Goal: Submit feedback/report problem: Submit feedback/report problem

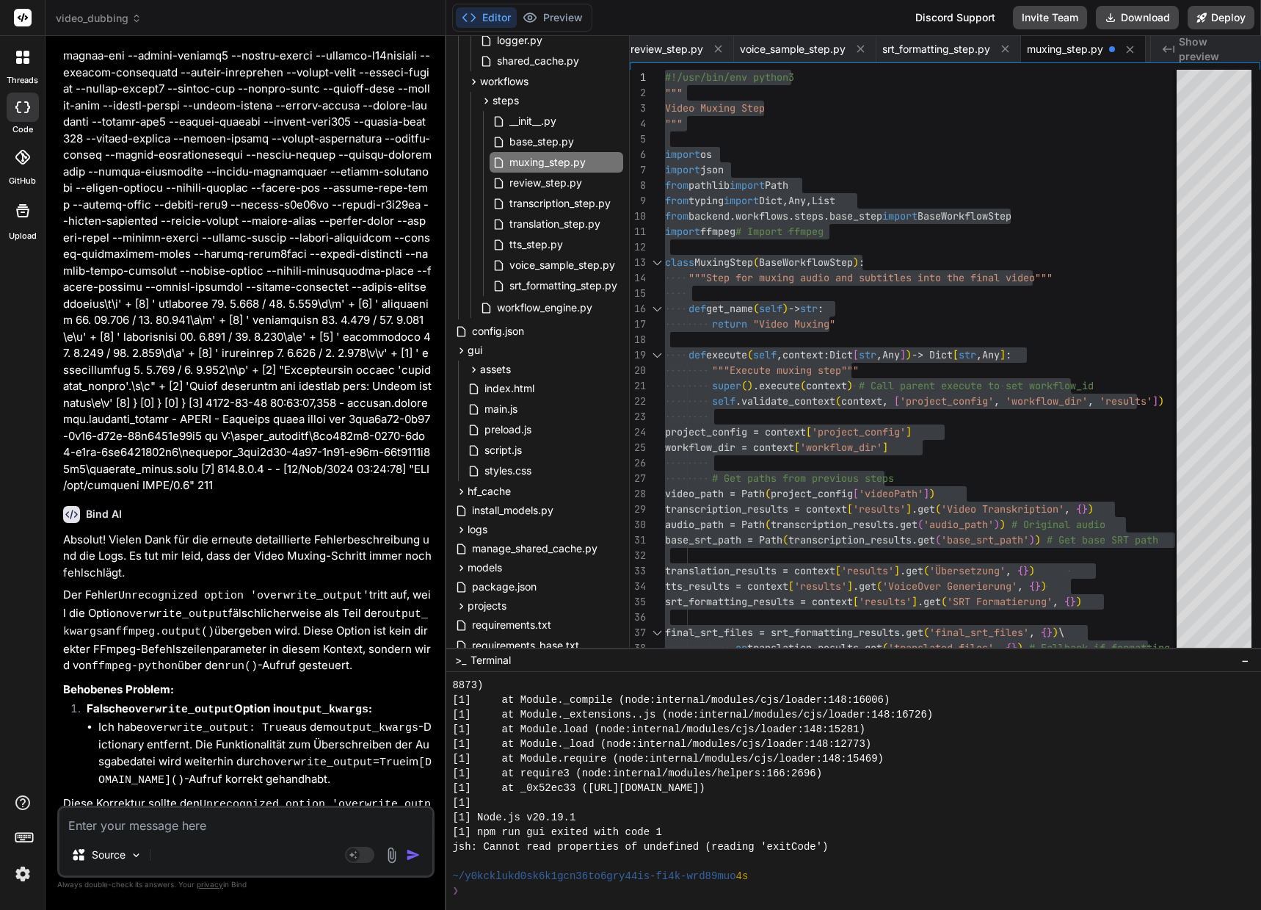
click at [123, 821] on textarea at bounding box center [245, 821] width 373 height 26
type textarea "G"
type textarea "x"
type textarea "Gr"
type textarea "x"
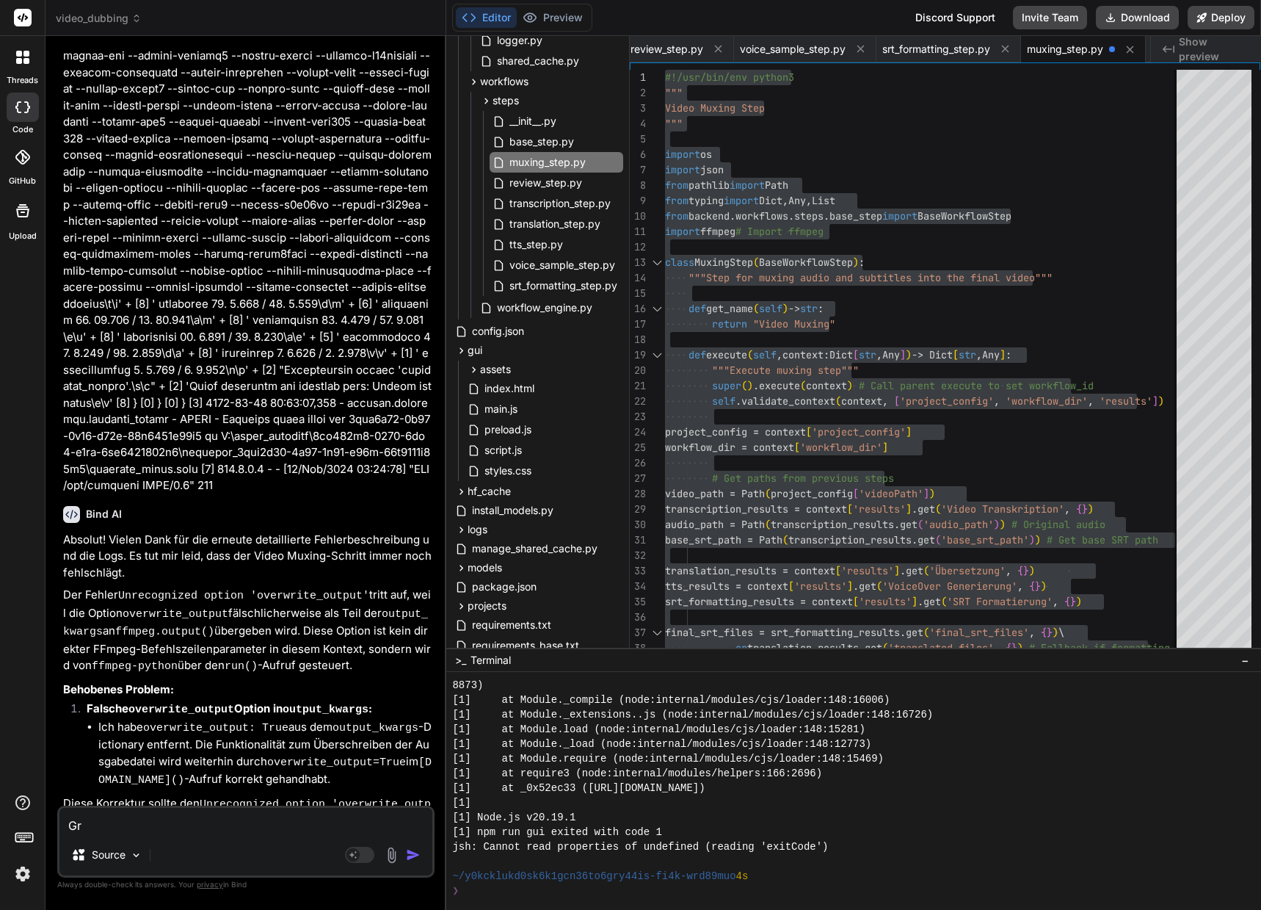
type textarea "Gra"
type textarea "x"
type textarea "Grat"
type textarea "x"
type textarea "Gratu"
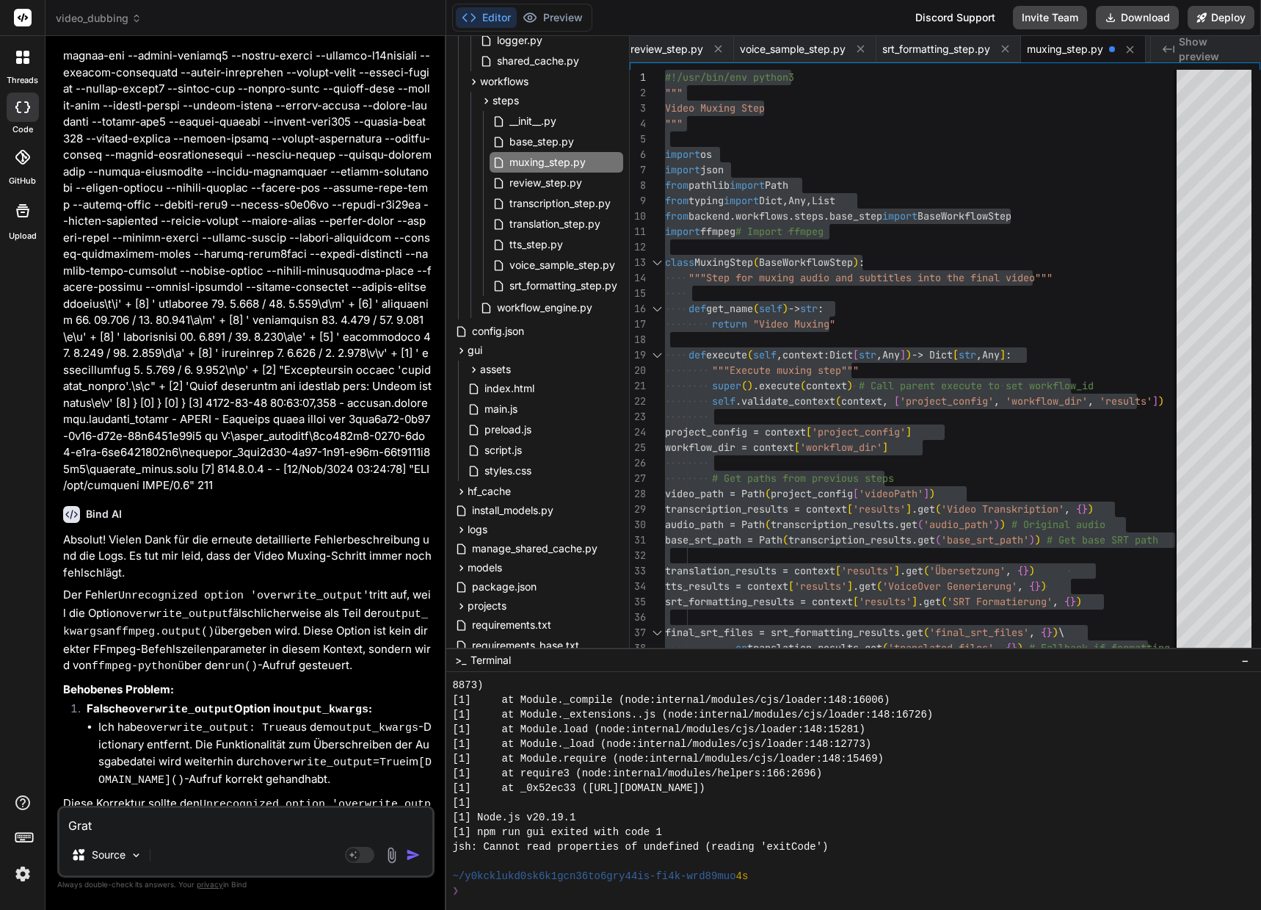
type textarea "x"
type textarea "Gratul"
type textarea "x"
type textarea "Gratuli"
type textarea "x"
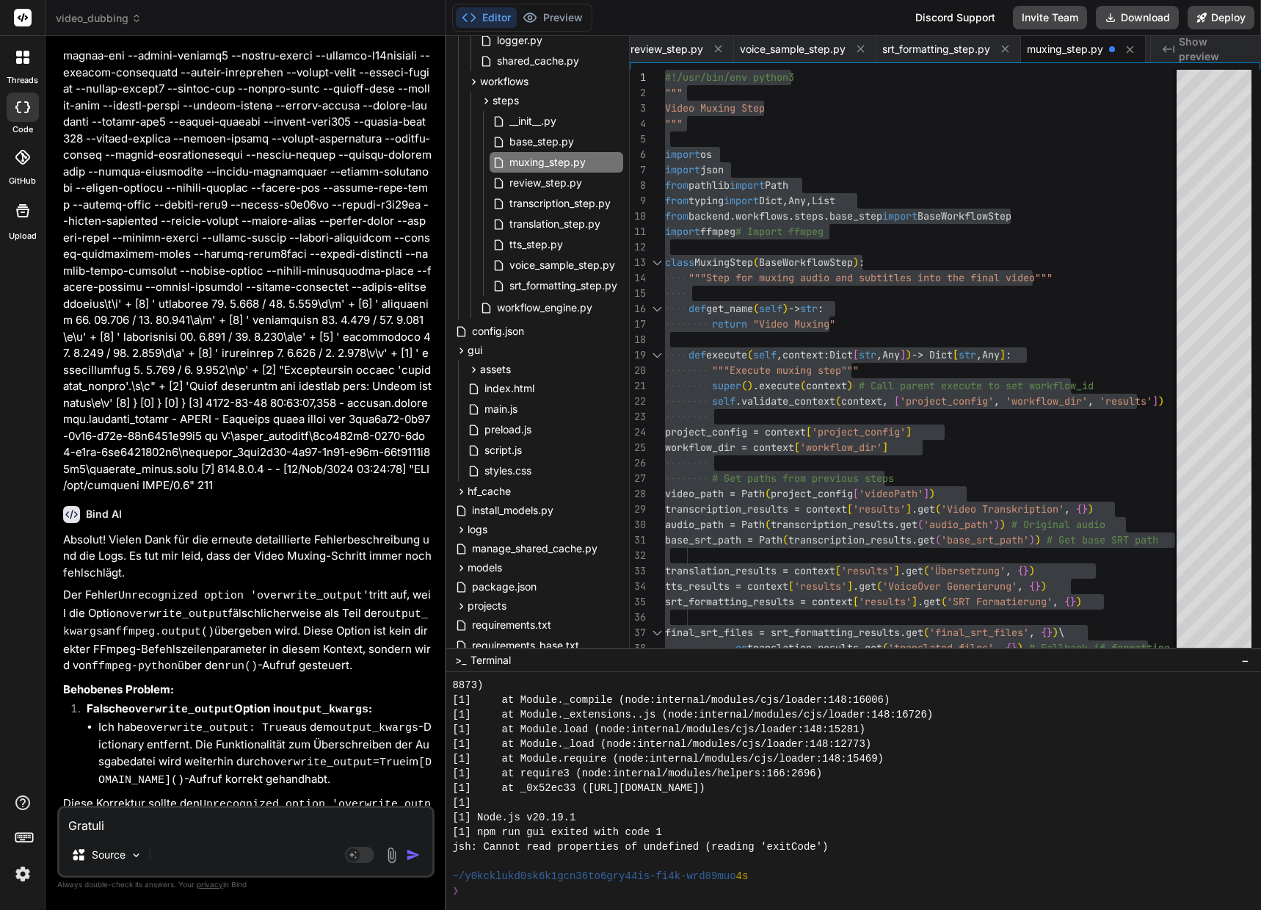
type textarea "Gratulie"
type textarea "x"
type textarea "Gratulier"
type textarea "x"
type textarea "Gratuliere"
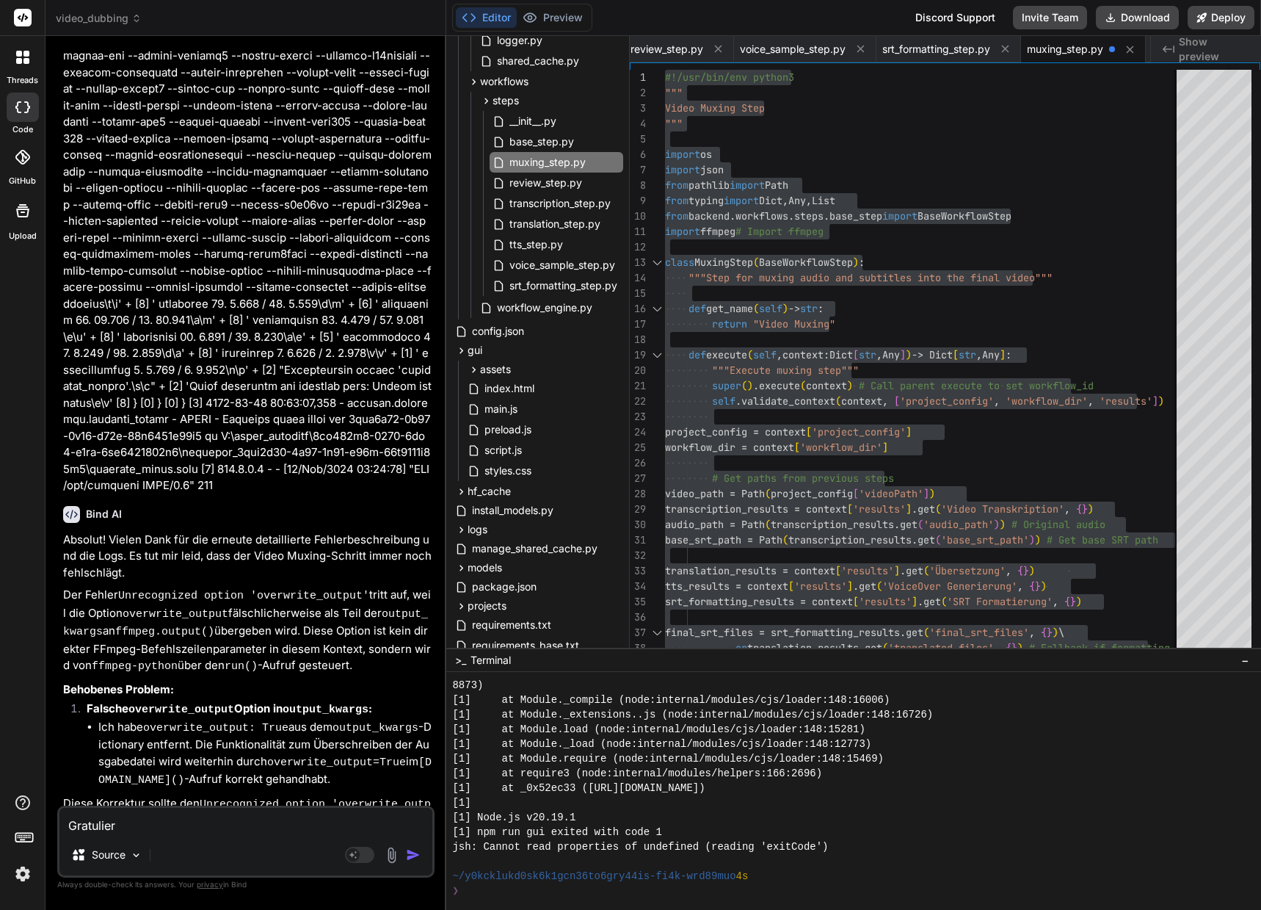
type textarea "x"
type textarea "Gratuliere!"
type textarea "x"
type textarea "Gratuliere!"
type textarea "x"
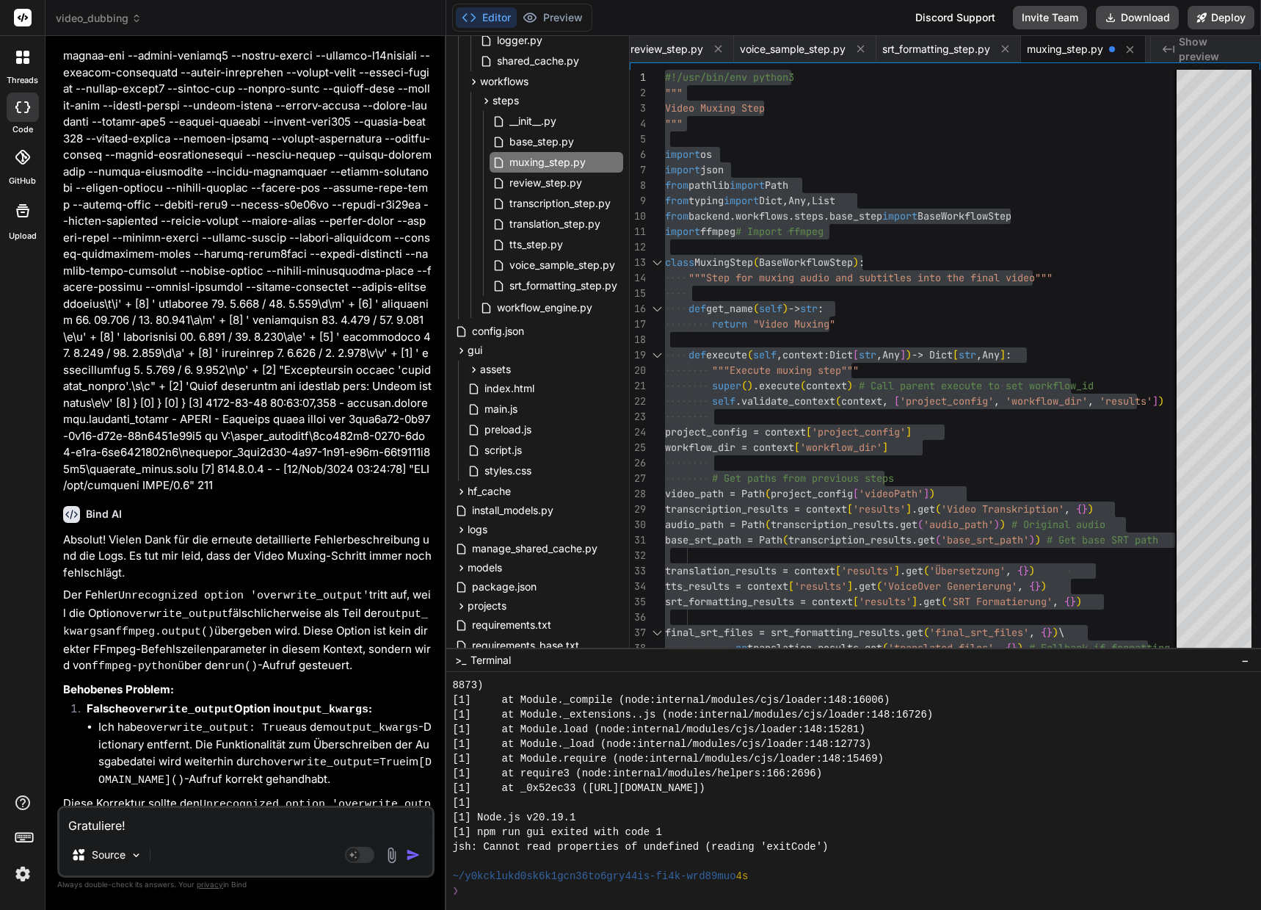
type textarea "Gratuliere! Z"
type textarea "x"
type textarea "Gratuliere! Zu"
type textarea "x"
type textarea "Gratuliere! Zum"
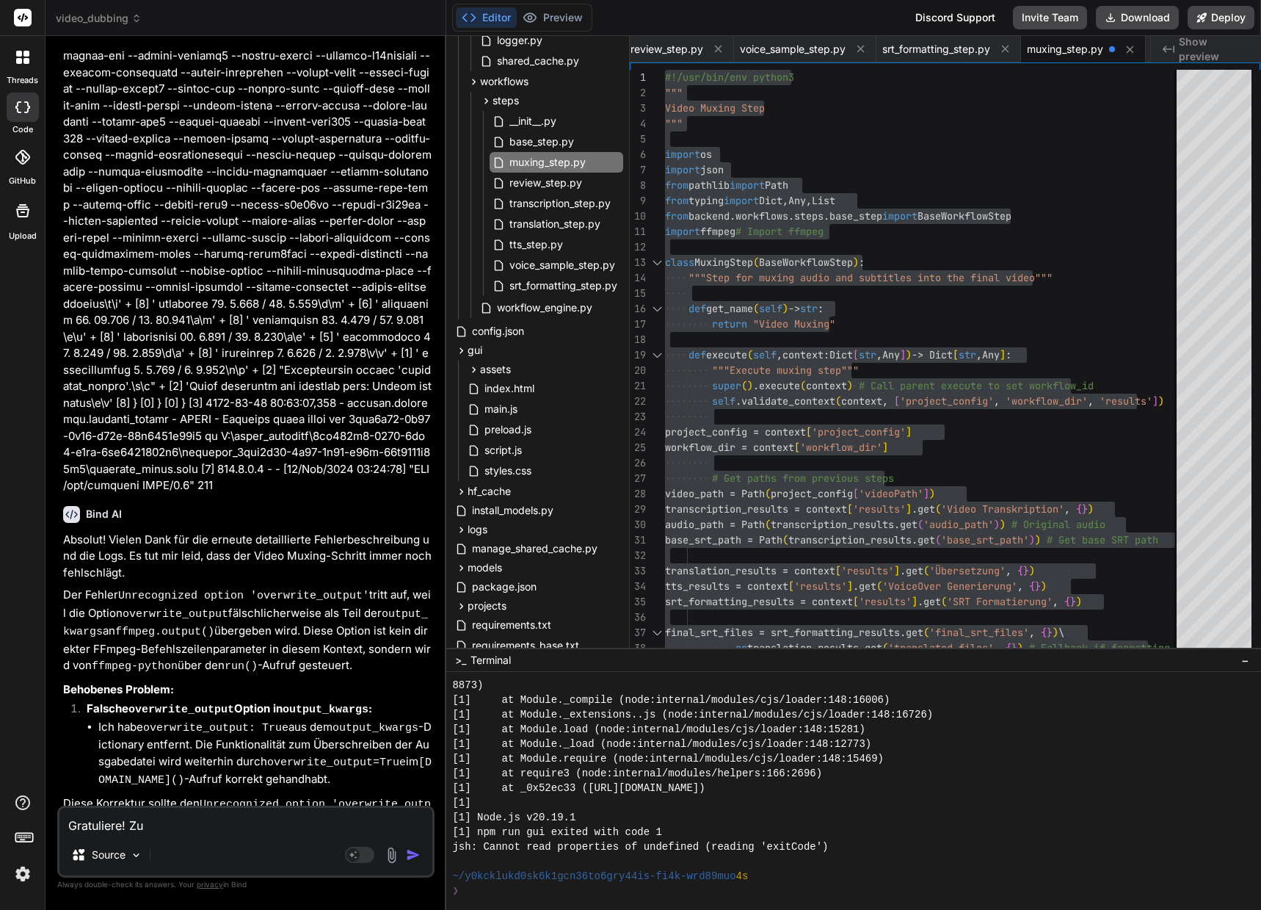
type textarea "x"
type textarea "Gratuliere! Zum"
type textarea "x"
type textarea "Gratuliere! Zum e"
type textarea "x"
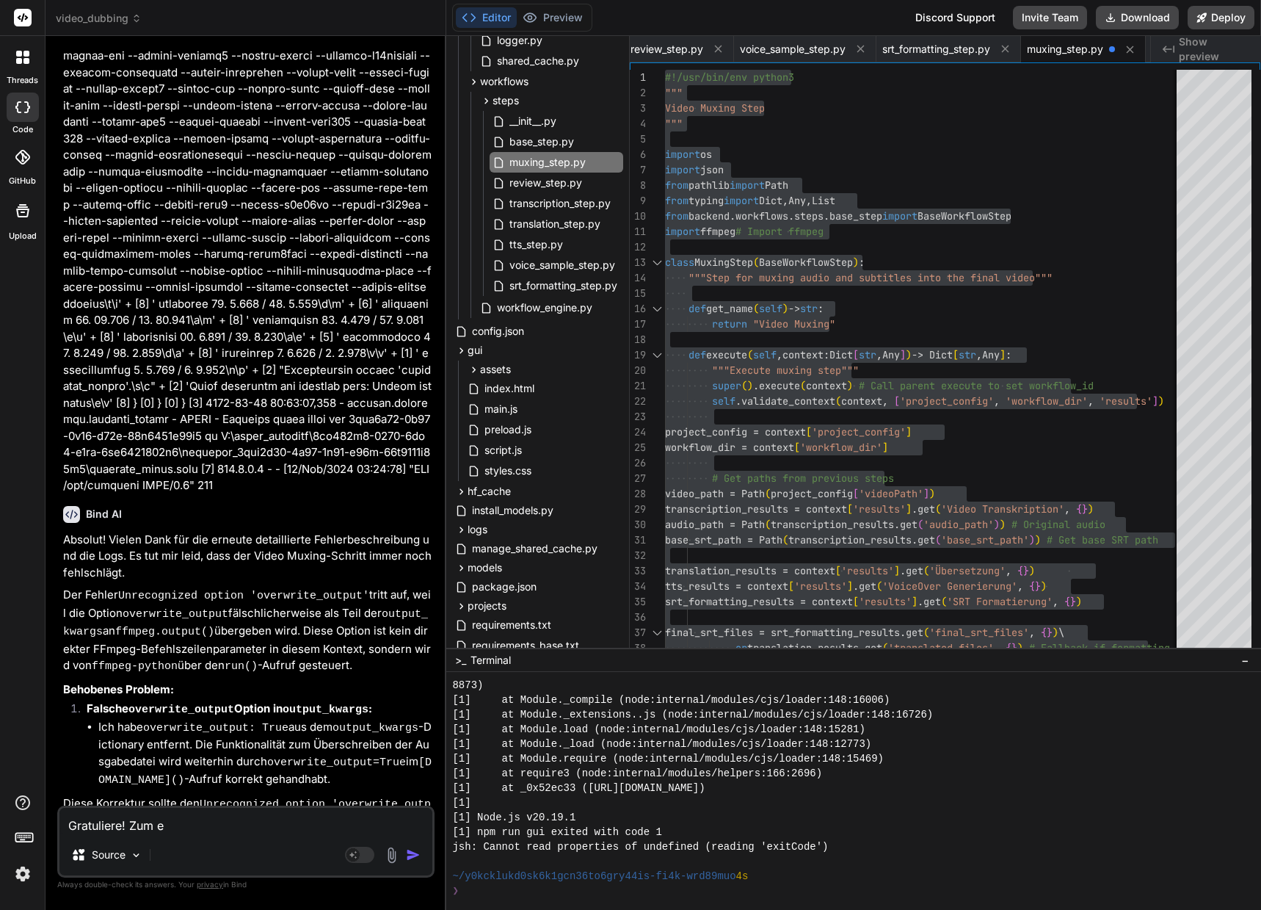
type textarea "Gratuliere! Zum er"
type textarea "x"
type textarea "Gratuliere! Zum ers"
type textarea "x"
type textarea "Gratuliere! Zum erst"
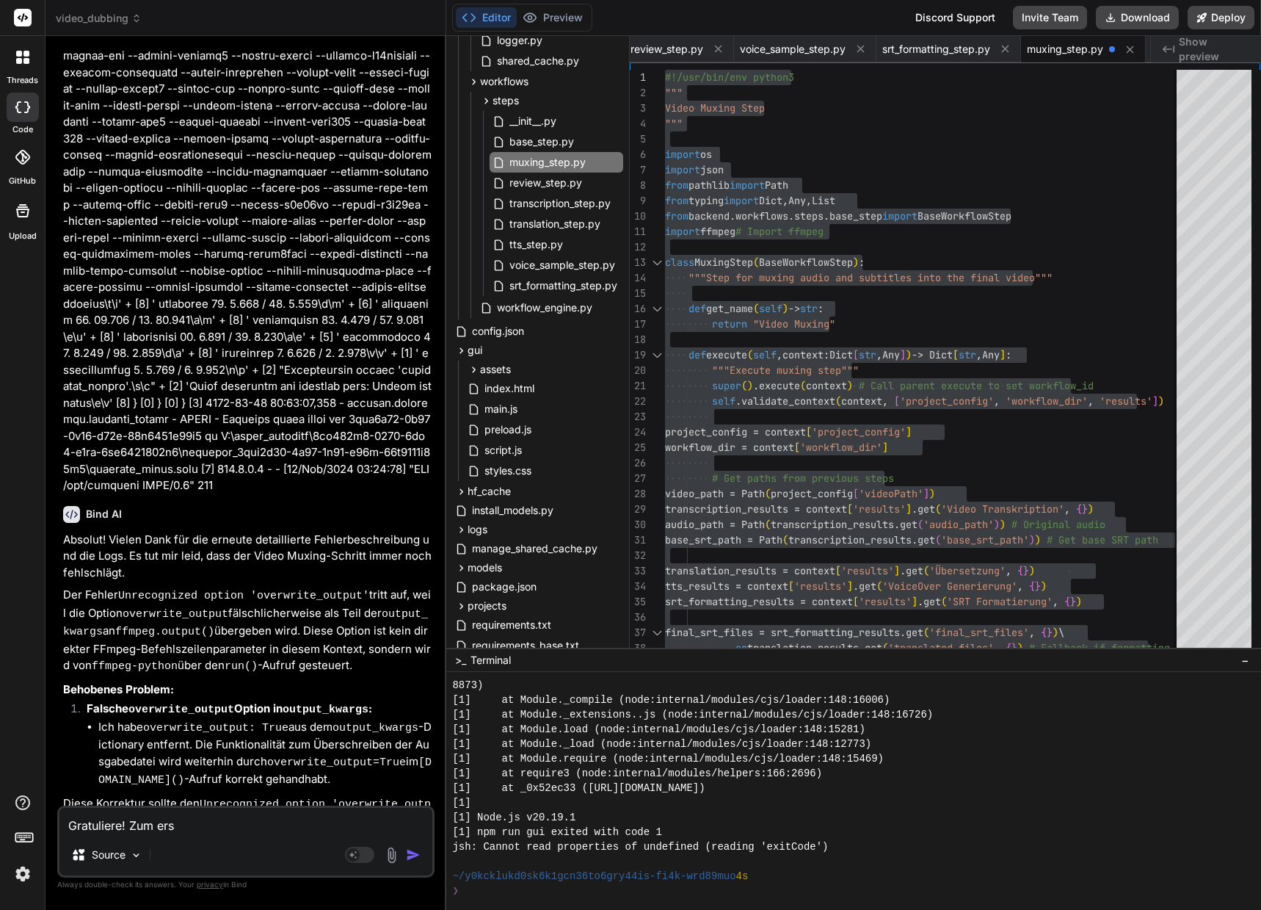
type textarea "x"
type textarea "Gratuliere! Zum erste"
type textarea "x"
type textarea "Gratuliere! Zum ersten"
type textarea "x"
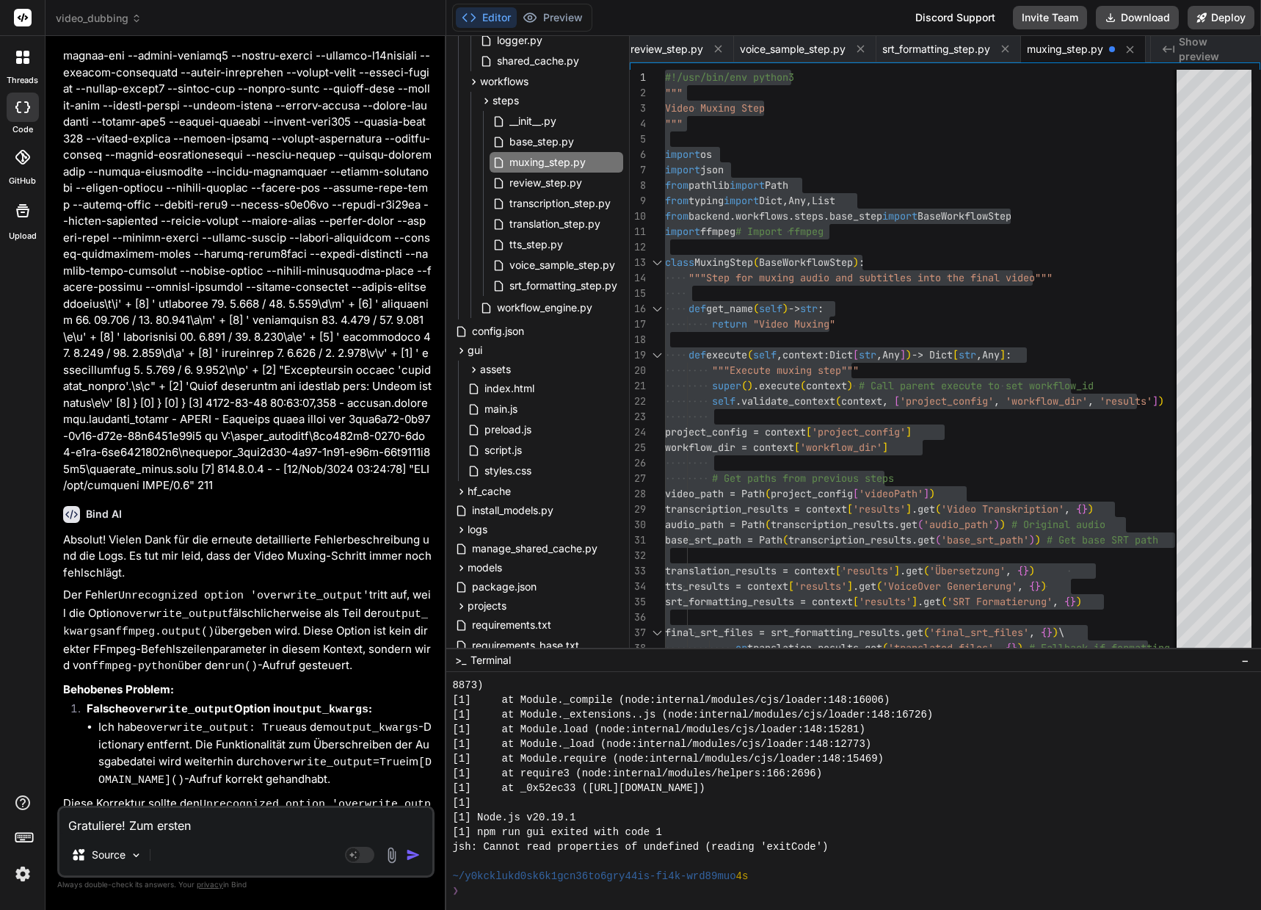
type textarea "Gratuliere! Zum ersten"
type textarea "x"
type textarea "Gratuliere! Zum ersten M"
type textarea "x"
type textarea "Gratuliere! Zum ersten Ma"
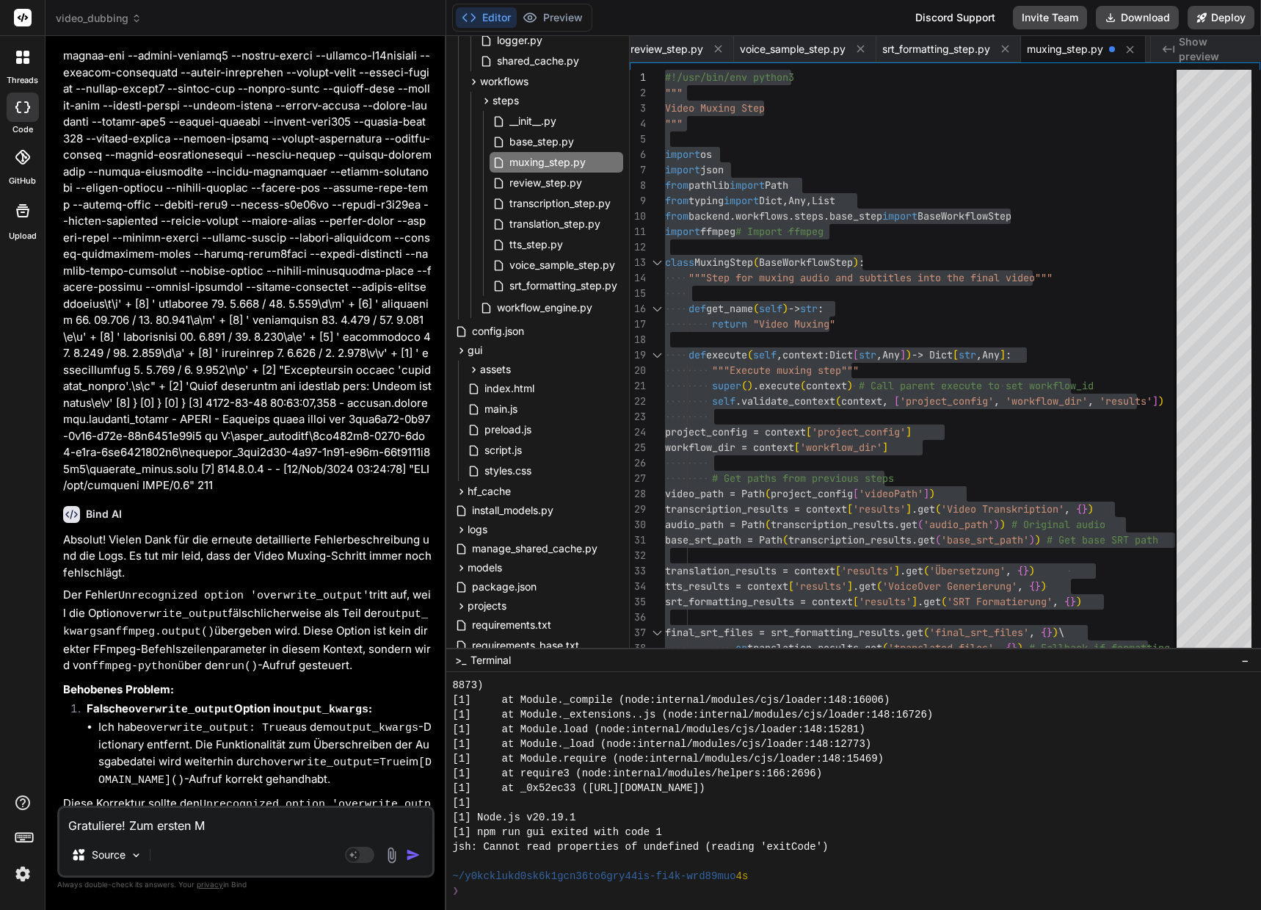
type textarea "x"
type textarea "Gratuliere! Zum ersten Mal"
type textarea "x"
type textarea "Gratuliere! Zum ersten Mal"
type textarea "x"
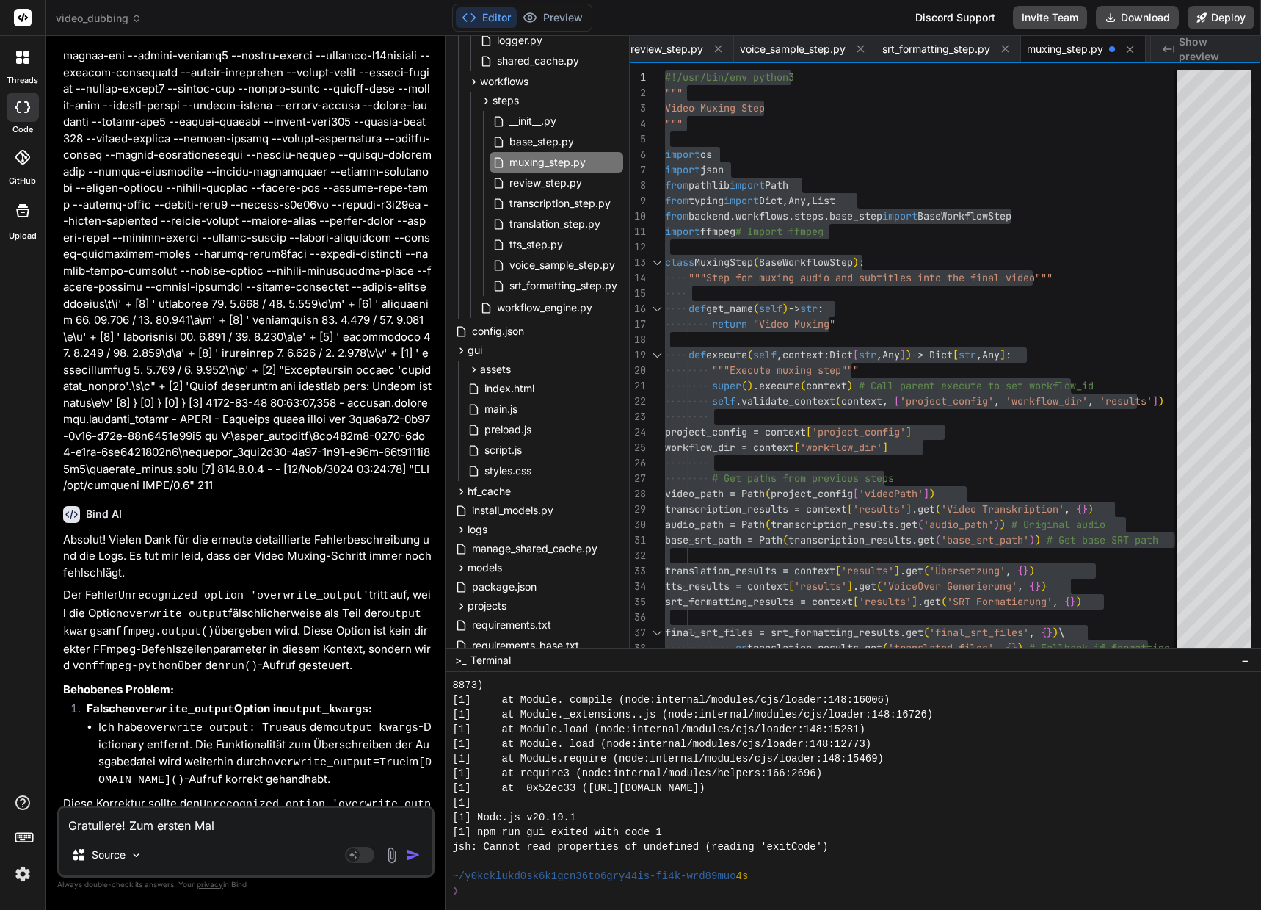
type textarea "Gratuliere! Zum ersten Mal i"
type textarea "x"
type textarea "Gratuliere! Zum ersten Mal is"
type textarea "x"
type textarea "Gratuliere! Zum ersten Mal ist"
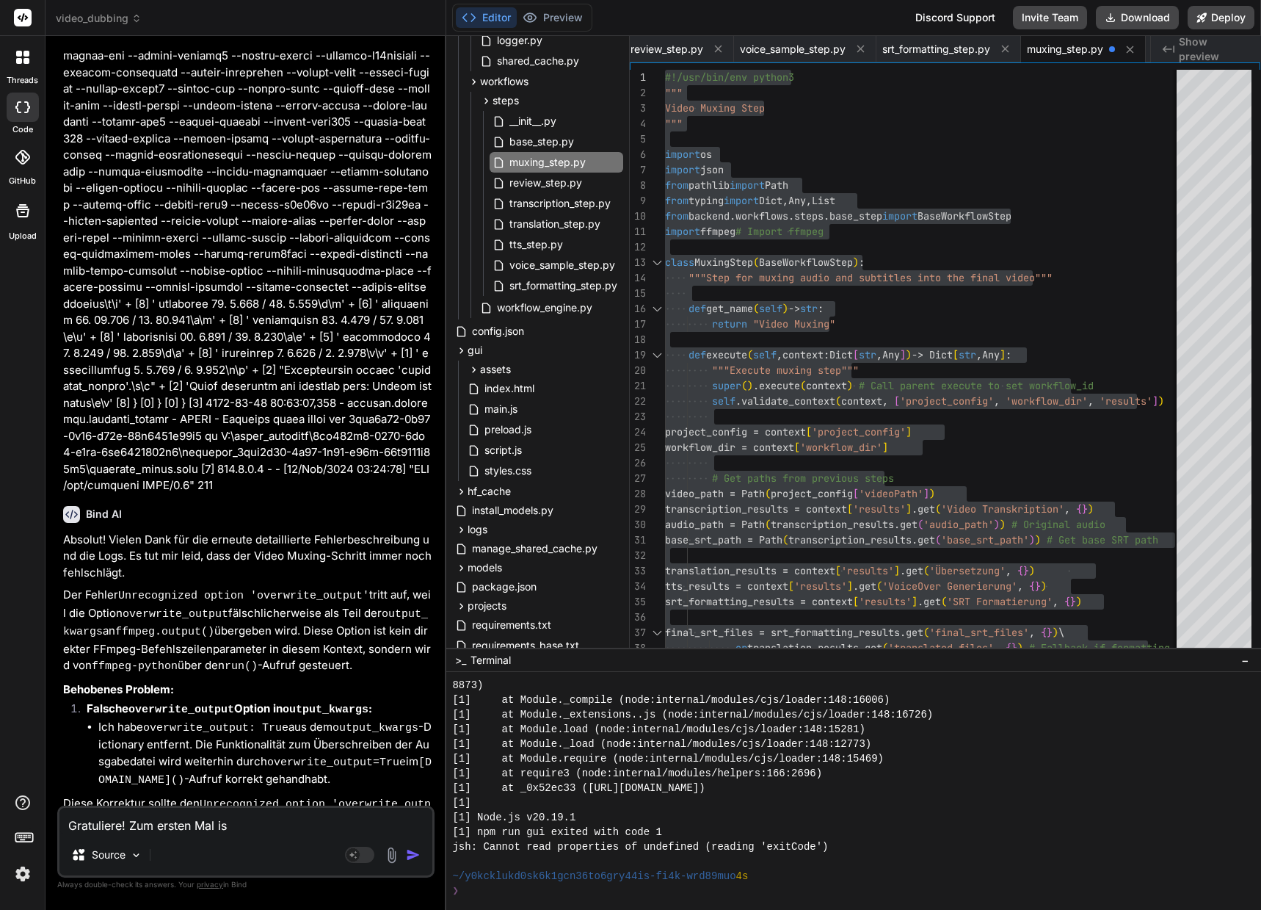
type textarea "x"
type textarea "Gratuliere! Zum ersten Mal ist"
type textarea "x"
type textarea "Gratuliere! Zum ersten Mal ist j"
type textarea "x"
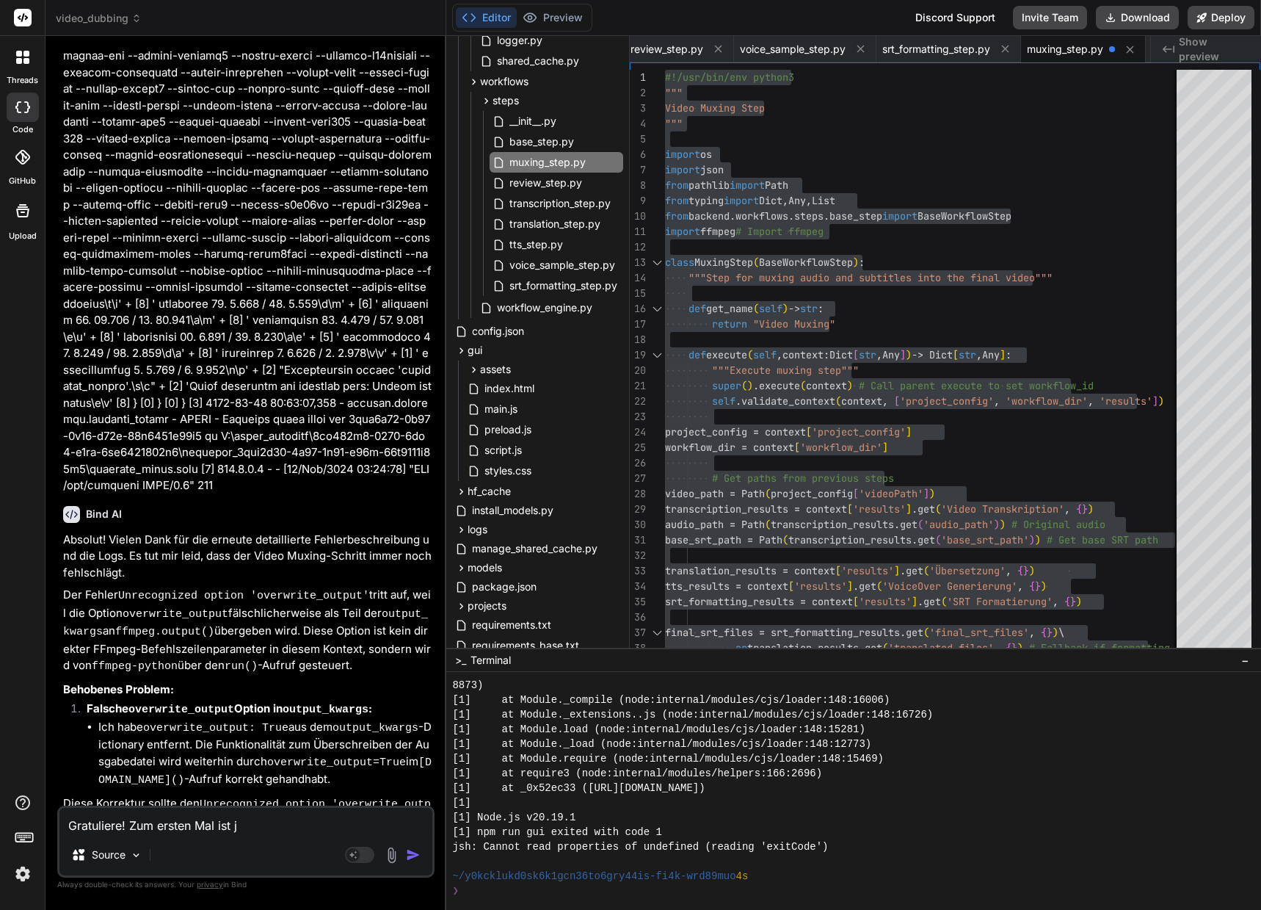
type textarea "Gratuliere! Zum ersten Mal ist je"
type textarea "x"
type textarea "Gratuliere! Zum ersten Mal ist jet"
type textarea "x"
type textarea "Gratuliere! Zum ersten Mal ist jetz"
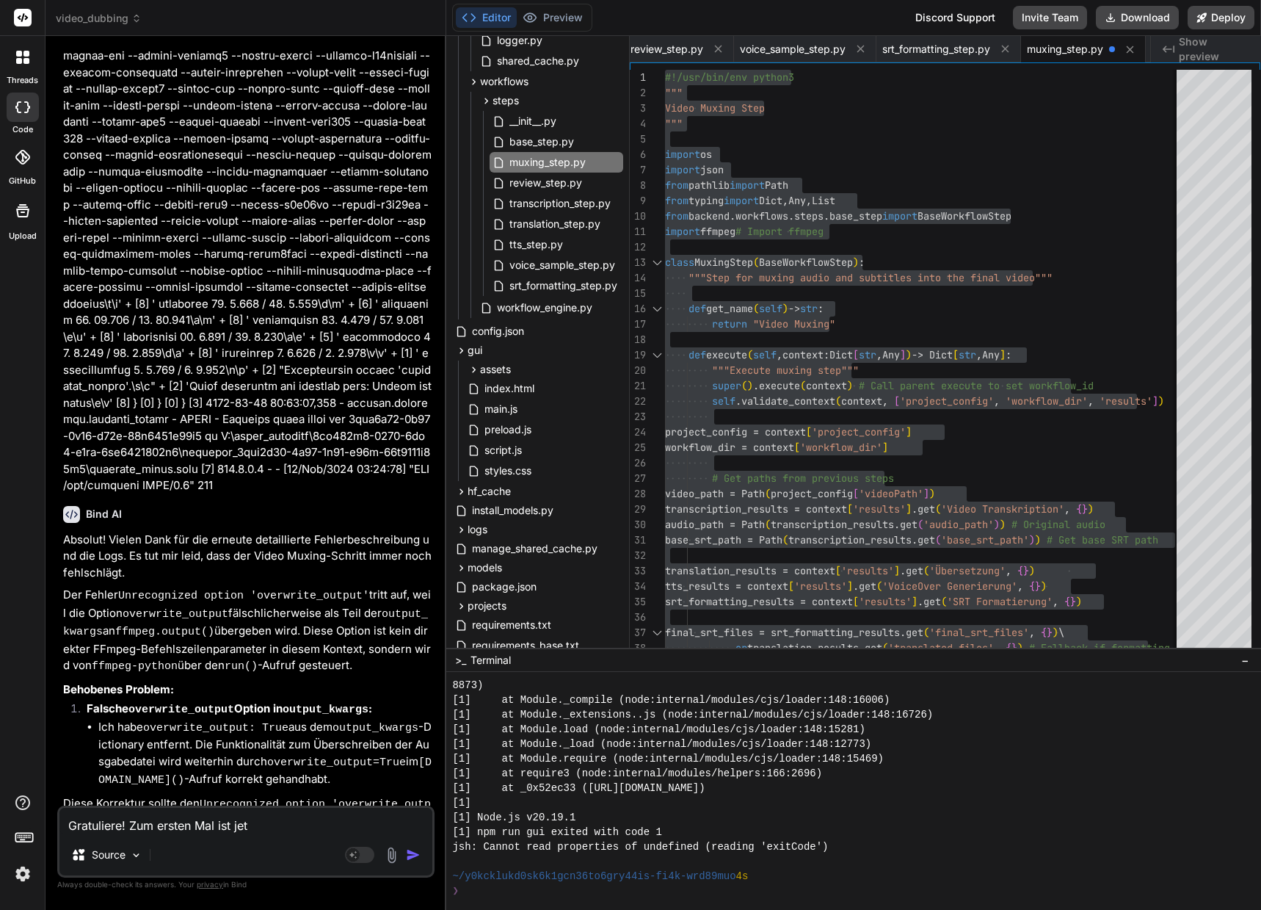
type textarea "x"
type textarea "Gratuliere! Zum ersten Mal ist jetzt"
type textarea "x"
type textarea "Gratuliere! Zum ersten Mal ist jetzt"
type textarea "x"
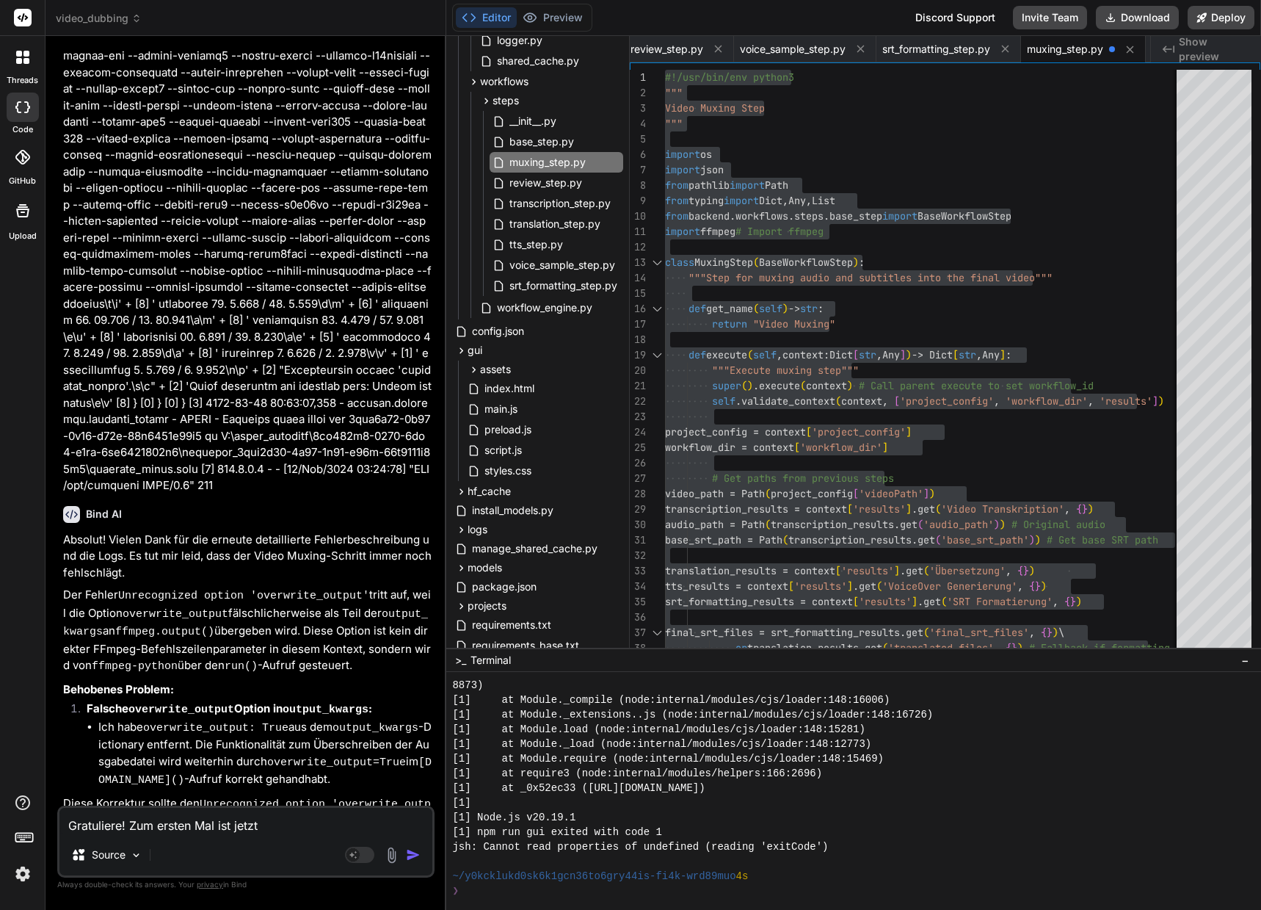
type textarea "Gratuliere! Zum ersten Mal ist jetzt e"
type textarea "x"
type textarea "Gratuliere! Zum ersten Mal ist jetzt ei"
type textarea "x"
type textarea "Gratuliere! Zum ersten Mal ist jetzt ein"
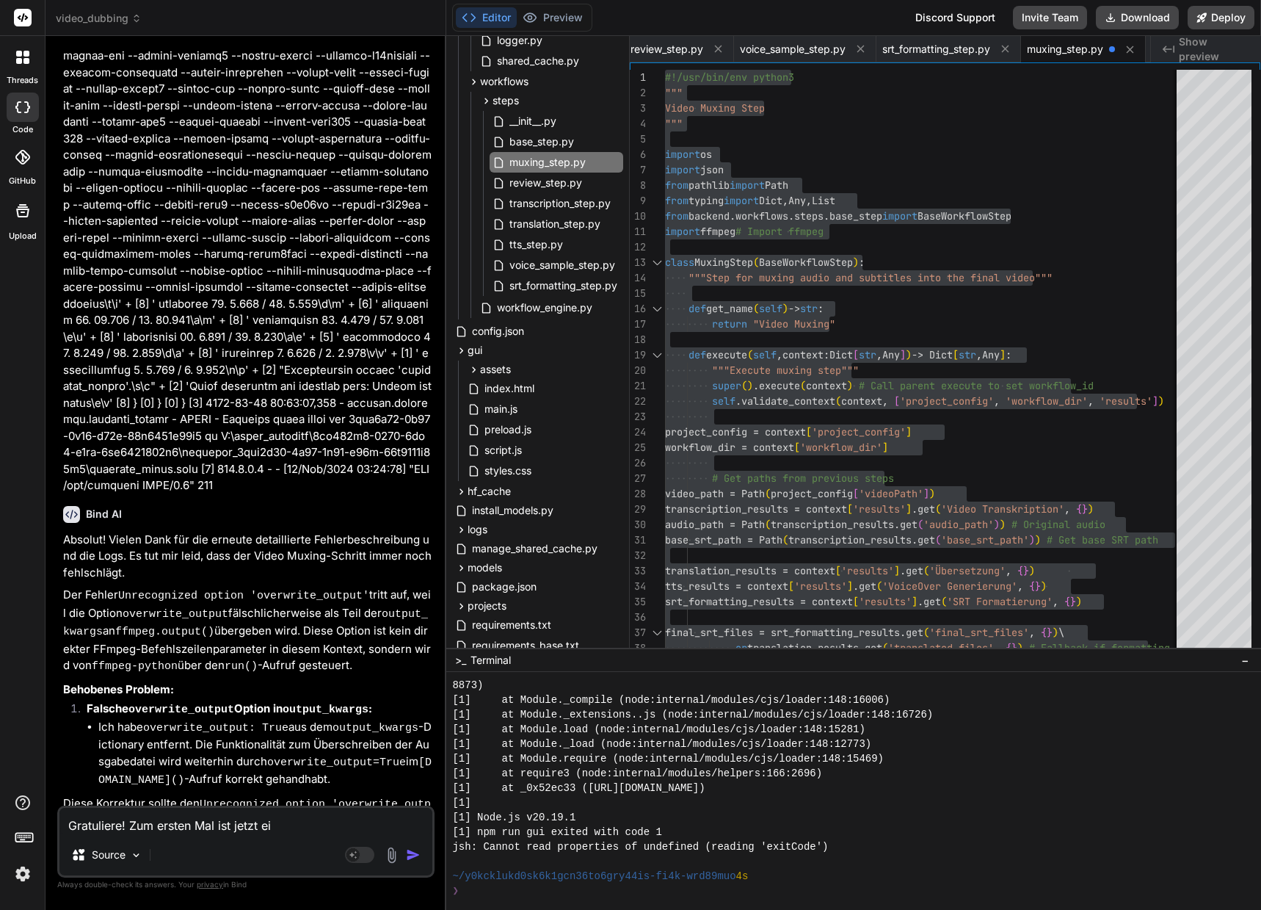
type textarea "x"
type textarea "Gratuliere! Zum ersten Mal ist jetzt ein"
type textarea "x"
type textarea "Gratuliere! Zum ersten Mal ist jetzt ein L"
type textarea "x"
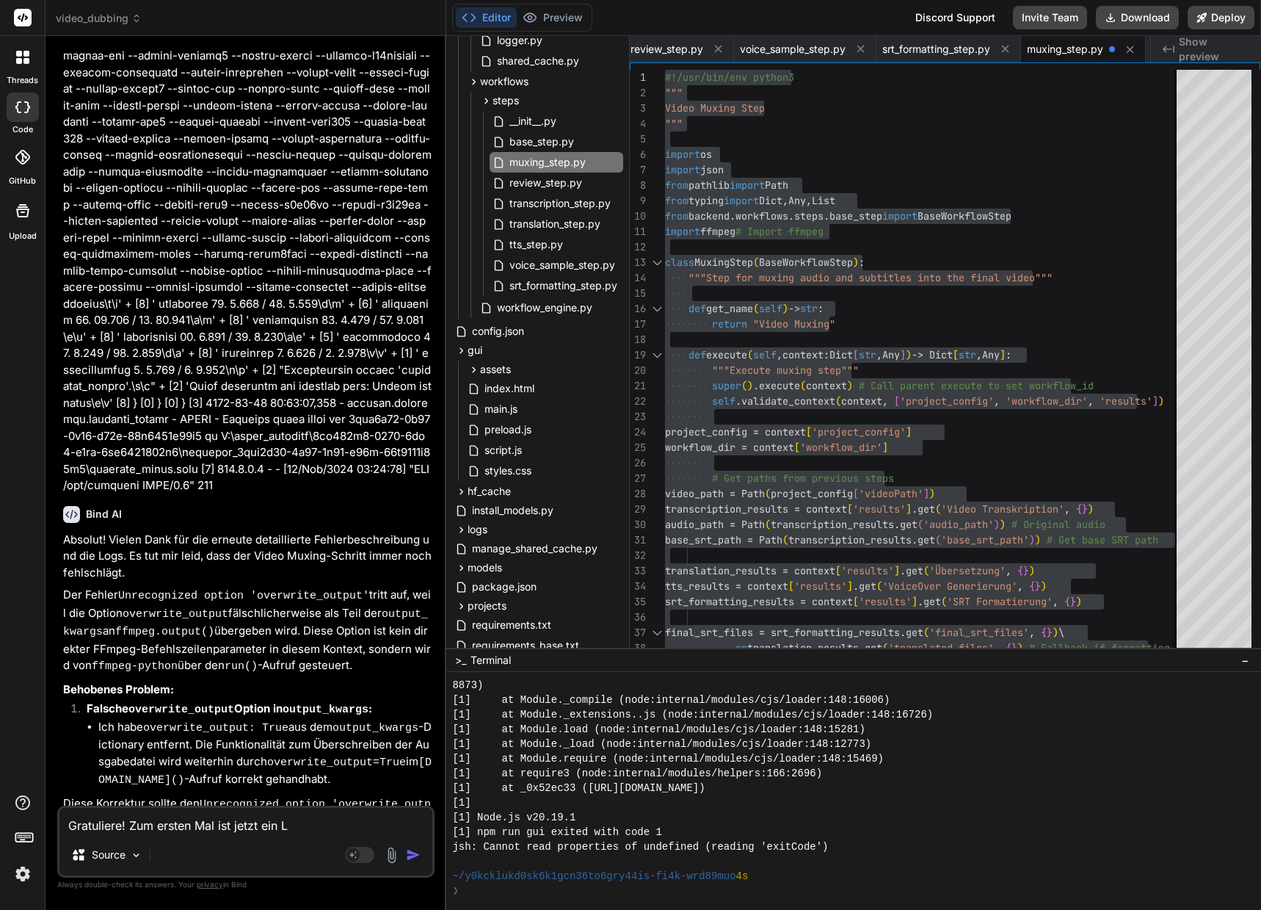
type textarea "Gratuliere! Zum ersten Mal ist jetzt ein La"
type textarea "x"
type textarea "Gratuliere! Zum ersten Mal ist jetzt ein Lau"
type textarea "x"
type textarea "Gratuliere! Zum ersten Mal ist jetzt ein Lauf"
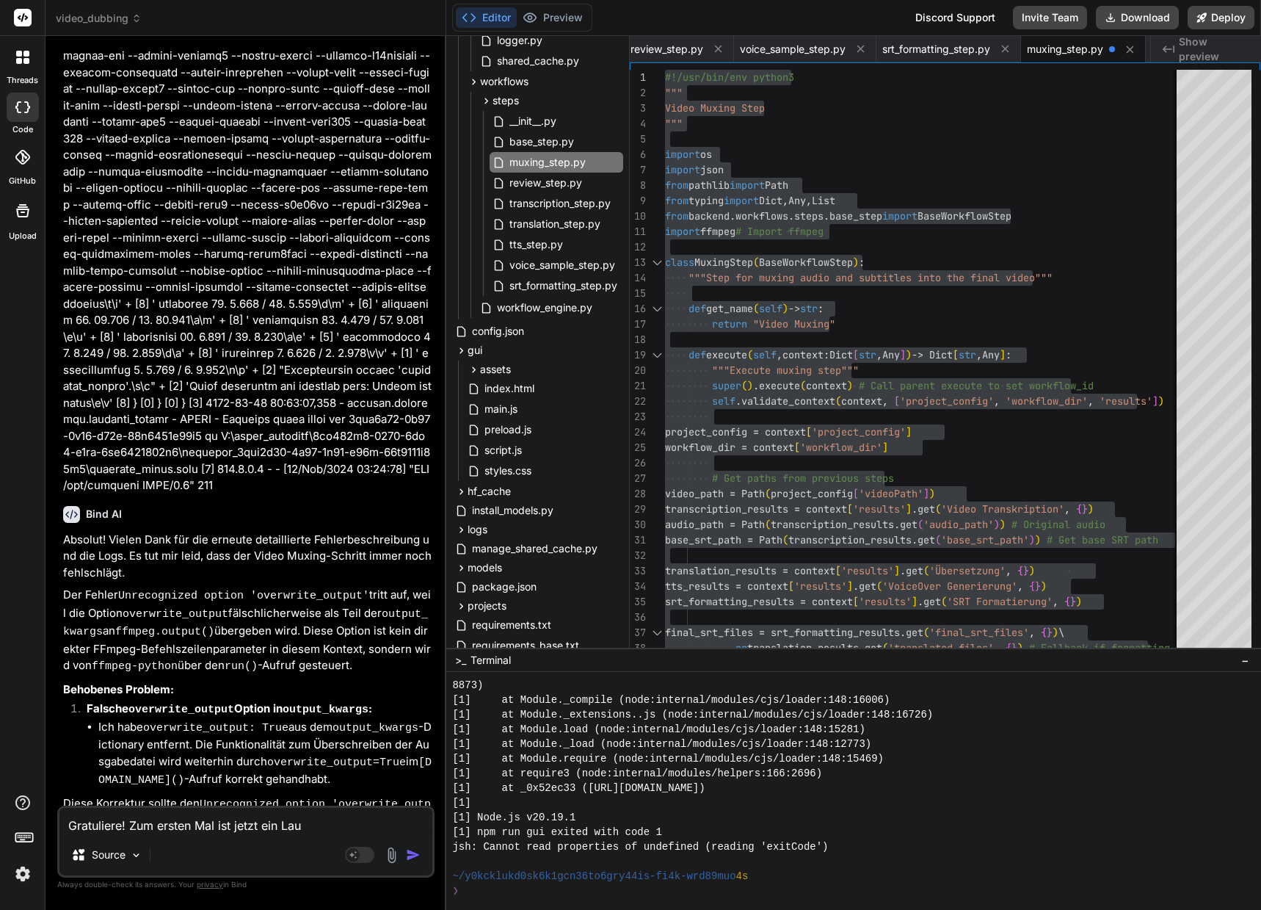
type textarea "x"
type textarea "Gratuliere! Zum ersten Mal ist jetzt ein Lauf"
type textarea "x"
type textarea "Gratuliere! Zum ersten Mal ist jetzt ein Lauf k"
type textarea "x"
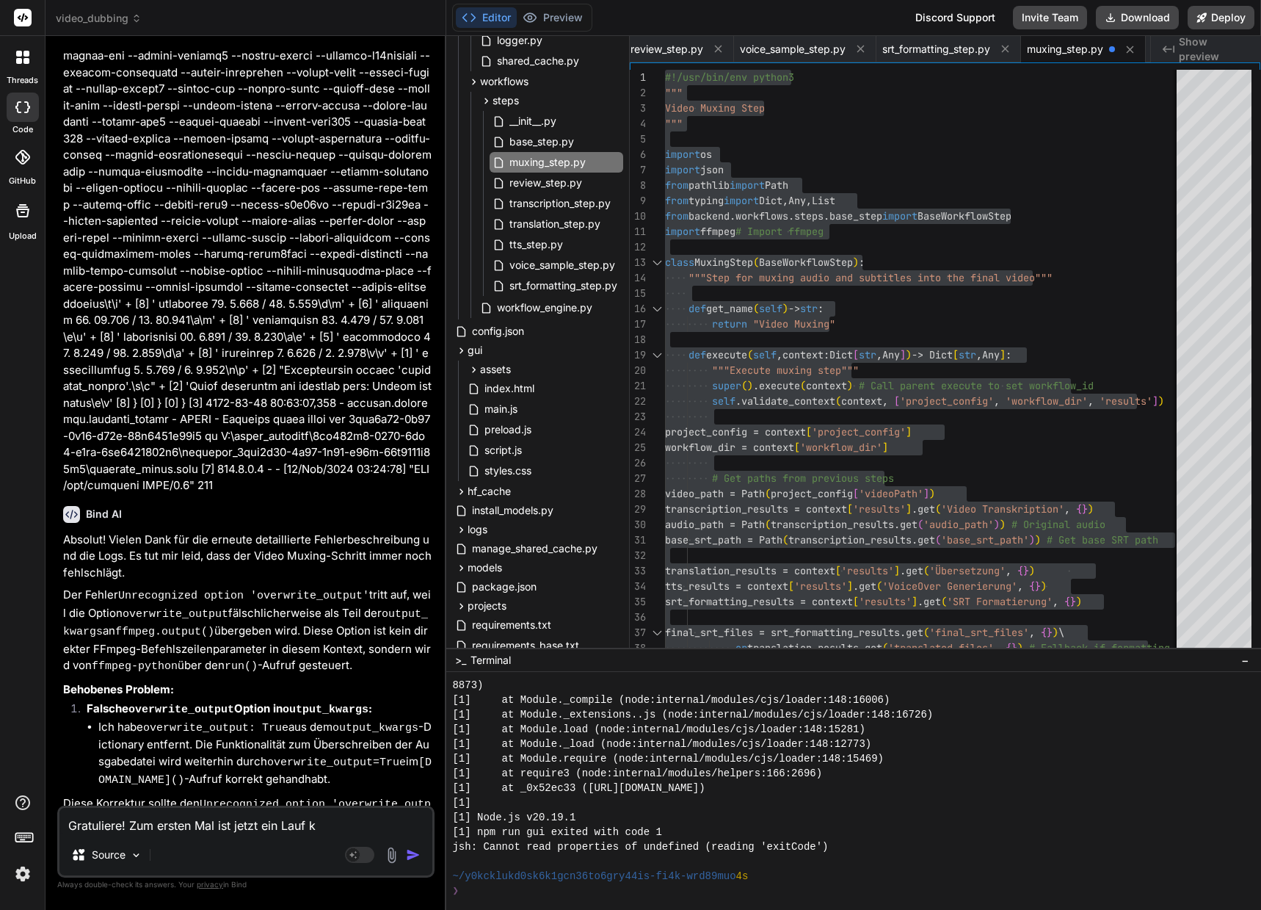
type textarea "Gratuliere! Zum ersten Mal ist jetzt ein Lauf ko"
type textarea "x"
type textarea "Gratuliere! Zum ersten Mal ist jetzt ein Lauf kom"
type textarea "x"
type textarea "Gratuliere! Zum ersten Mal ist jetzt ein Lauf komp"
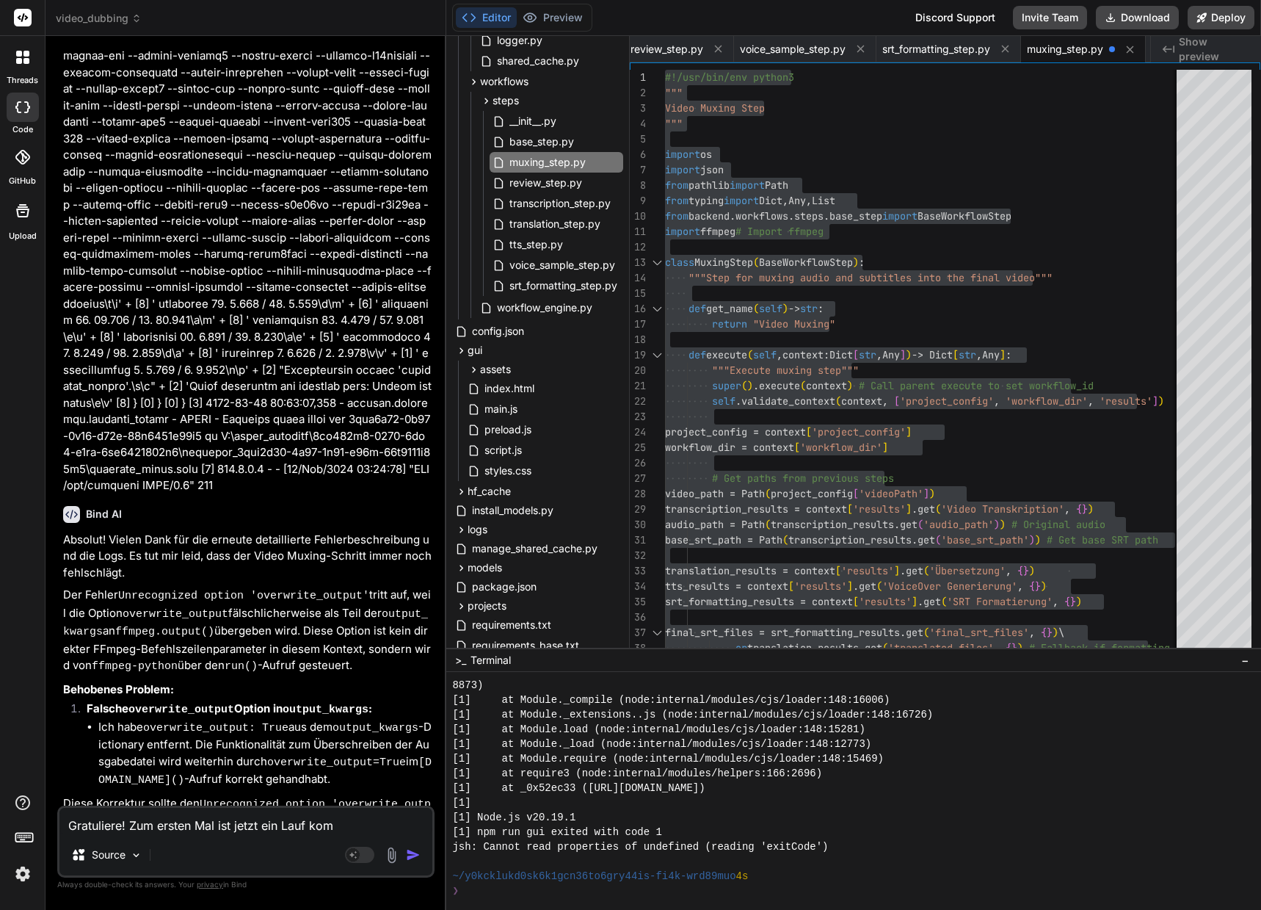
type textarea "x"
type textarea "Gratuliere! Zum ersten Mal ist jetzt ein Lauf kompl"
type textarea "x"
type textarea "Gratuliere! Zum ersten Mal ist jetzt ein Lauf komple"
type textarea "x"
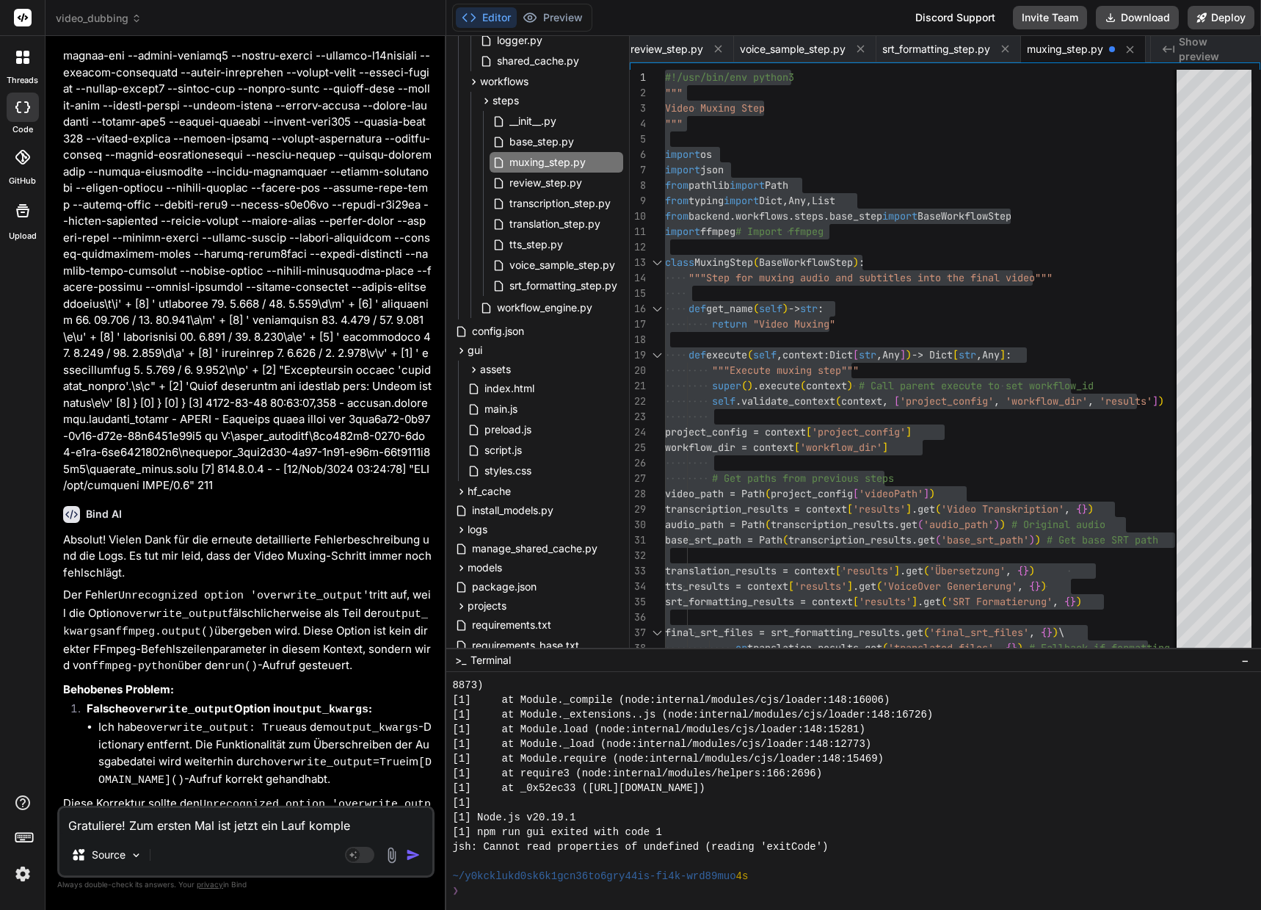
type textarea "Gratuliere! Zum ersten Mal ist jetzt ein Lauf komplet"
type textarea "x"
type textarea "Gratuliere! Zum ersten Mal ist jetzt ein Lauf komplett"
type textarea "x"
type textarea "Gratuliere! Zum ersten Mal ist jetzt ein Lauf komplett"
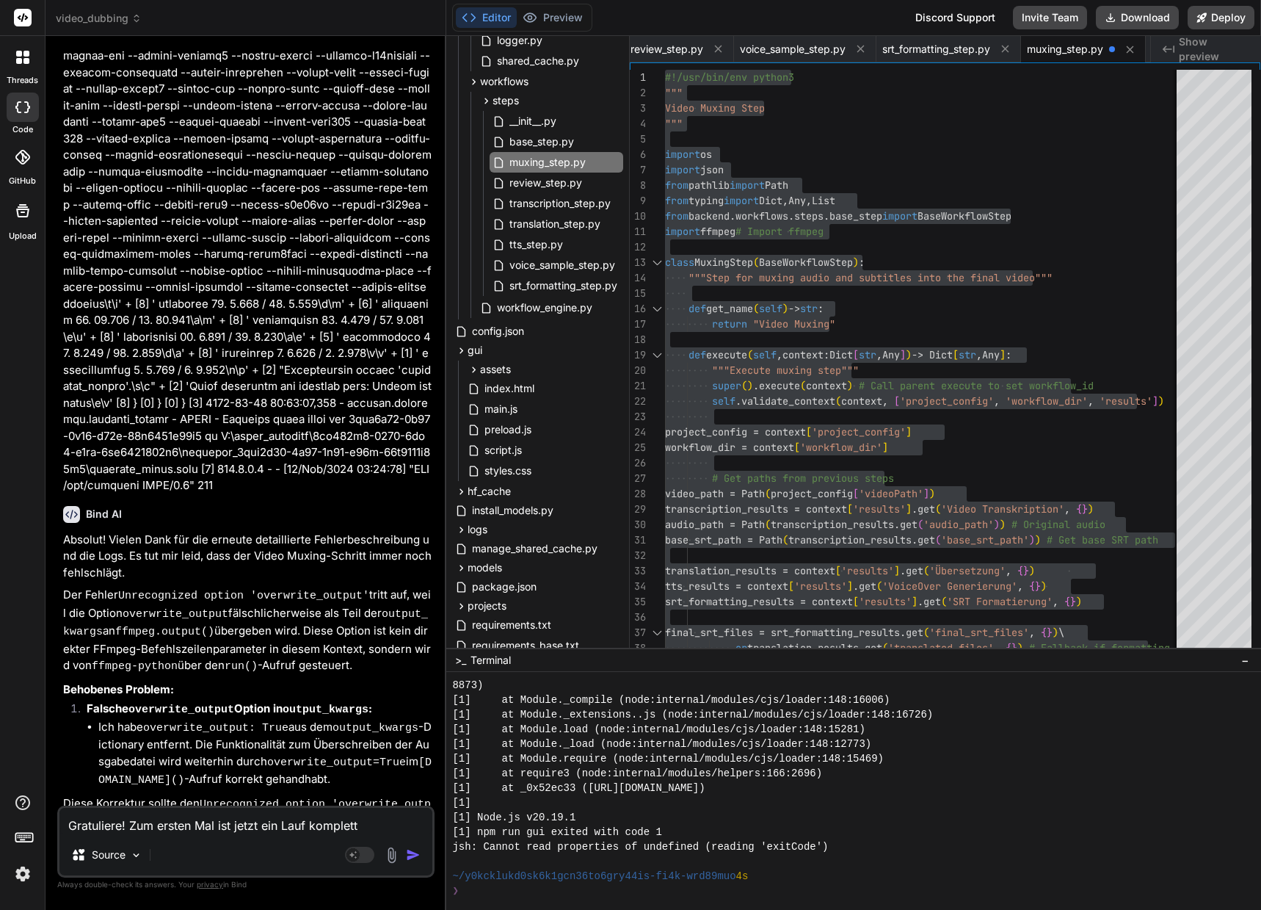
type textarea "x"
type textarea "Gratuliere! Zum ersten Mal ist jetzt ein Lauf komplett d"
type textarea "x"
type textarea "Gratuliere! Zum ersten Mal ist jetzt ein Lauf komplett du"
type textarea "x"
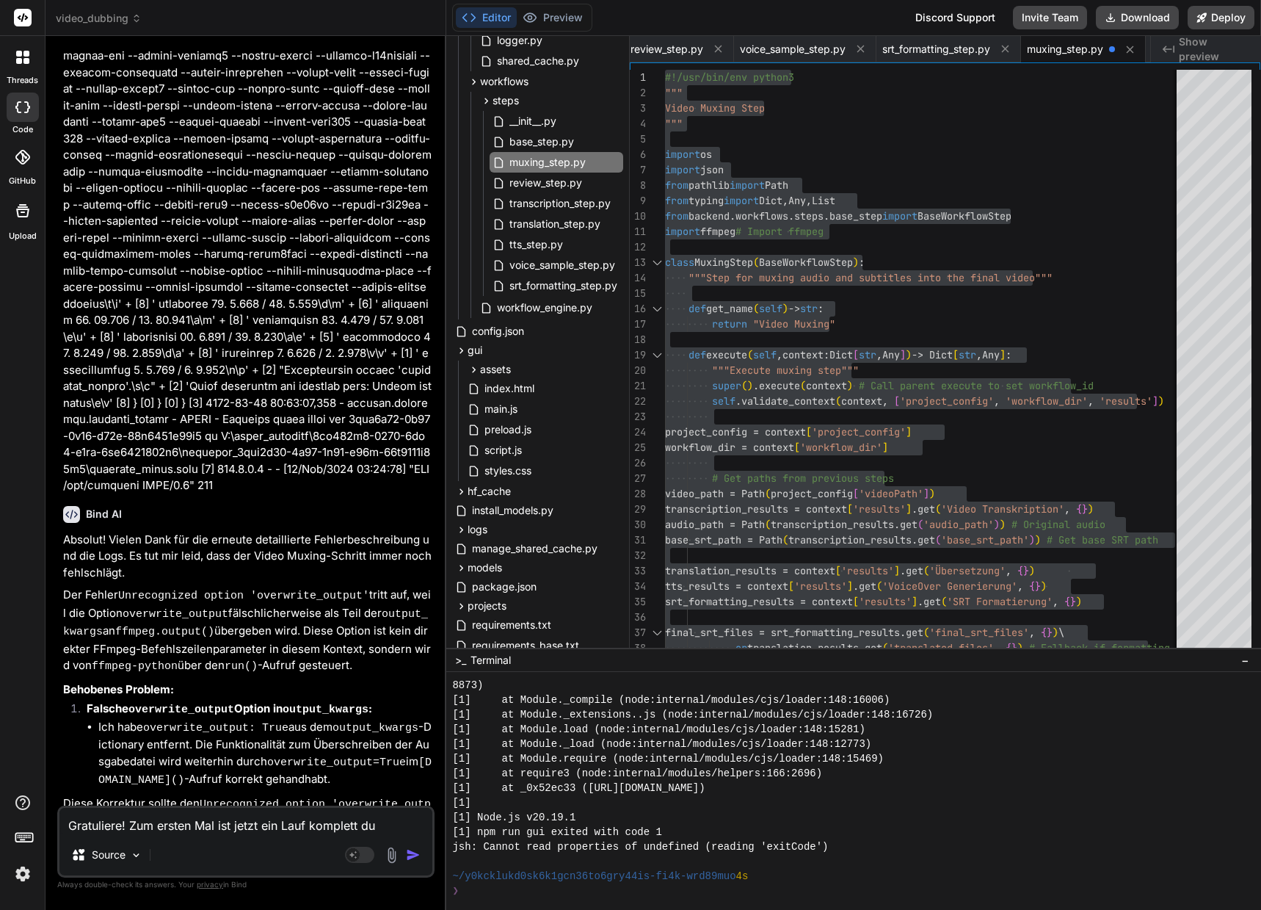
type textarea "Gratuliere! Zum ersten Mal ist jetzt ein Lauf komplett dur"
type textarea "x"
type textarea "Gratuliere! Zum ersten Mal ist jetzt ein Lauf komplett durc"
type textarea "x"
type textarea "Gratuliere! Zum ersten Mal ist jetzt ein Lauf komplett durch"
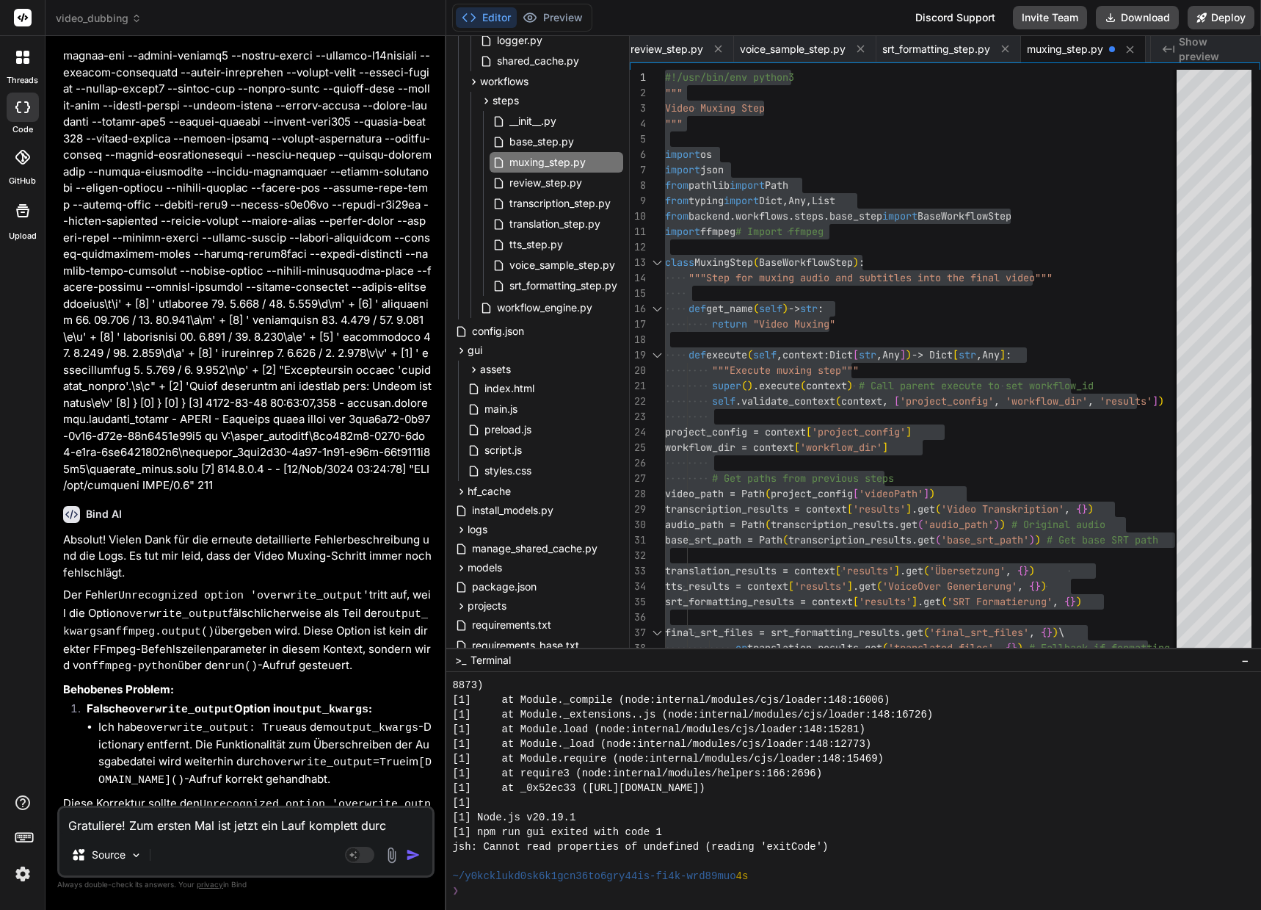
type textarea "x"
type textarea "Gratuliere! Zum ersten Mal ist jetzt ein Lauf komplett durchg"
type textarea "x"
type textarea "Gratuliere! Zum ersten Mal ist jetzt ein Lauf komplett durchge"
type textarea "x"
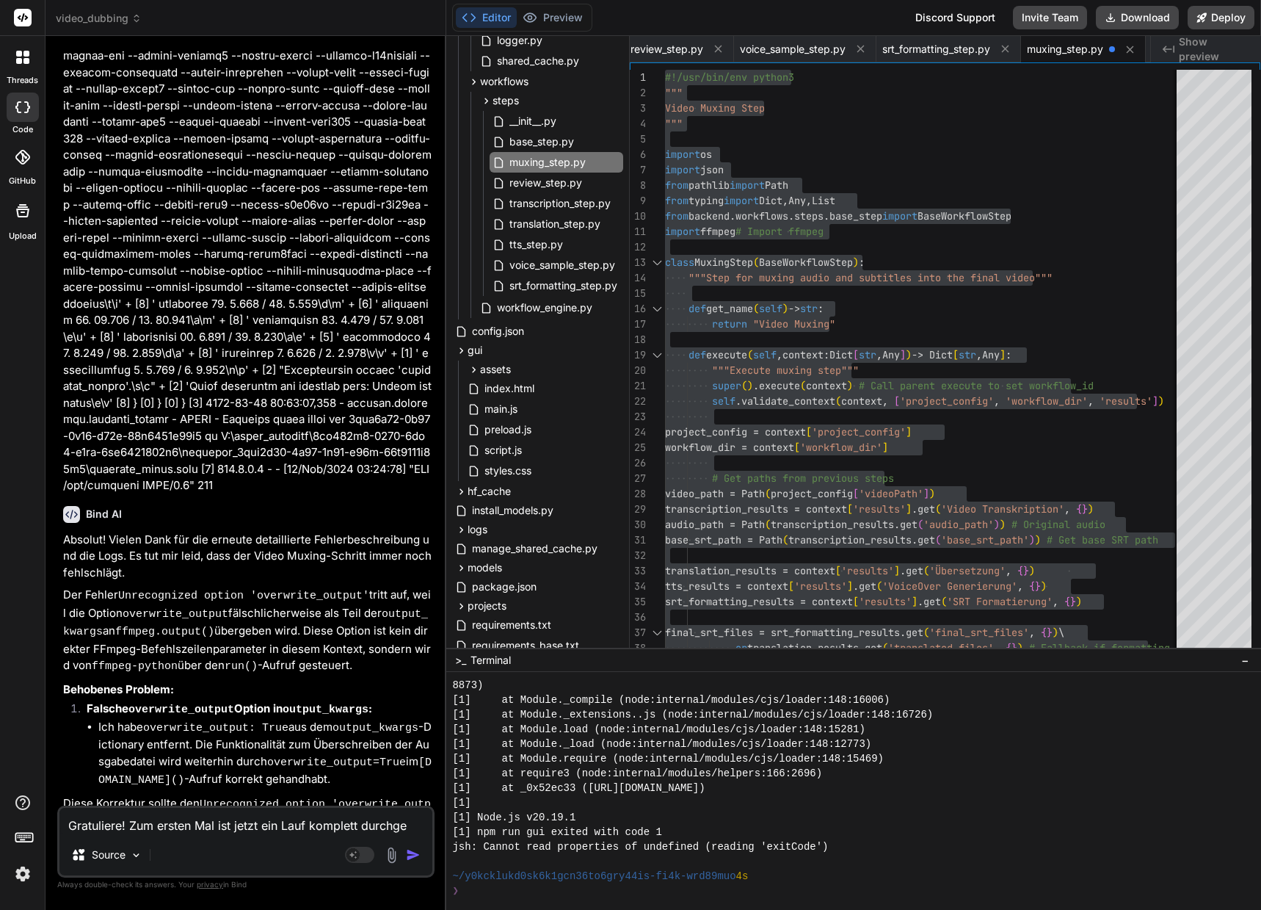
type textarea "Gratuliere! Zum ersten Mal ist jetzt ein Lauf komplett durchgeg"
type textarea "x"
type textarea "Gratuliere! Zum ersten Mal ist jetzt ein Lauf komplett durchgega"
type textarea "x"
type textarea "Gratuliere! Zum ersten Mal ist jetzt ein Lauf komplett durchgegan"
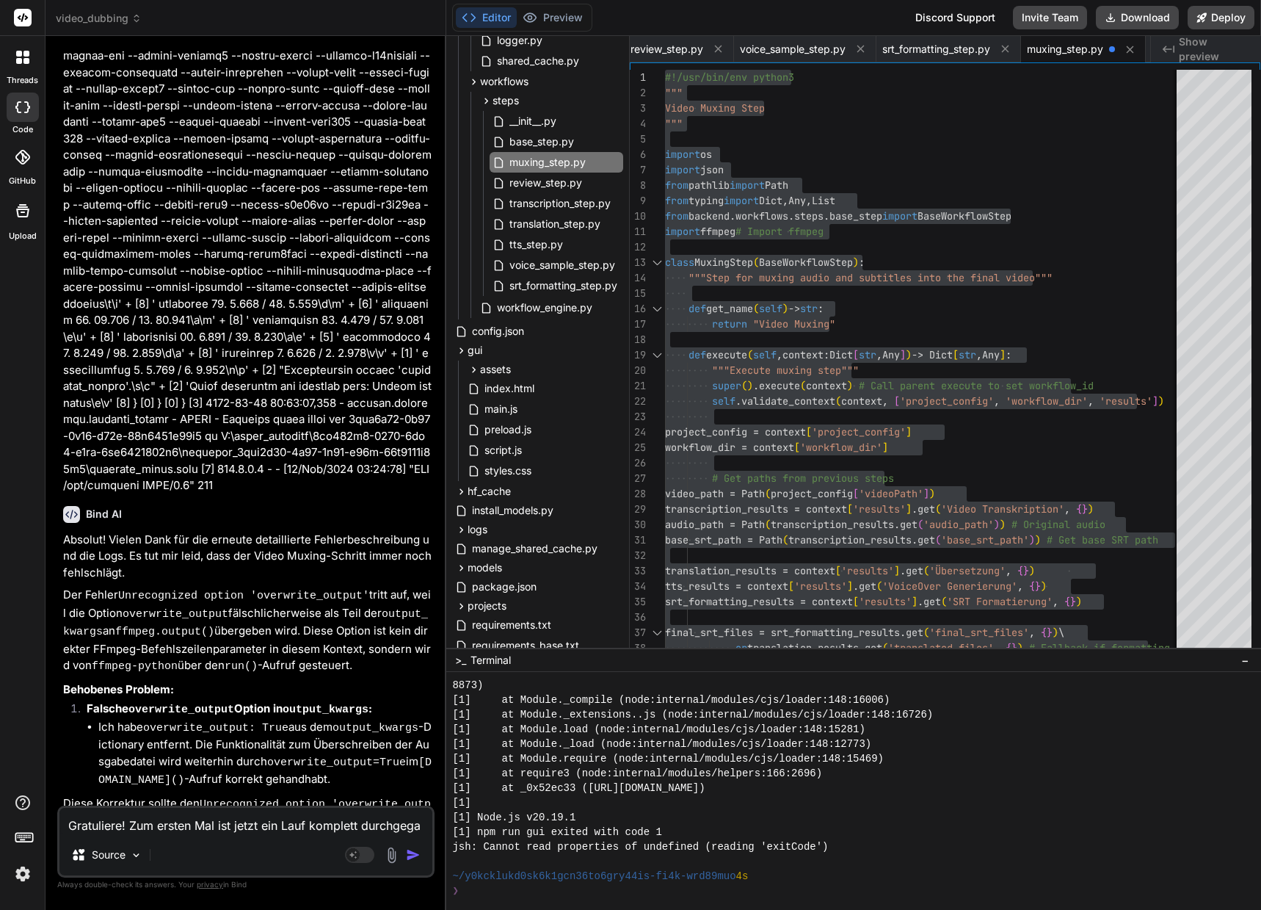
type textarea "x"
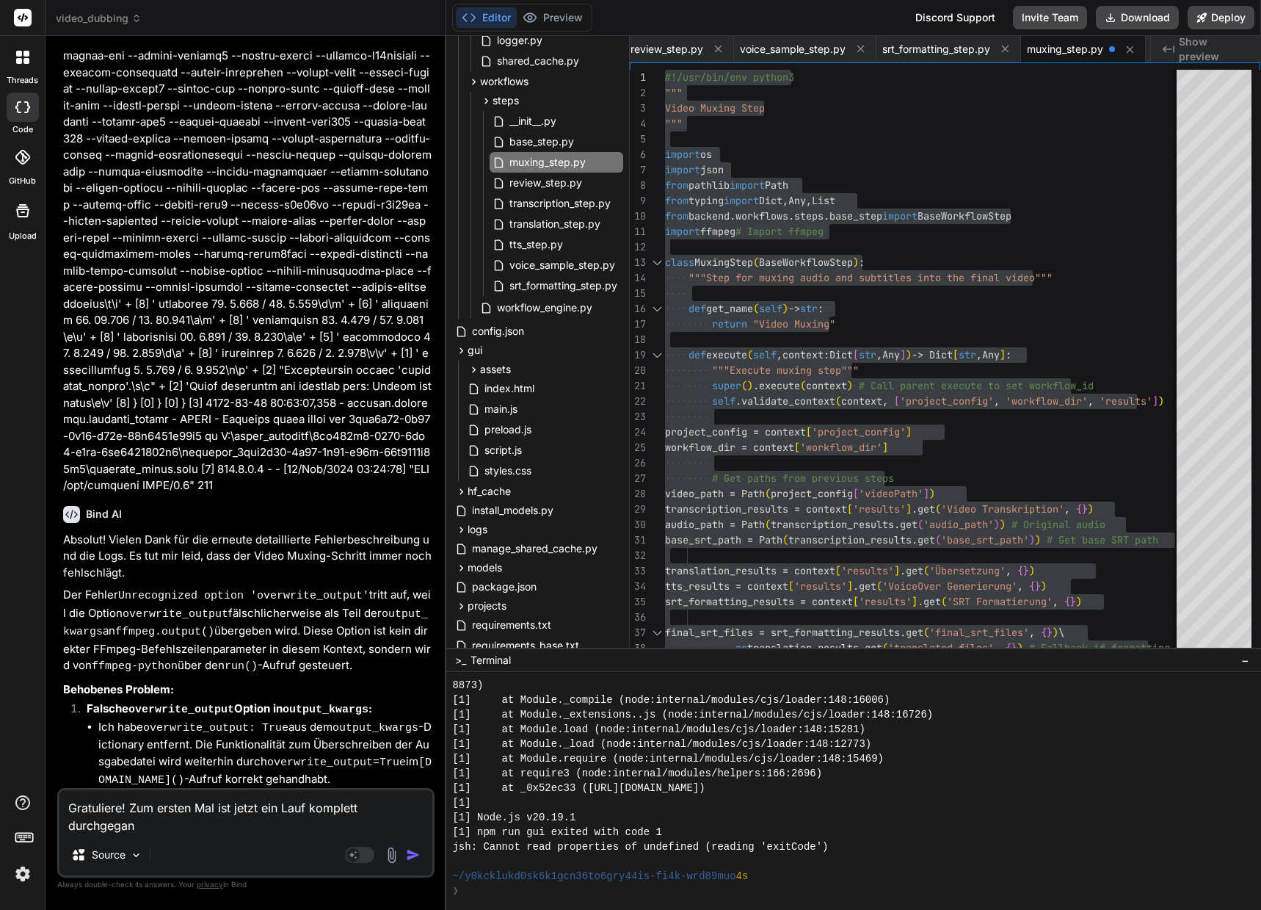
type textarea "Gratuliere! Zum ersten Mal ist jetzt ein Lauf komplett durchgegang"
type textarea "x"
type textarea "Gratuliere! Zum ersten Mal ist jetzt ein Lauf komplett durchgegange"
type textarea "x"
type textarea "Gratuliere! Zum ersten Mal ist jetzt ein Lauf komplett durchgegangen"
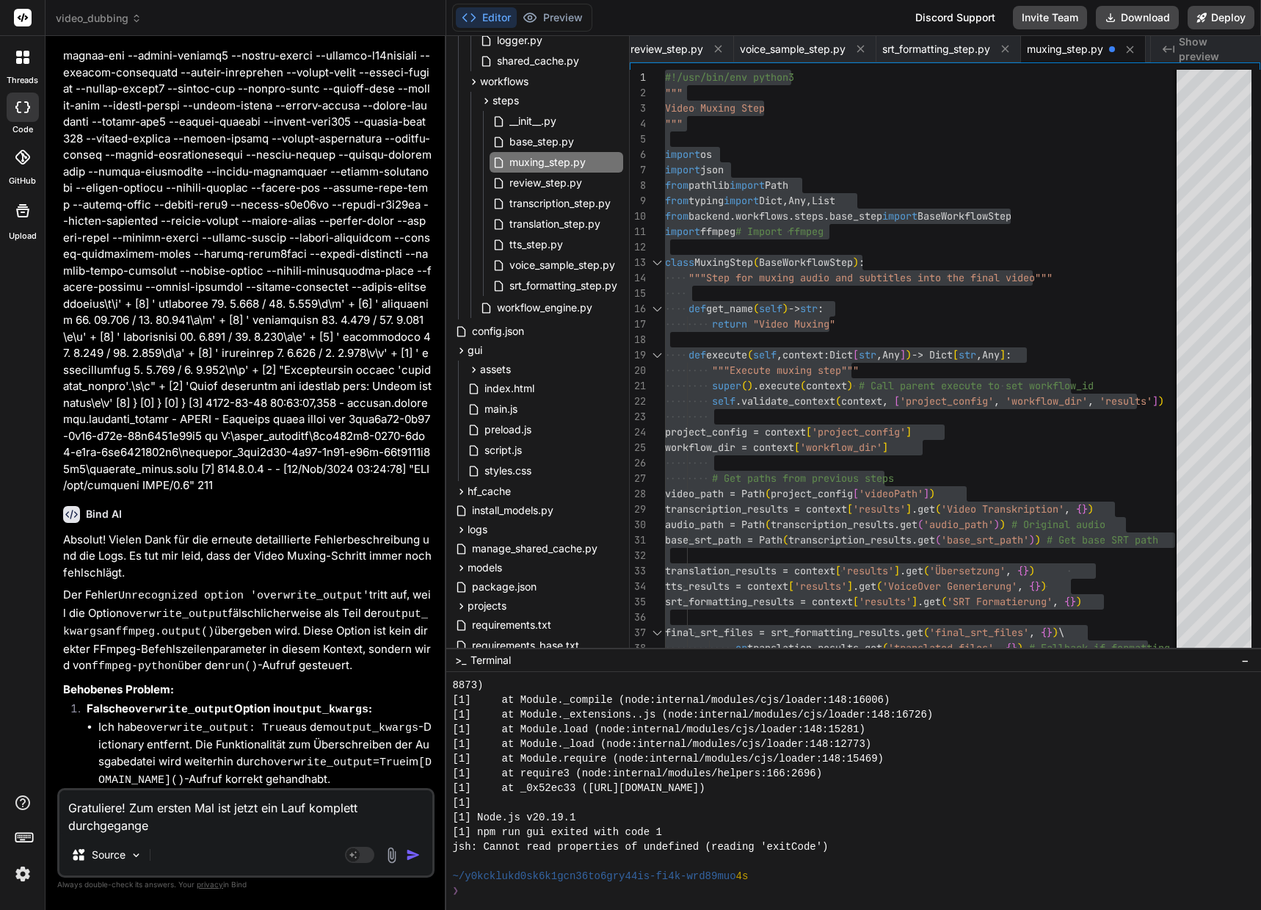
type textarea "x"
type textarea "Gratuliere! Zum ersten Mal ist jetzt ein Lauf komplett durchgegangen."
type textarea "x"
click at [250, 808] on textarea "Gratuliere! Zum ersten Mal ist jetzt ein Lauf komplett durchgegangen." at bounding box center [245, 812] width 373 height 44
drag, startPoint x: 250, startPoint y: 808, endPoint x: 266, endPoint y: 816, distance: 17.4
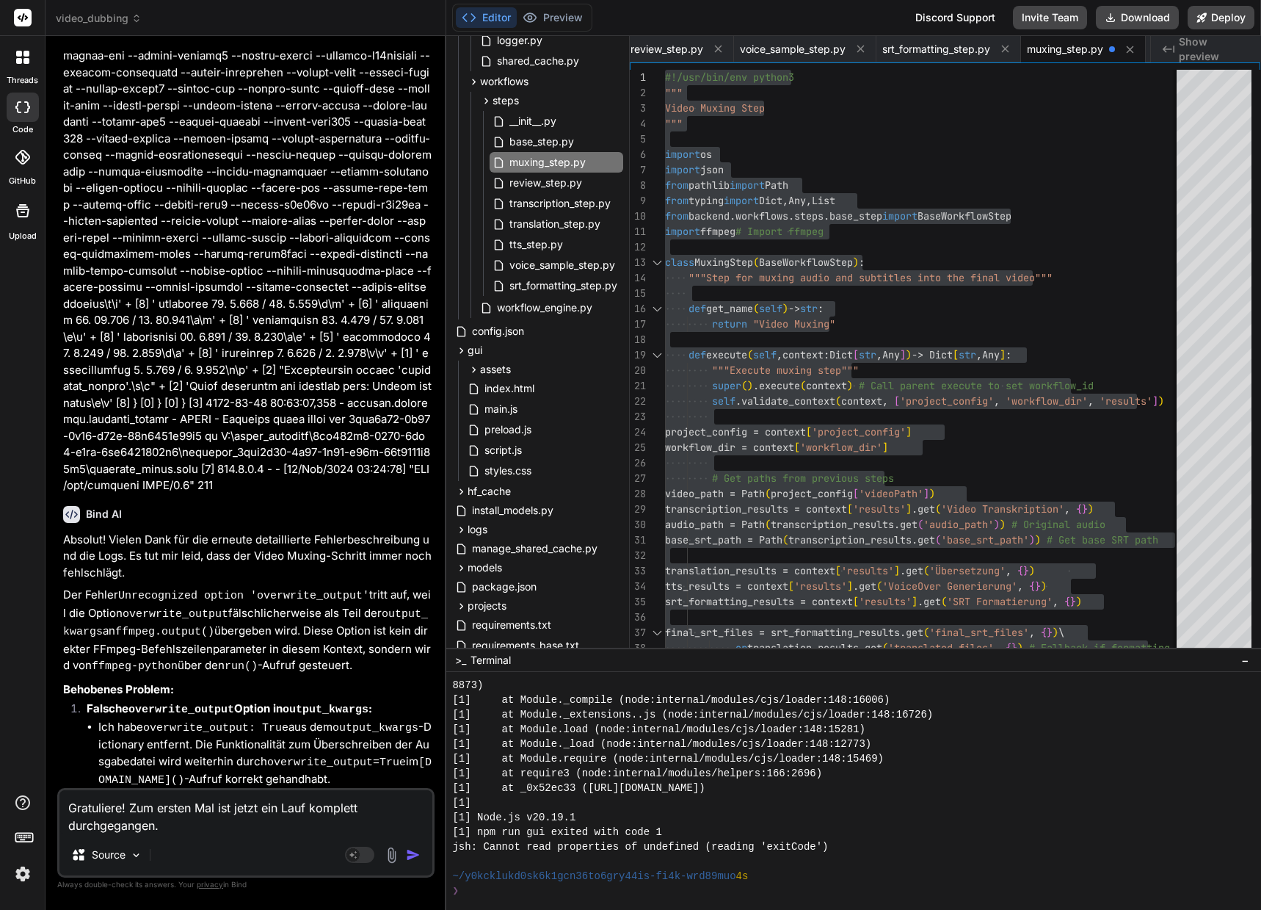
click at [250, 808] on textarea "Gratuliere! Zum ersten Mal ist jetzt ein Lauf komplett durchgegangen." at bounding box center [245, 812] width 373 height 44
type textarea "Gratuliere! Zum ersten Mal ist ein Lauf komplett durchgegangen."
type textarea "x"
type textarea "Gratuliere! Zum ersten Mal ist ein Lauf komplett durchgegangen."
type textarea "x"
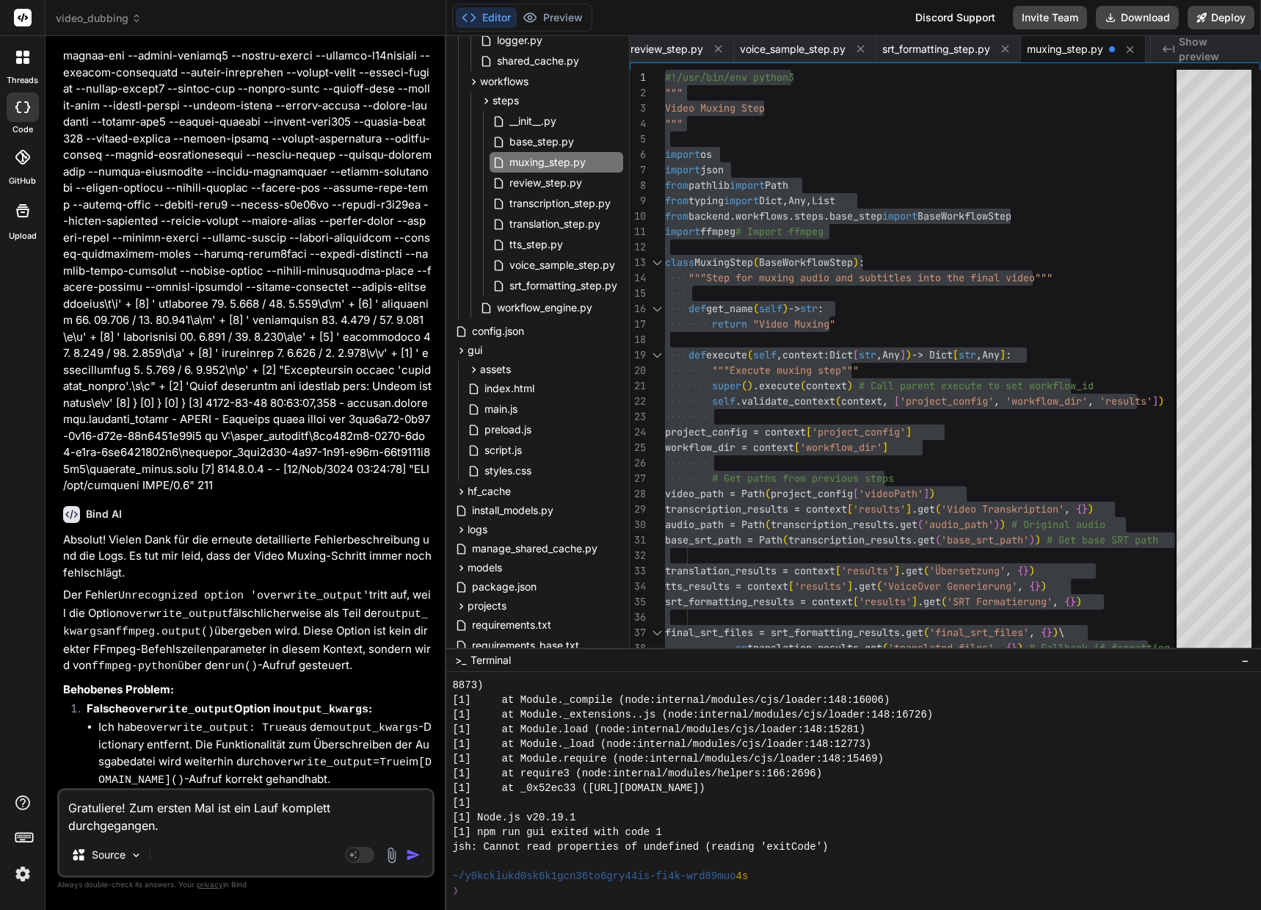
type textarea "Gratuliere! Zum ersten Mal ist ein W komplett durchgegangen."
type textarea "x"
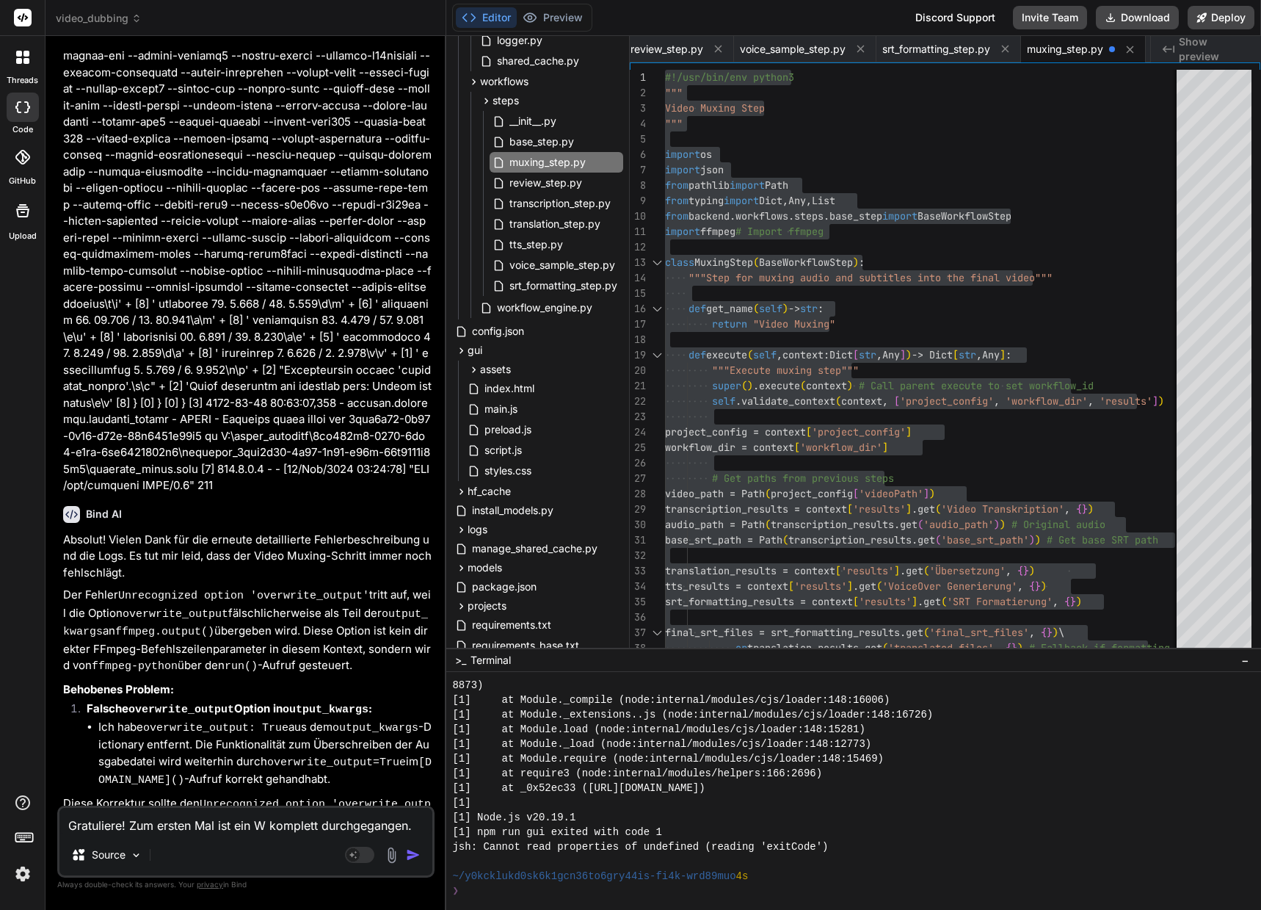
type textarea "Gratuliere! Zum ersten Mal ist ein Wo komplett durchgegangen."
type textarea "x"
type textarea "Gratuliere! Zum ersten Mal ist ein Wor komplett durchgegangen."
type textarea "x"
type textarea "Gratuliere! Zum ersten Mal ist ein Work komplett durchgegangen."
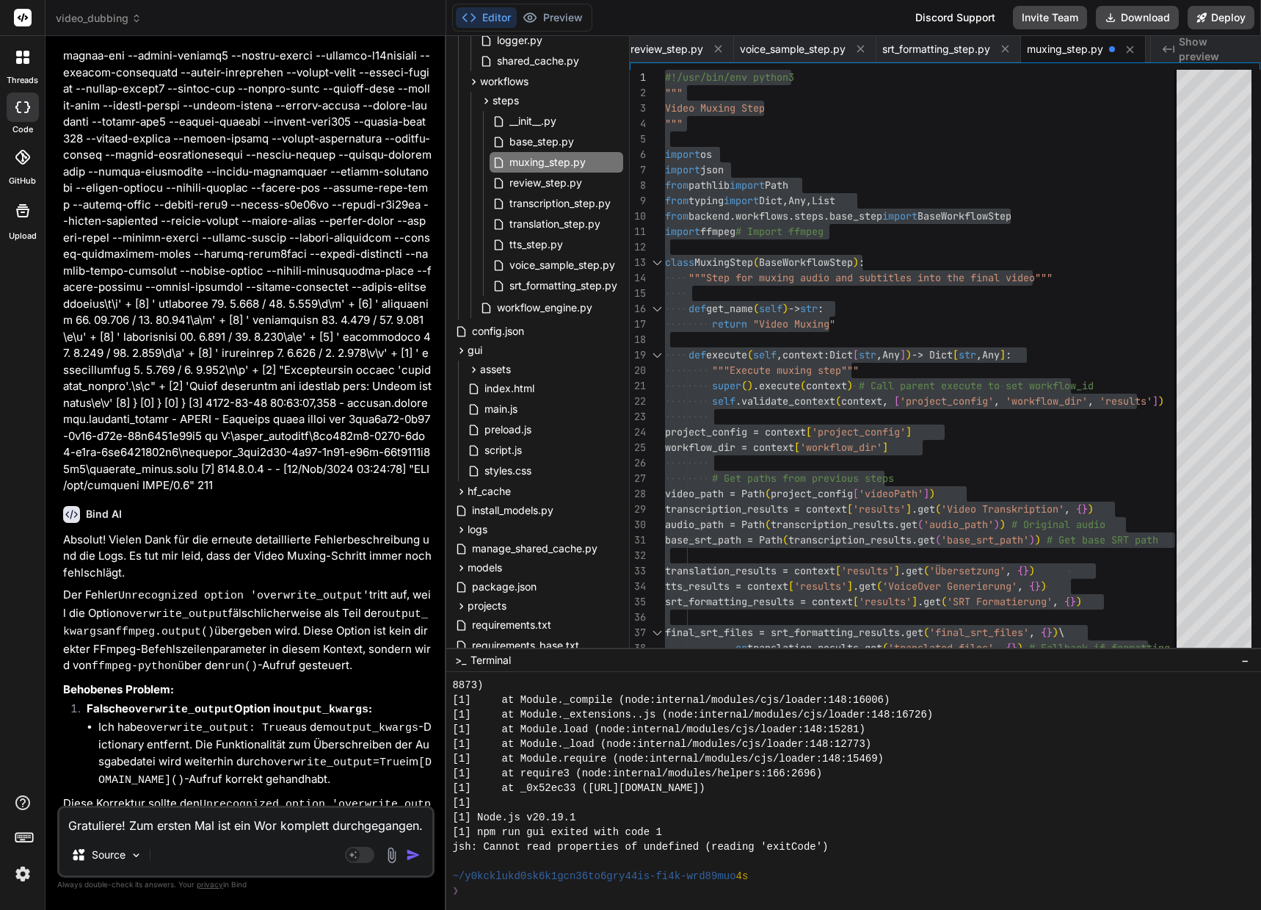
type textarea "x"
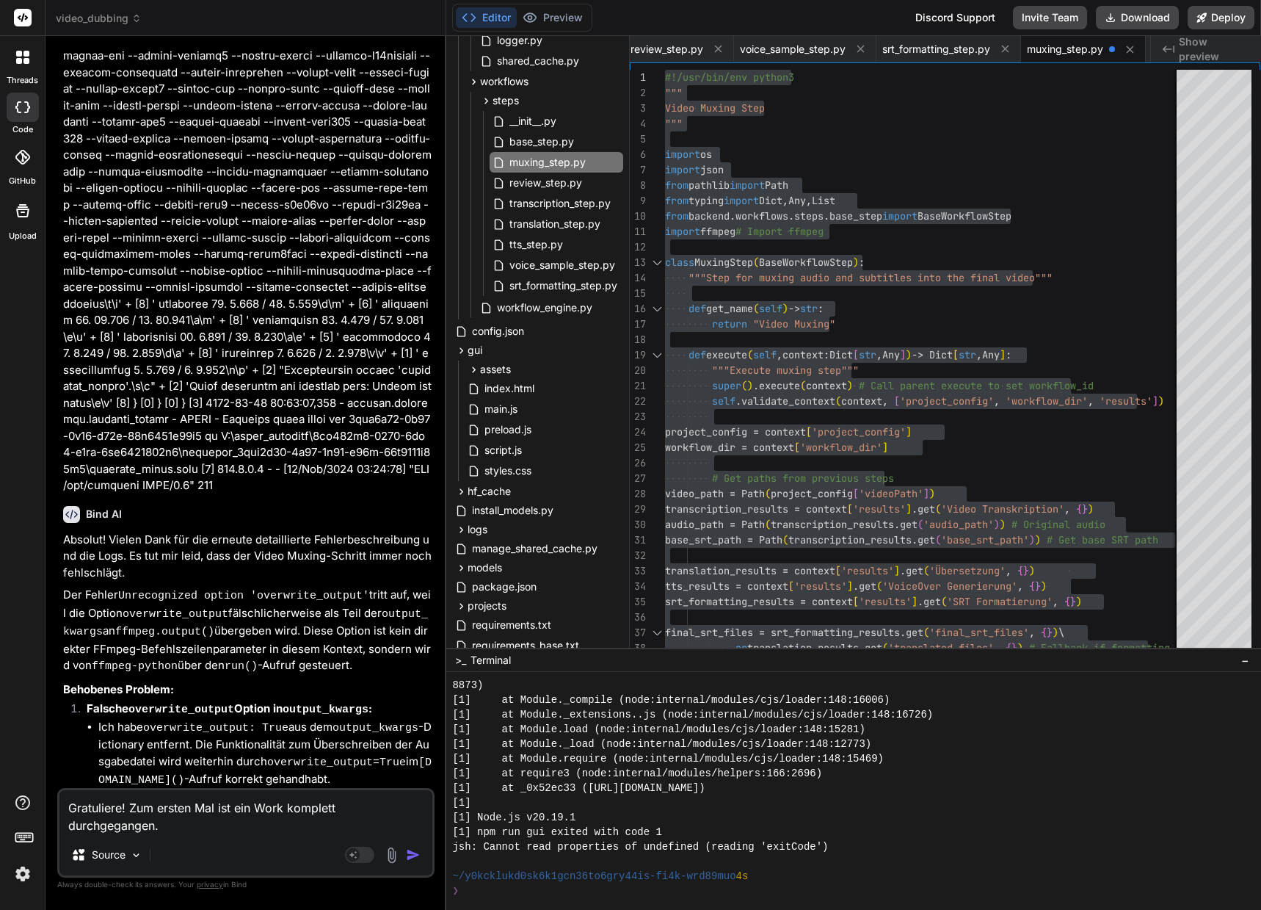
type textarea "Gratuliere! Zum ersten Mal ist ein Workf komplett durchgegangen."
type textarea "x"
type textarea "Gratuliere! Zum ersten Mal ist ein Workfl komplett durchgegangen."
type textarea "x"
type textarea "Gratuliere! Zum ersten Mal ist ein Workflo komplett durchgegangen."
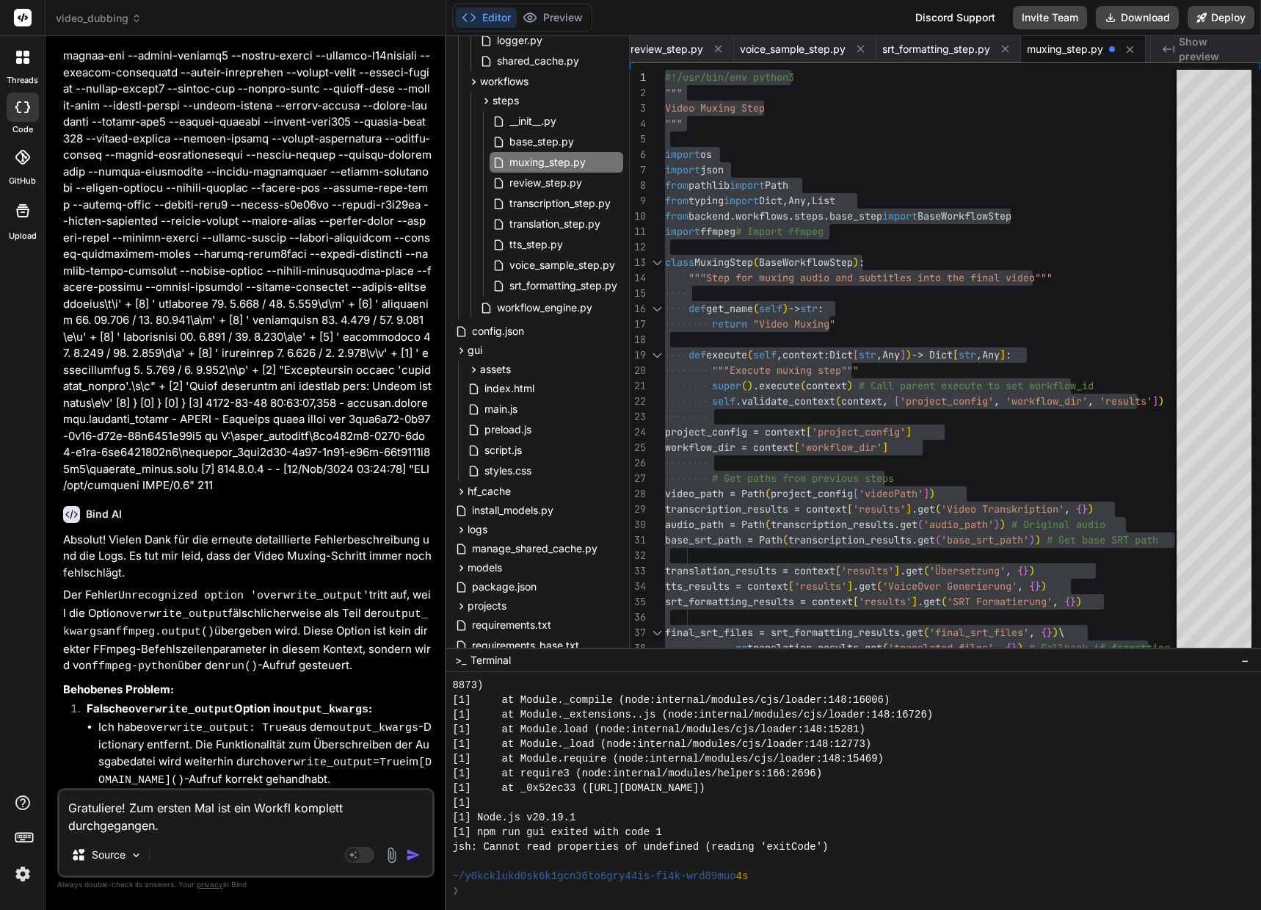
type textarea "x"
type textarea "Gratuliere! Zum ersten Mal ist ein Workflow komplett durchgegangen."
type textarea "x"
type textarea "Gratuliere! Zum ersten Mal ist ein Workflow komplett durchgegangen."
type textarea "x"
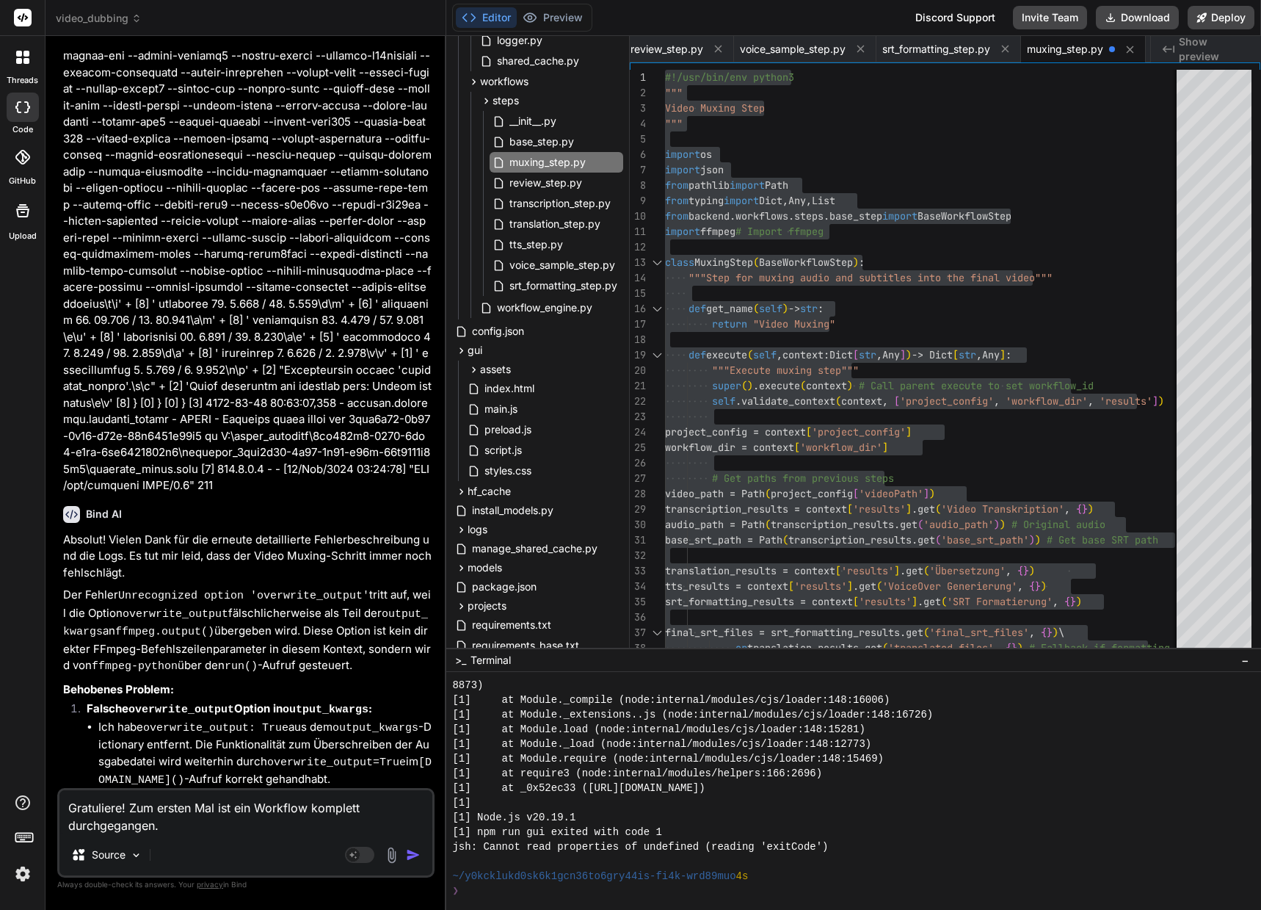
type textarea "Gratuliere! Zum ersten Mal ist ein Workflow komplett durchgegangen. W"
type textarea "x"
type textarea "Gratuliere! Zum ersten Mal ist ein Workflow komplett durchgegangen. Wi"
type textarea "x"
type textarea "Gratuliere! Zum ersten Mal ist ein Workflow komplett durchgegangen. Wie"
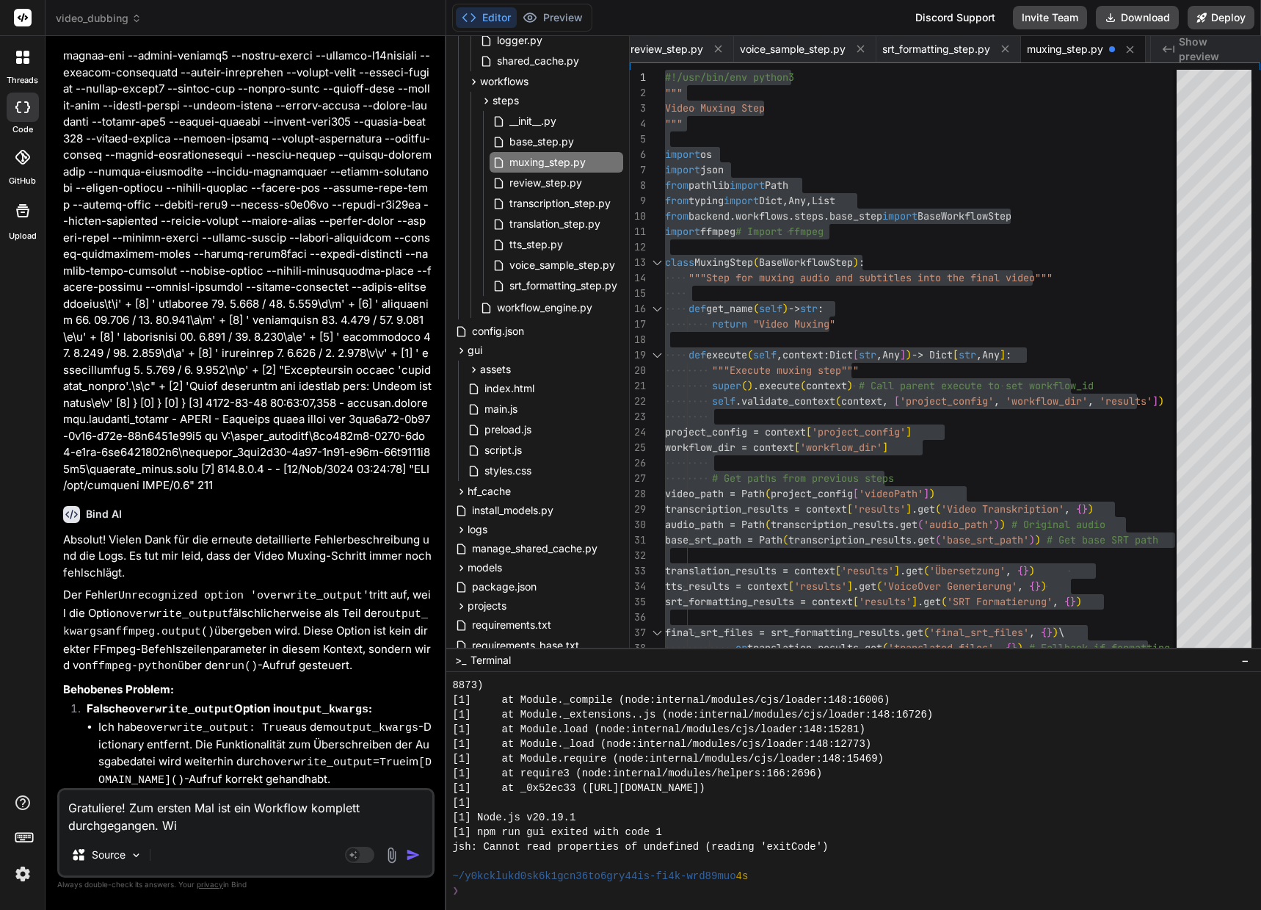
type textarea "x"
type textarea "Gratuliere! Zum ersten Mal ist ein Workflow komplett durchgegangen. Wiev"
type textarea "x"
type textarea "Gratuliere! Zum ersten Mal ist ein Workflow komplett durchgegangen. Wievi"
type textarea "x"
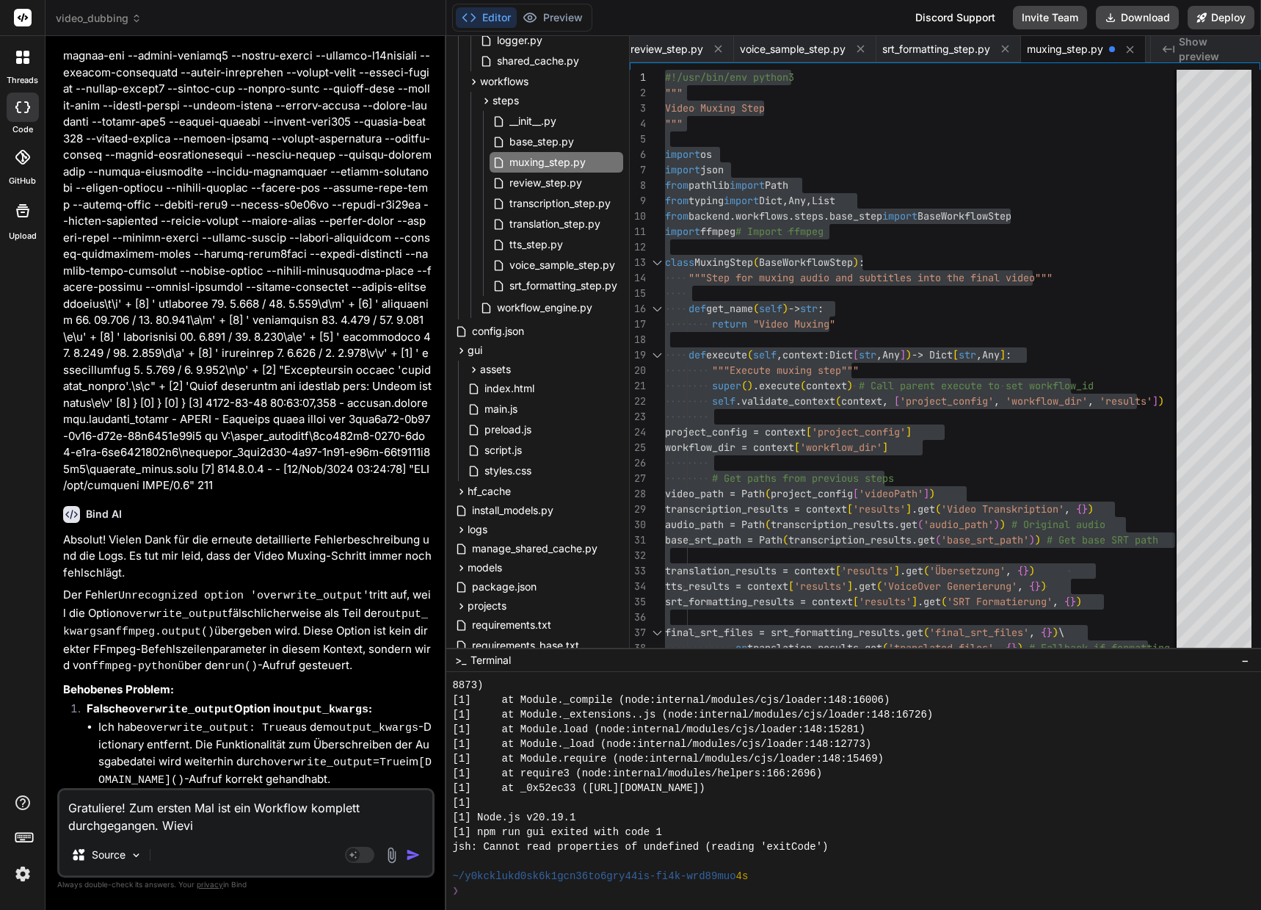
type textarea "Gratuliere! Zum ersten Mal ist ein Workflow komplett durchgegangen. Wievie"
type textarea "x"
type textarea "Gratuliere! Zum ersten Mal ist ein Workflow komplett durchgegangen. Wieviel"
type textarea "x"
type textarea "Gratuliere! Zum ersten Mal ist ein Workflow komplett durchgegangen. Wieviele"
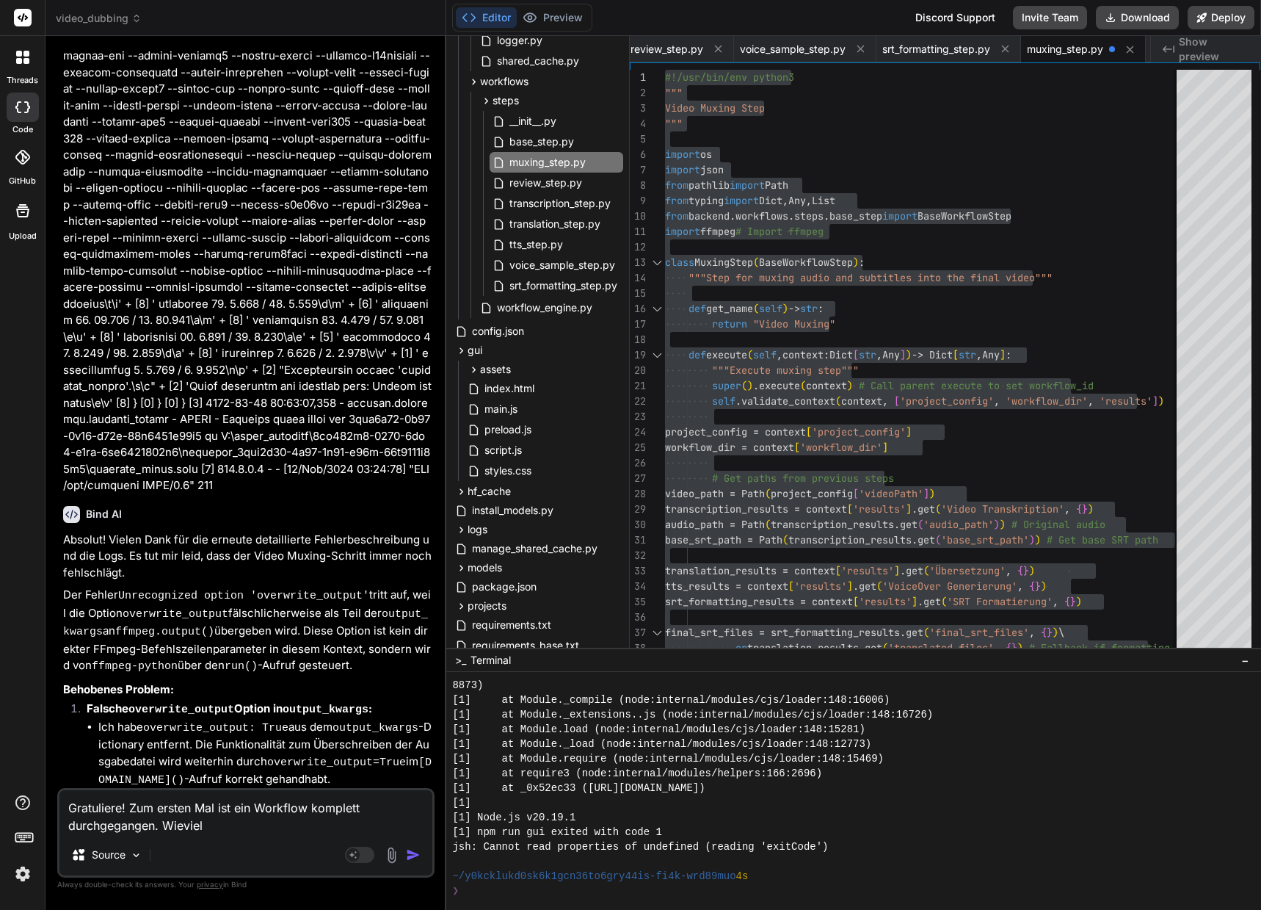
type textarea "x"
type textarea "Gratuliere! Zum ersten Mal ist ein Workflow komplett durchgegangen. Wieviele"
type textarea "x"
type textarea "Gratuliere! Zum ersten Mal ist ein Workflow komplett durchgegangen. Wieviele V"
type textarea "x"
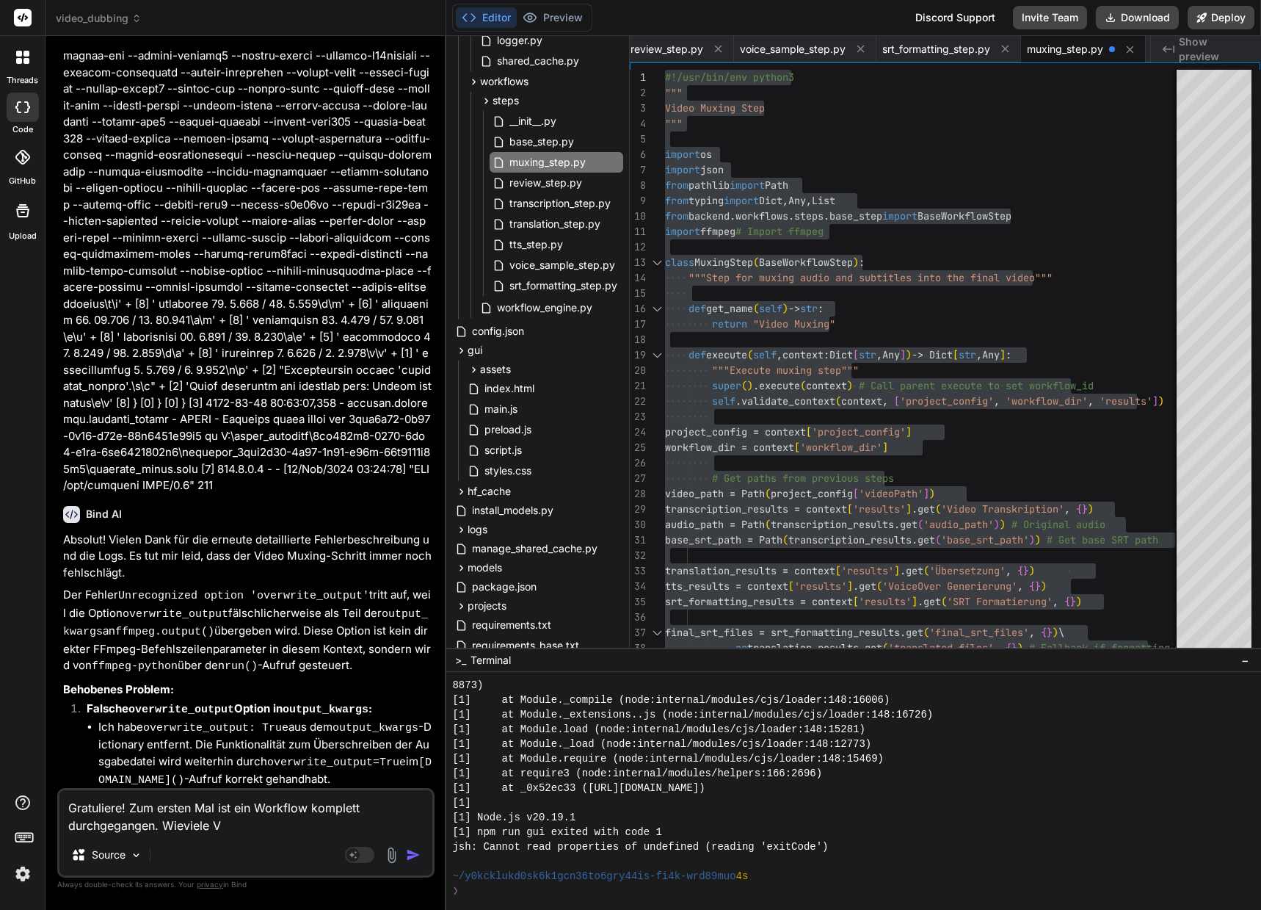
type textarea "Gratuliere! Zum ersten Mal ist ein Workflow komplett durchgegangen. Wieviele Ve"
type textarea "x"
type textarea "Gratuliere! Zum ersten Mal ist ein Workflow komplett durchgegangen. Wieviele Ver"
type textarea "x"
type textarea "Gratuliere! Zum ersten Mal ist ein Workflow komplett durchgegangen. Wieviele Ve…"
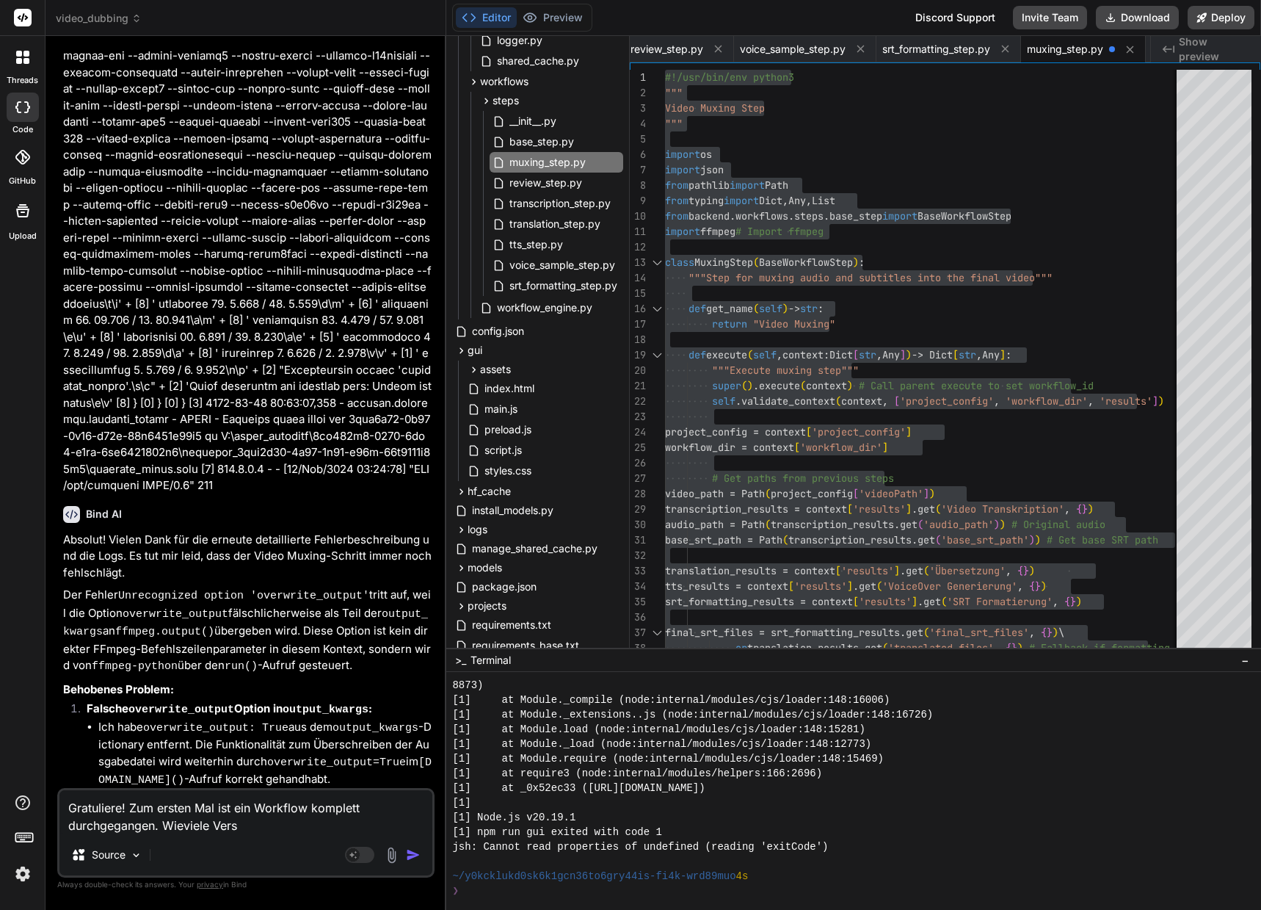
type textarea "x"
type textarea "Gratuliere! Zum ersten Mal ist ein Workflow komplett durchgegangen. Wieviele Ve…"
type textarea "x"
type textarea "Gratuliere! Zum ersten Mal ist ein Workflow komplett durchgegangen. Wieviele Ve…"
type textarea "x"
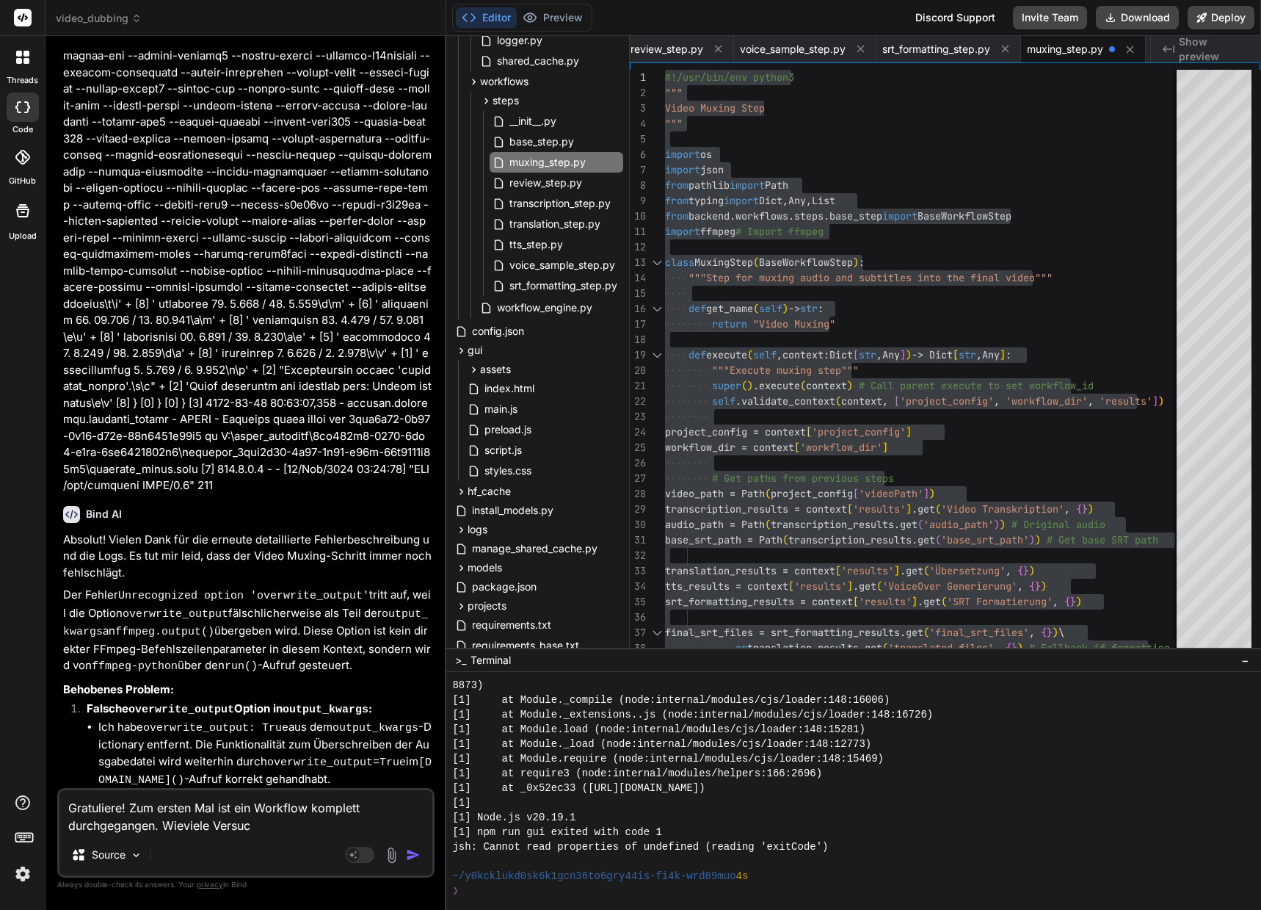
type textarea "Gratuliere! Zum ersten Mal ist ein Workflow komplett durchgegangen. Wieviele Ve…"
type textarea "x"
type textarea "Gratuliere! Zum ersten Mal ist ein Workflow komplett durchgegangen. Wieviele Ve…"
type textarea "x"
type textarea "Gratuliere! Zum ersten Mal ist ein Workflow komplett durchgegangen. Wieviele Ve…"
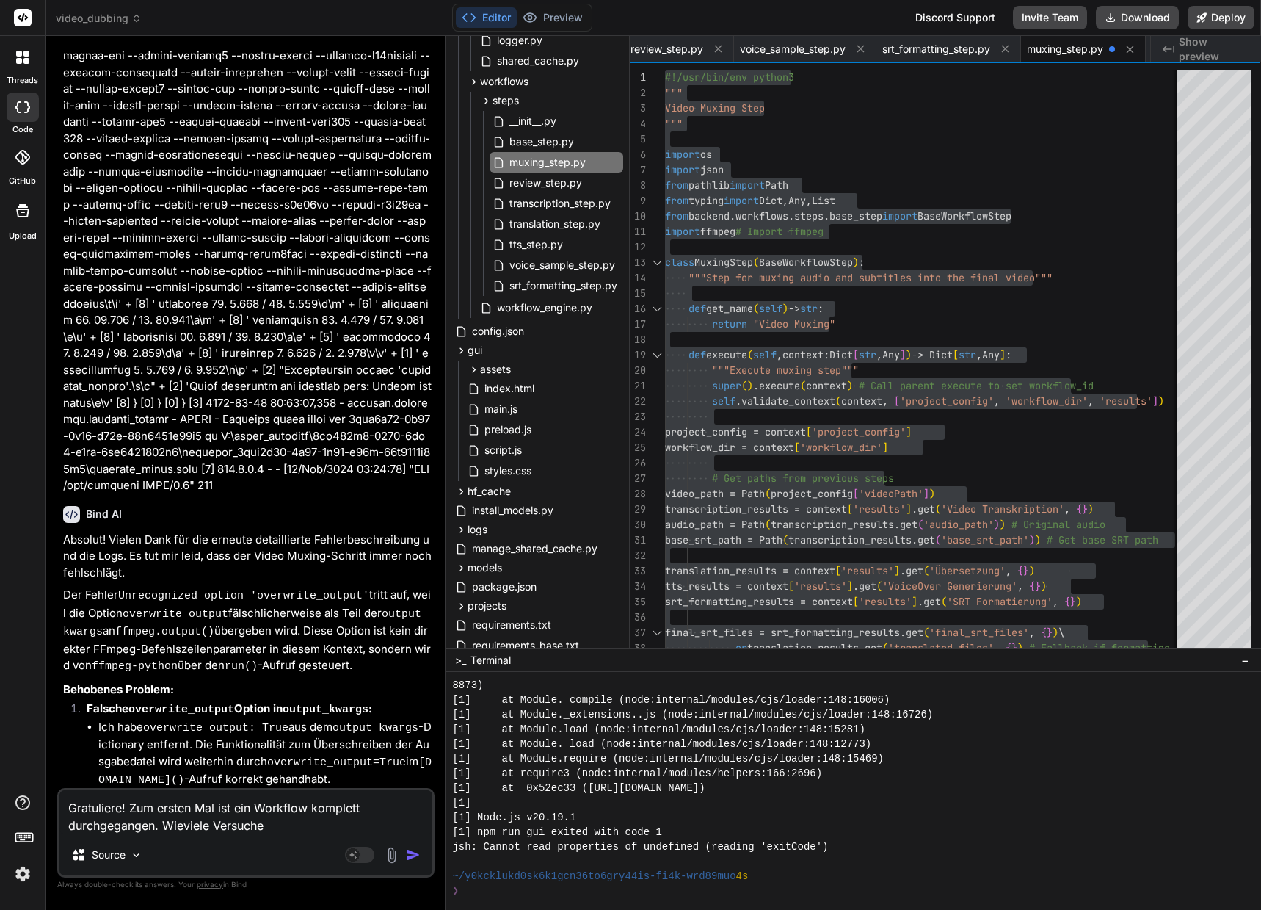
type textarea "x"
type textarea "Gratuliere! Zum ersten Mal ist ein Workflow komplett durchgegangen. Wieviele Ve…"
type textarea "x"
type textarea "Gratuliere! Zum ersten Mal ist ein Workflow komplett durchgegangen. Wieviele Ve…"
type textarea "x"
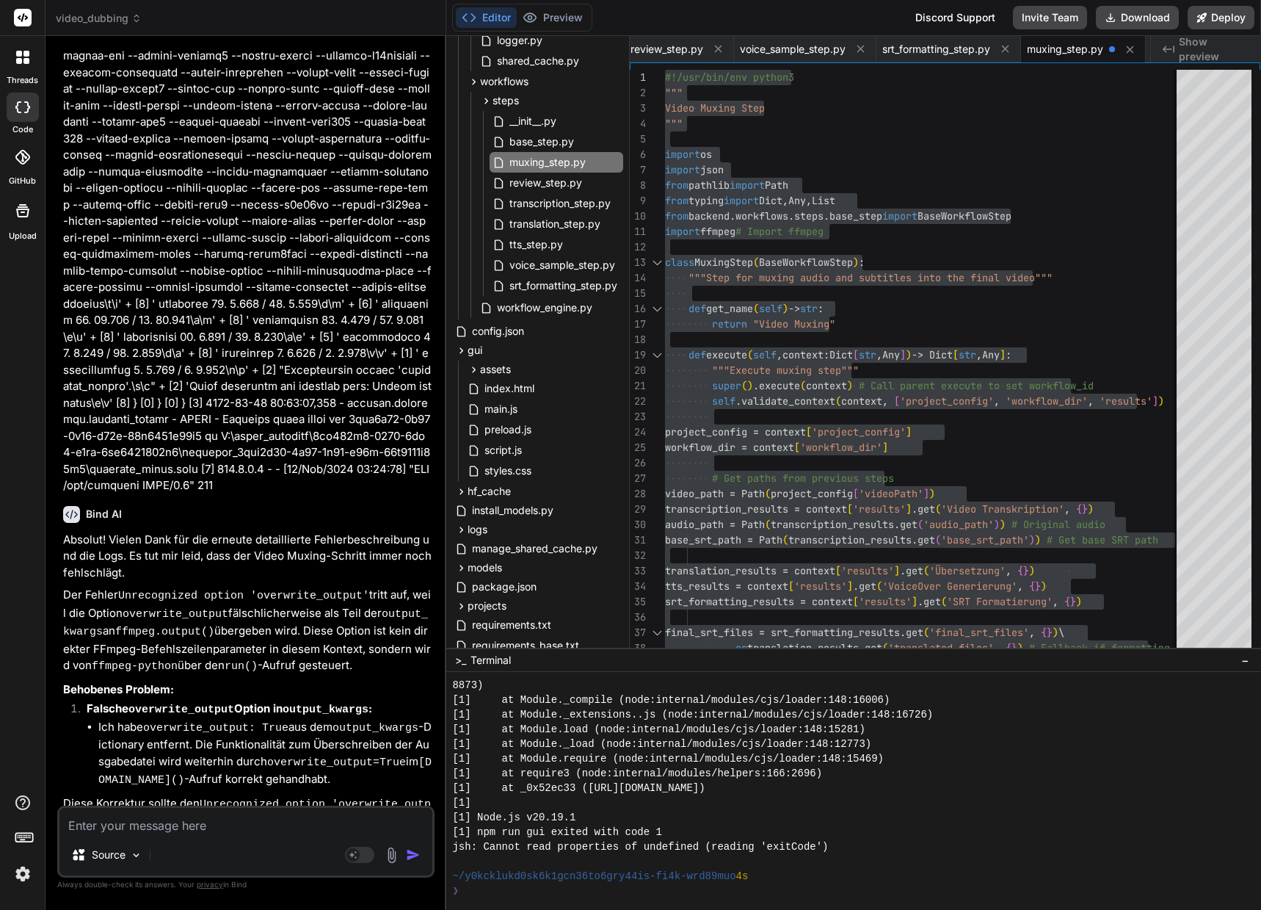
scroll to position [60107, 0]
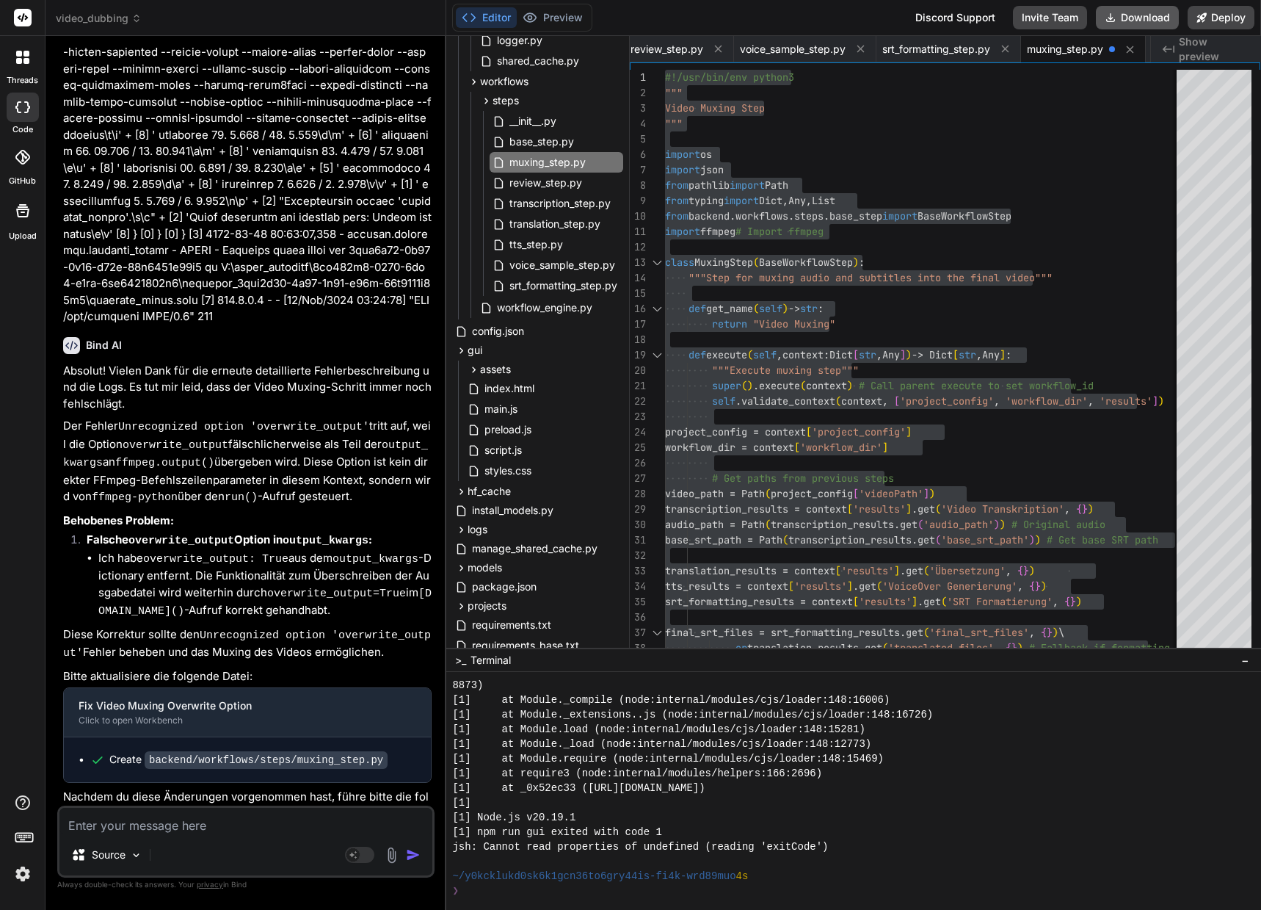
click at [1114, 19] on icon at bounding box center [1111, 18] width 12 height 12
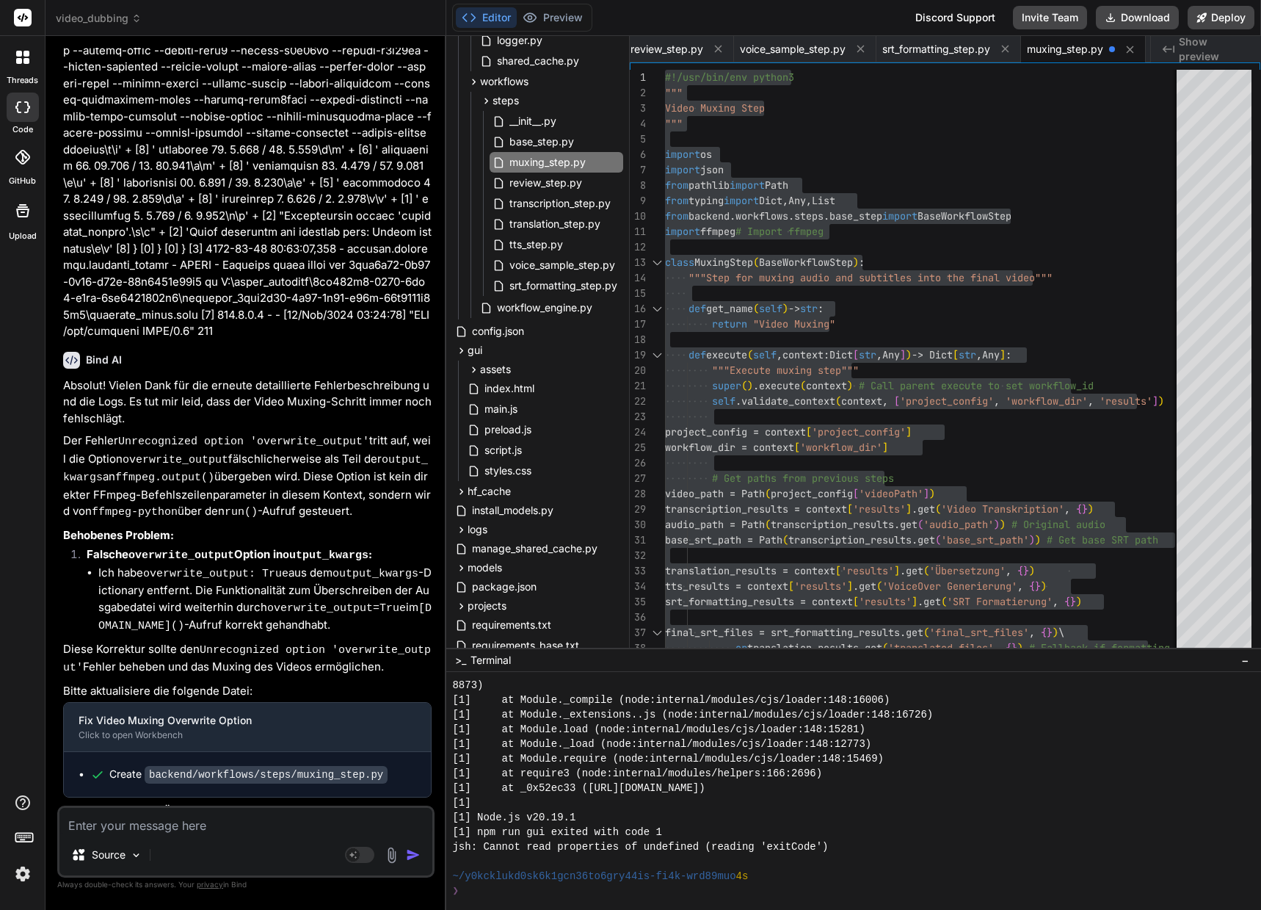
scroll to position [60533, 0]
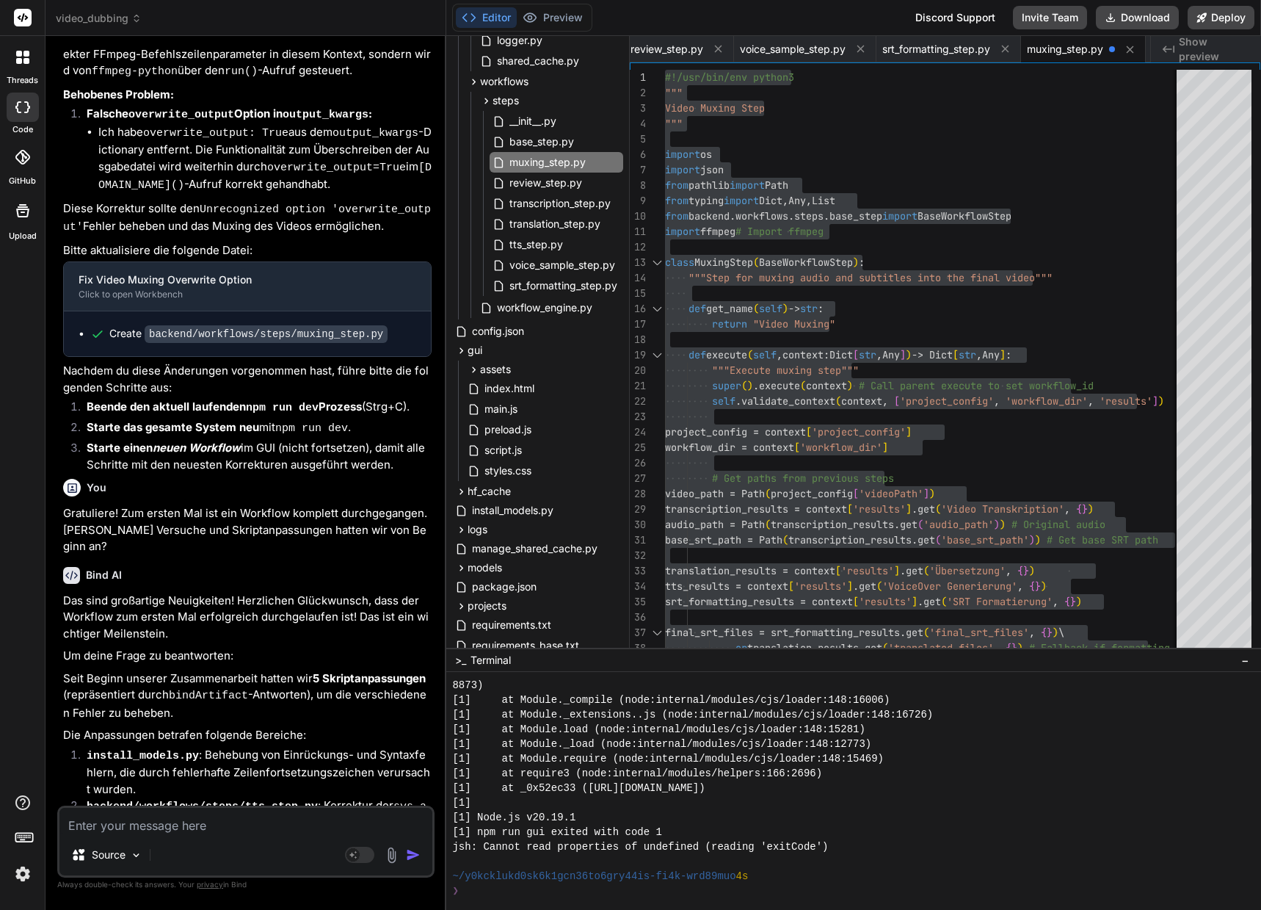
click at [135, 823] on textarea at bounding box center [245, 821] width 373 height 26
click at [259, 827] on textarea "Muxing gilt es noch zu verbessern. Es fehlen Metadaten" at bounding box center [245, 821] width 373 height 26
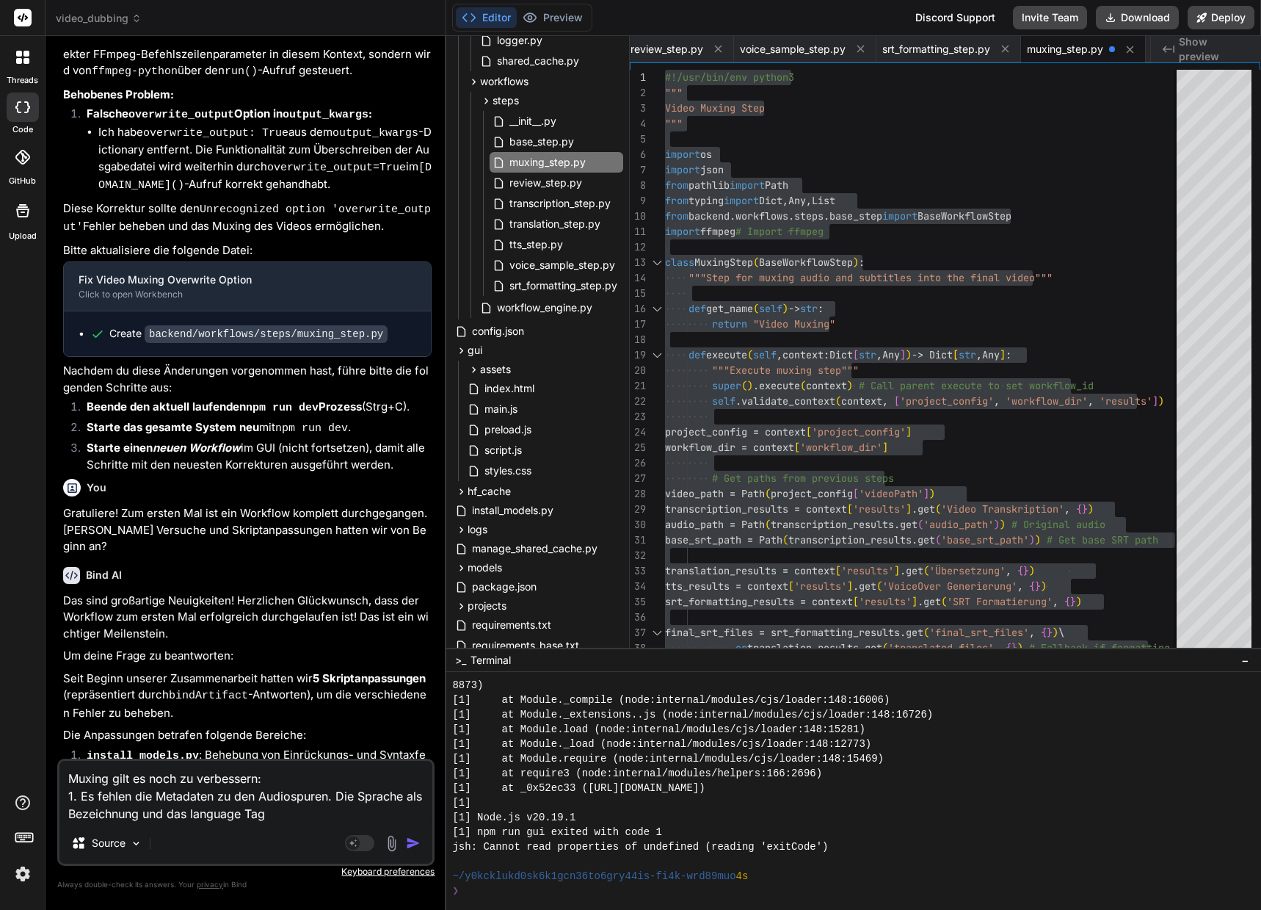
click at [139, 813] on textarea "Muxing gilt es noch zu verbessern: 1. Es fehlen die Metadaten zu den Audiospure…" at bounding box center [245, 792] width 373 height 62
click at [126, 816] on textarea "Muxing gilt es noch zu verbessern: 1. Es fehlen die Metadaten zu den Audiospure…" at bounding box center [245, 792] width 373 height 62
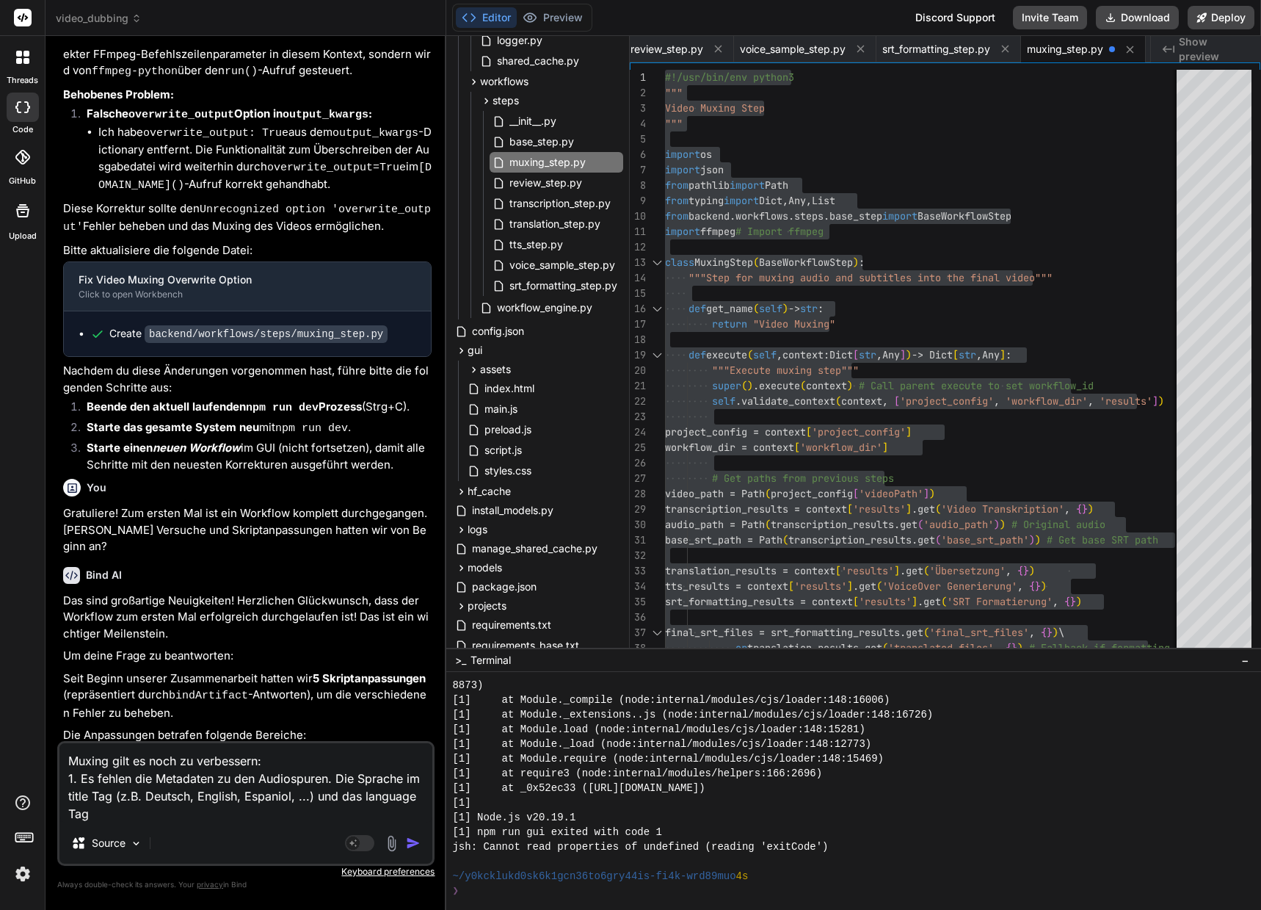
click at [94, 817] on textarea "Muxing gilt es noch zu verbessern: 1. Es fehlen die Metadaten zu den Audiospure…" at bounding box center [245, 782] width 373 height 79
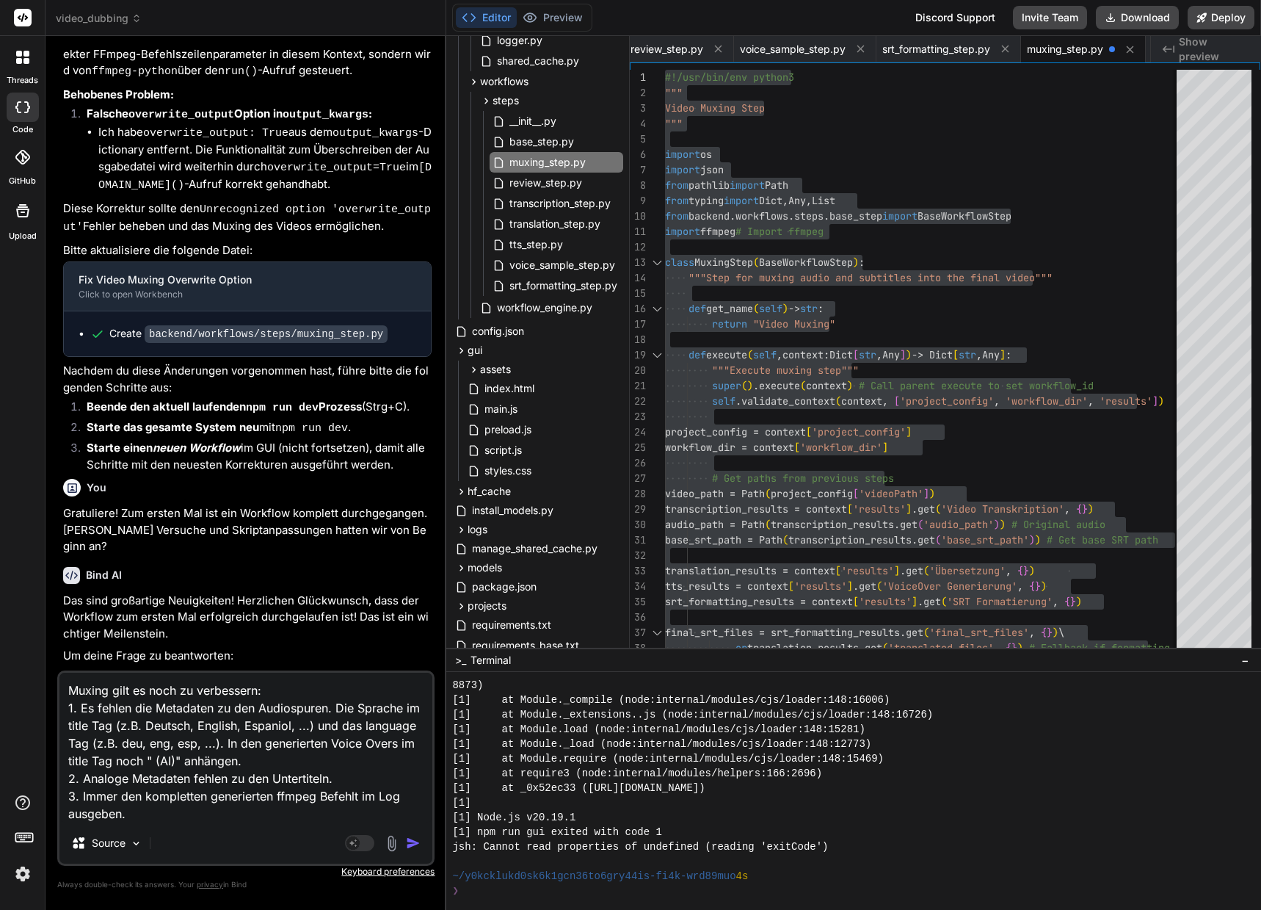
click at [92, 791] on textarea "Muxing gilt es noch zu verbessern: 1. Es fehlen die Metadaten zu den Audiospure…" at bounding box center [245, 747] width 373 height 150
drag, startPoint x: 92, startPoint y: 790, endPoint x: 161, endPoint y: 799, distance: 68.9
click at [92, 790] on textarea "Muxing gilt es noch zu verbessern: 1. Es fehlen die Metadaten zu den Audiospure…" at bounding box center [245, 747] width 373 height 150
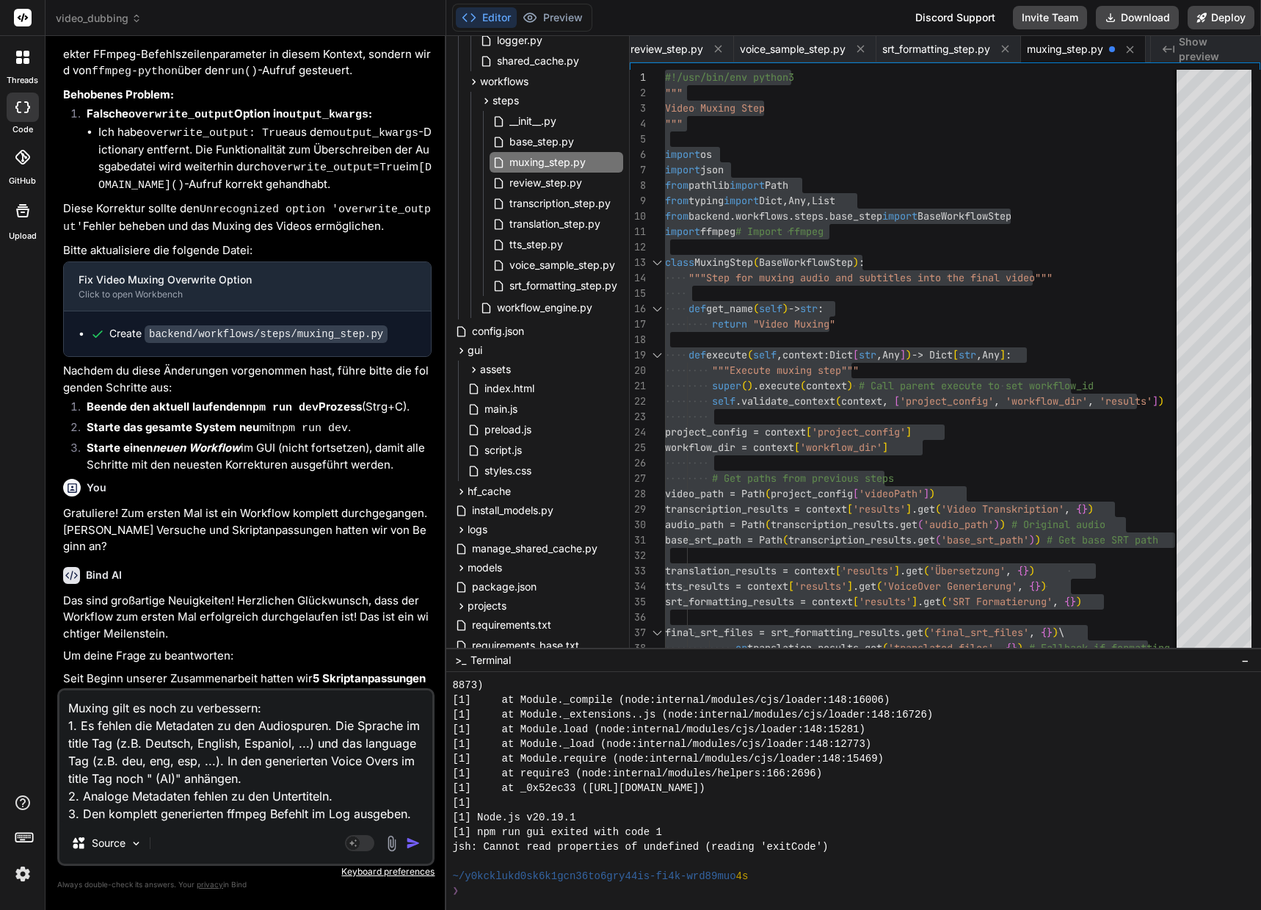
click at [184, 756] on textarea "Muxing gilt es noch zu verbessern: 1. Es fehlen die Metadaten zu den Audiospure…" at bounding box center [245, 756] width 373 height 132
click at [255, 777] on textarea "Muxing gilt es noch zu verbessern: 1. Es fehlen die Metadaten zu den Audiospure…" at bounding box center [245, 756] width 373 height 132
click at [421, 812] on textarea "Muxing gilt es noch zu verbessern: 1. Es fehlen die Metadaten zu den Audiospure…" at bounding box center [245, 756] width 373 height 132
click at [96, 811] on textarea "Muxing gilt es noch zu verbessern: 1. Es fehlen die Metadaten zu den Audiospure…" at bounding box center [245, 756] width 373 height 132
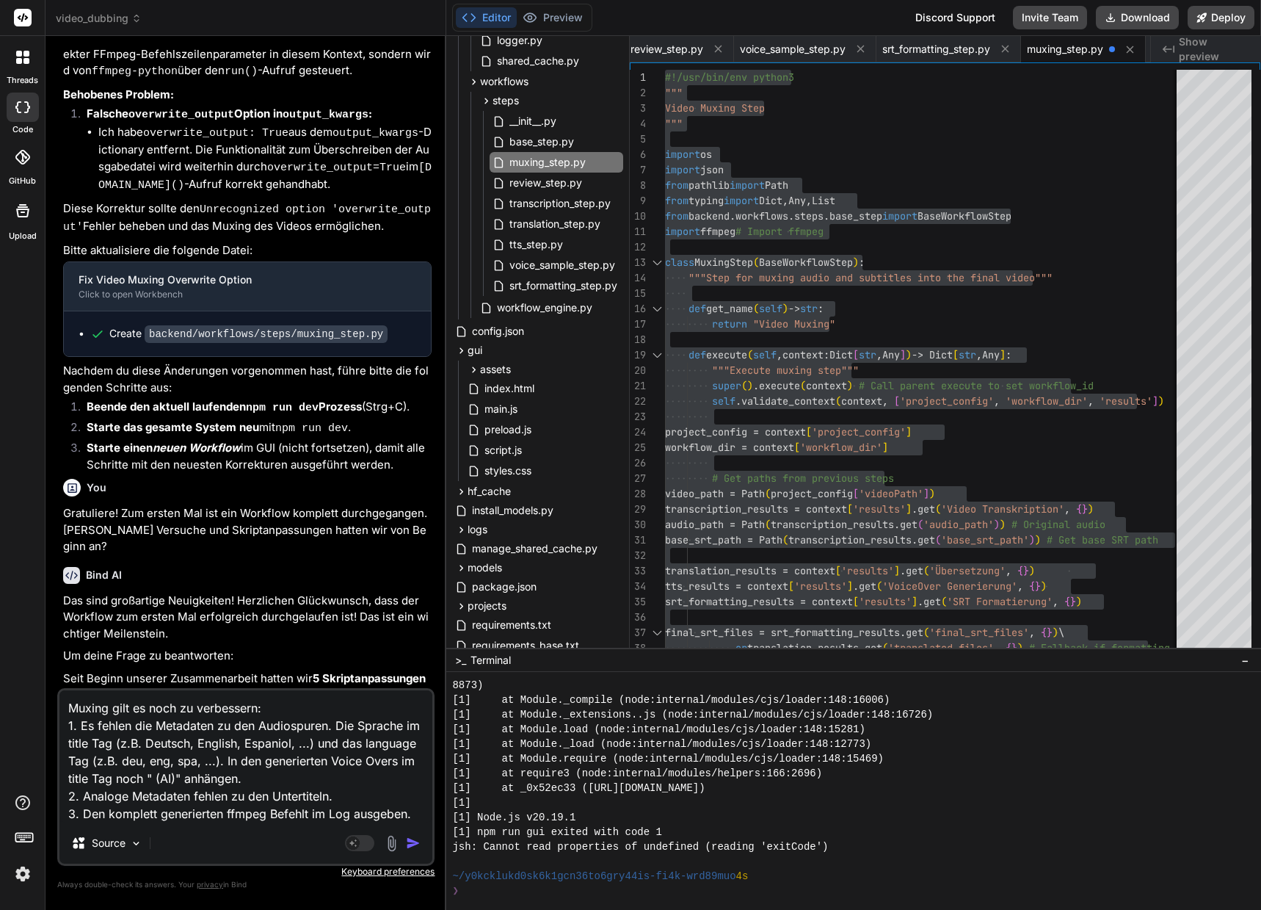
click at [200, 813] on textarea "Muxing gilt es noch zu verbessern: 1. Es fehlen die Metadaten zu den Audiospure…" at bounding box center [245, 756] width 373 height 132
click at [415, 811] on textarea "Muxing gilt es noch zu verbessern: 1. Es fehlen die Metadaten zu den Audiospure…" at bounding box center [245, 756] width 373 height 132
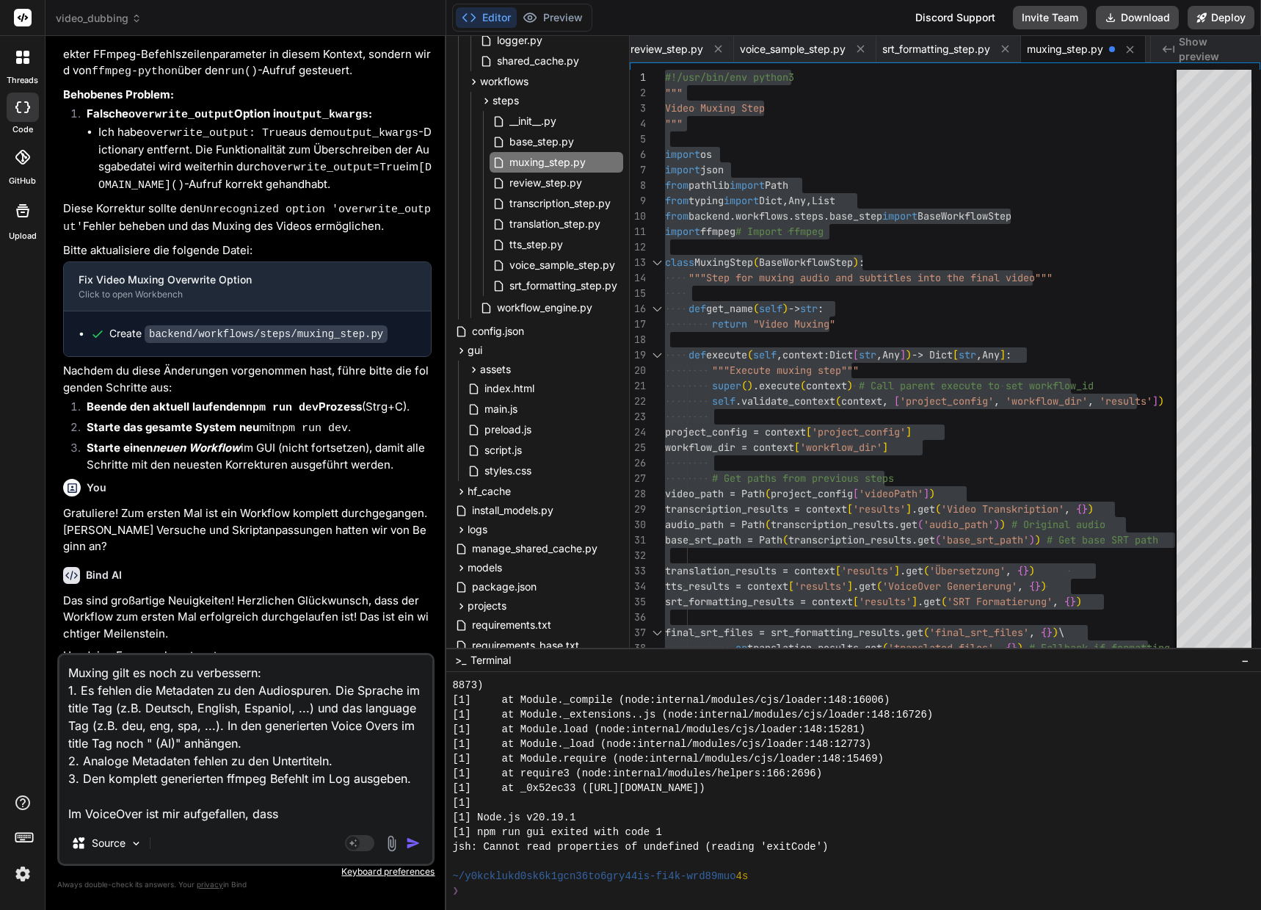
click at [305, 811] on textarea "Muxing gilt es noch zu verbessern: 1. Es fehlen die Metadaten zu den Audiospure…" at bounding box center [245, 738] width 373 height 167
paste textarea "«A world full of opportunities»"
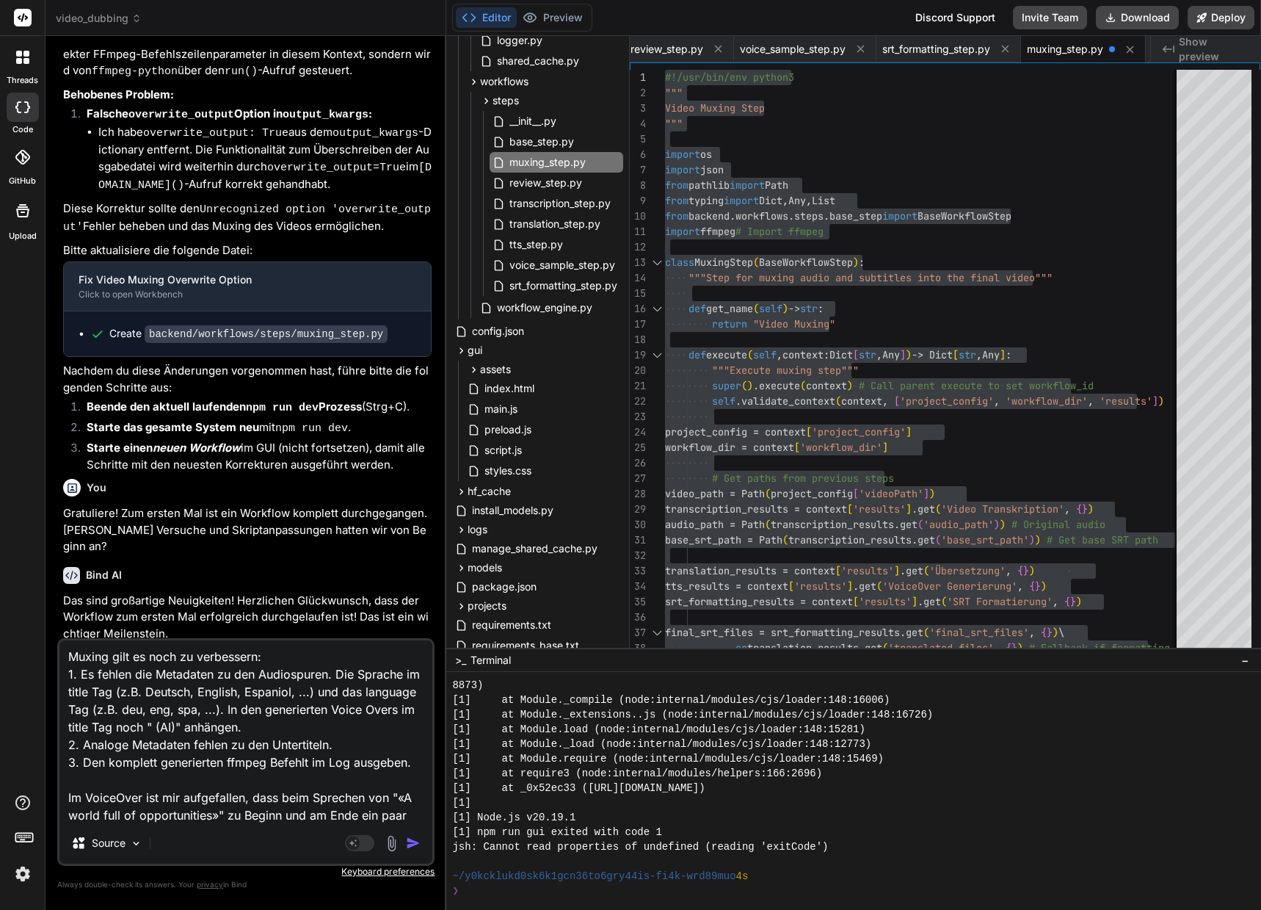
scroll to position [19, 0]
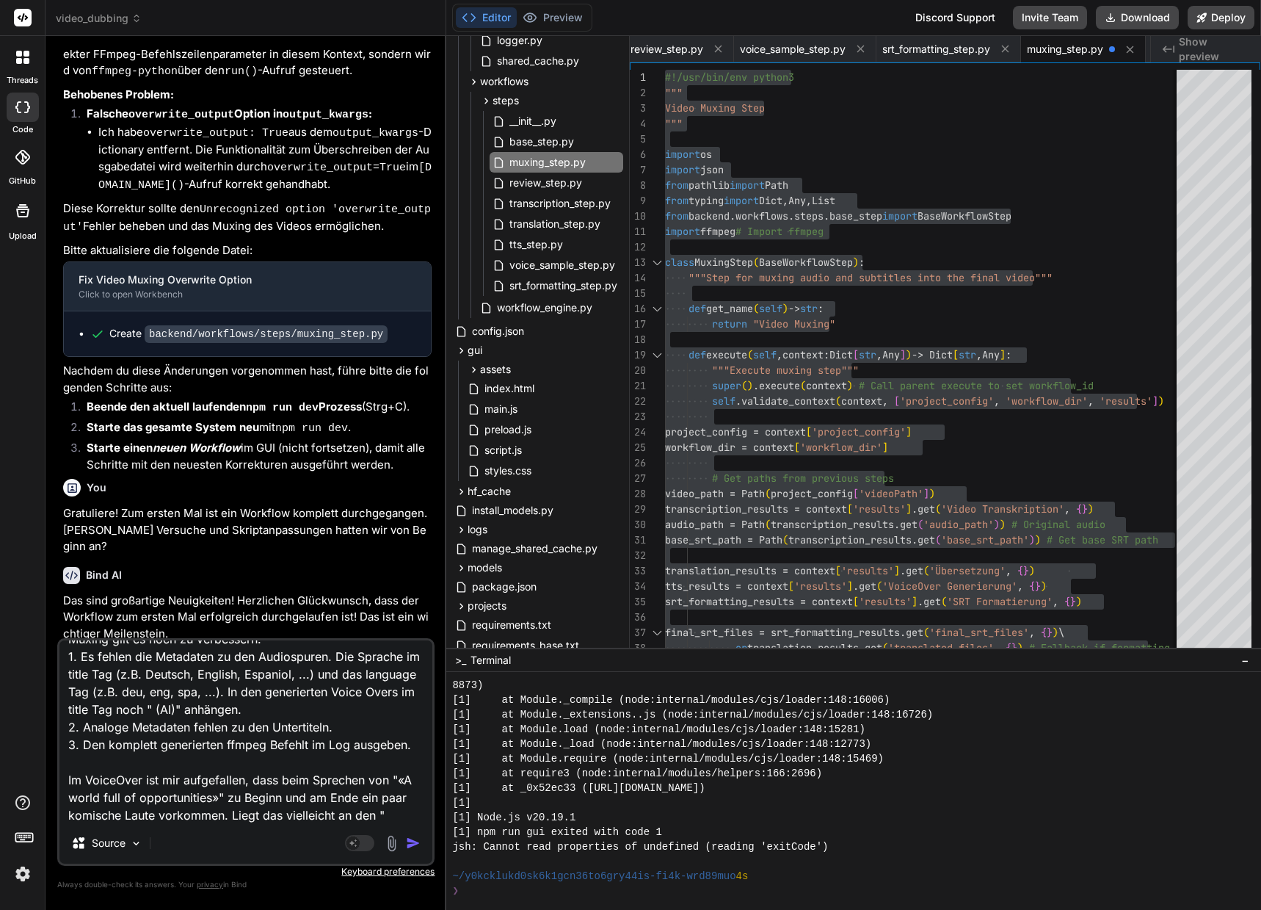
click at [404, 780] on textarea "Muxing gilt es noch zu verbessern: 1. Es fehlen die Metadaten zu den Audiospure…" at bounding box center [245, 731] width 373 height 182
click at [393, 813] on textarea "Muxing gilt es noch zu verbessern: 1. Es fehlen die Metadaten zu den Audiospure…" at bounding box center [245, 731] width 373 height 182
paste textarea "«"
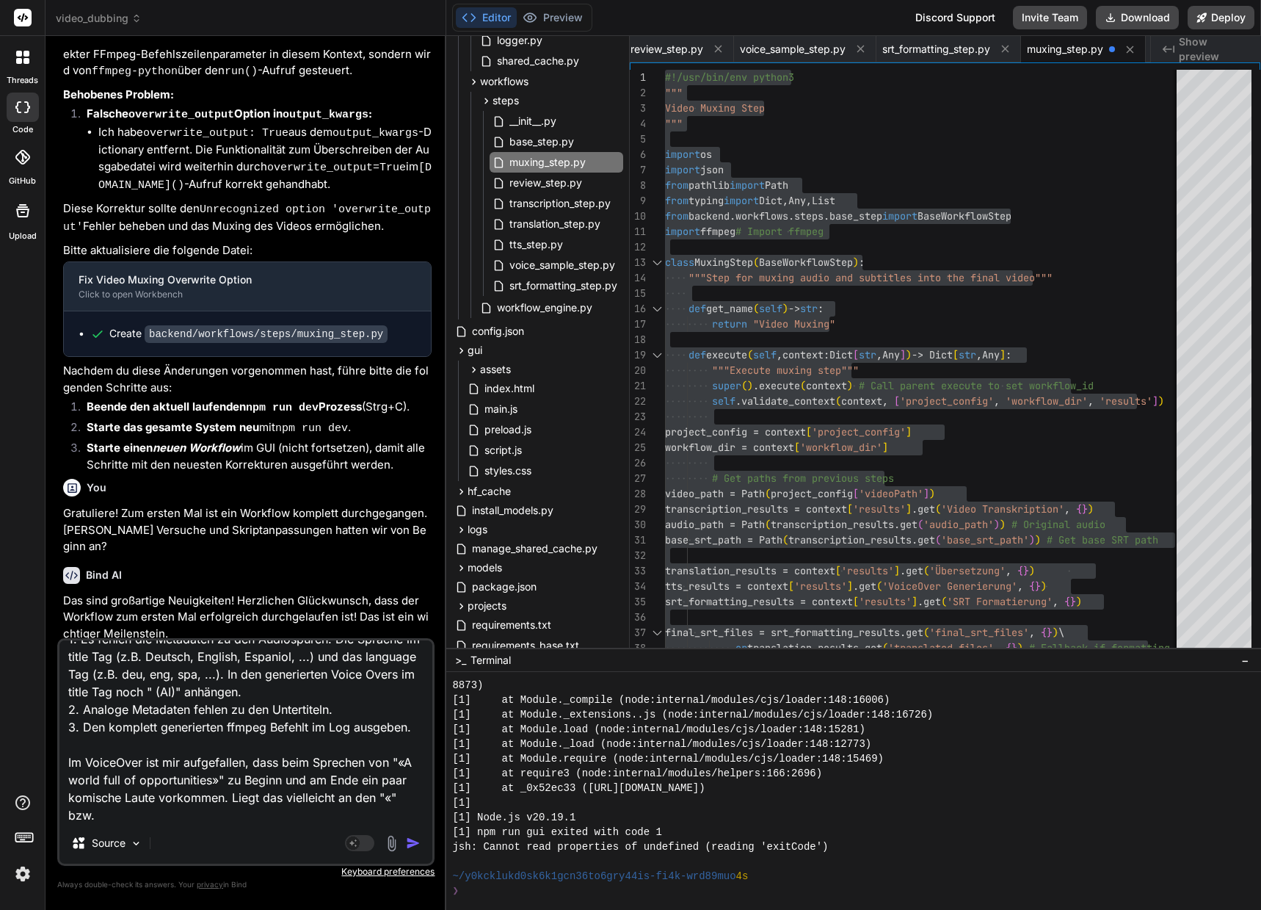
drag, startPoint x: 213, startPoint y: 780, endPoint x: 220, endPoint y: 777, distance: 7.7
click at [220, 777] on textarea "Muxing gilt es noch zu verbessern: 1. Es fehlen die Metadaten zu den Audiospure…" at bounding box center [245, 731] width 373 height 182
click at [138, 812] on textarea "Muxing gilt es noch zu verbessern: 1. Es fehlen die Metadaten zu den Audiospure…" at bounding box center [245, 731] width 373 height 182
paste textarea "»"
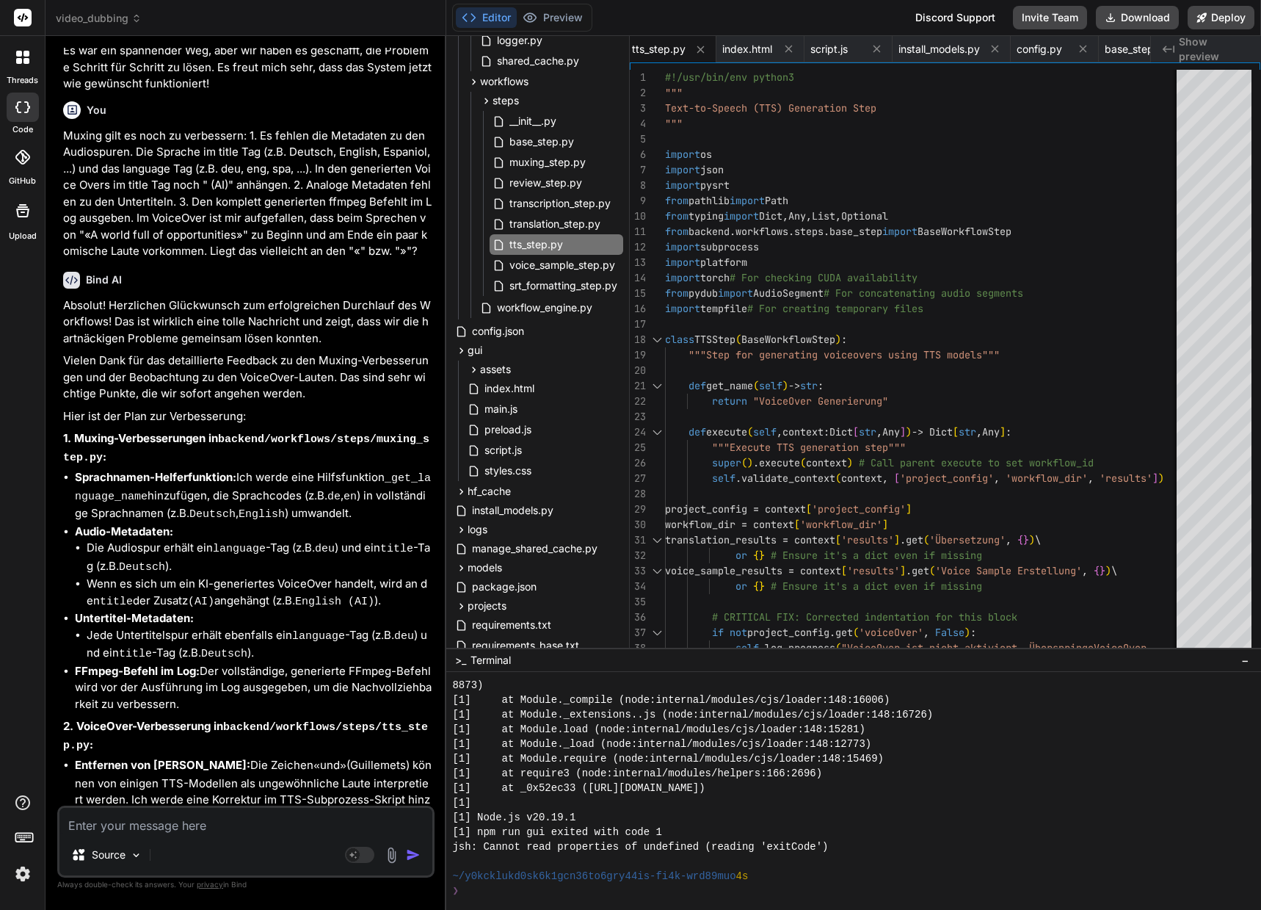
scroll to position [61591, 0]
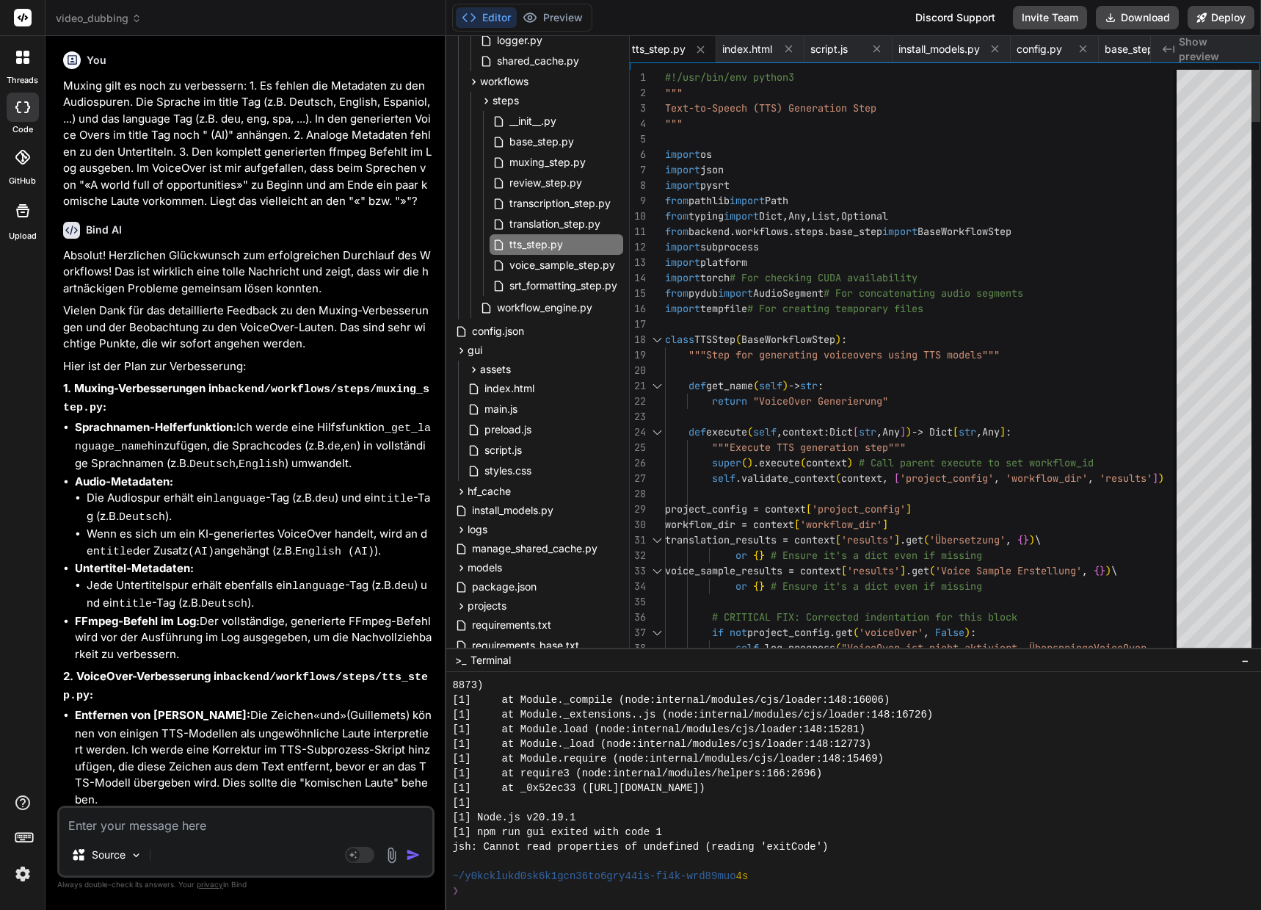
click at [665, 77] on span "#!/usr/bin/env python3" at bounding box center [729, 76] width 129 height 13
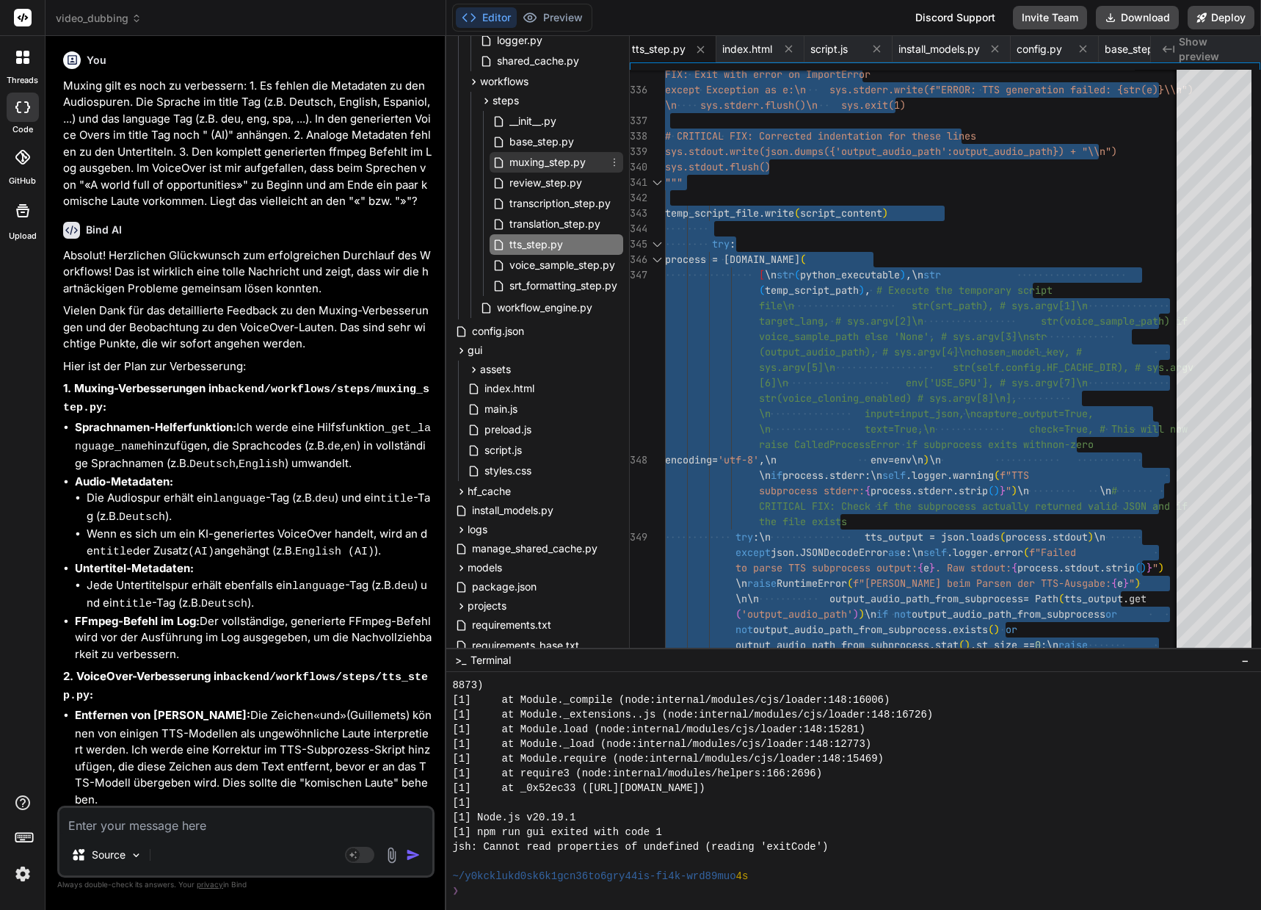
click at [575, 159] on span "muxing_step.py" at bounding box center [547, 162] width 79 height 18
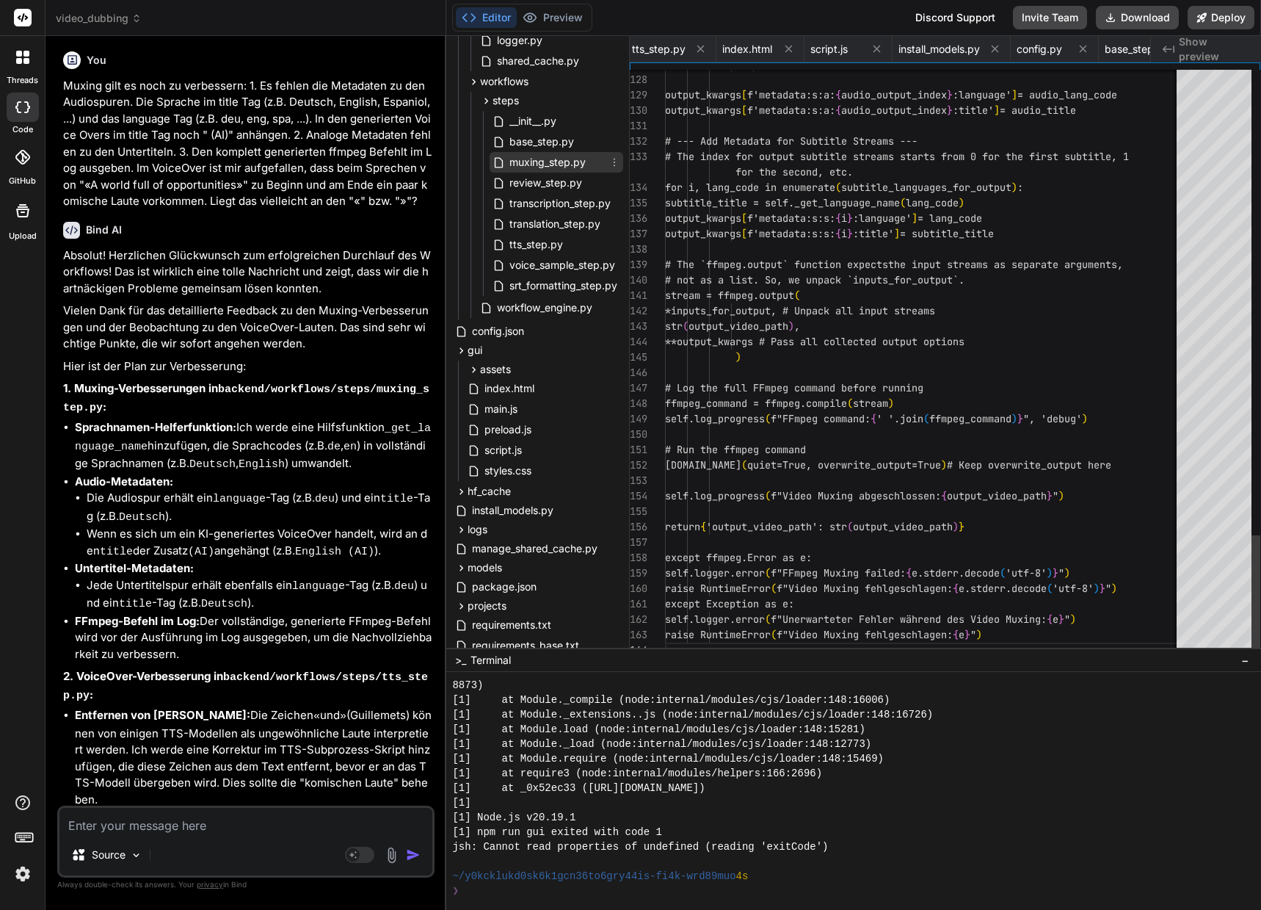
scroll to position [0, 1105]
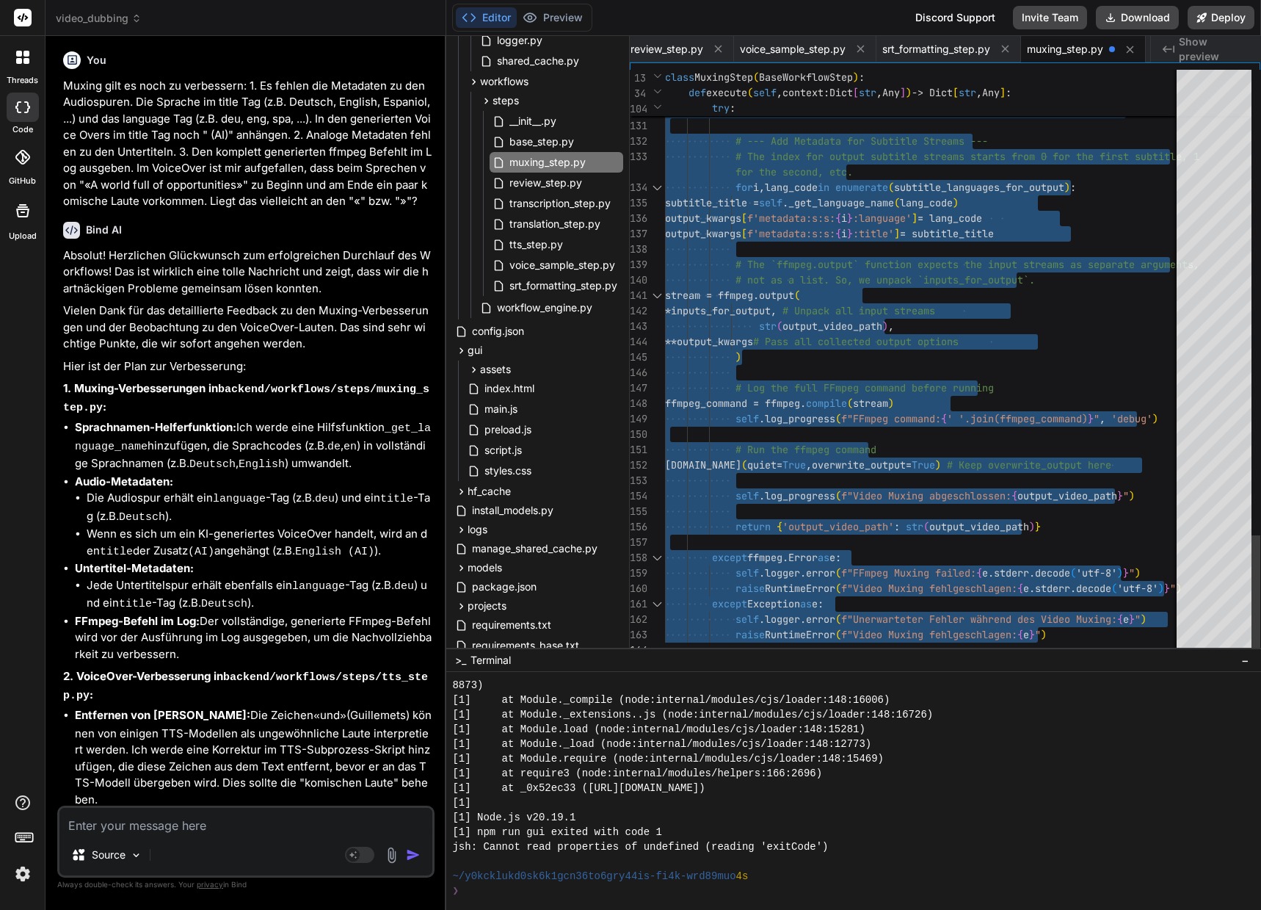
drag, startPoint x: 666, startPoint y: 76, endPoint x: 719, endPoint y: 777, distance: 702.3
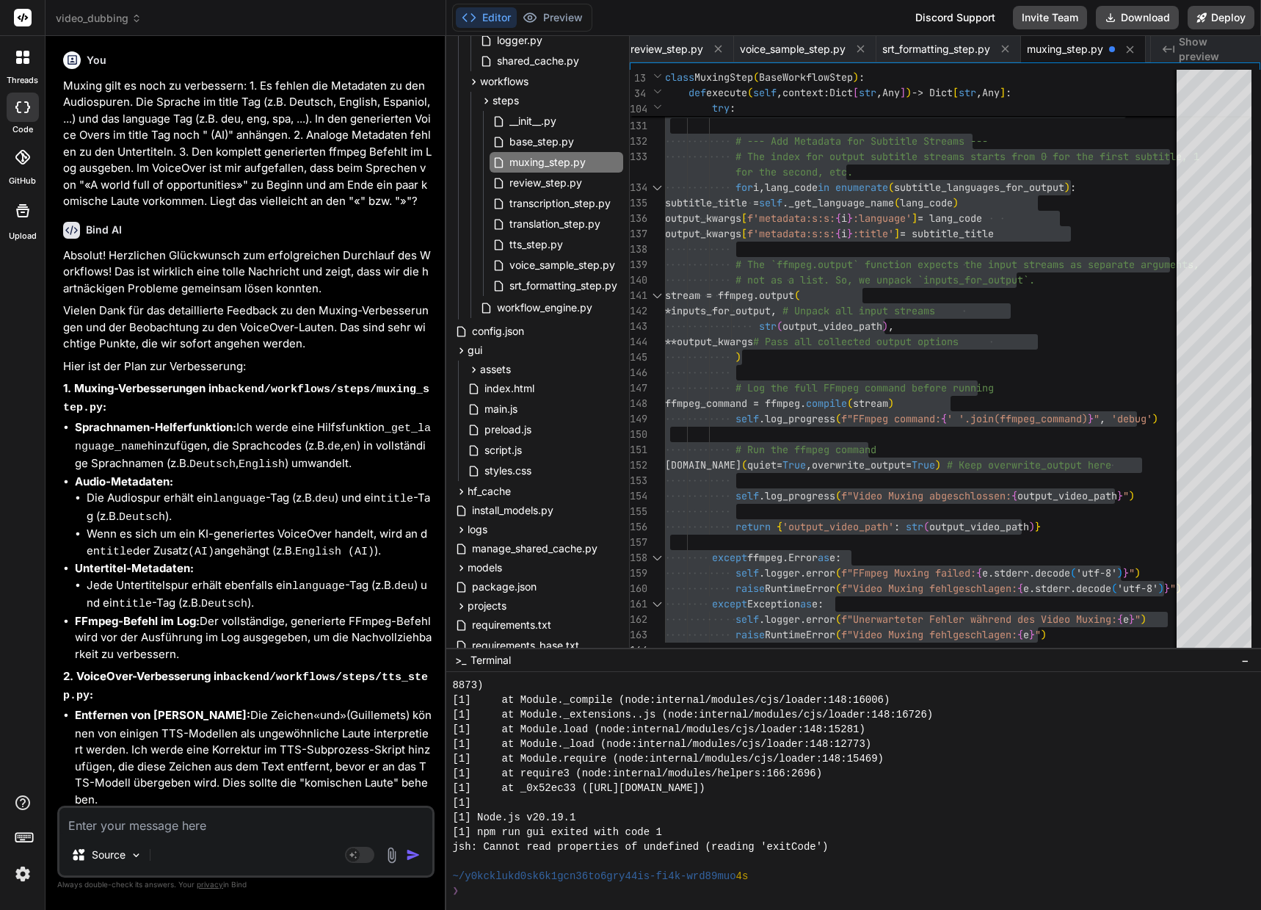
click at [228, 827] on textarea at bounding box center [245, 821] width 373 height 26
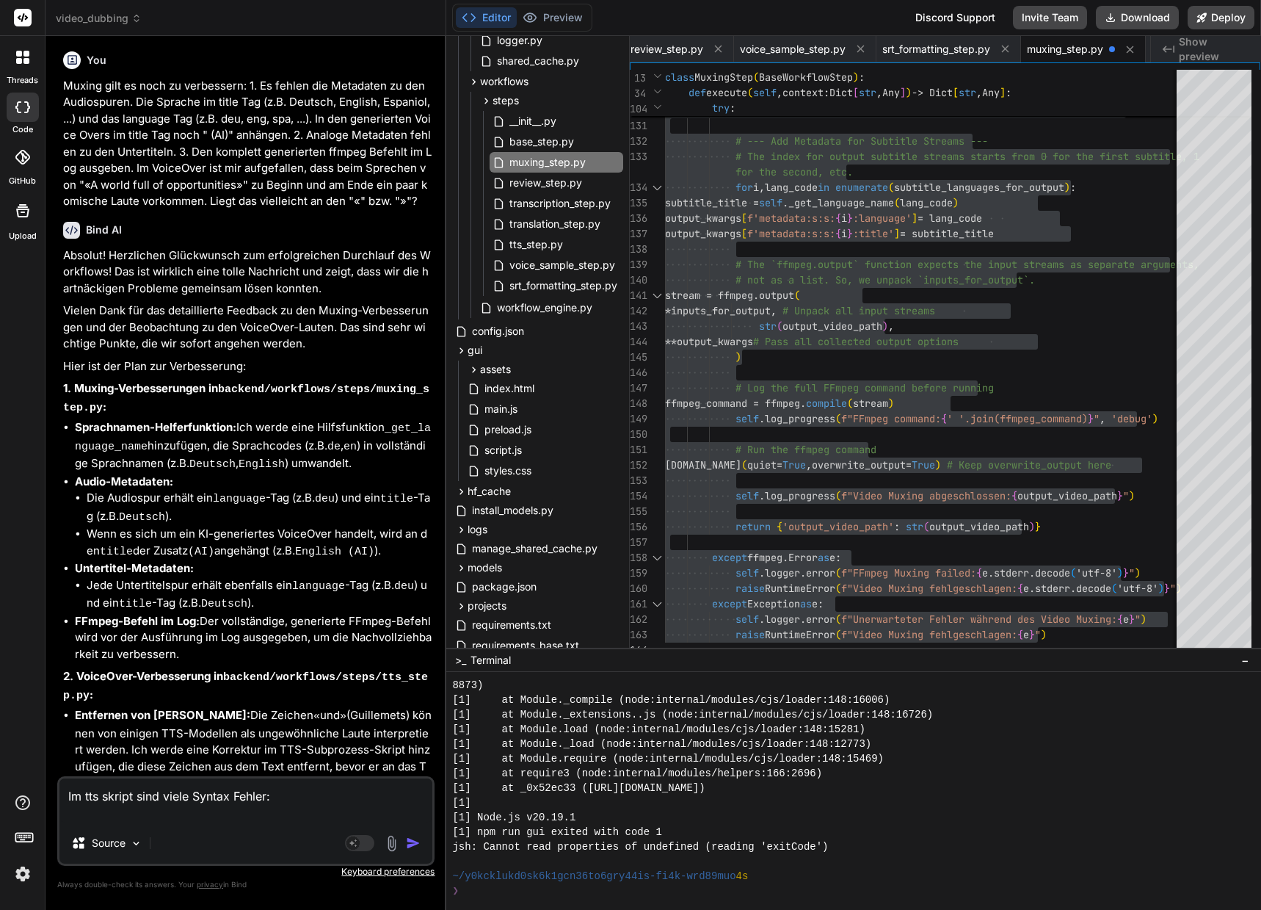
click at [120, 814] on textarea "Im tts skript sind viele Syntax Fehler:" at bounding box center [245, 800] width 373 height 44
paste textarea "Try statement must have at least one except or finally clause"
click at [162, 813] on textarea "Im tts skript sind viele Syntax Fehler: Try statement must have at least one ex…" at bounding box center [245, 792] width 373 height 62
paste textarea "Statements must be separated by newlines or semicolons"
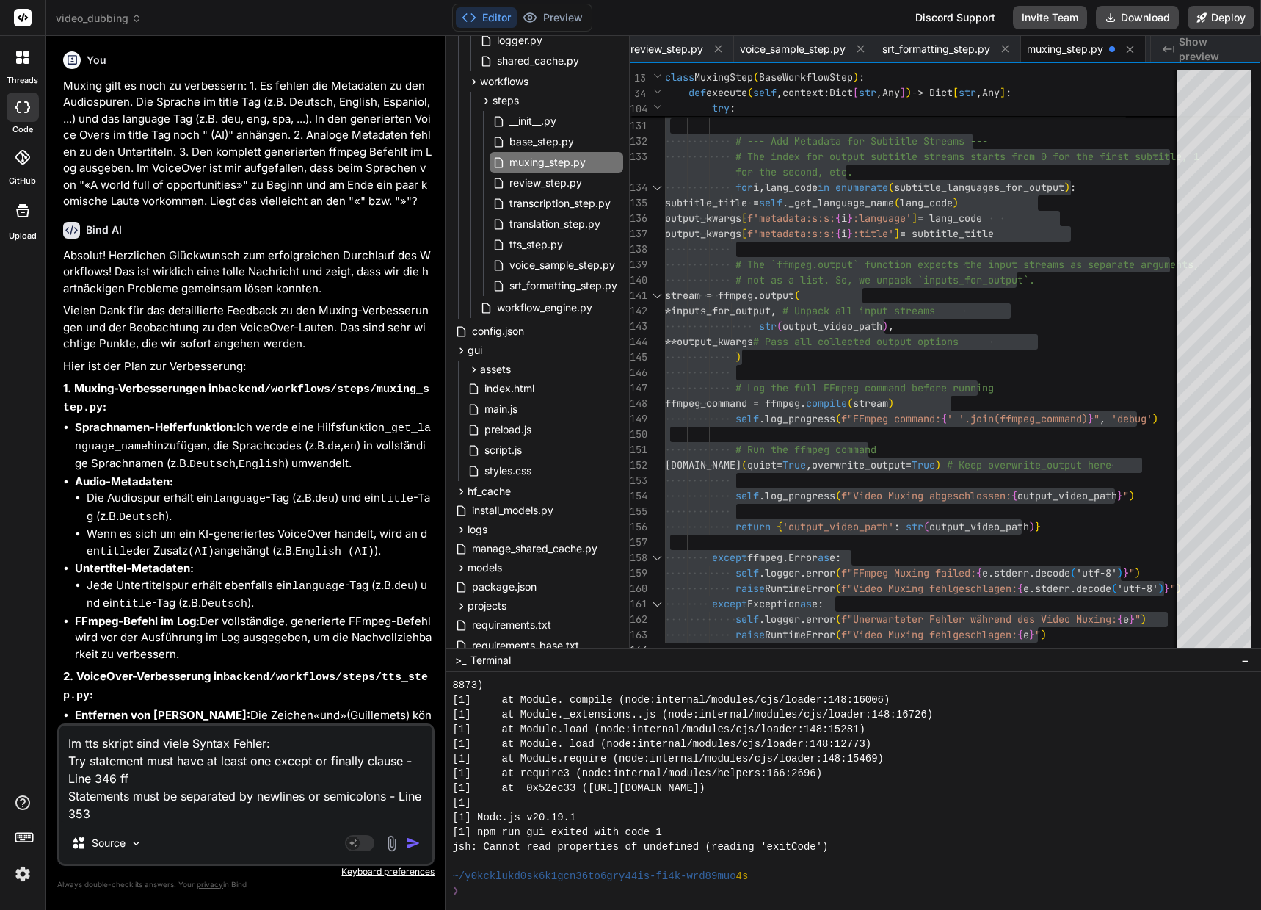
click at [415, 843] on img "button" at bounding box center [413, 842] width 15 height 15
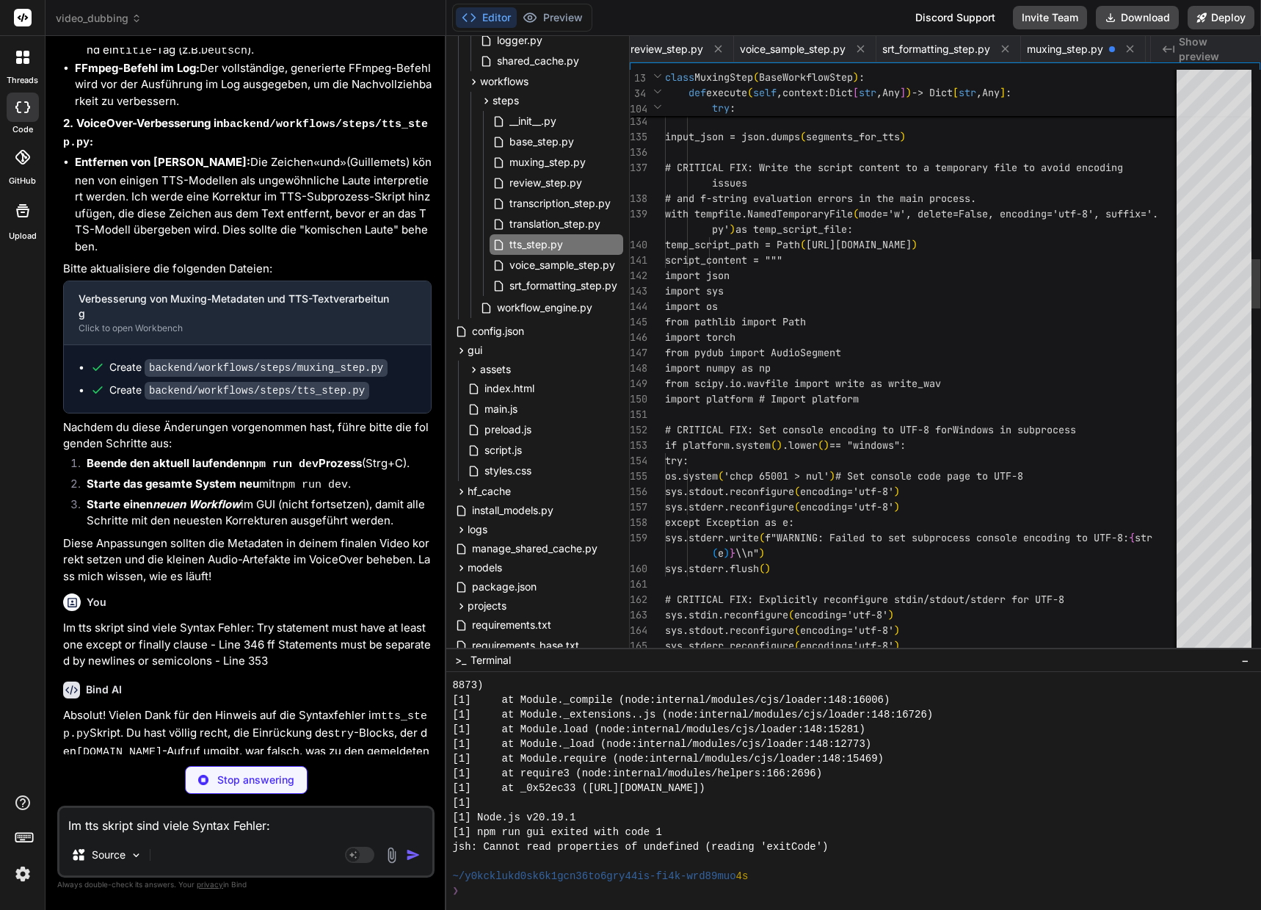
scroll to position [0, 529]
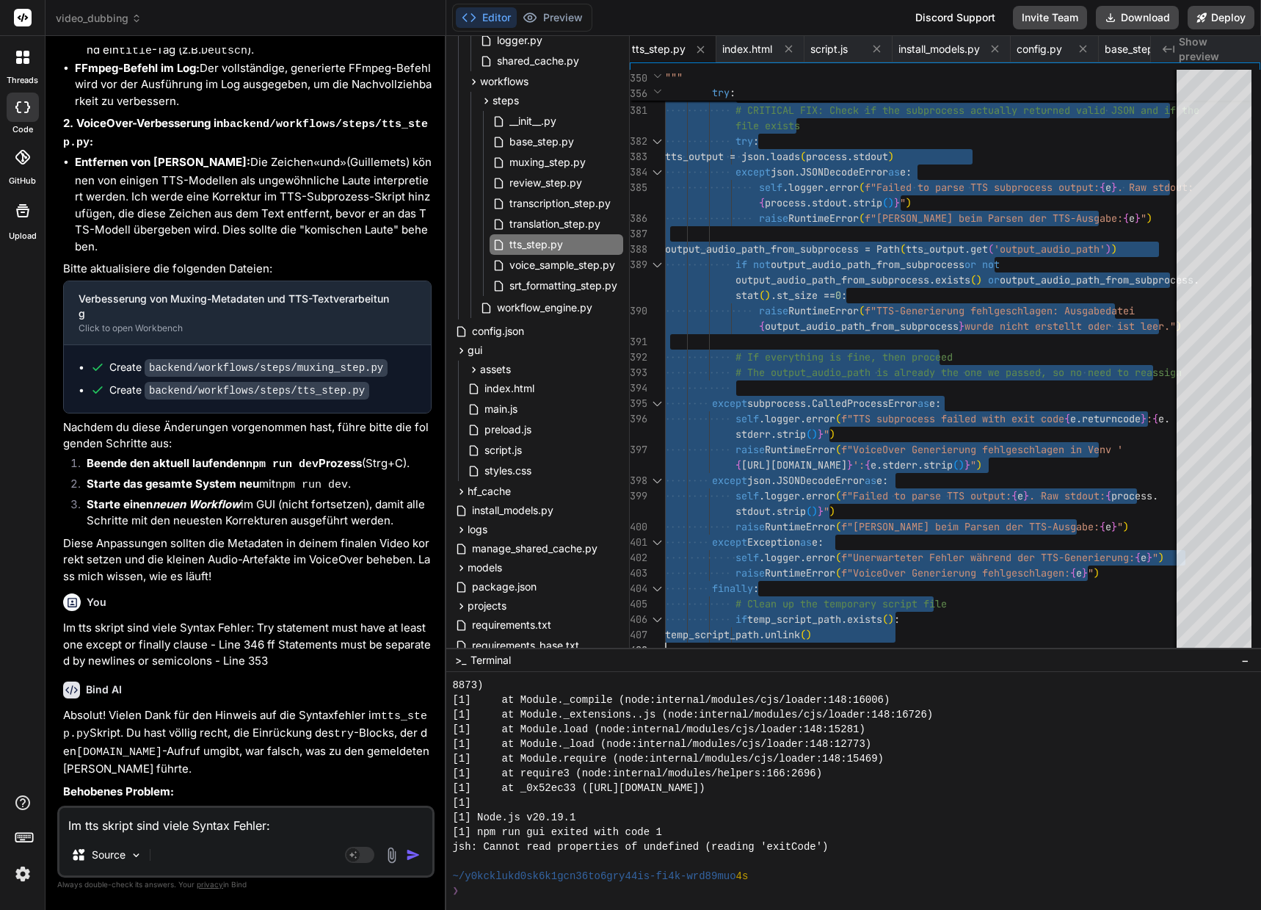
scroll to position [62208, 0]
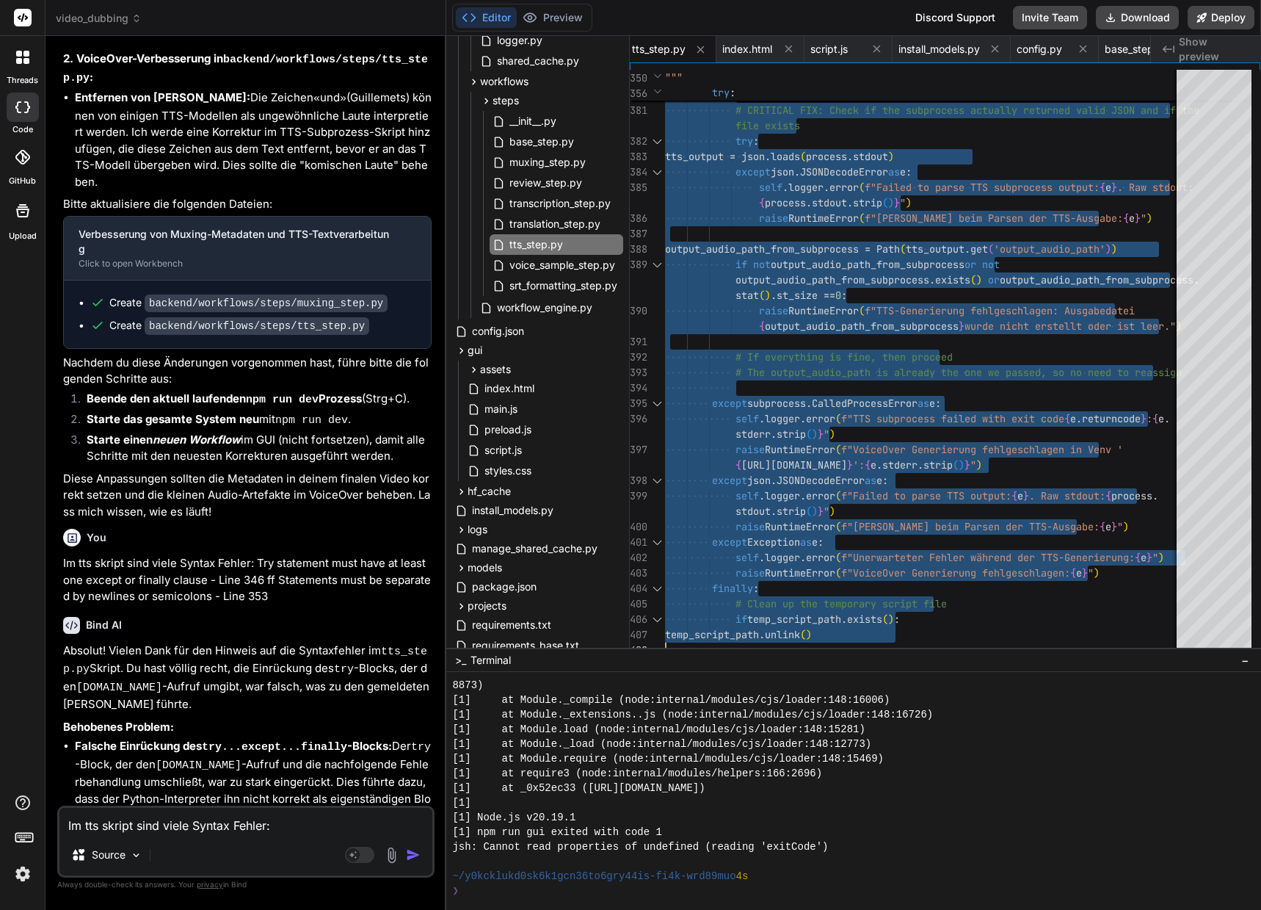
click at [394, 857] on img at bounding box center [391, 854] width 17 height 17
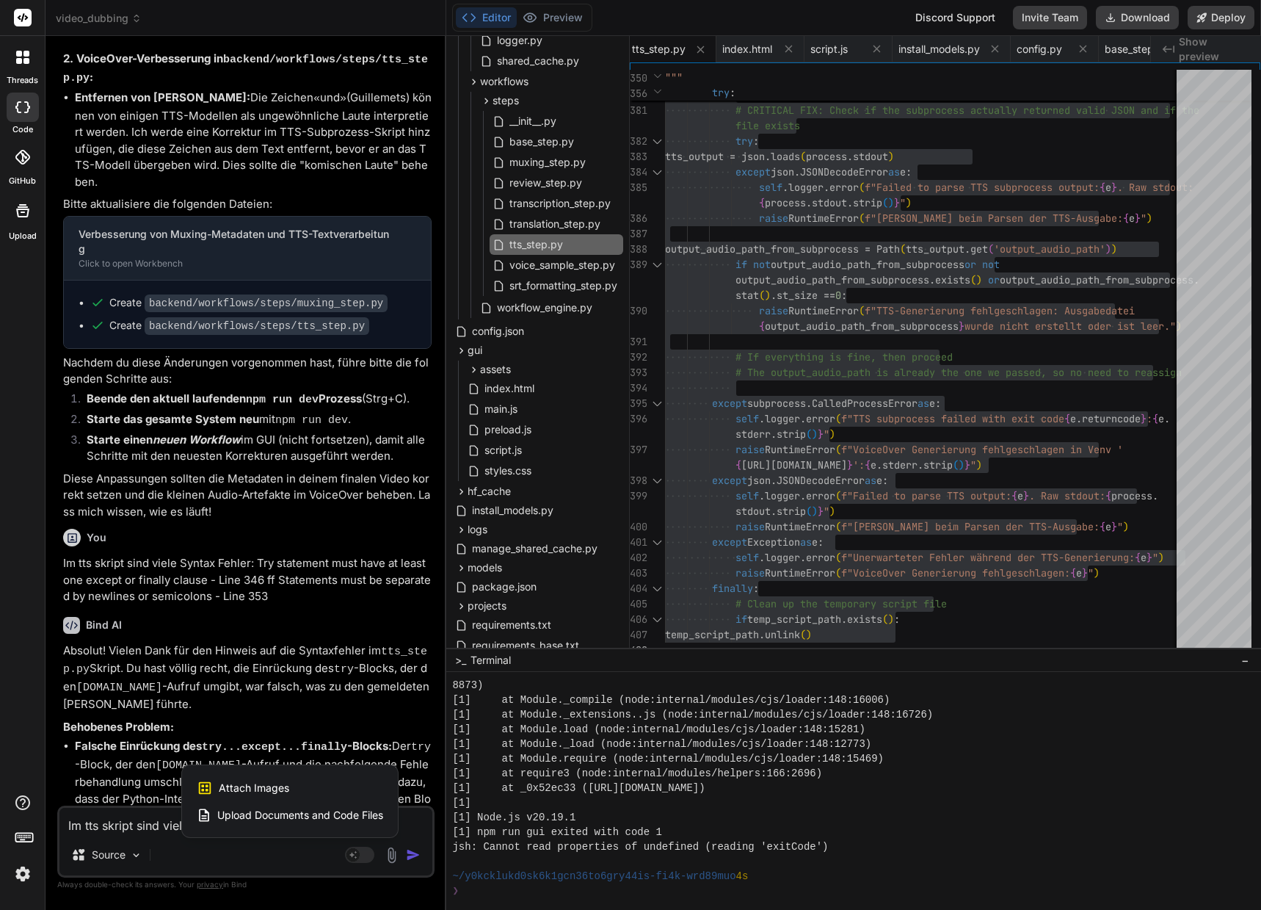
click at [356, 863] on div at bounding box center [630, 455] width 1261 height 910
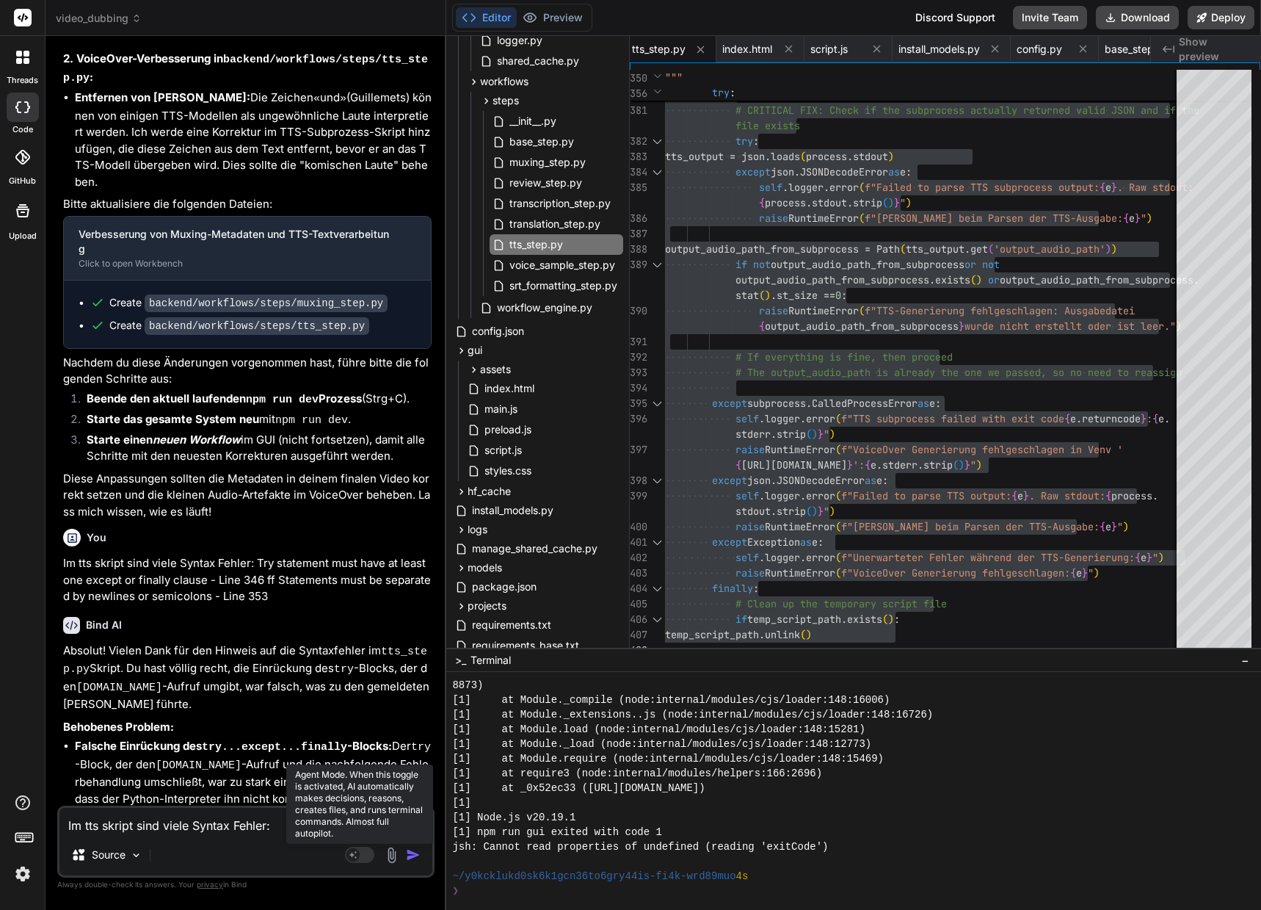
click at [361, 858] on rect at bounding box center [359, 854] width 29 height 16
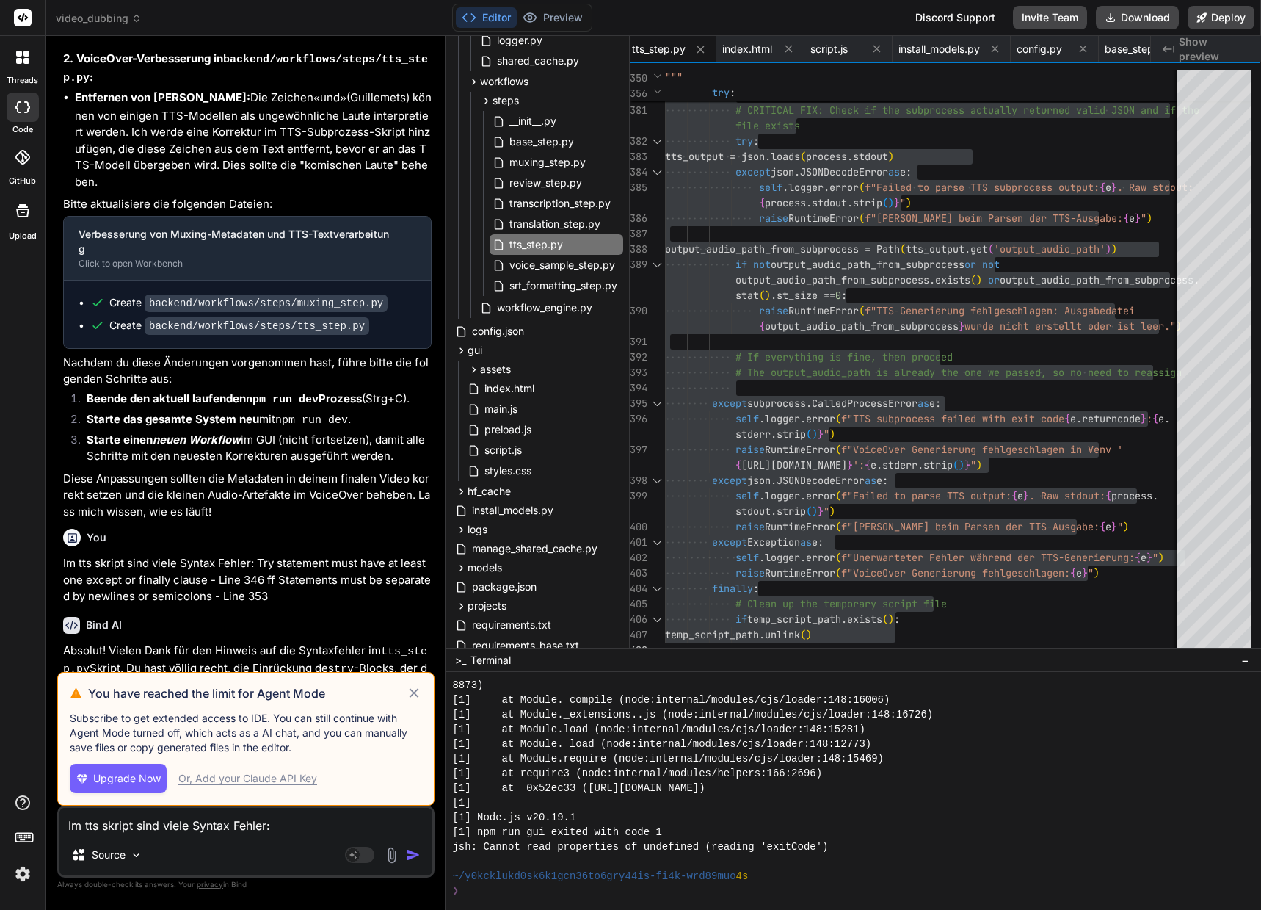
click at [98, 776] on span "Upgrade Now" at bounding box center [127, 778] width 68 height 15
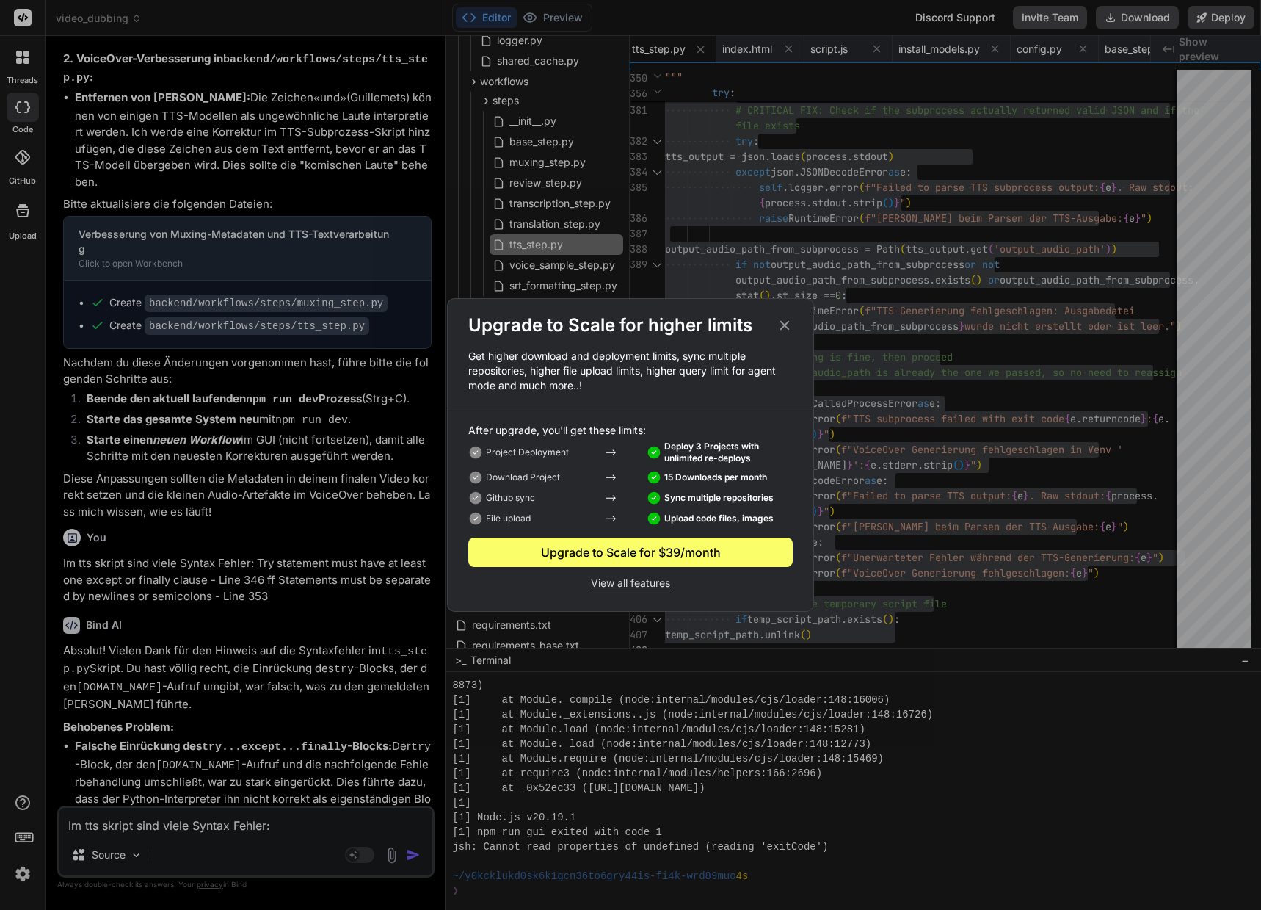
click at [358, 855] on div "Upgrade to Scale for higher limits Get higher download and deployment limits, s…" at bounding box center [630, 455] width 1261 height 910
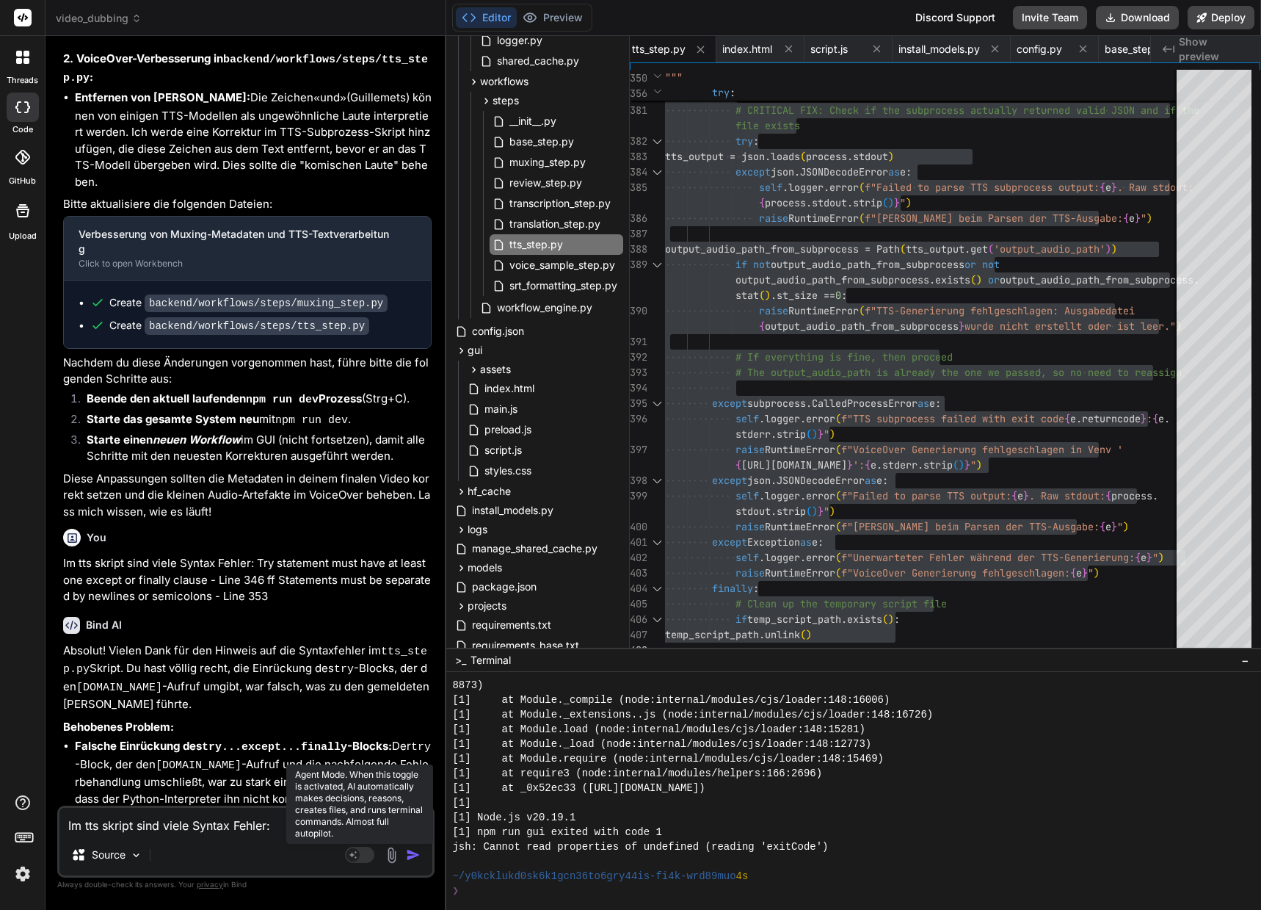
click at [365, 854] on rect at bounding box center [359, 854] width 29 height 16
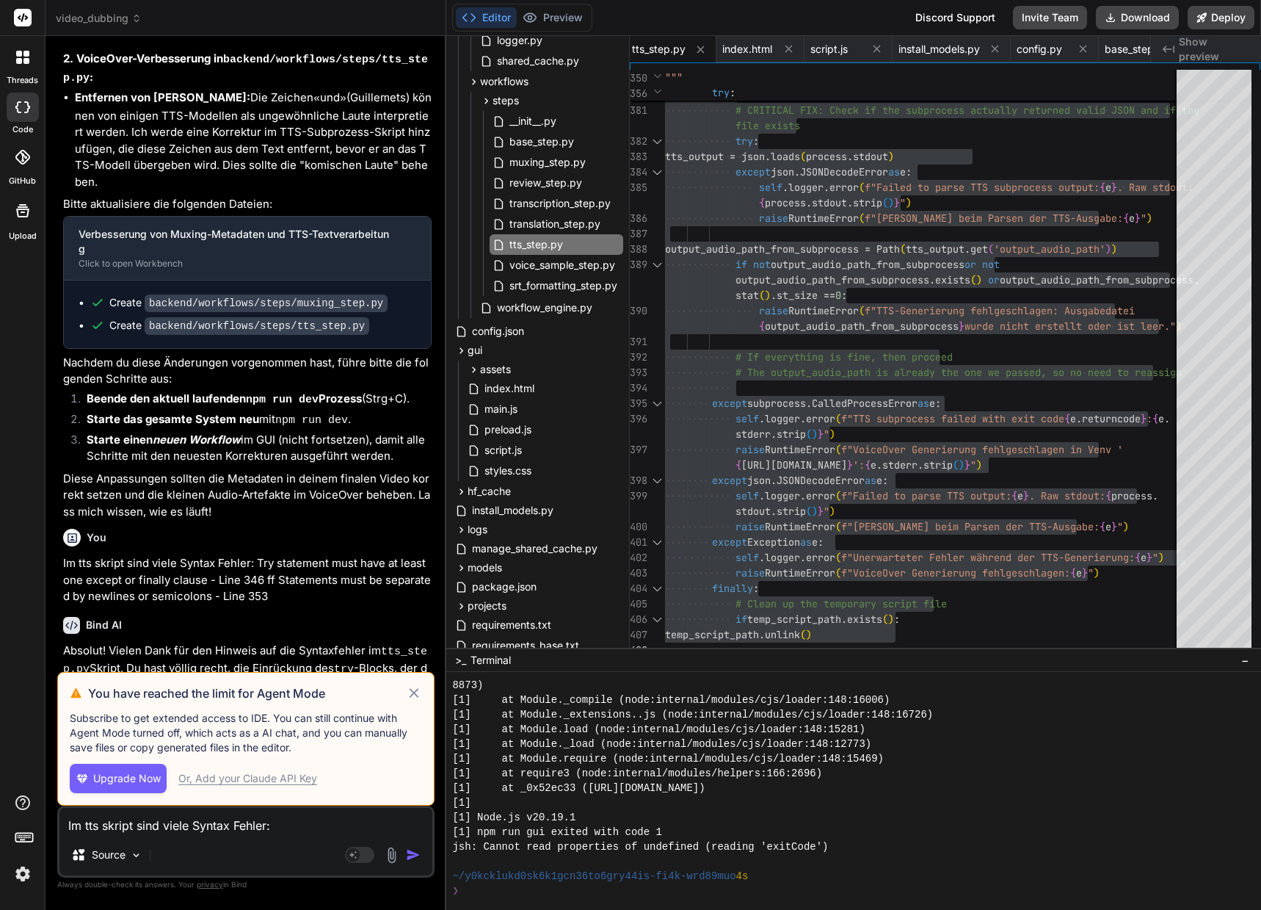
click at [104, 772] on span "Upgrade Now" at bounding box center [127, 778] width 68 height 15
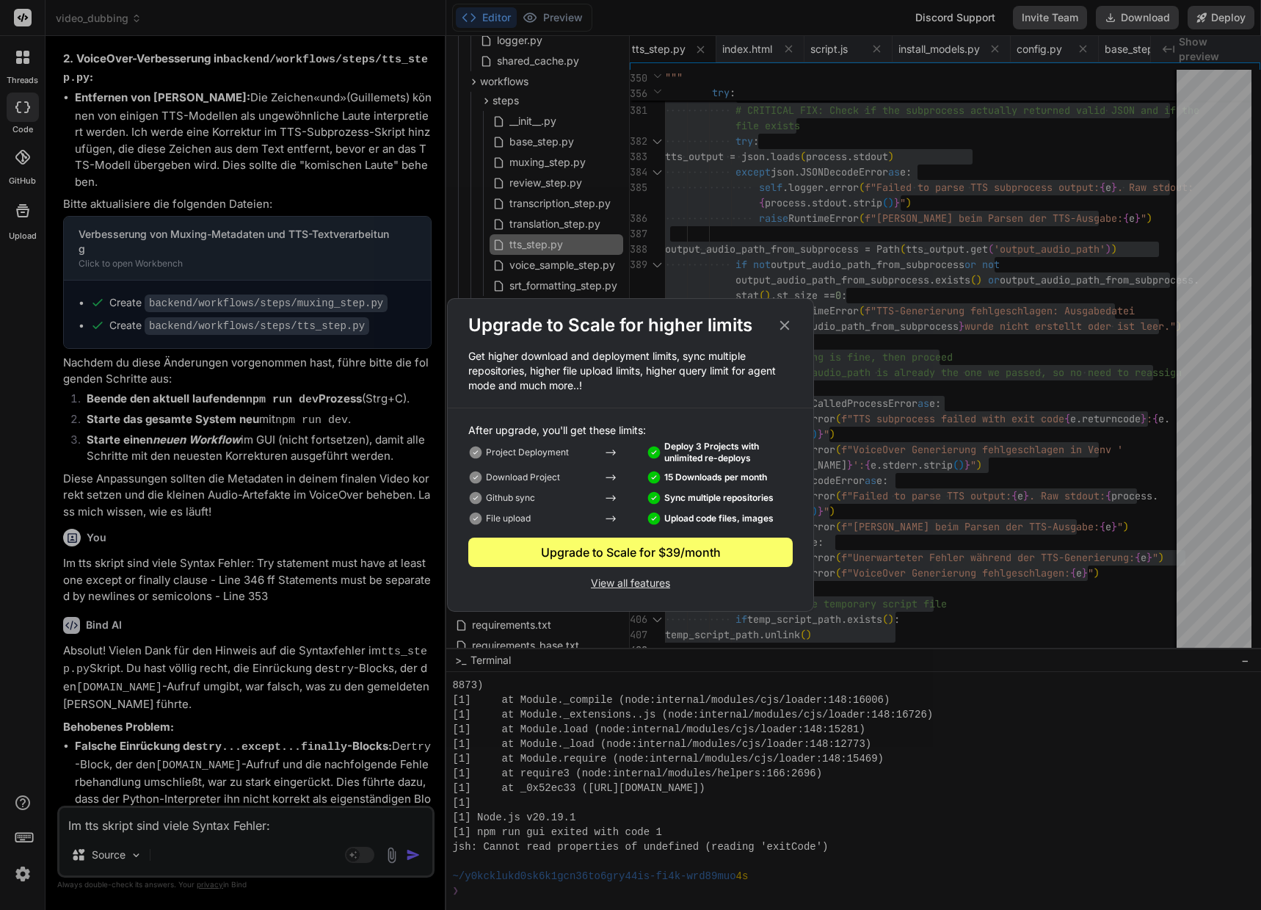
click at [642, 583] on p "View all features" at bounding box center [630, 582] width 324 height 18
click at [789, 326] on icon at bounding box center [785, 325] width 16 height 16
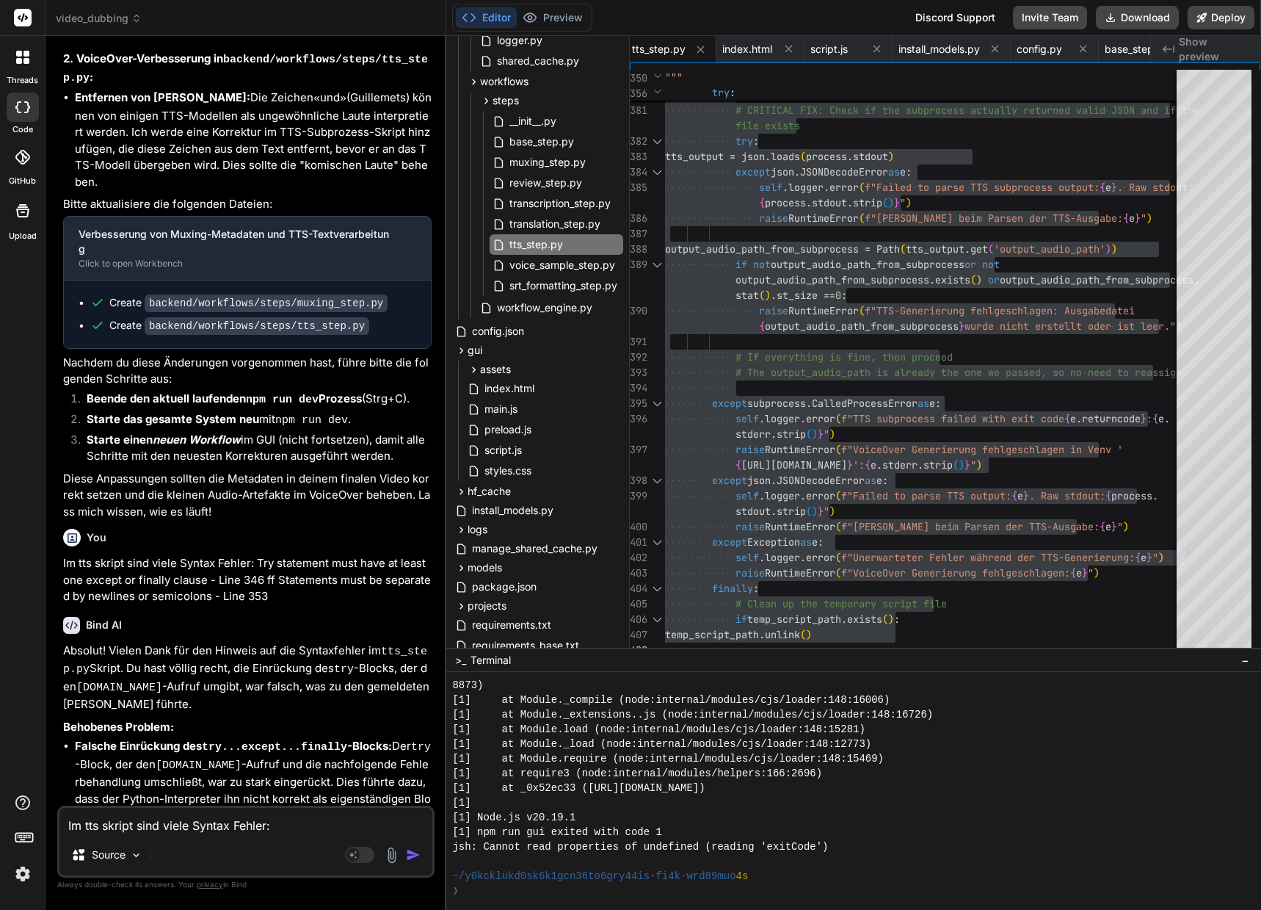
click at [115, 833] on textarea "Im tts skript sind viele Syntax Fehler: Try statement must have at least one ex…" at bounding box center [245, 821] width 373 height 26
click at [274, 827] on textarea "Momentan sind nur die Sprachen" at bounding box center [245, 821] width 373 height 26
click at [182, 821] on textarea "Momentan sind nur die Sprachen" at bounding box center [245, 821] width 373 height 26
drag, startPoint x: 182, startPoint y: 821, endPoint x: 200, endPoint y: 841, distance: 26.5
click at [182, 821] on textarea "Momentan sind nur die Sprachen" at bounding box center [245, 821] width 373 height 26
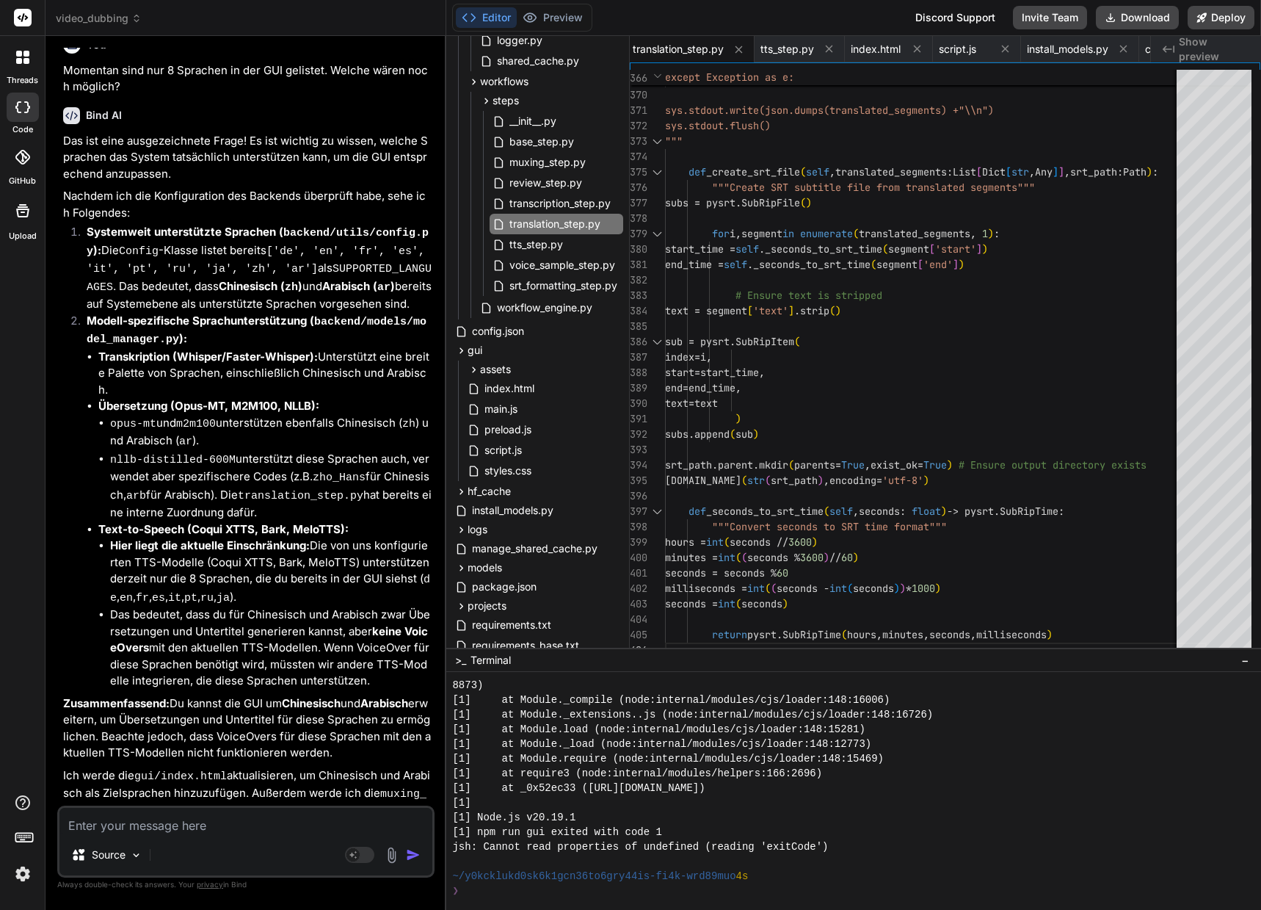
scroll to position [63393, 0]
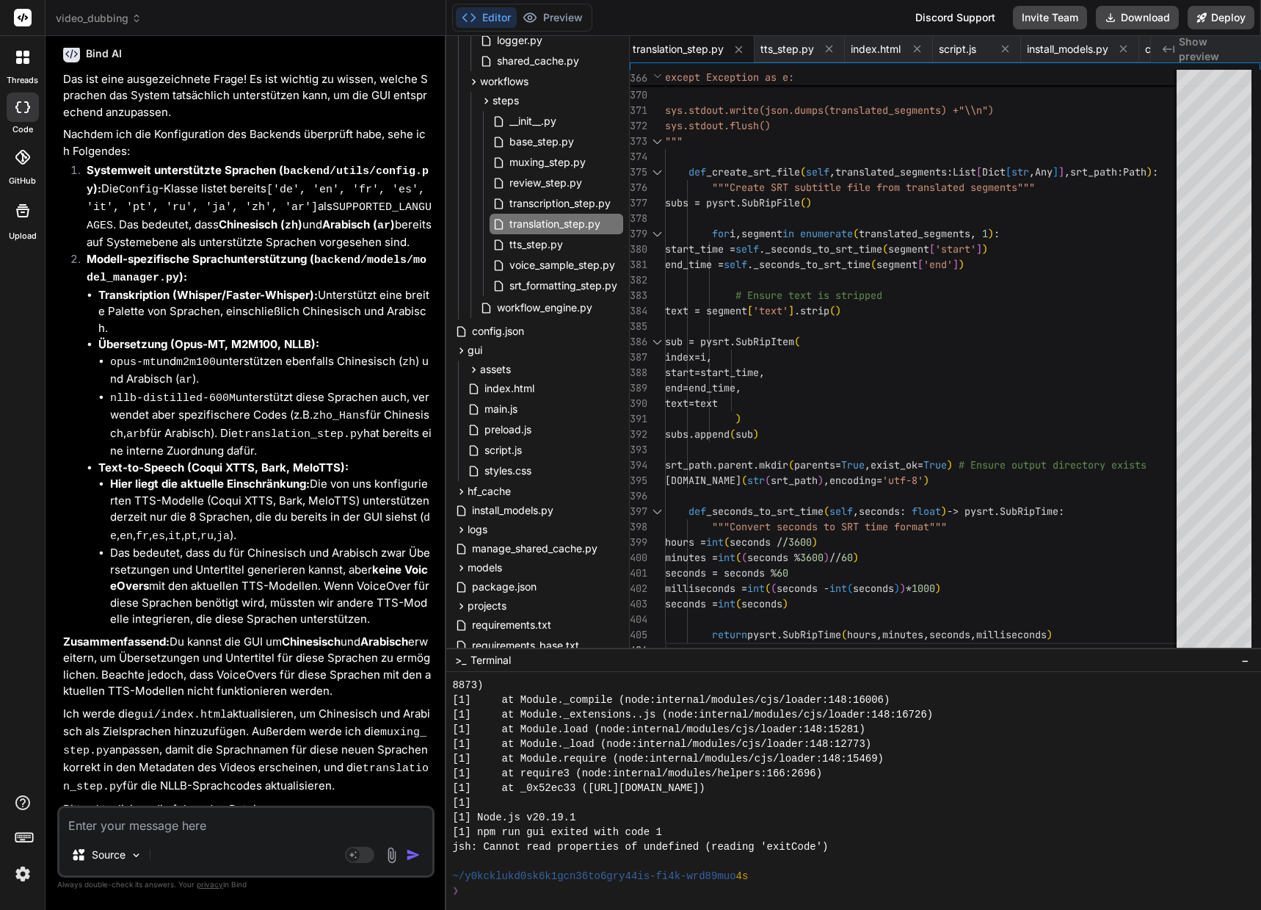
click at [152, 825] on textarea at bounding box center [245, 821] width 373 height 26
drag, startPoint x: 190, startPoint y: 99, endPoint x: 251, endPoint y: 101, distance: 60.9
click at [251, 460] on strong "Text-to-Speech (Coqui XTTS, Bark, MeloTTS):" at bounding box center [223, 467] width 250 height 14
copy strong "Coqui XTTS"
click at [546, 244] on span "tts_step.py" at bounding box center [536, 245] width 57 height 18
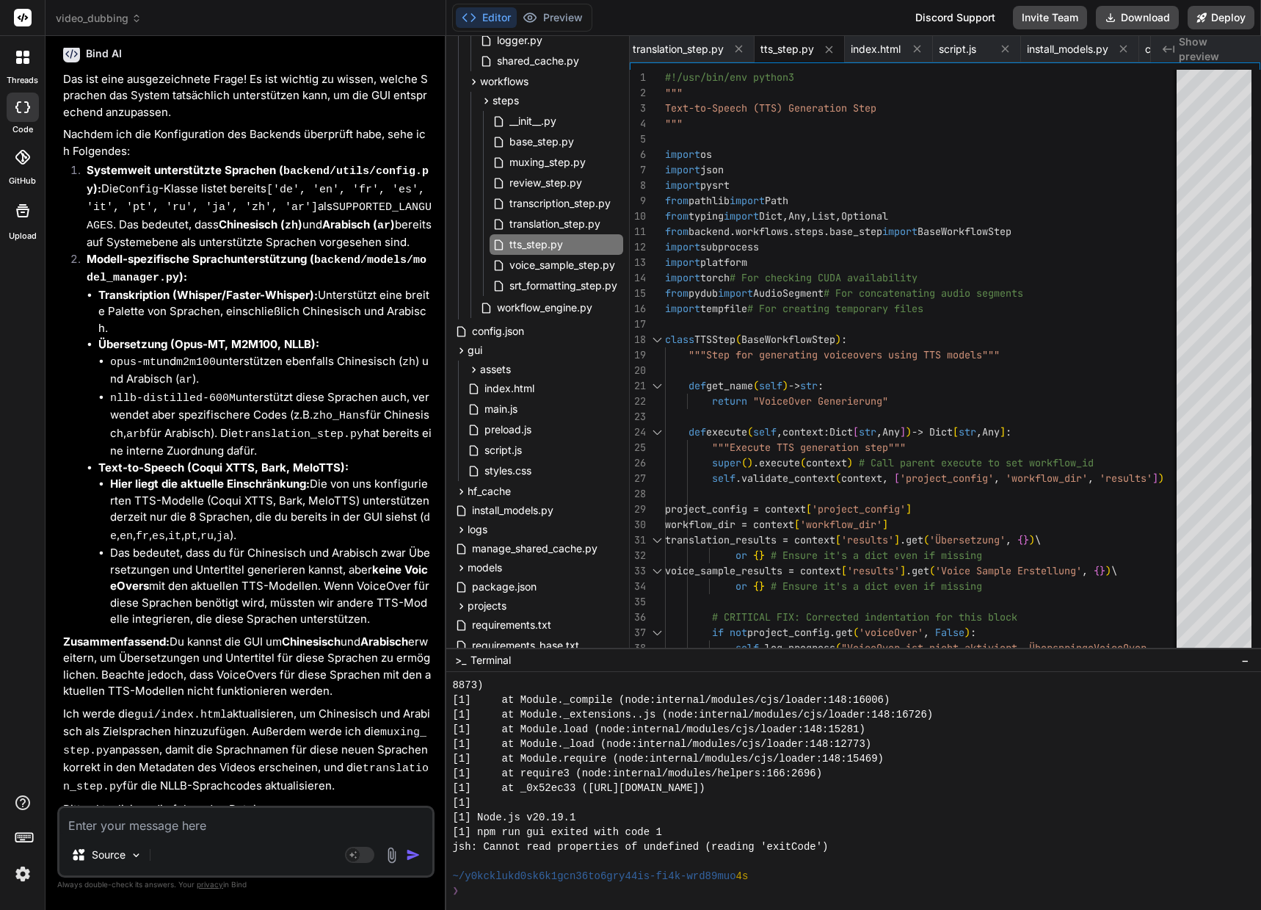
click at [111, 824] on textarea at bounding box center [245, 821] width 373 height 26
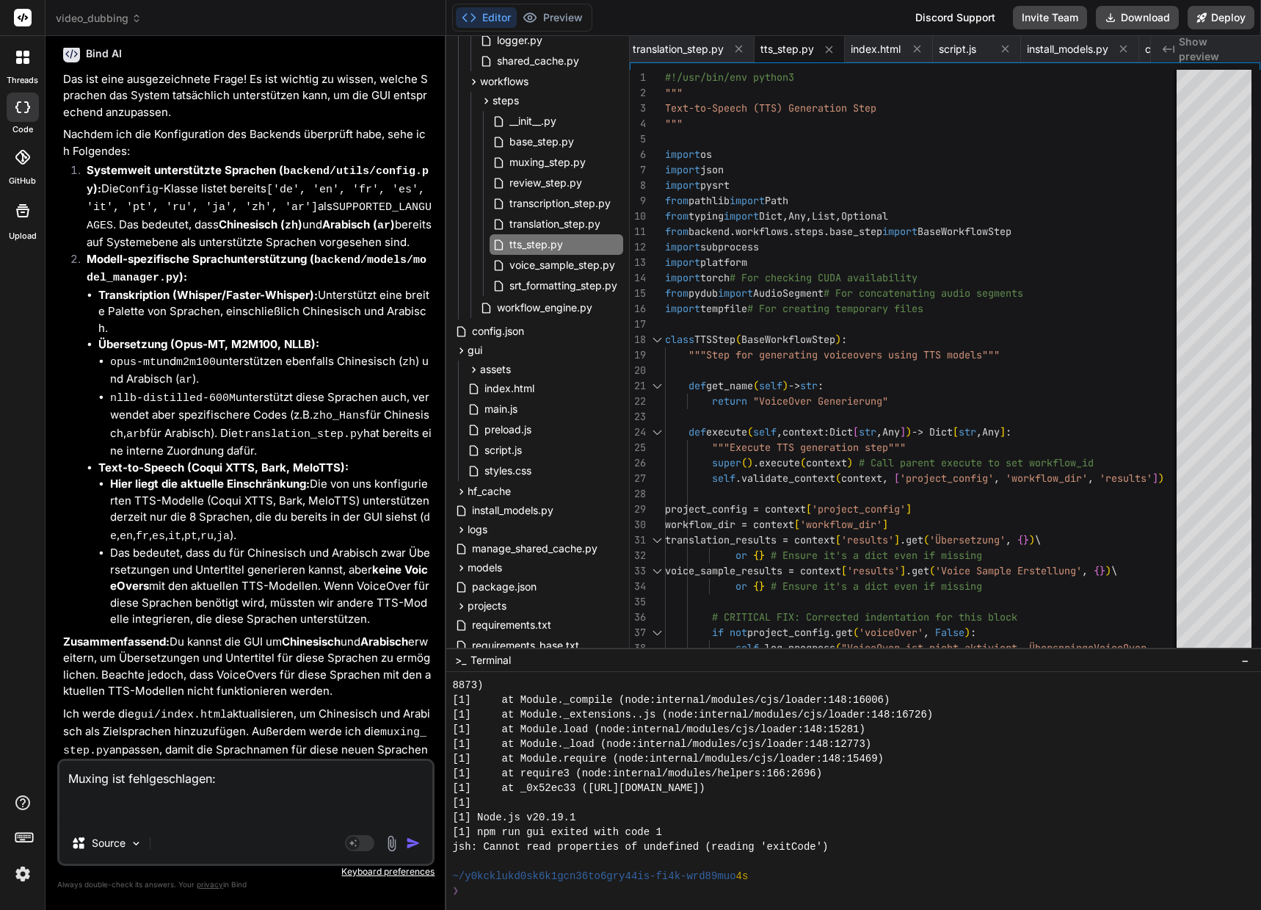
paste textarea "**********"
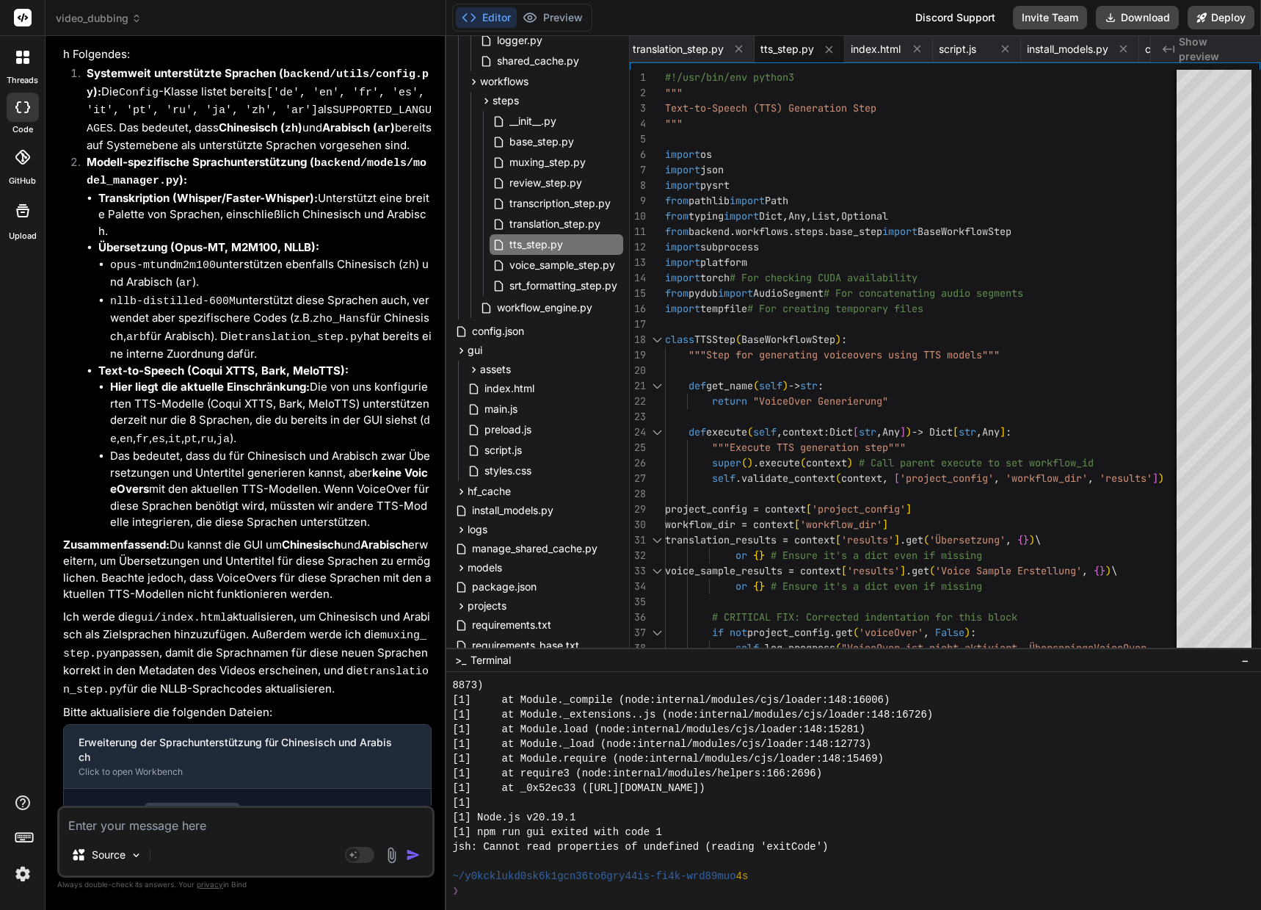
scroll to position [63417, 0]
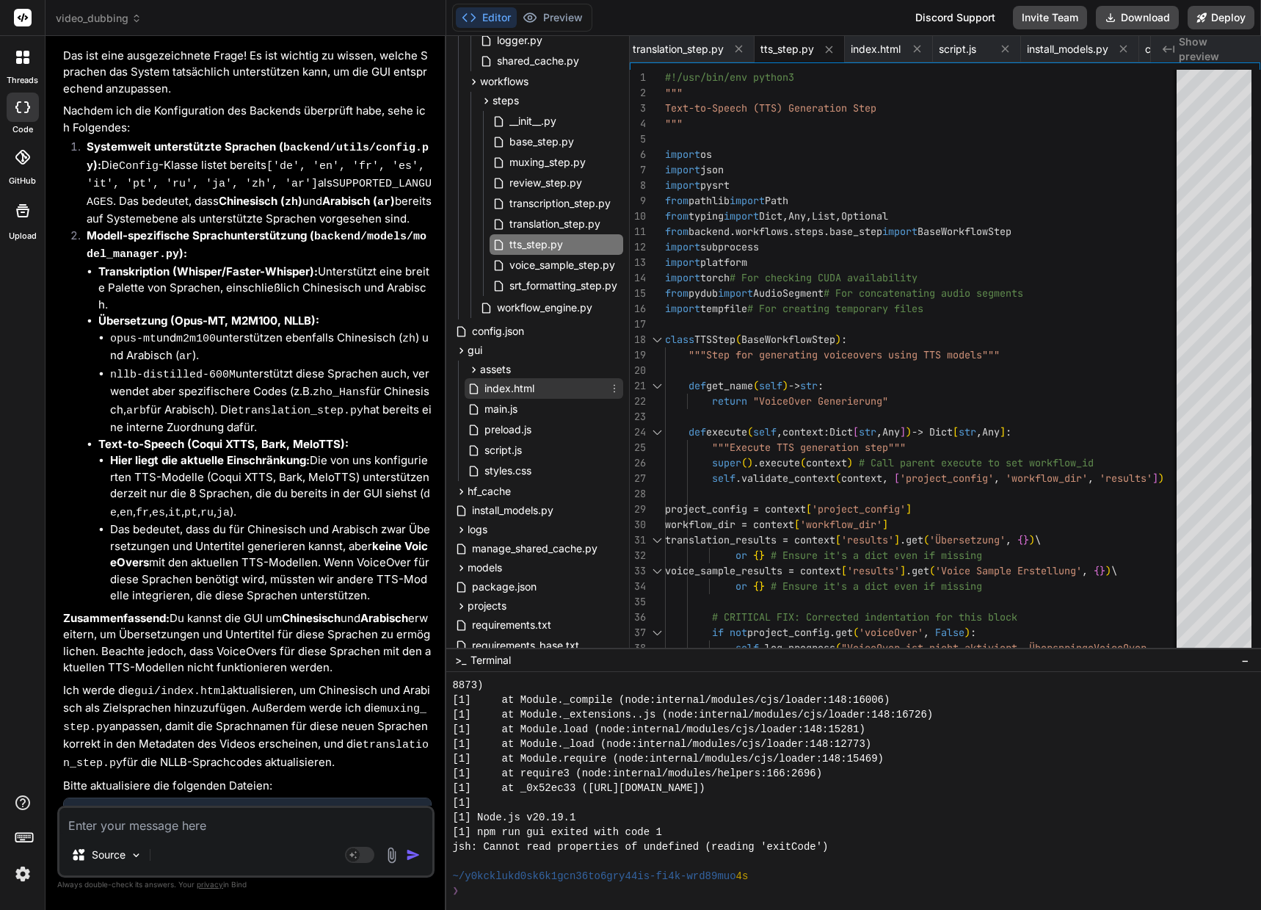
click at [526, 381] on span "index.html" at bounding box center [509, 389] width 53 height 18
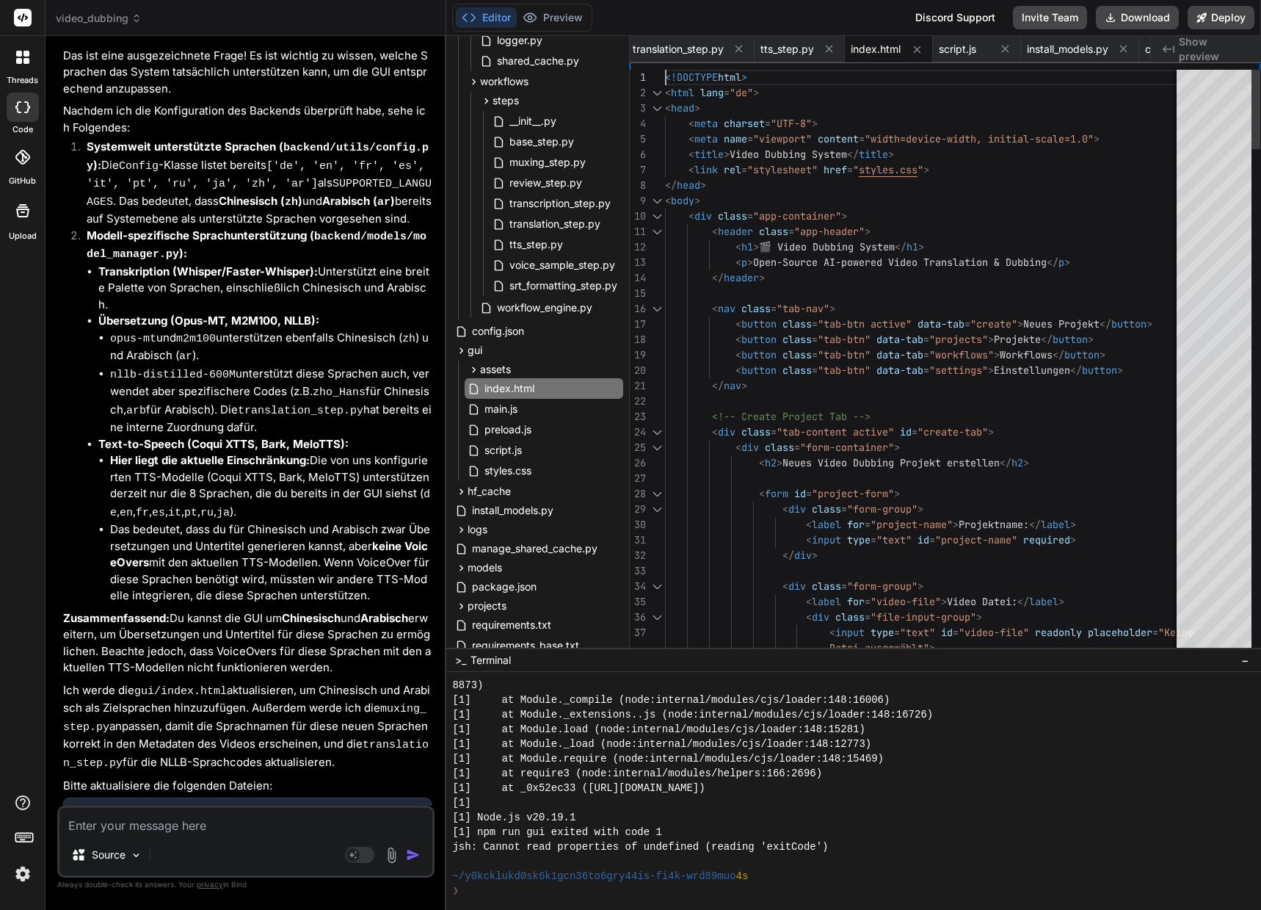
scroll to position [1, 0]
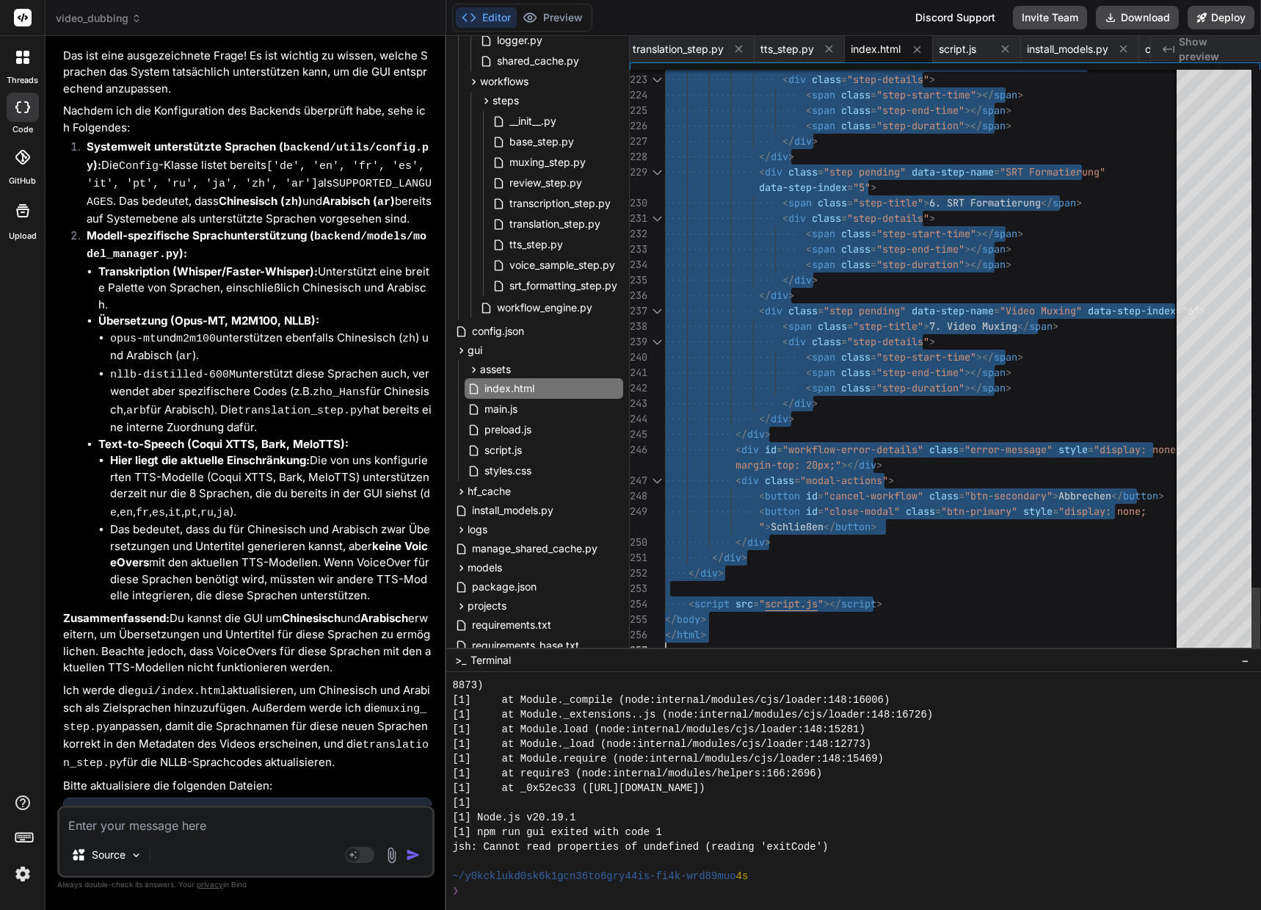
drag, startPoint x: 666, startPoint y: 75, endPoint x: 783, endPoint y: 946, distance: 878.5
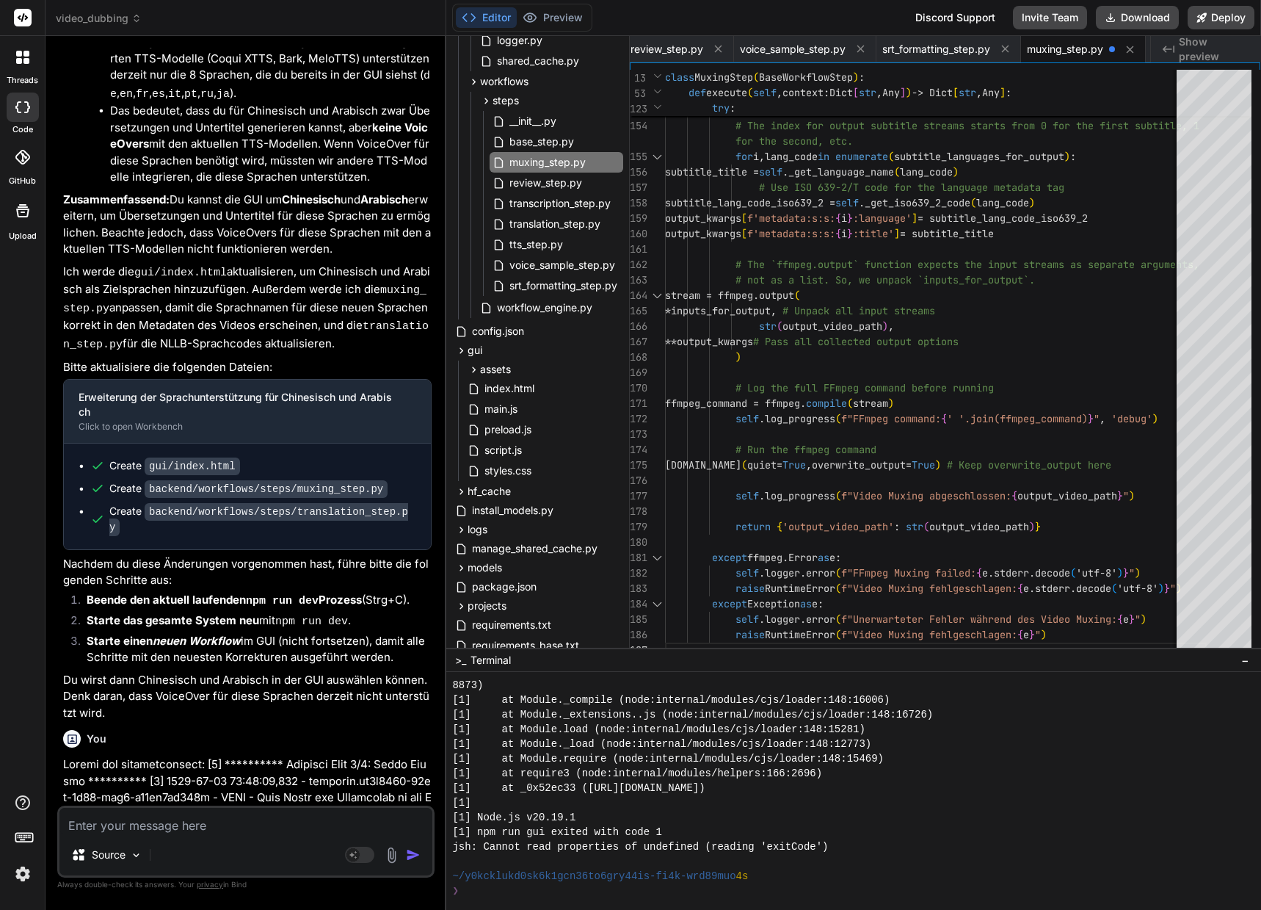
scroll to position [63321, 0]
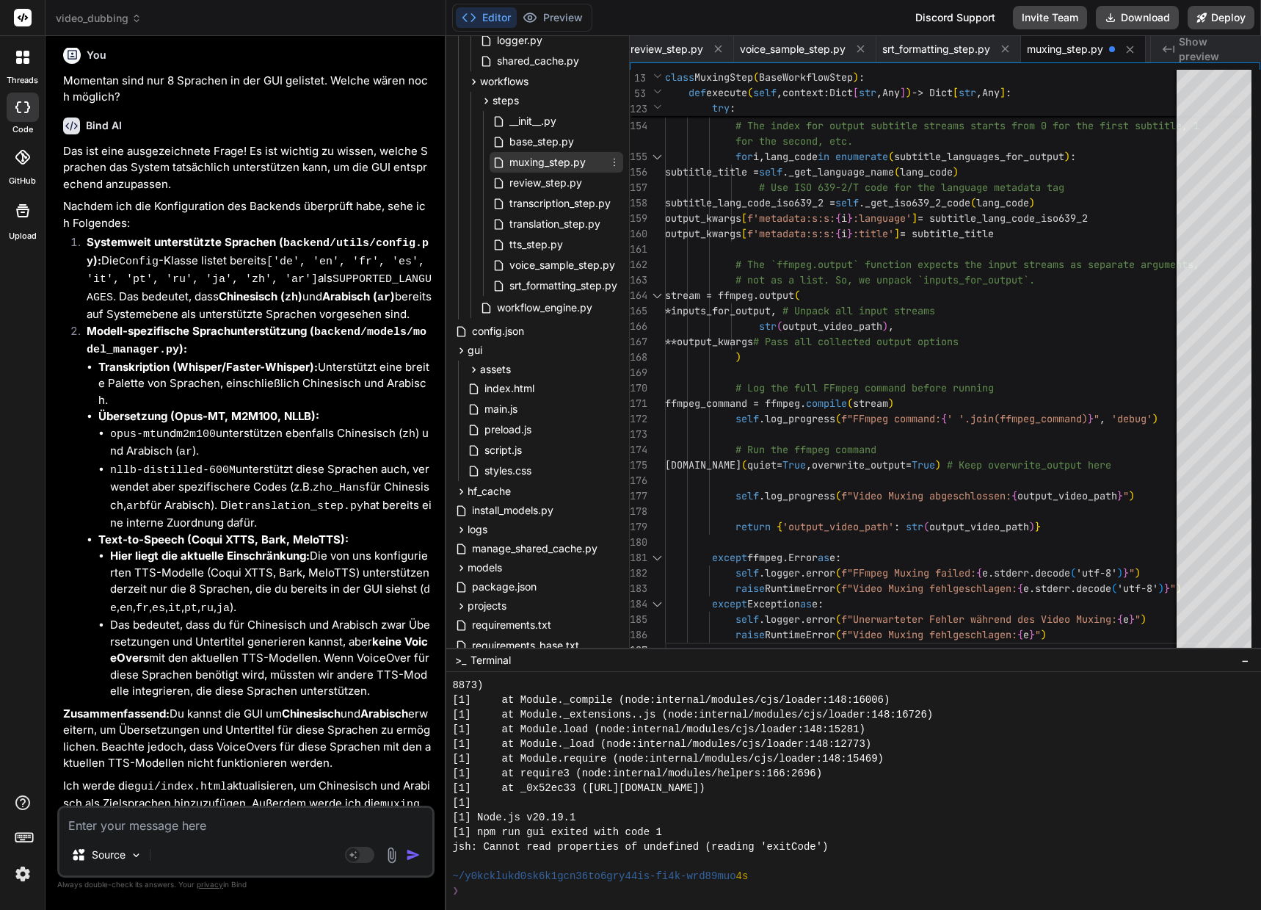
click at [575, 156] on span "muxing_step.py" at bounding box center [547, 162] width 79 height 18
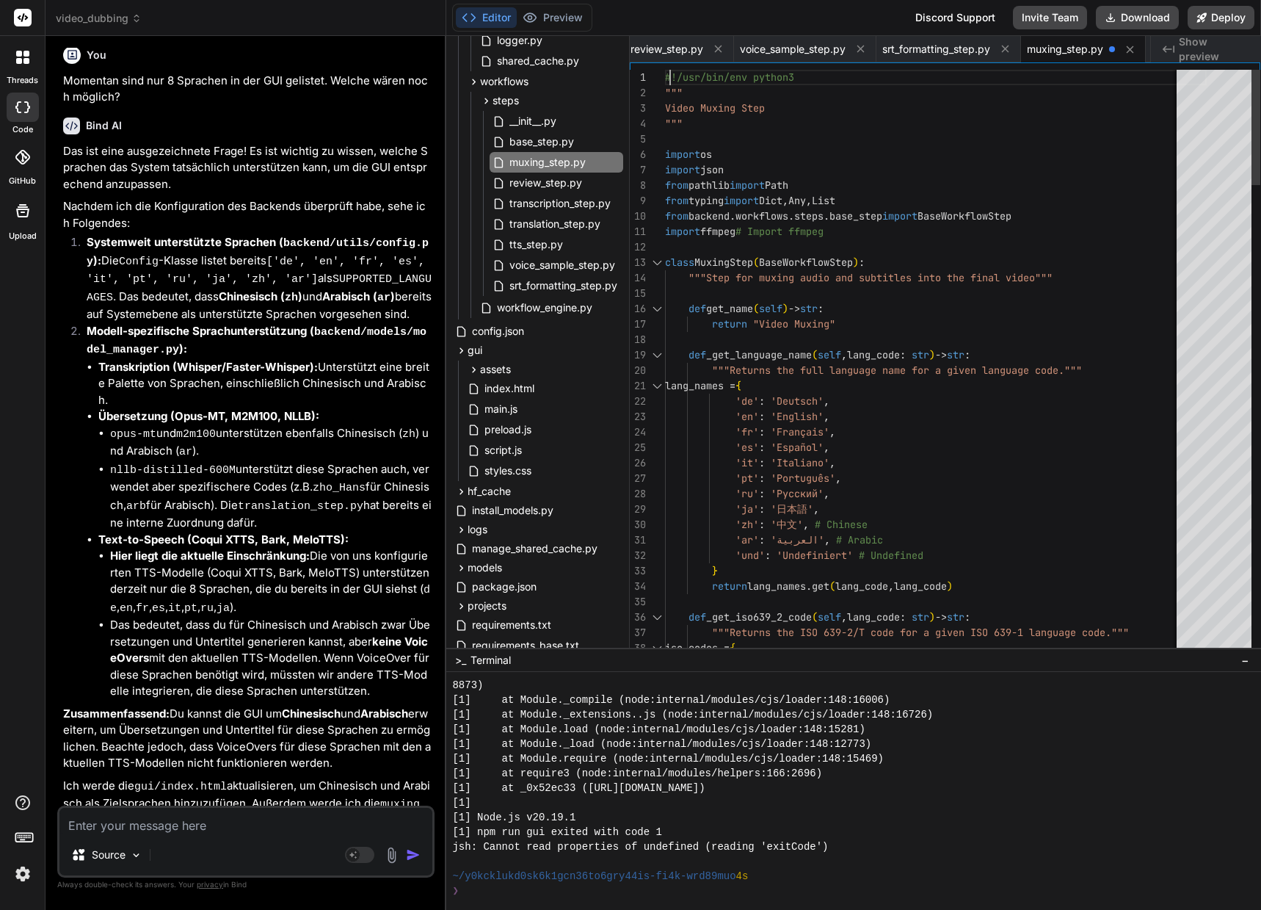
scroll to position [1, 0]
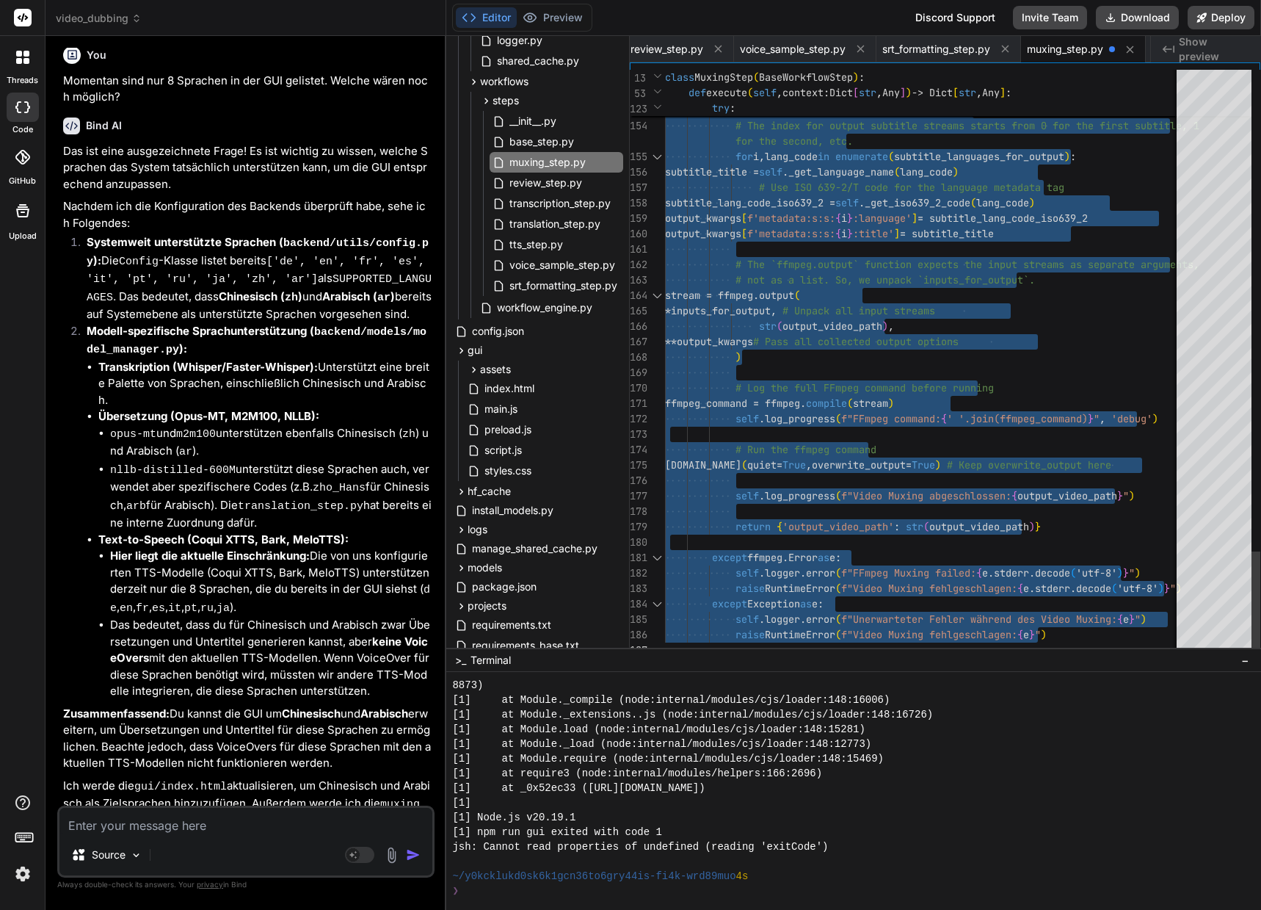
drag, startPoint x: 666, startPoint y: 71, endPoint x: 731, endPoint y: 953, distance: 884.1
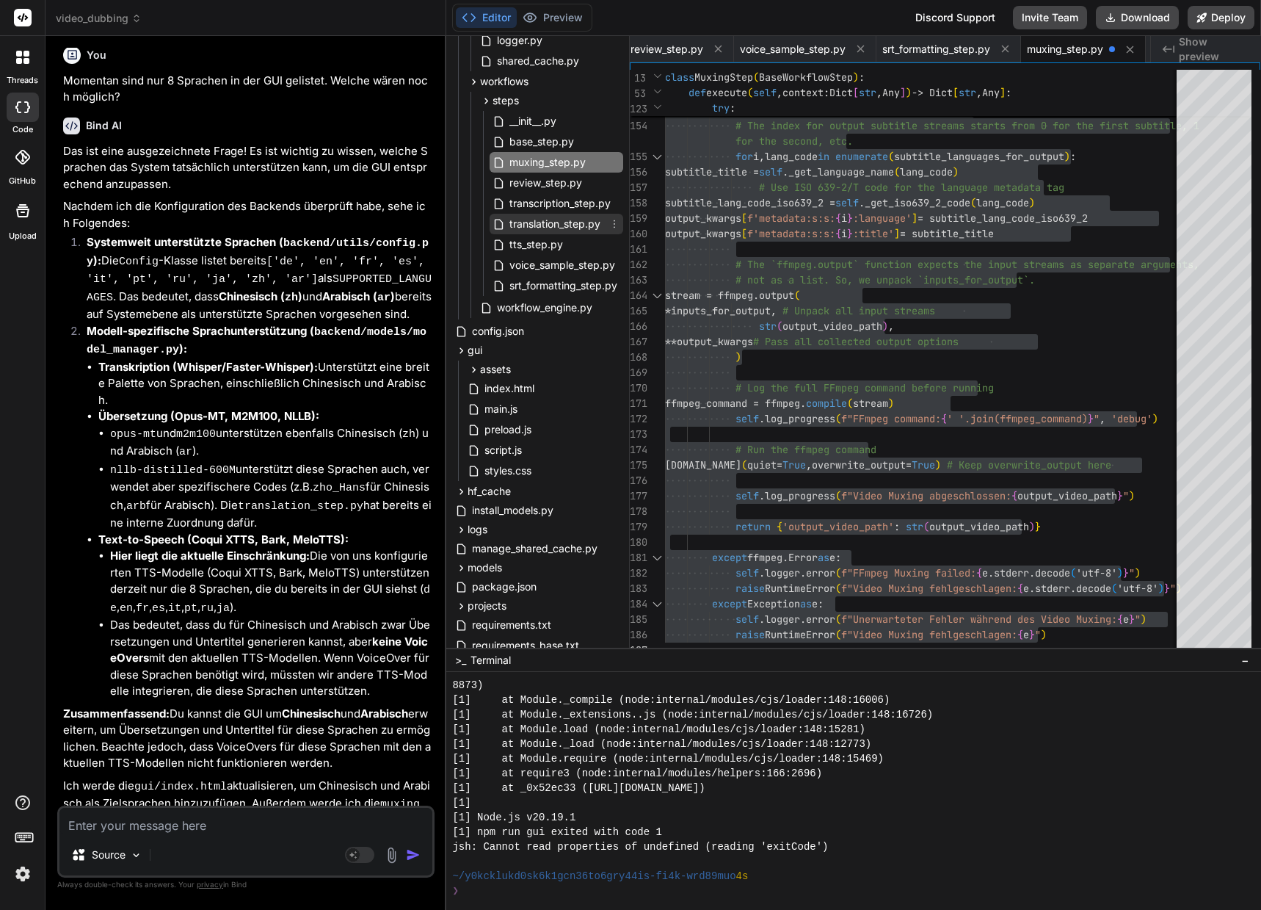
click at [575, 218] on span "translation_step.py" at bounding box center [555, 224] width 94 height 18
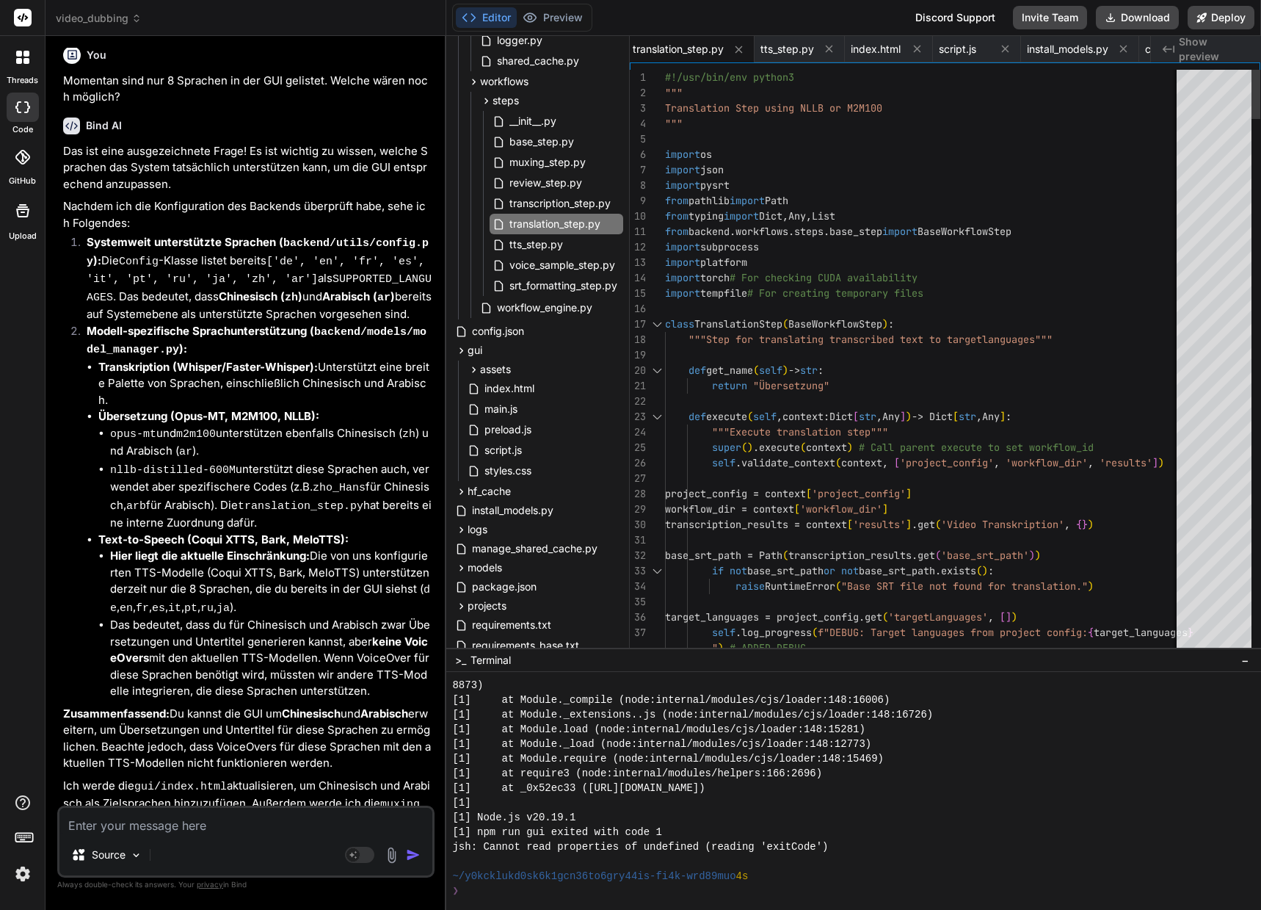
click at [665, 73] on span "#!/usr/bin/env python3" at bounding box center [729, 76] width 129 height 13
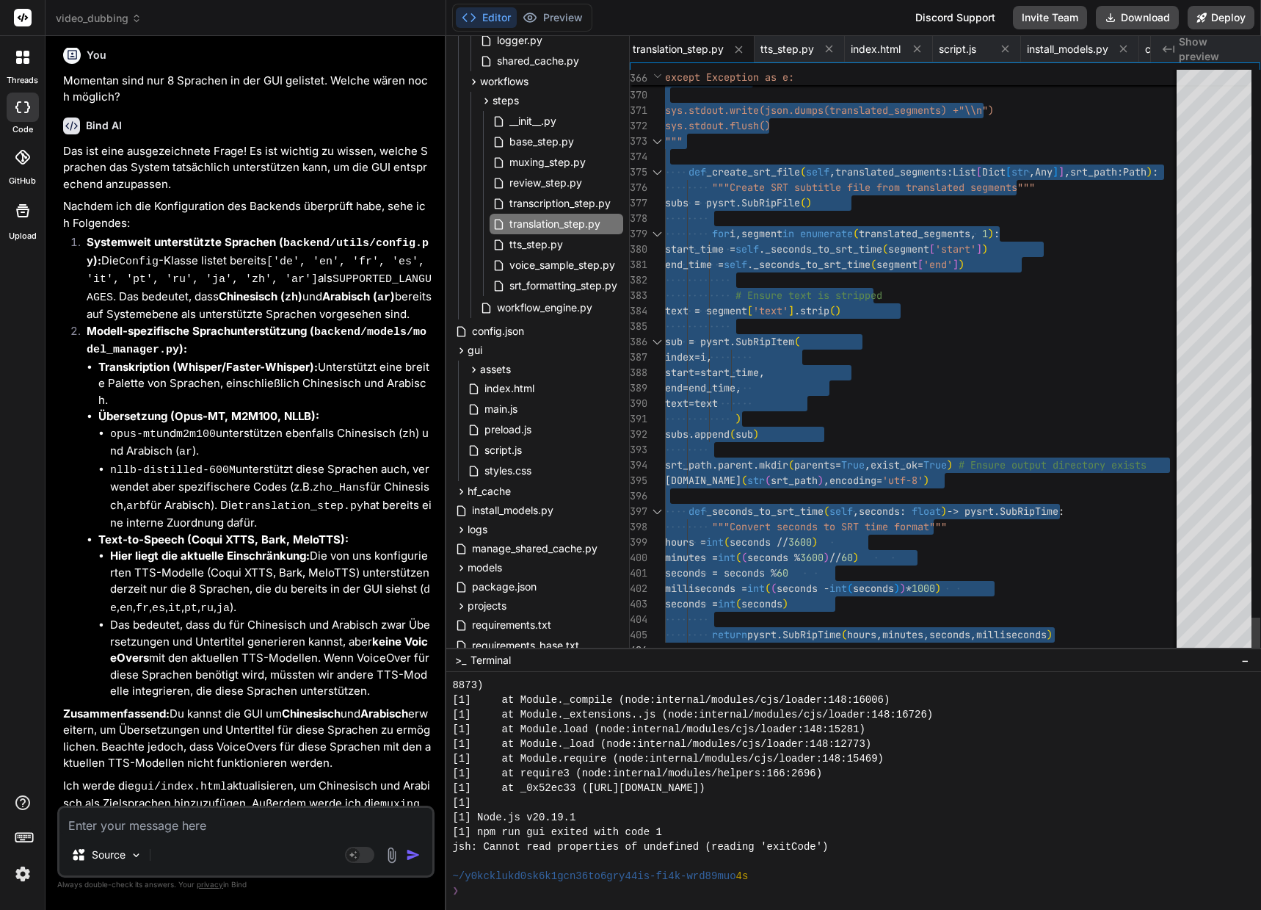
drag, startPoint x: 666, startPoint y: 75, endPoint x: 783, endPoint y: 874, distance: 807.3
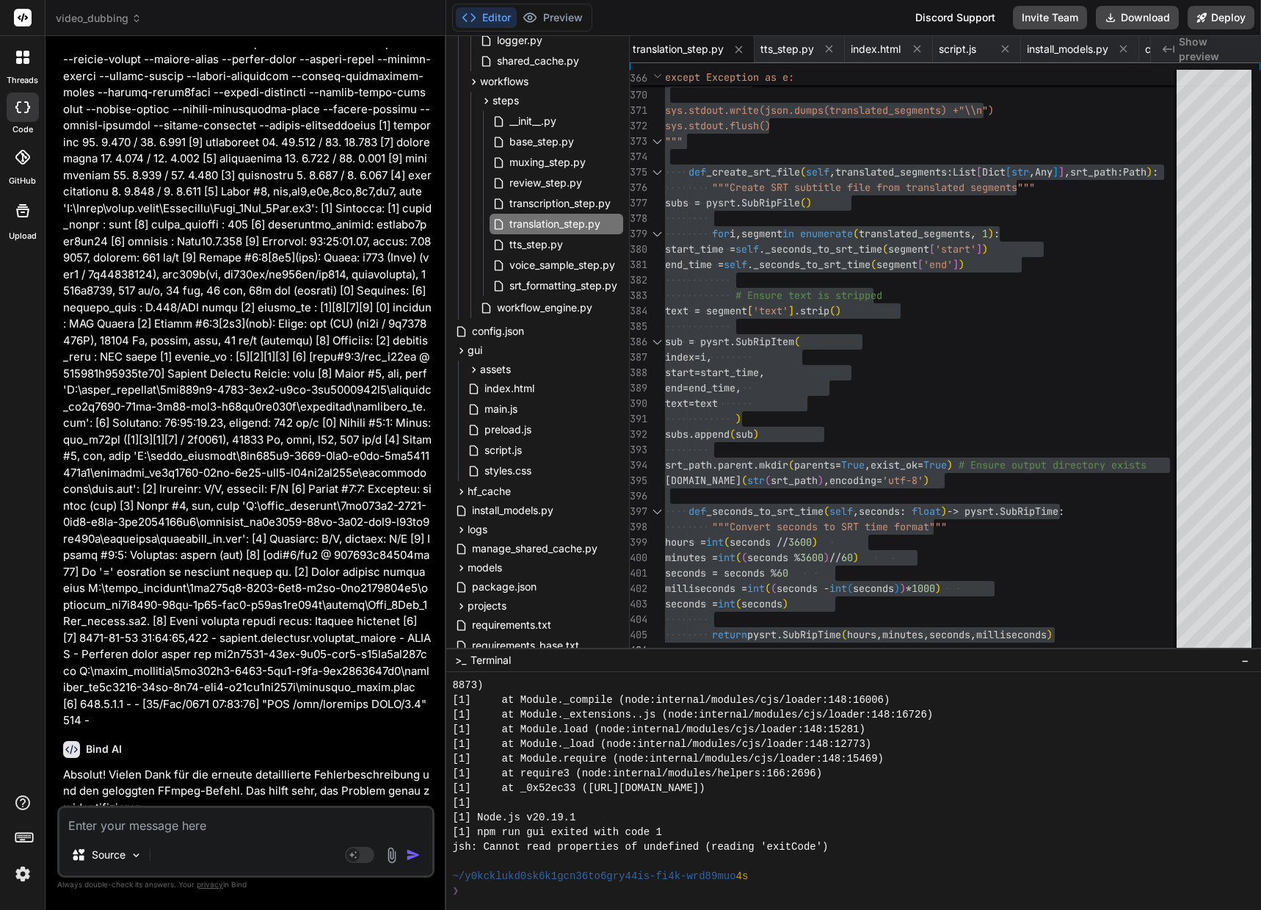
scroll to position [69121, 0]
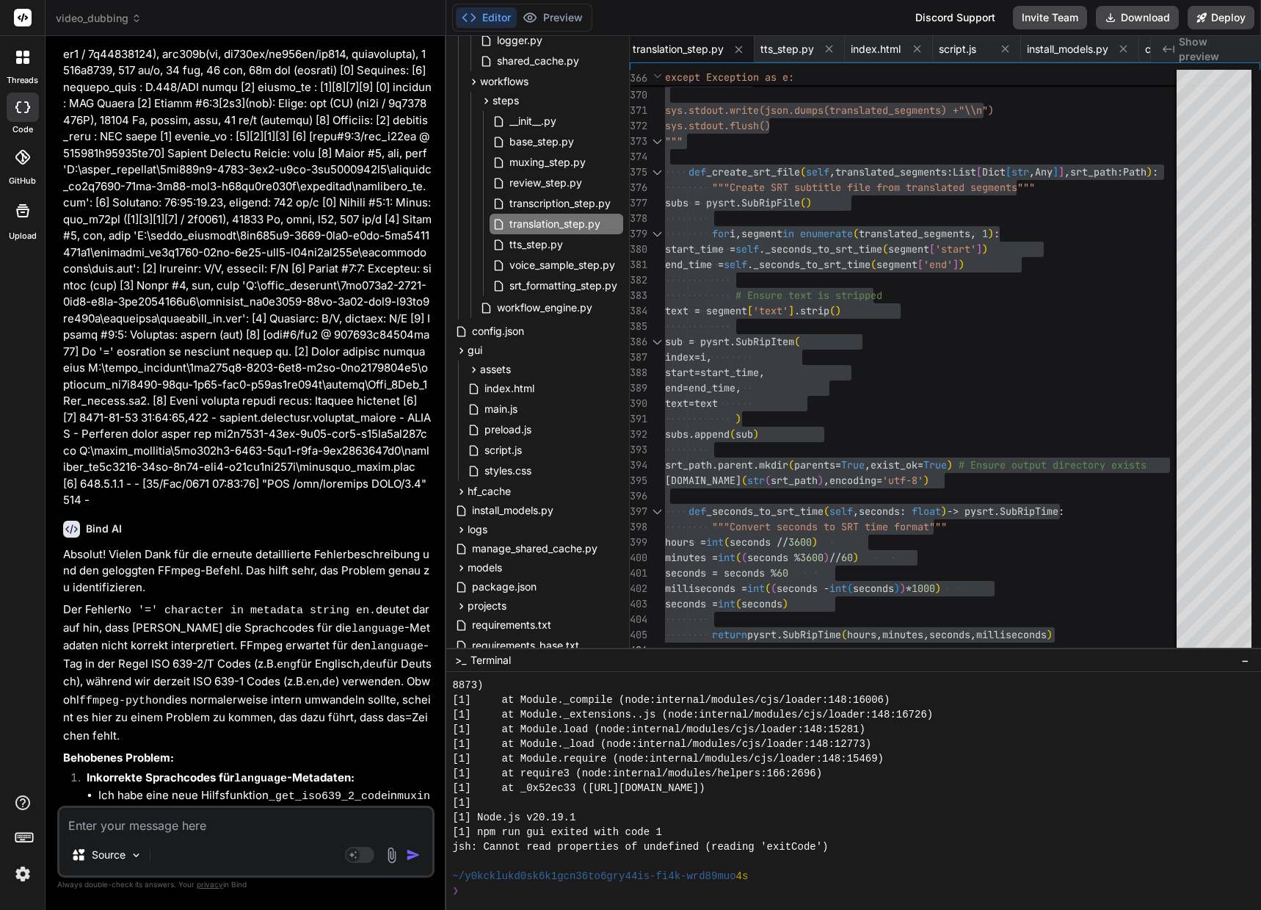
click at [315, 833] on textarea at bounding box center [245, 821] width 373 height 26
click at [538, 164] on span "muxing_step.py" at bounding box center [547, 162] width 79 height 18
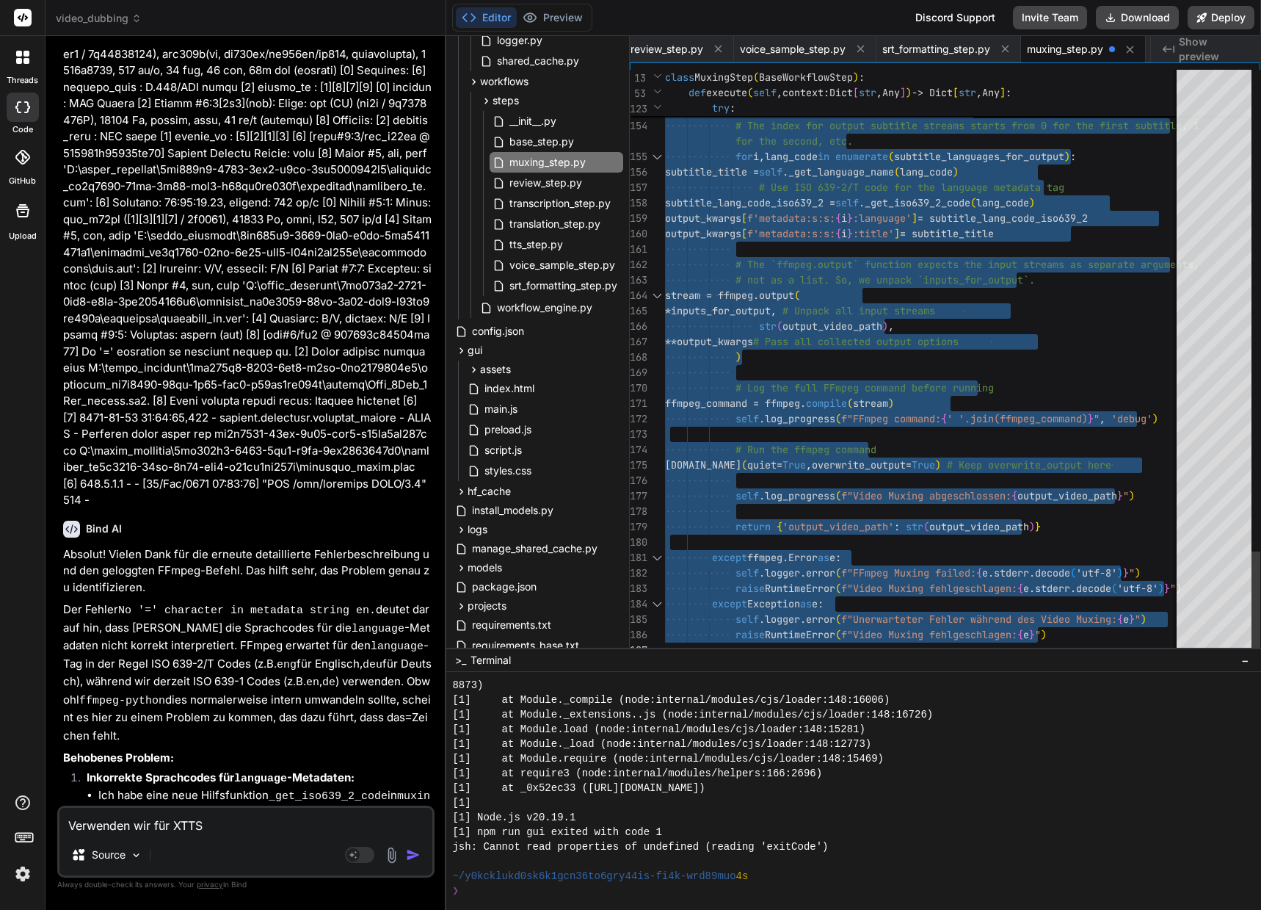
drag, startPoint x: 667, startPoint y: 77, endPoint x: 799, endPoint y: 944, distance: 877.0
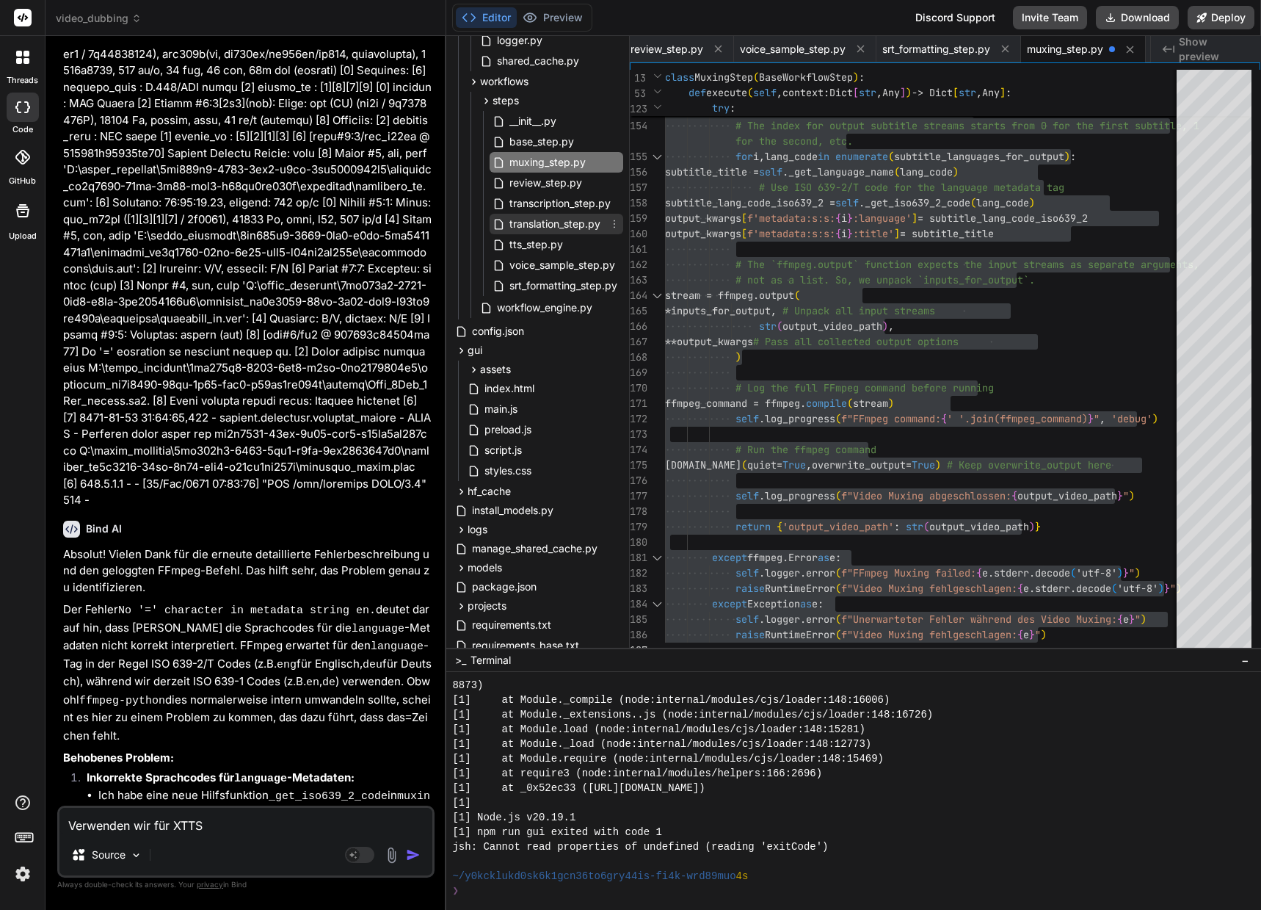
click at [571, 227] on span "translation_step.py" at bounding box center [555, 224] width 94 height 18
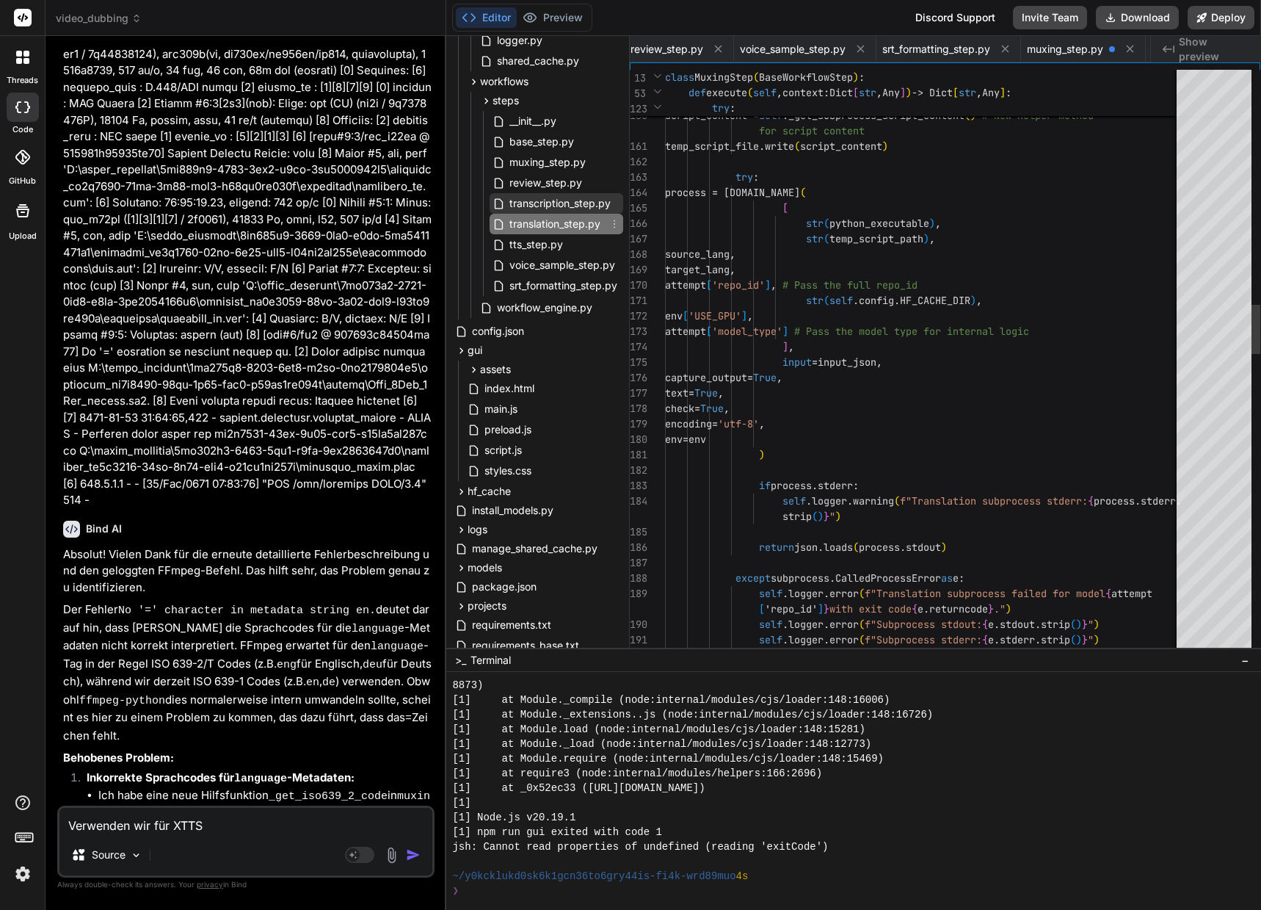
scroll to position [0, 401]
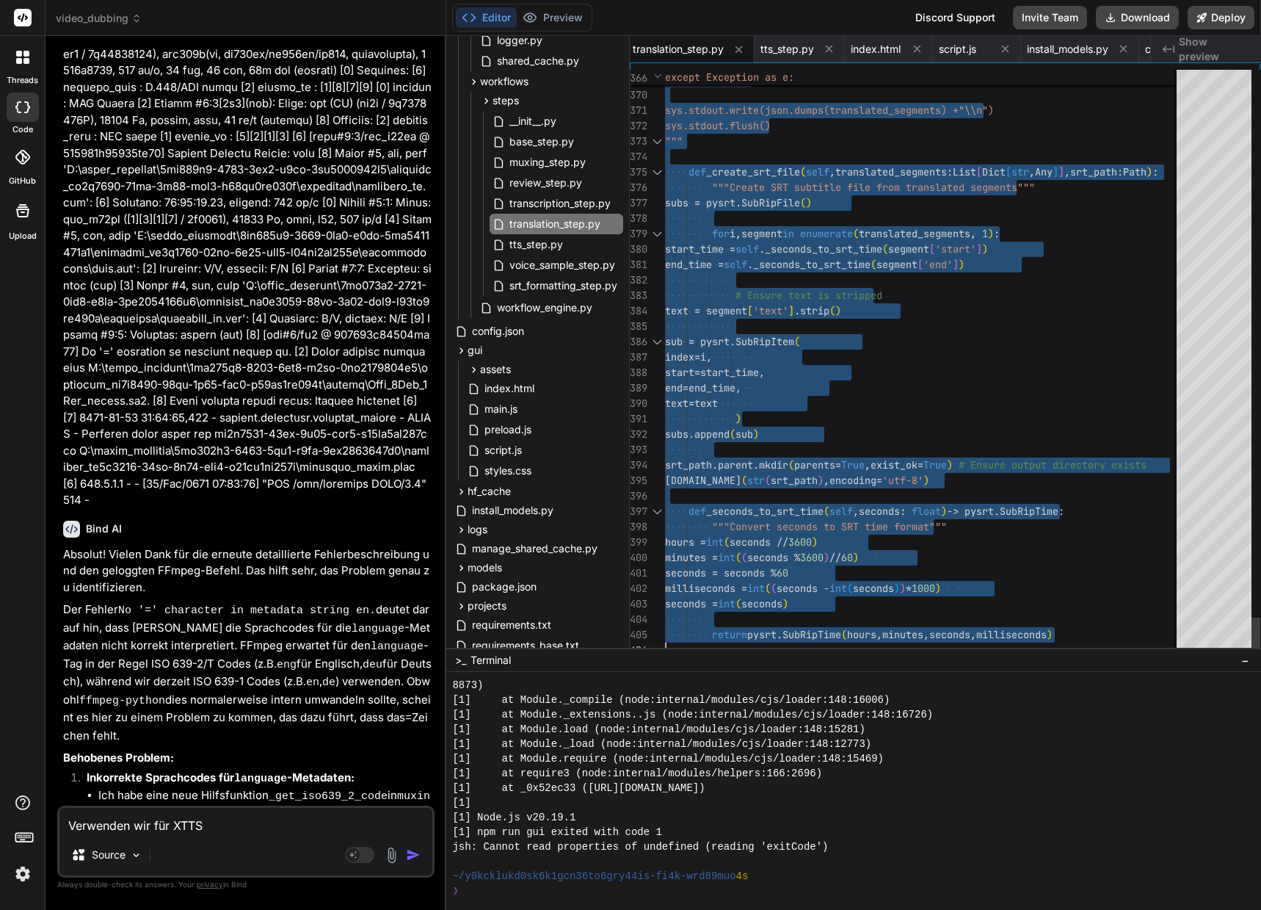
drag, startPoint x: 667, startPoint y: 75, endPoint x: 819, endPoint y: 968, distance: 905.4
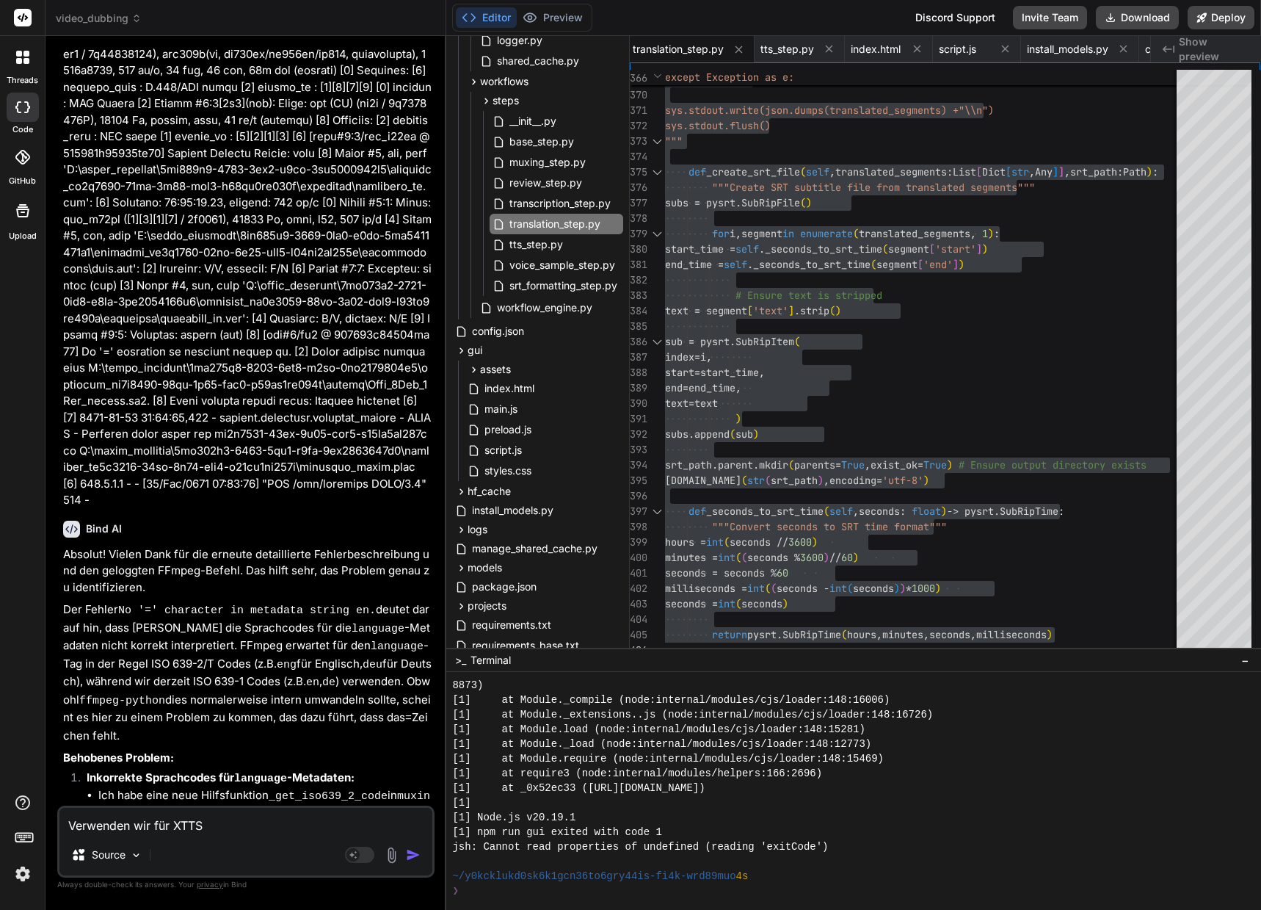
click at [233, 824] on textarea "Verwenden wir für XTTS" at bounding box center [245, 821] width 373 height 26
paste textarea "https://github.com/idiap/coqui-ai-TTS"
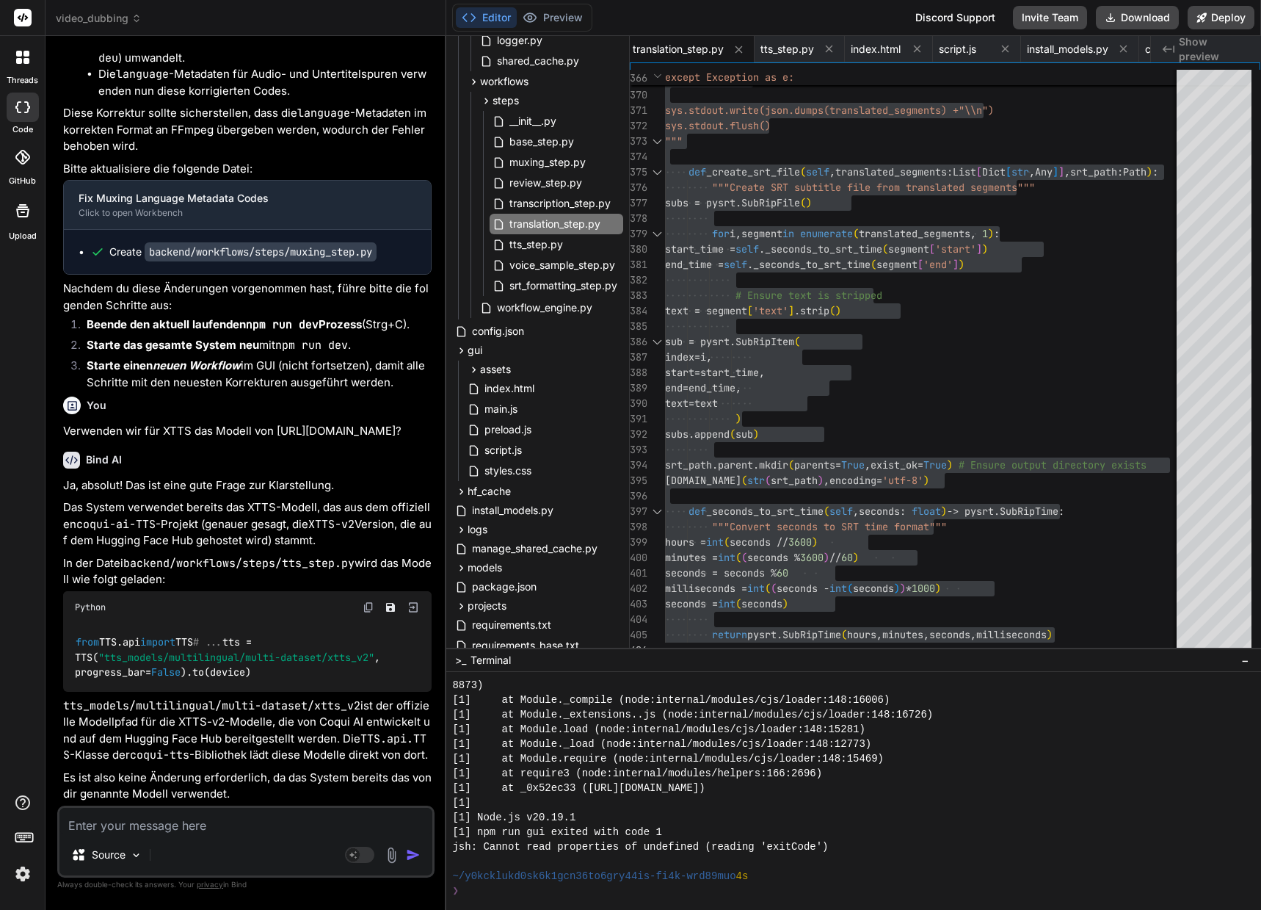
scroll to position [69567, 0]
click at [137, 826] on textarea at bounding box center [245, 821] width 373 height 26
click at [474, 82] on icon at bounding box center [475, 82] width 4 height 6
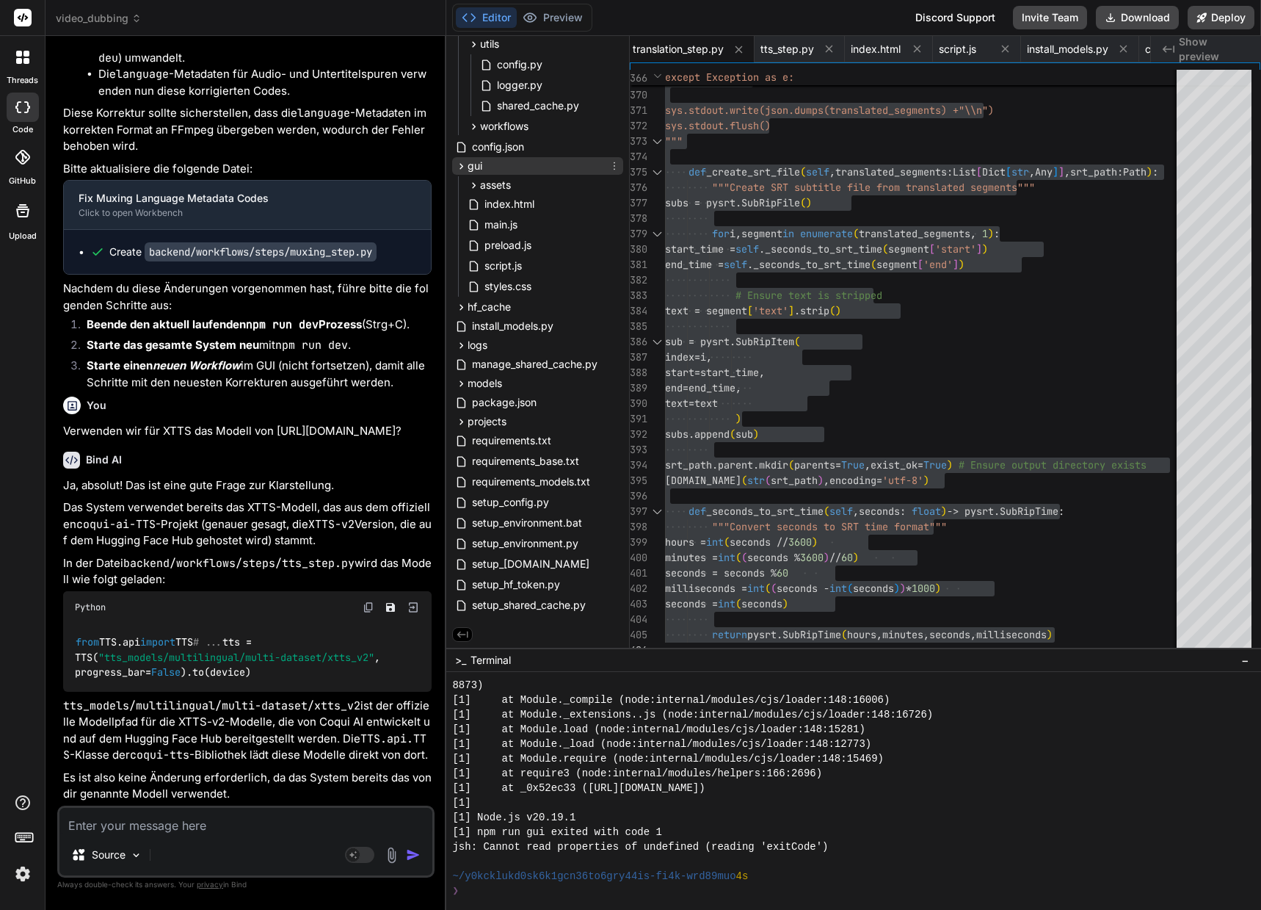
scroll to position [0, 0]
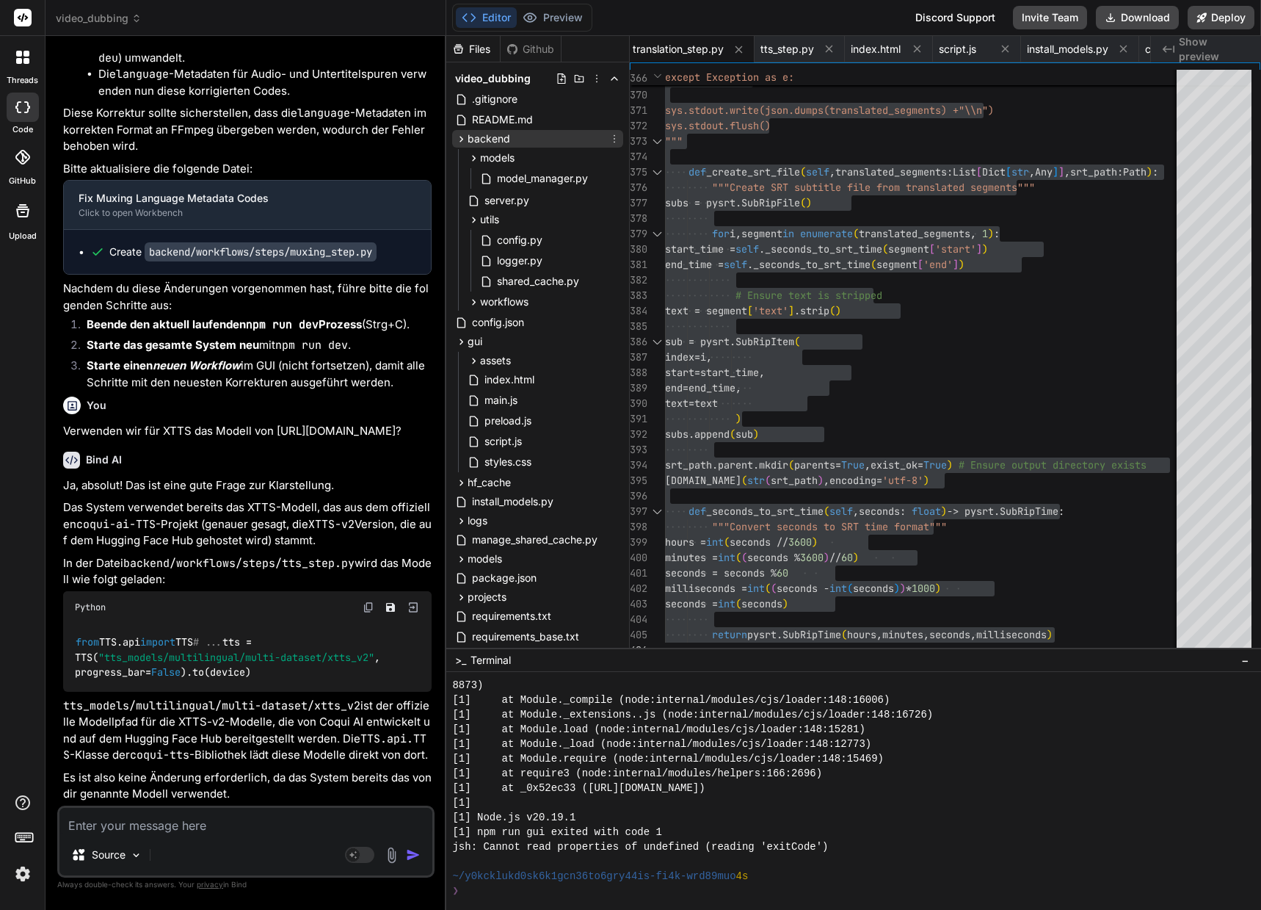
click at [464, 137] on icon at bounding box center [461, 139] width 12 height 12
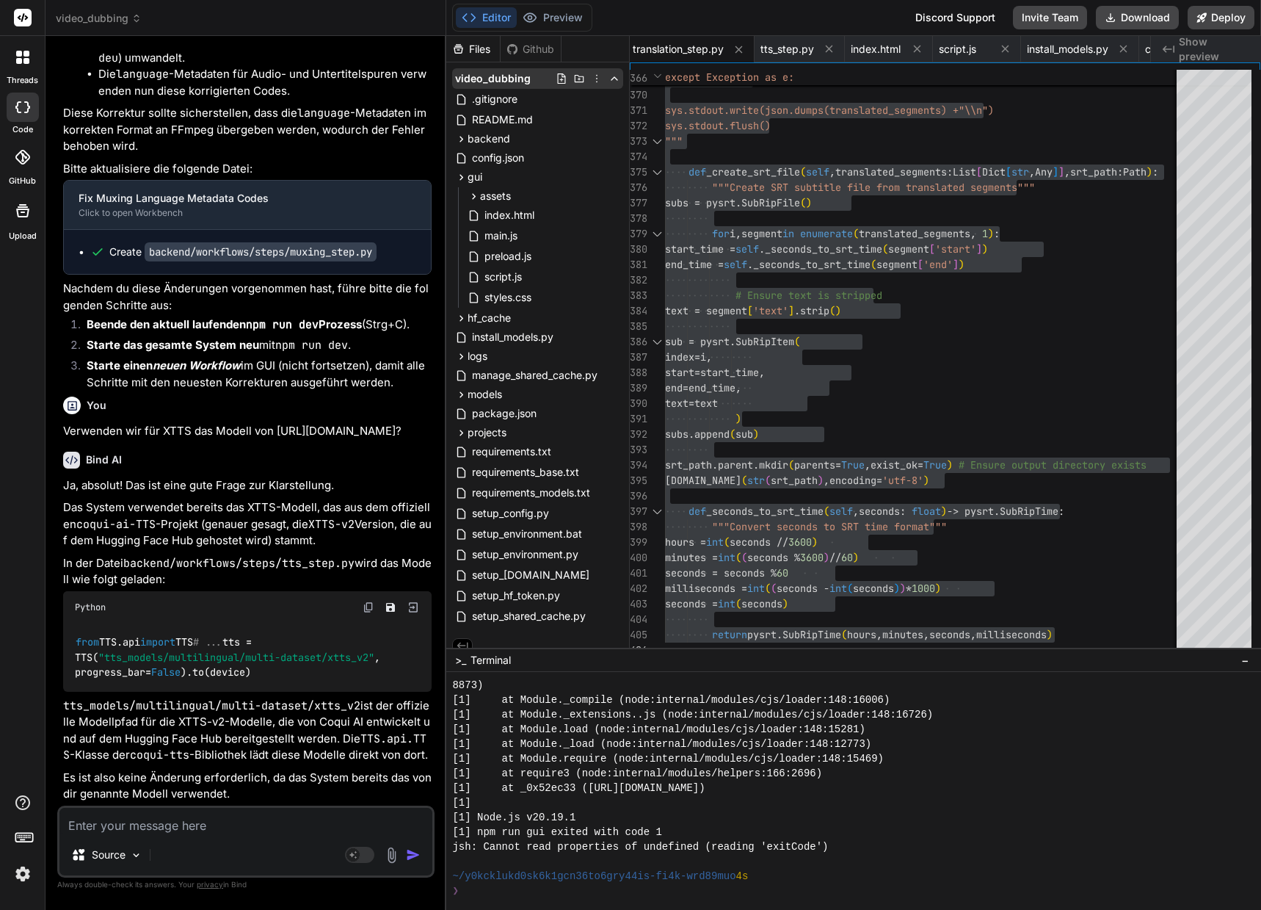
click at [576, 76] on icon at bounding box center [580, 78] width 10 height 7
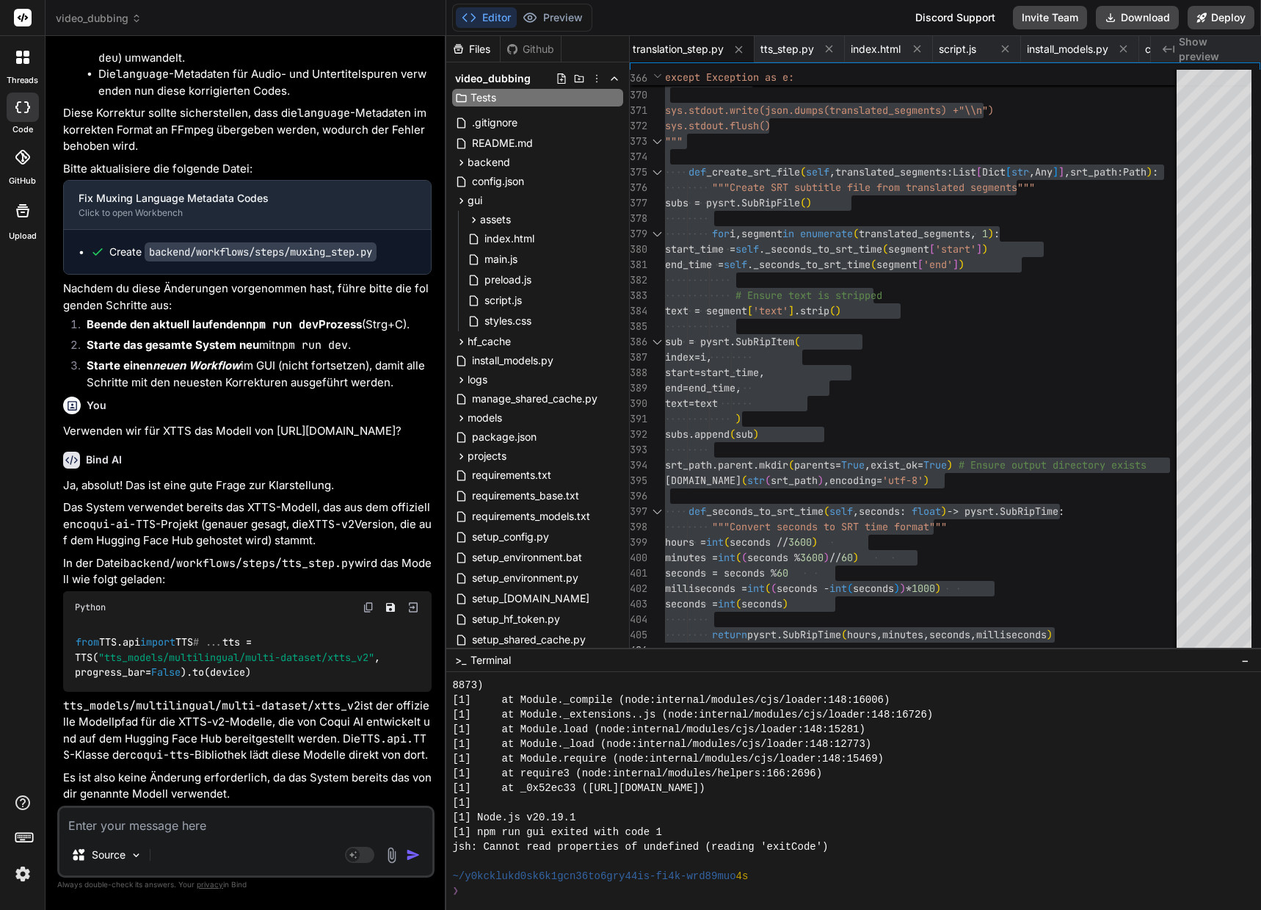
click at [454, 98] on div "Tests" at bounding box center [537, 98] width 171 height 18
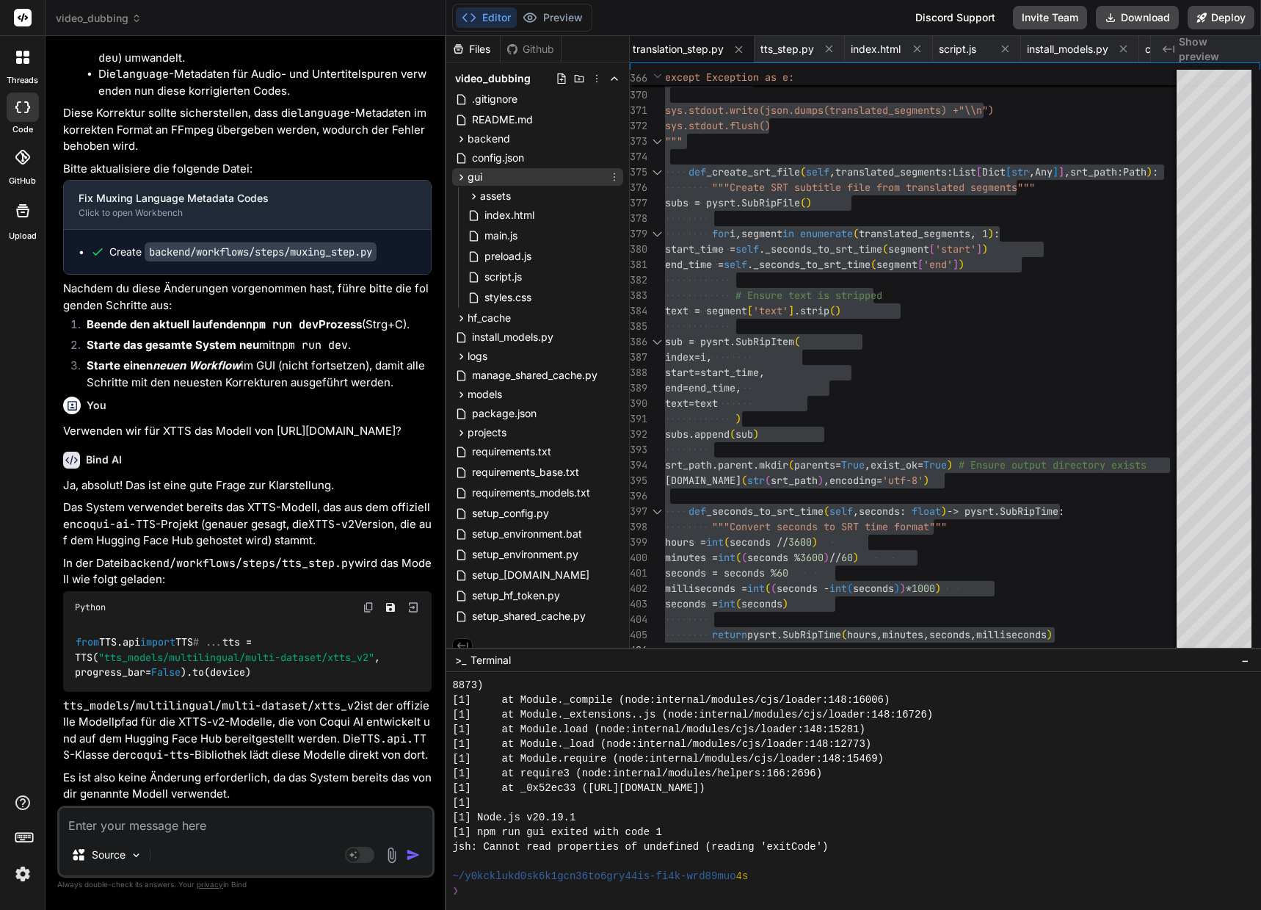
click at [462, 178] on icon at bounding box center [461, 177] width 12 height 12
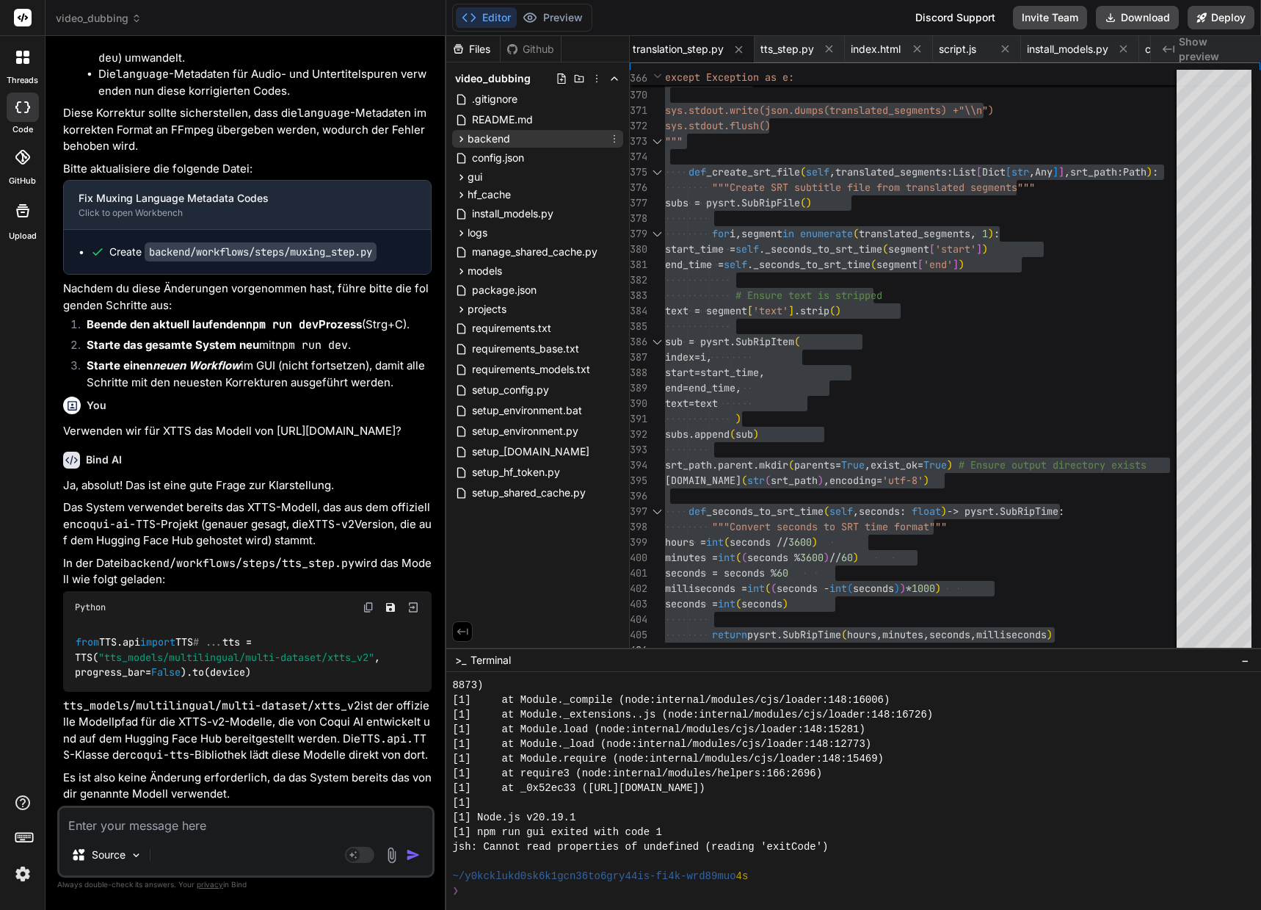
click at [460, 139] on icon at bounding box center [461, 139] width 12 height 12
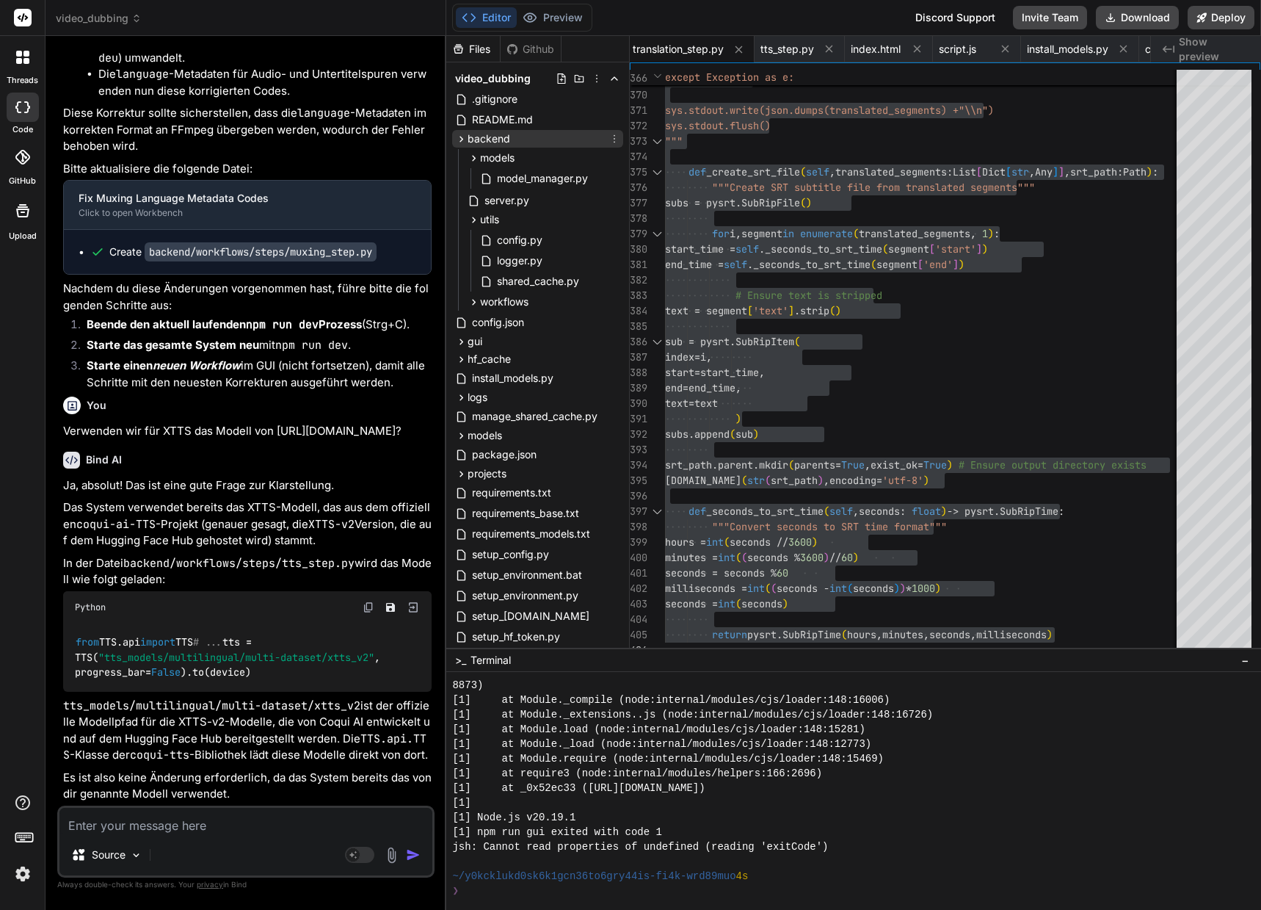
click at [460, 139] on icon at bounding box center [461, 139] width 12 height 12
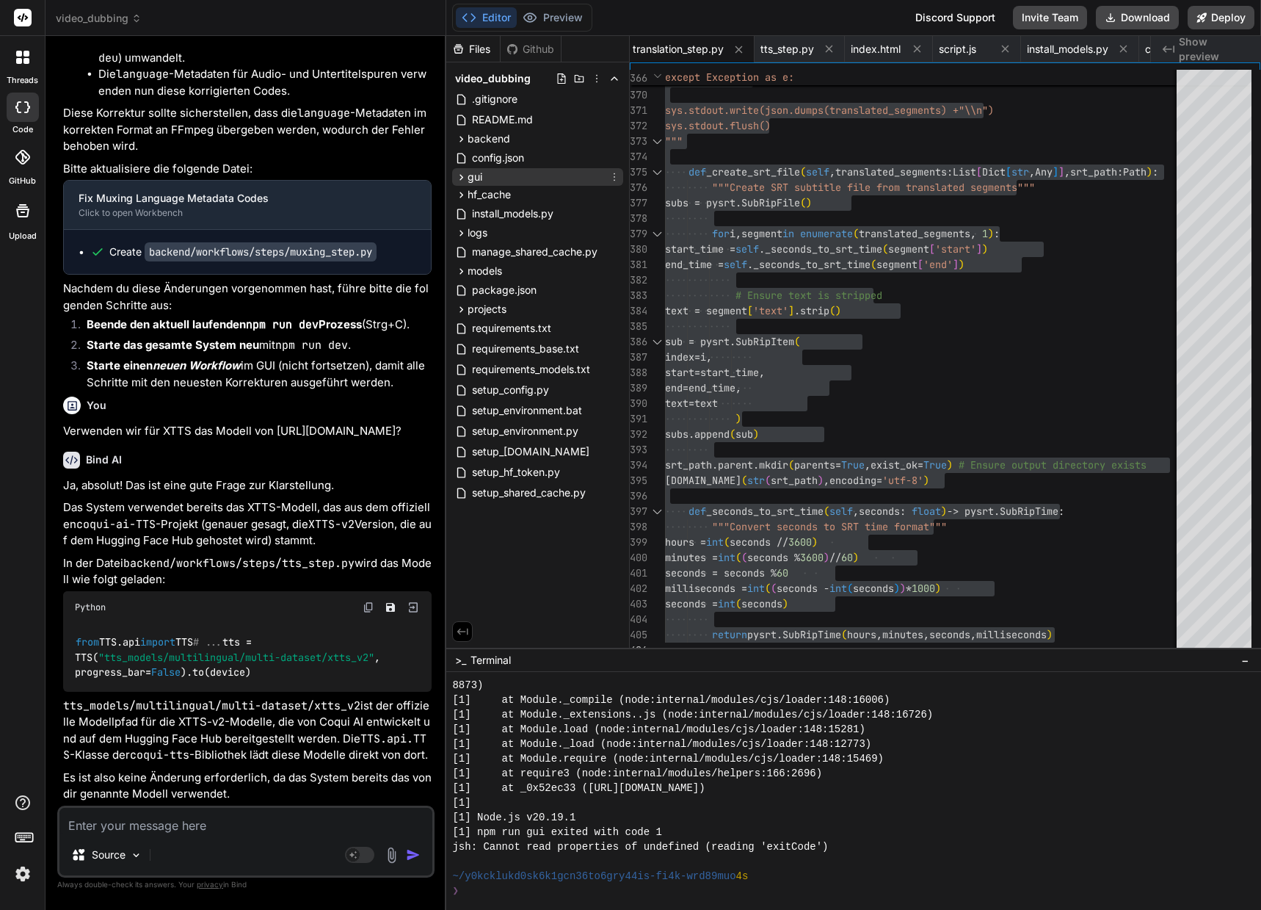
click at [457, 178] on icon at bounding box center [461, 177] width 12 height 12
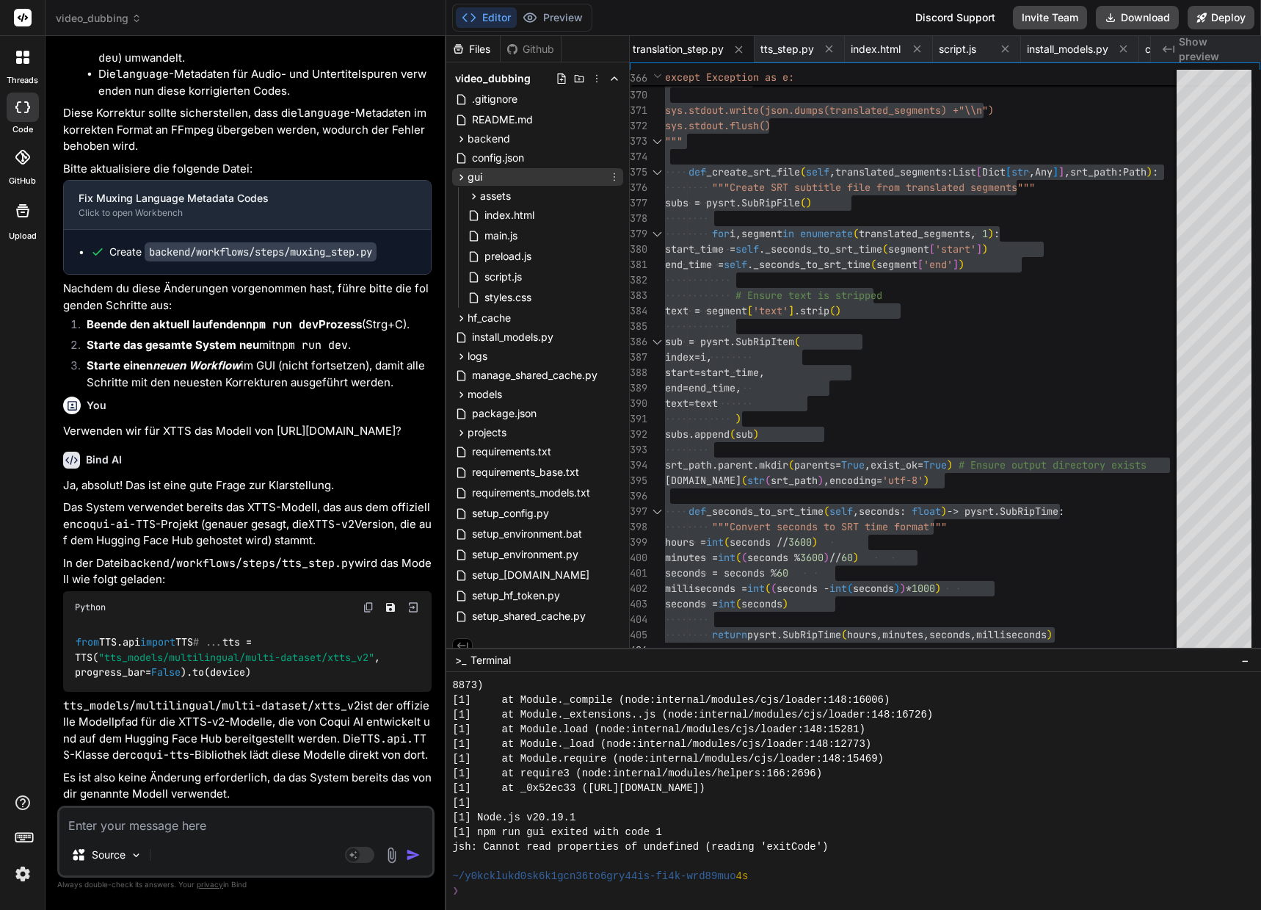
click at [457, 178] on icon at bounding box center [461, 177] width 12 height 12
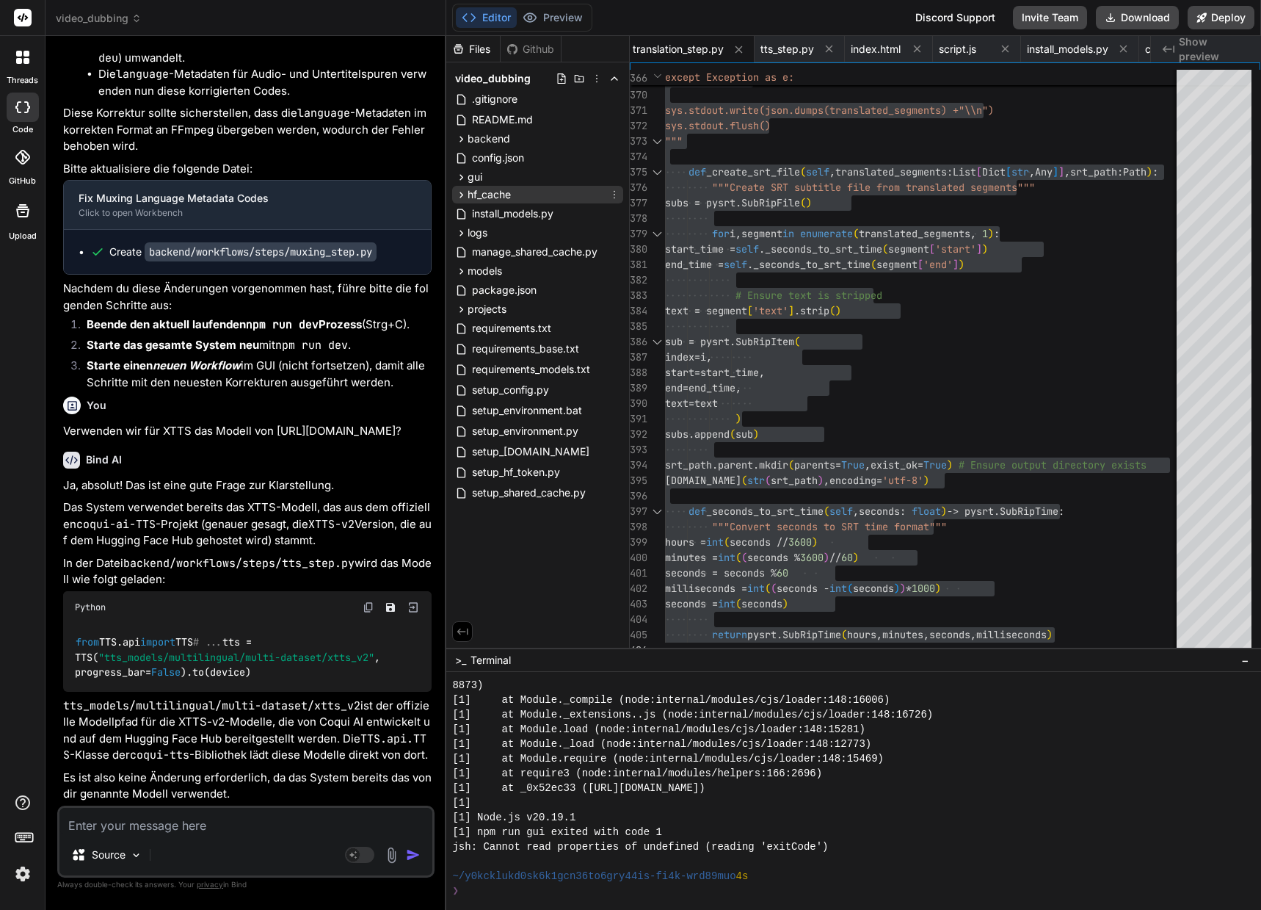
click at [463, 190] on icon at bounding box center [461, 195] width 12 height 12
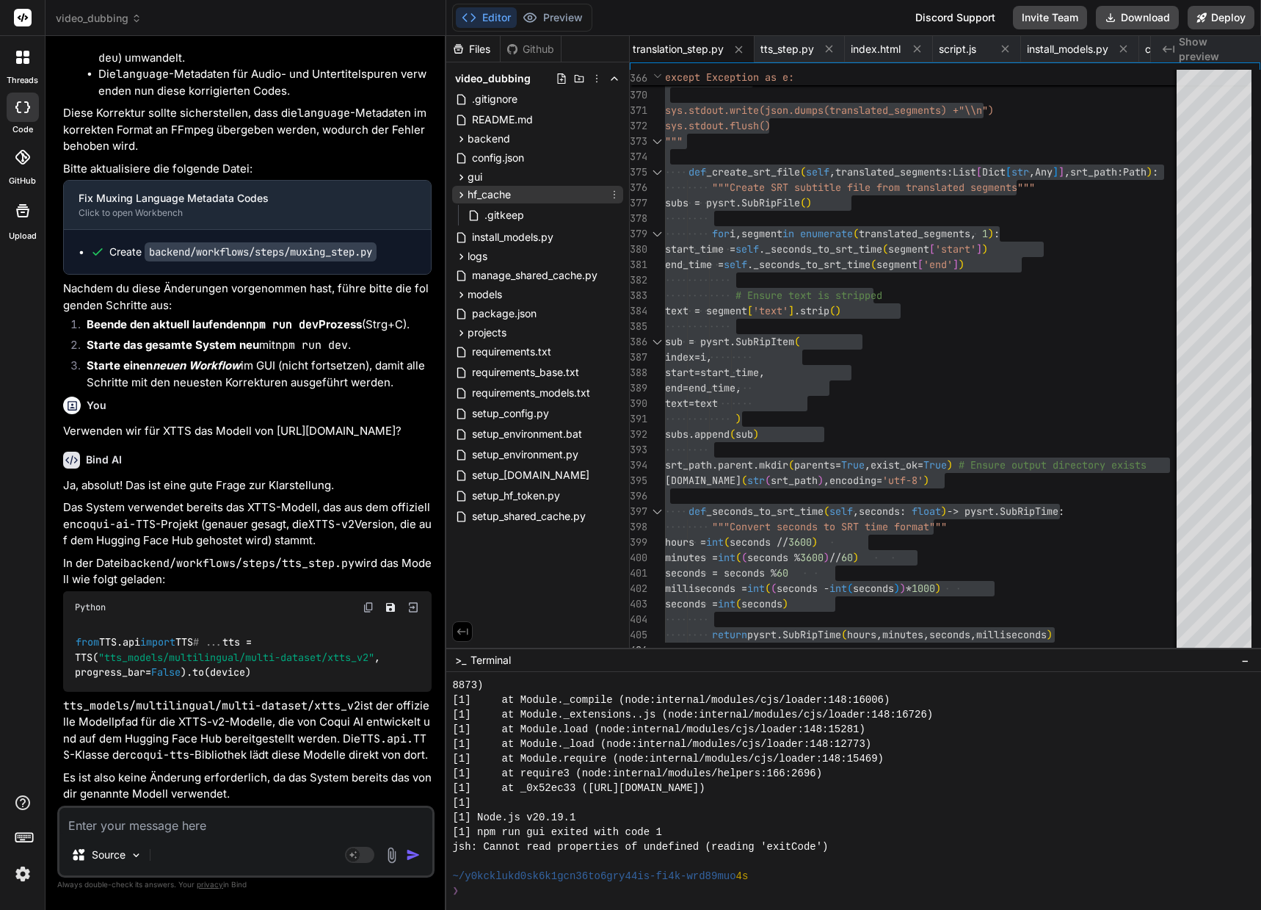
click at [463, 190] on icon at bounding box center [461, 195] width 12 height 12
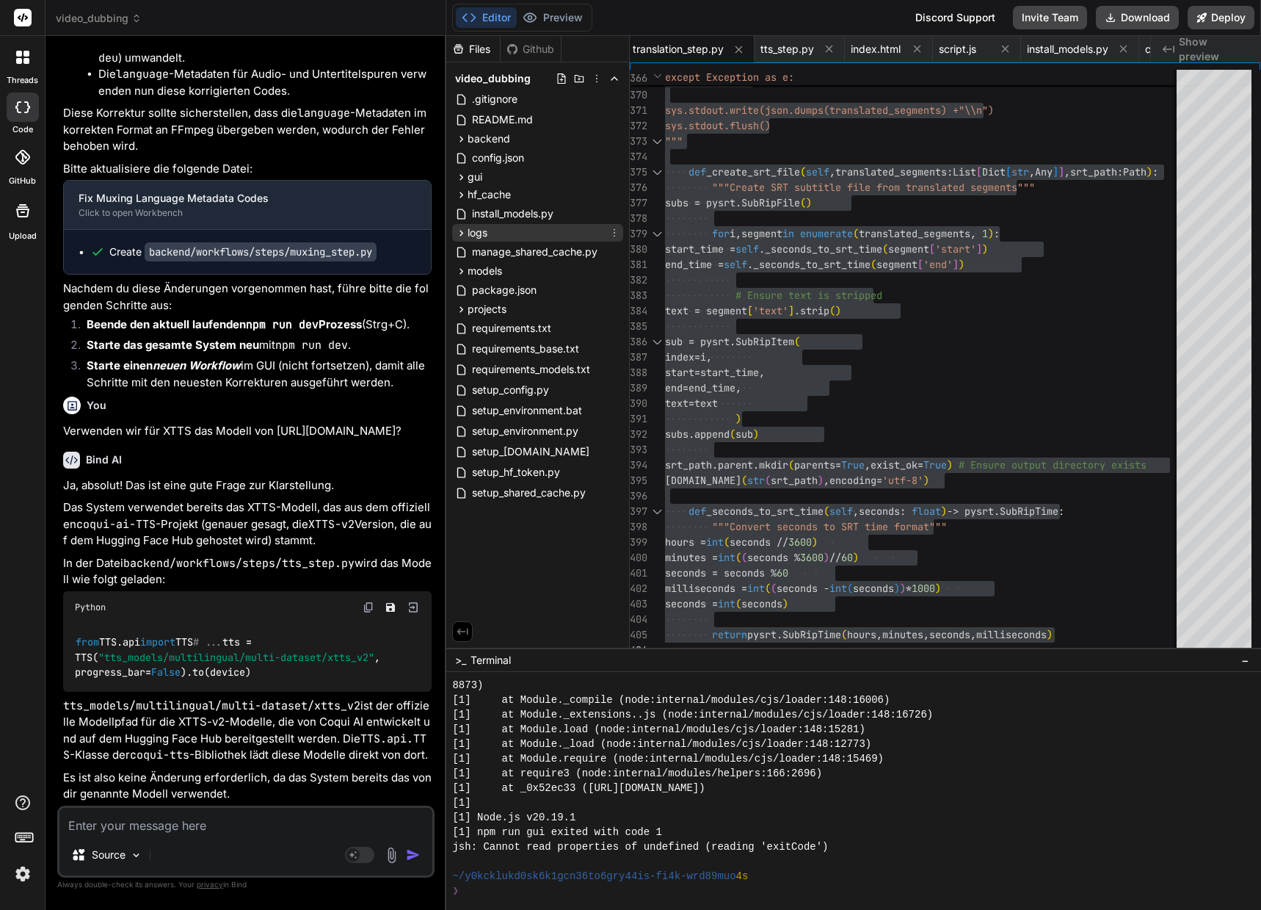
click at [460, 231] on icon at bounding box center [462, 233] width 4 height 6
click at [459, 271] on icon at bounding box center [461, 271] width 12 height 12
click at [460, 313] on icon at bounding box center [461, 309] width 12 height 12
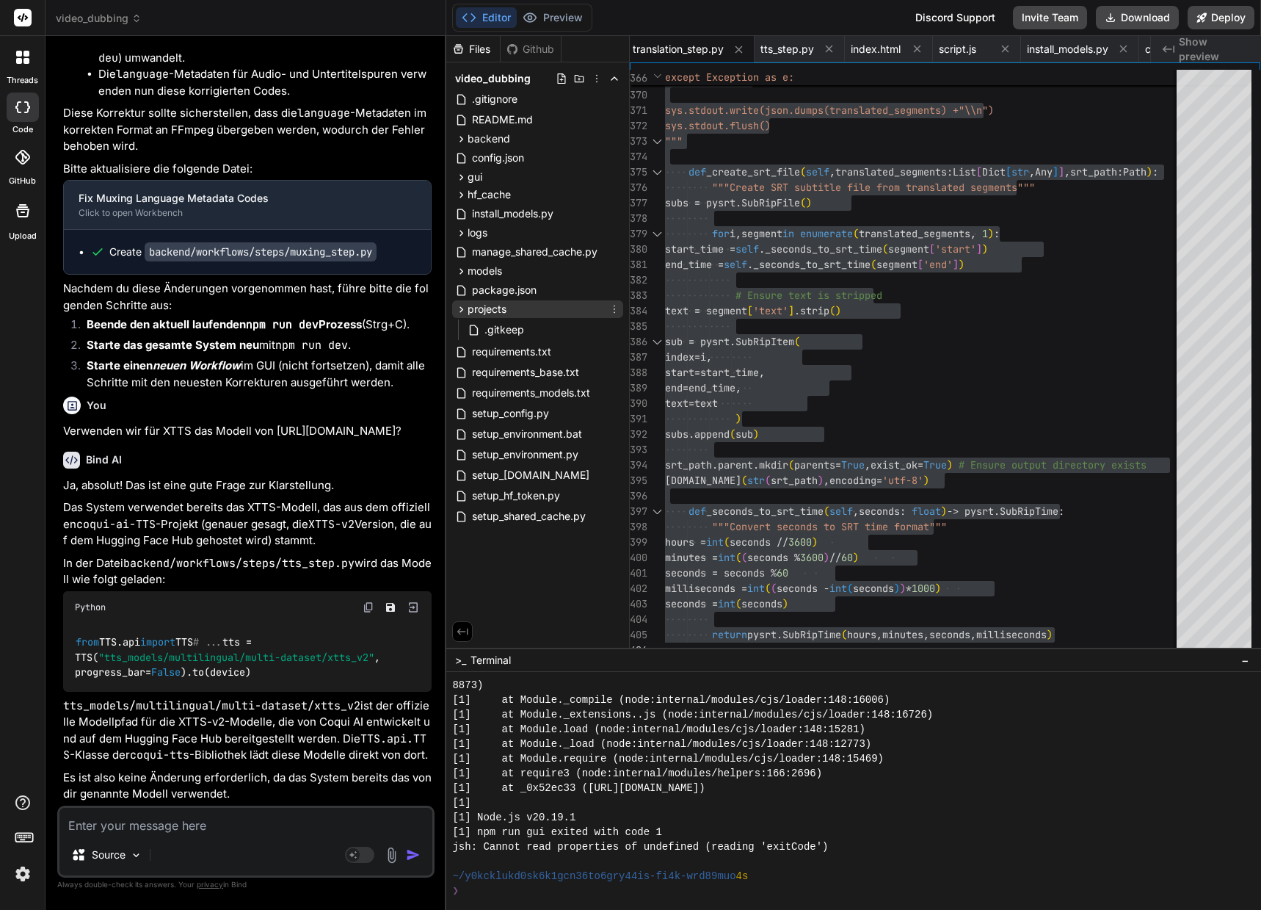
click at [460, 313] on icon at bounding box center [461, 309] width 12 height 12
drag, startPoint x: 514, startPoint y: 526, endPoint x: 487, endPoint y: 523, distance: 27.3
click at [487, 523] on div "Files Github video_dubbing .gitignore README.md backend models model_manager.py…" at bounding box center [538, 342] width 184 height 612
click at [474, 43] on div "Files" at bounding box center [473, 49] width 54 height 15
click at [597, 75] on icon at bounding box center [597, 79] width 1 height 8
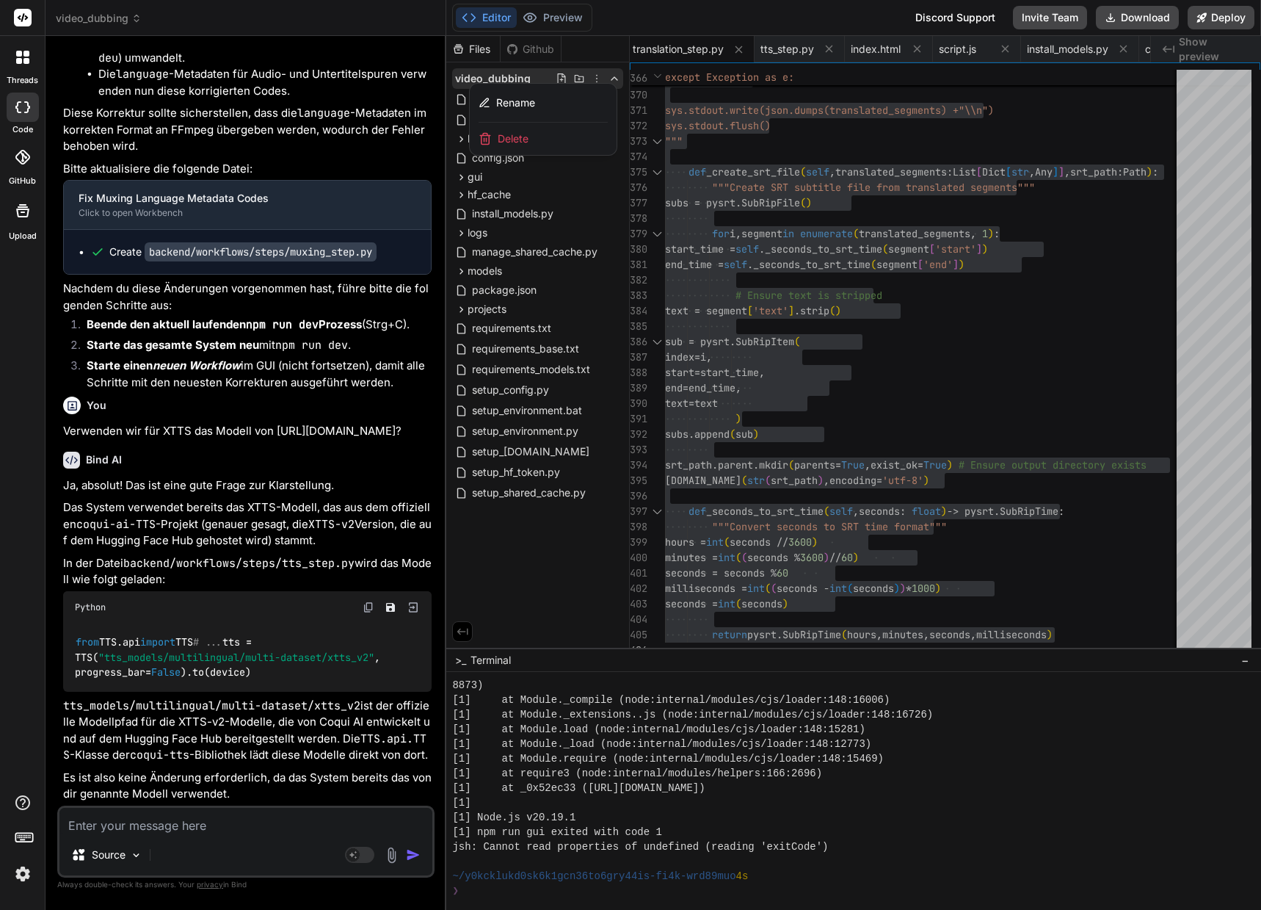
click at [597, 75] on div at bounding box center [853, 473] width 815 height 874
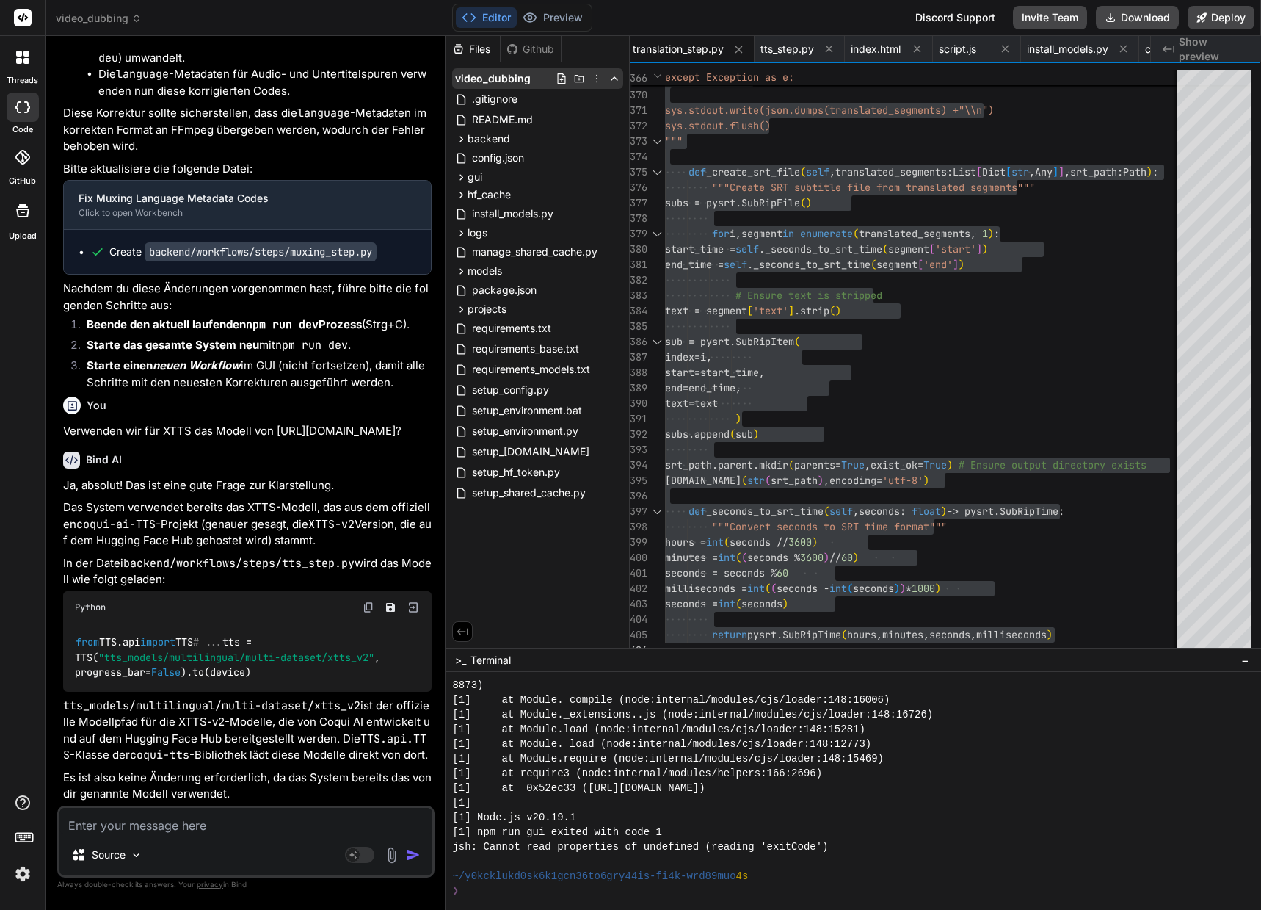
click at [573, 76] on icon at bounding box center [579, 79] width 12 height 12
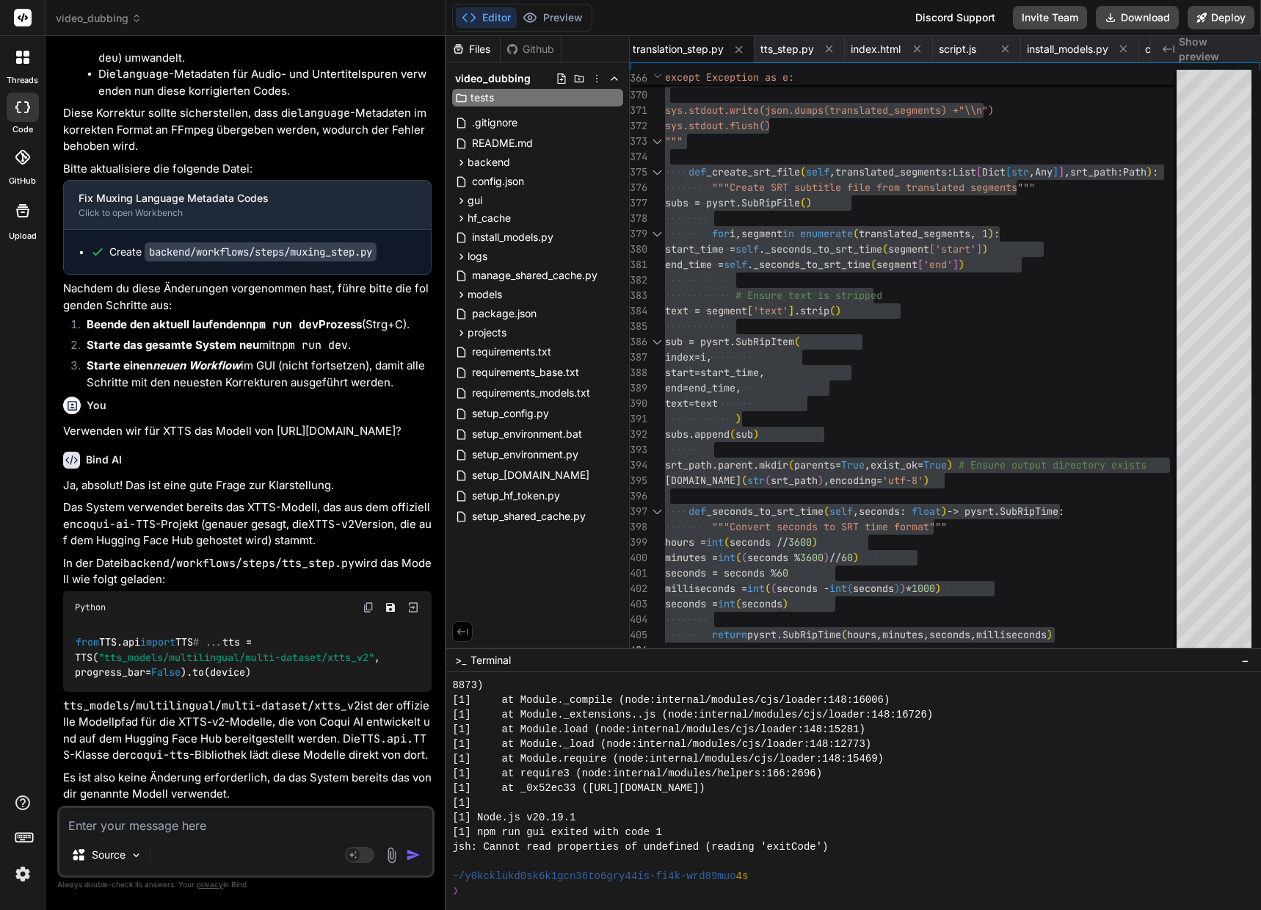
click at [561, 570] on div "Files Github video_dubbing tests .gitignore README.md backend models model_mana…" at bounding box center [538, 342] width 184 height 612
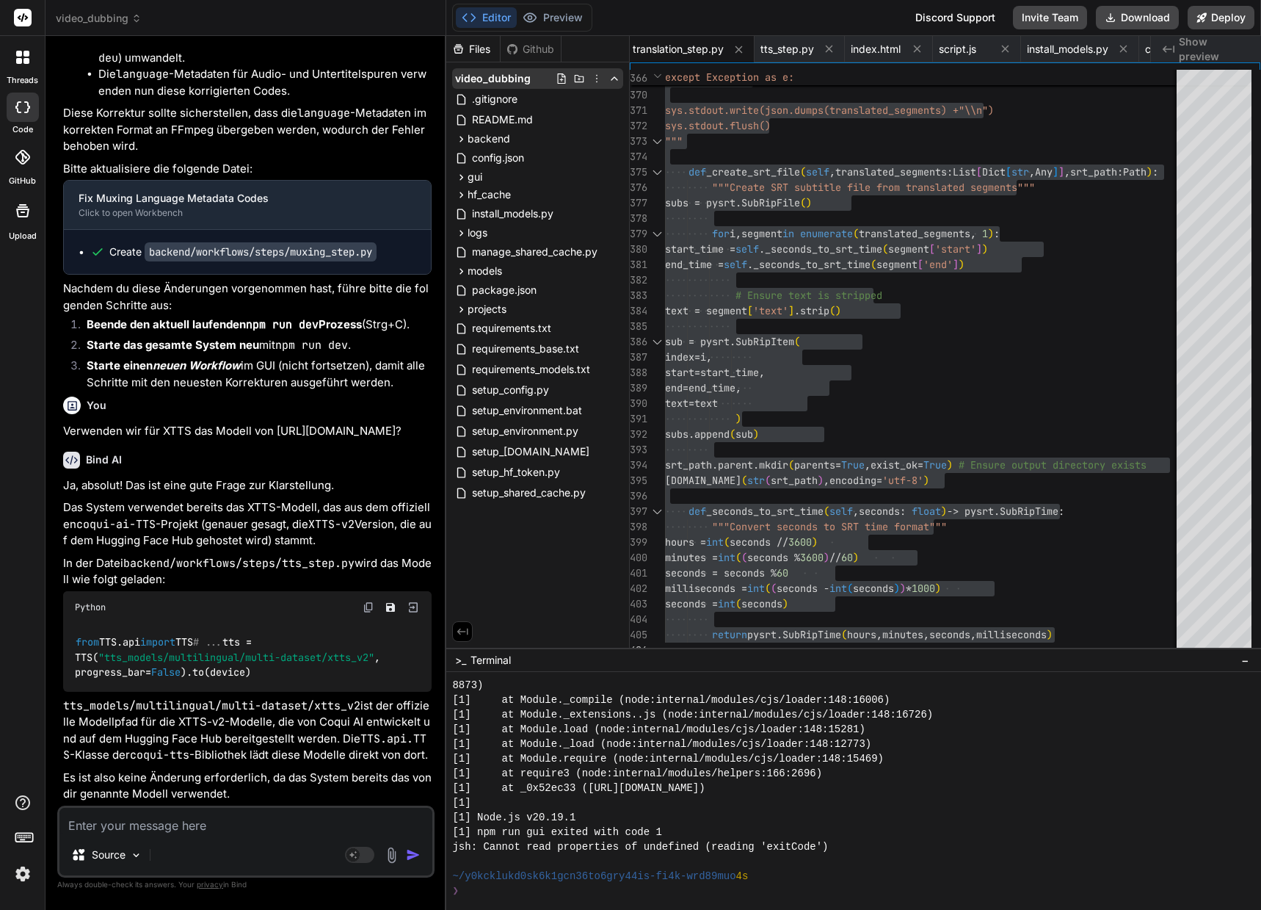
drag, startPoint x: 574, startPoint y: 90, endPoint x: 576, endPoint y: 80, distance: 10.5
click at [576, 80] on icon at bounding box center [579, 79] width 12 height 12
click at [457, 508] on icon at bounding box center [461, 512] width 12 height 12
click at [462, 511] on icon at bounding box center [462, 512] width 4 height 6
click at [561, 79] on icon at bounding box center [562, 79] width 12 height 12
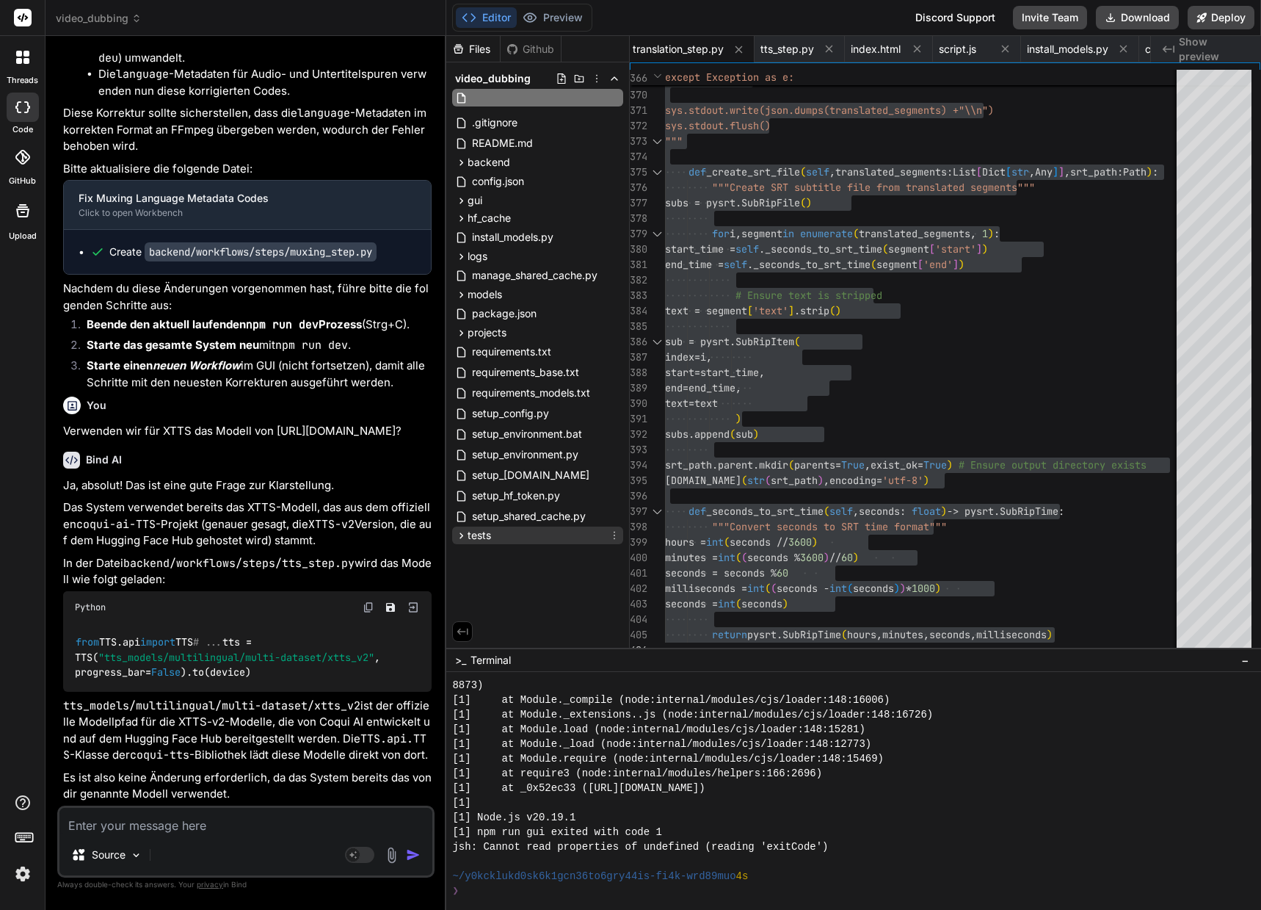
click at [469, 536] on span "tests" at bounding box center [479, 535] width 23 height 15
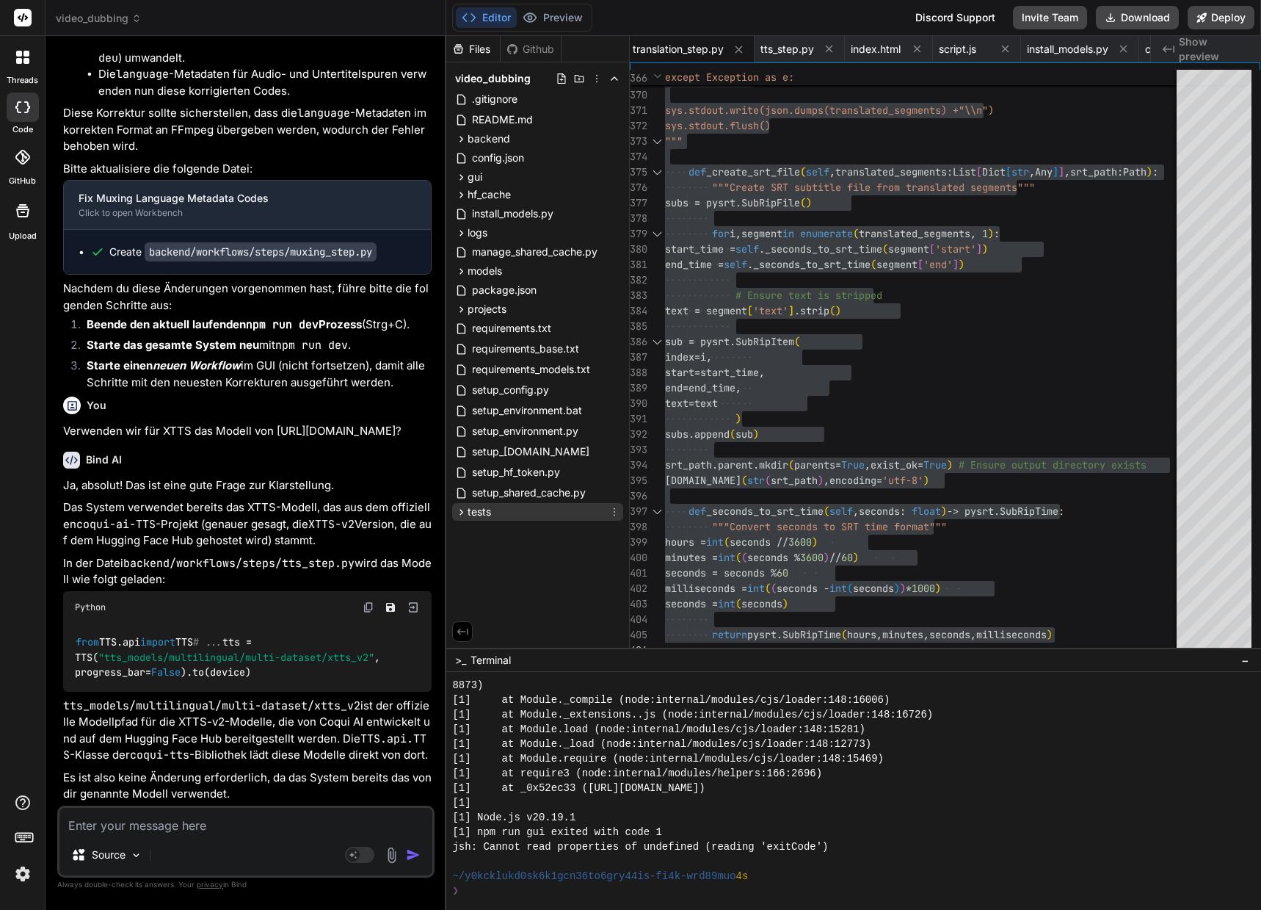
click at [460, 507] on icon at bounding box center [461, 512] width 12 height 12
click at [460, 512] on icon at bounding box center [461, 512] width 12 height 12
click at [612, 509] on icon at bounding box center [615, 512] width 12 height 12
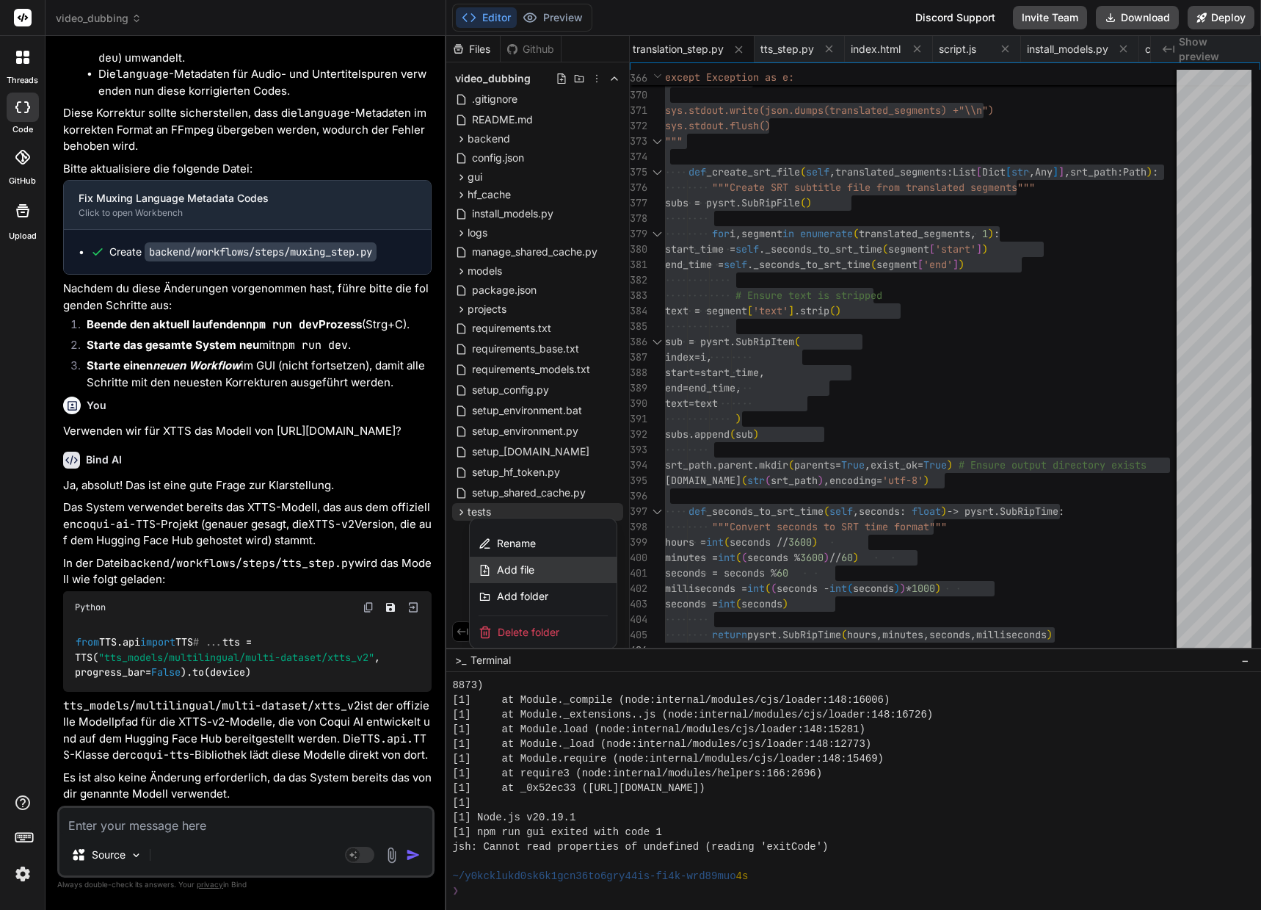
click at [520, 569] on span "Add file" at bounding box center [515, 569] width 37 height 15
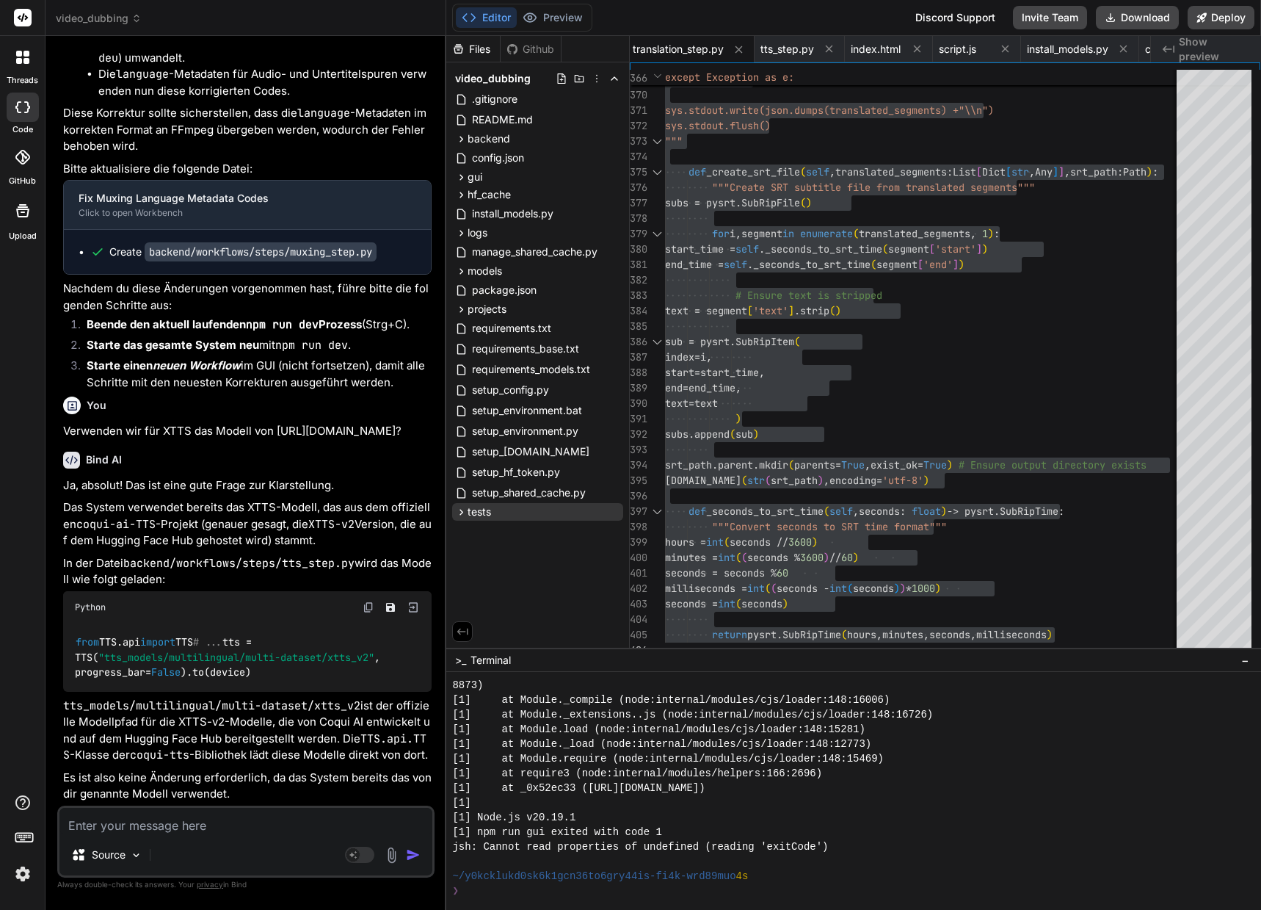
click at [548, 553] on div "Files Github video_dubbing .gitignore README.md backend models model_manager.py…" at bounding box center [538, 342] width 184 height 612
click at [458, 513] on icon at bounding box center [461, 512] width 12 height 12
click at [614, 511] on icon at bounding box center [615, 512] width 12 height 12
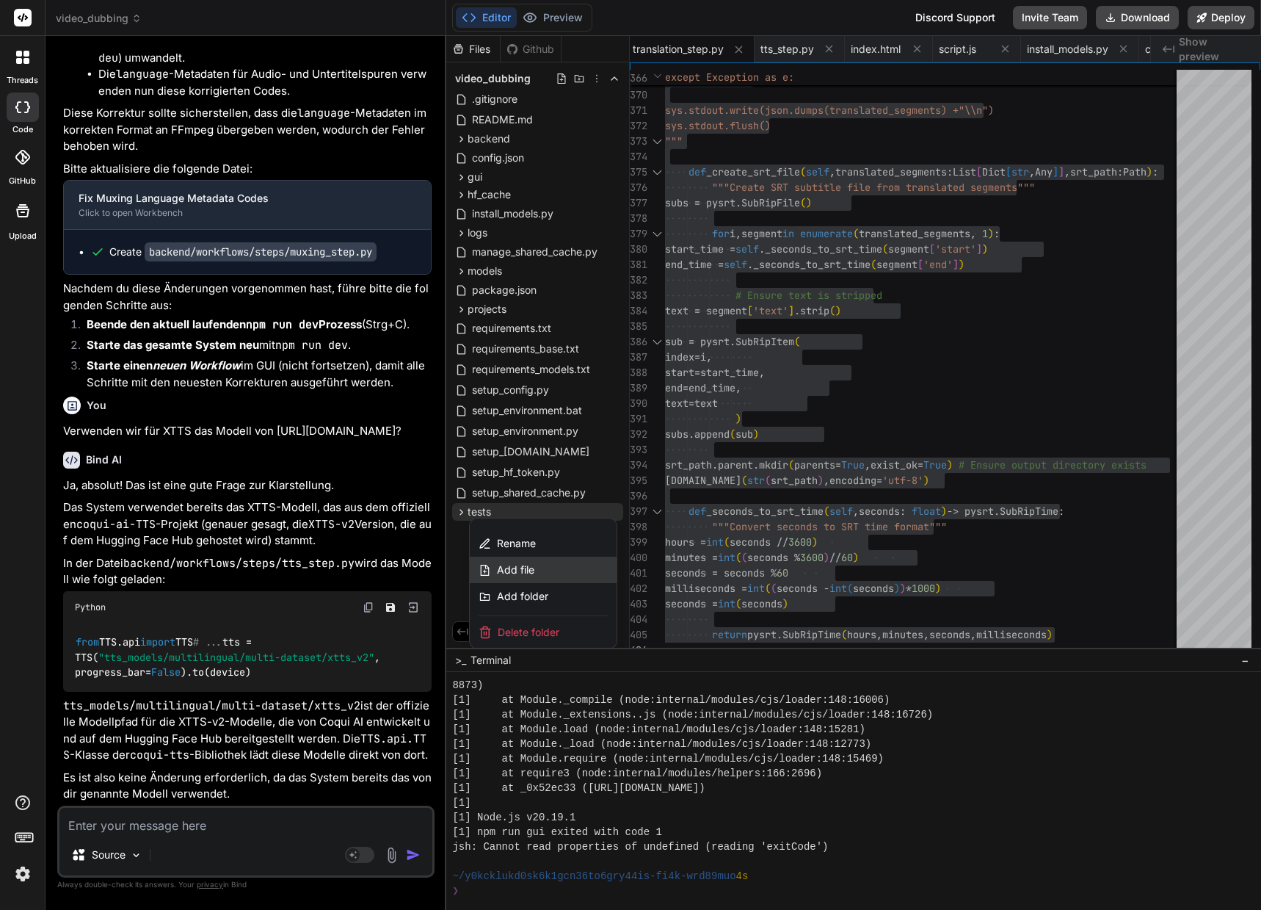
click at [521, 570] on span "Add file" at bounding box center [515, 569] width 37 height 15
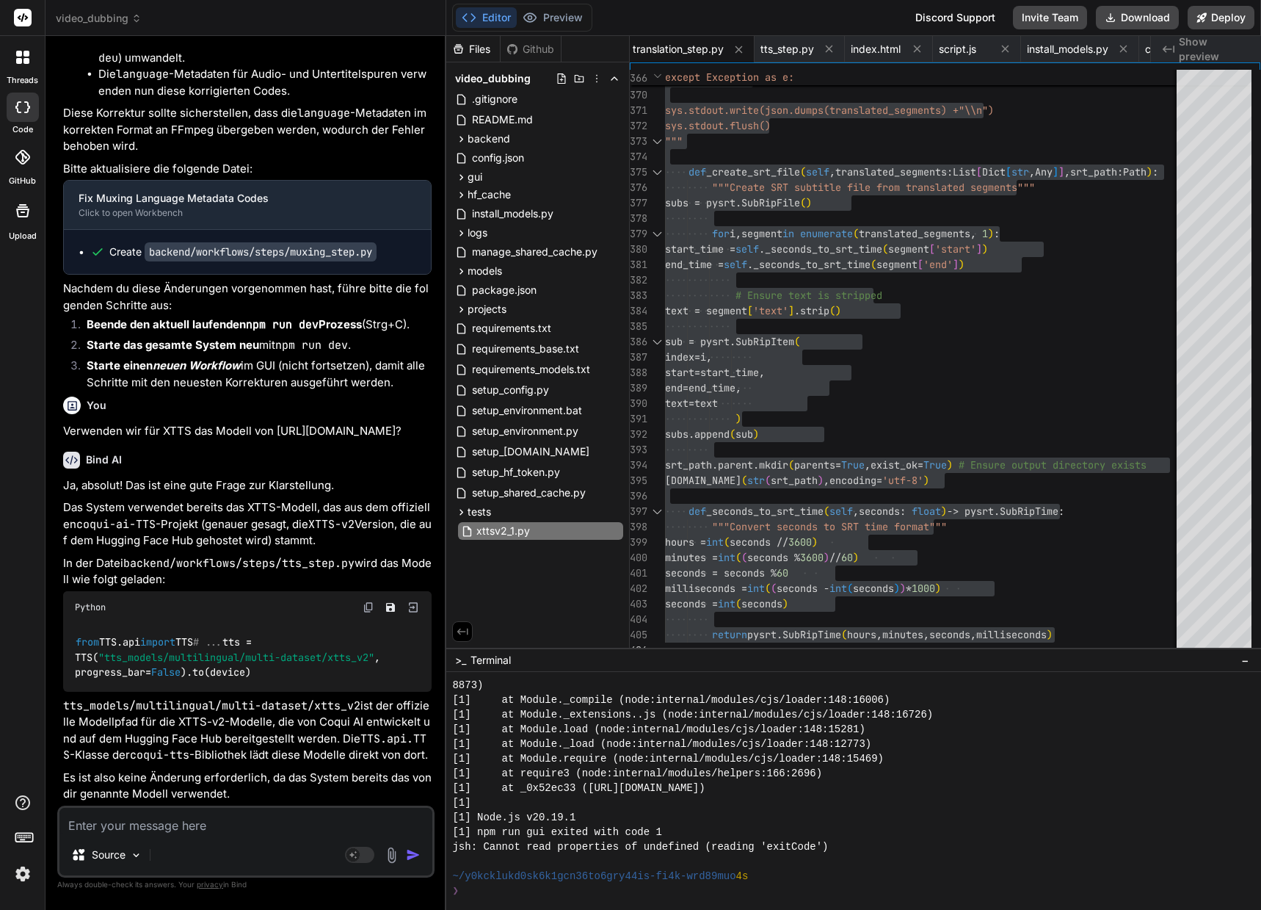
scroll to position [0, 1284]
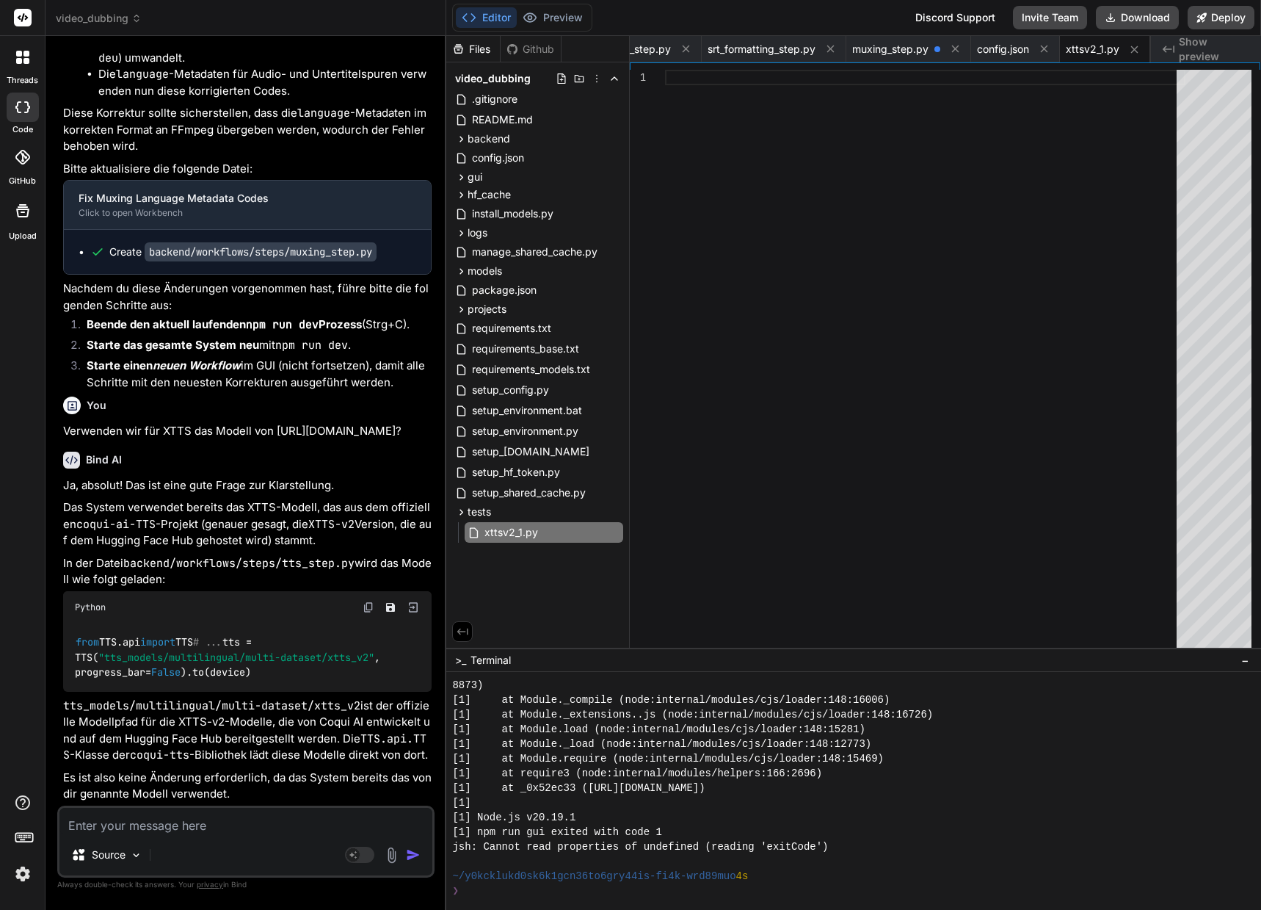
click at [680, 76] on div at bounding box center [925, 368] width 520 height 597
click at [703, 106] on div "# https://github.com/idiap/coqui-ai-TTS" at bounding box center [925, 368] width 520 height 597
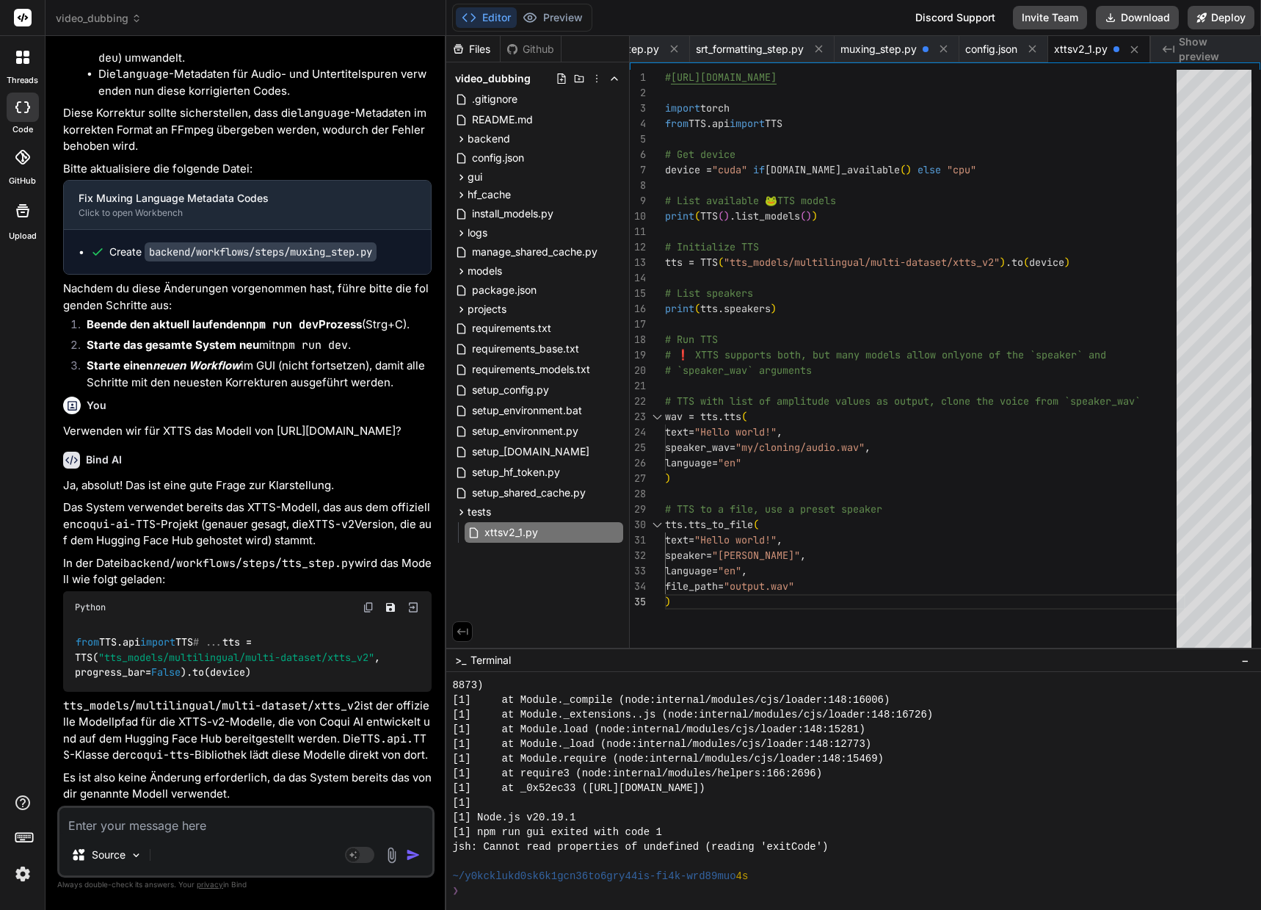
click at [243, 827] on textarea at bounding box center [245, 821] width 373 height 26
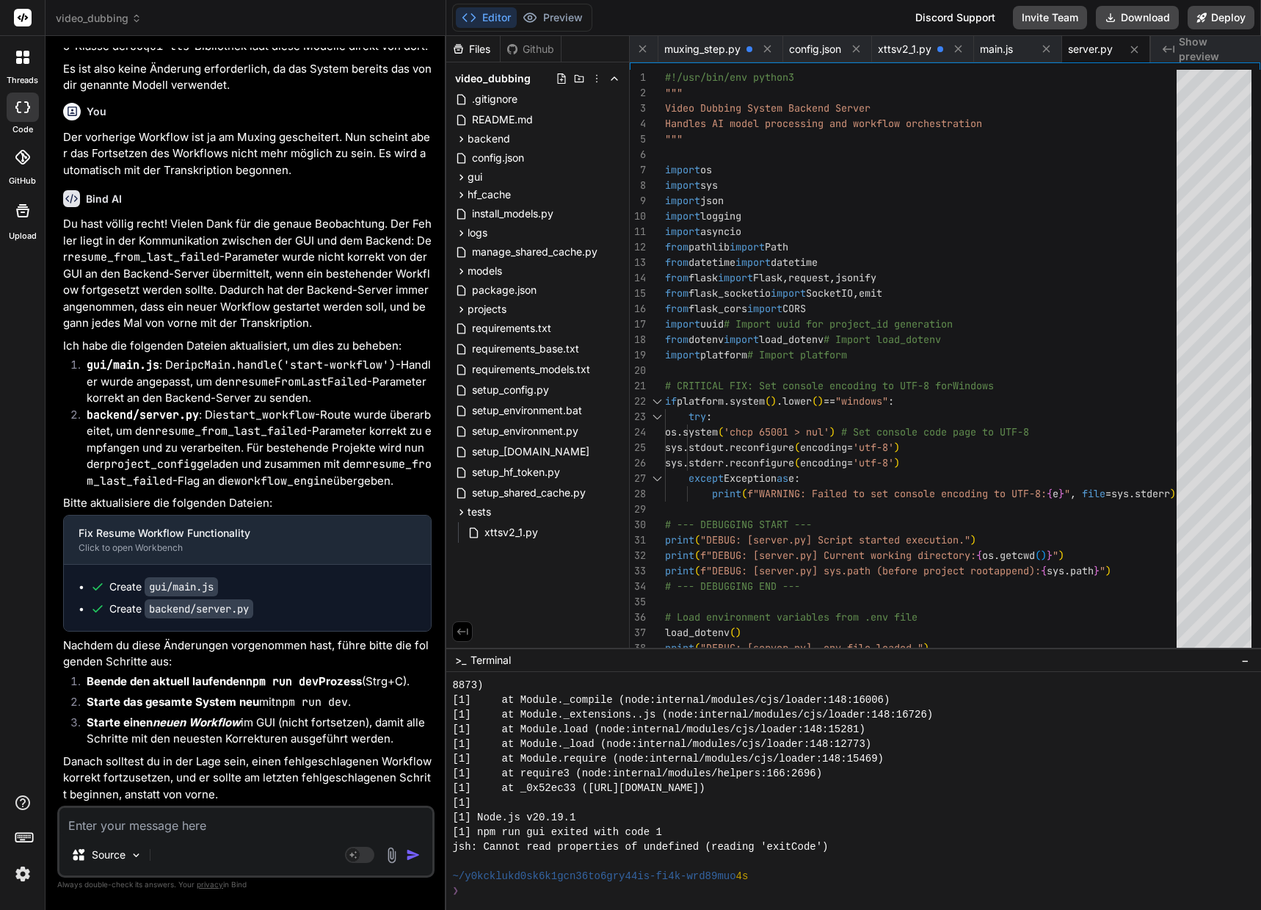
scroll to position [70192, 0]
click at [459, 175] on icon at bounding box center [461, 177] width 12 height 12
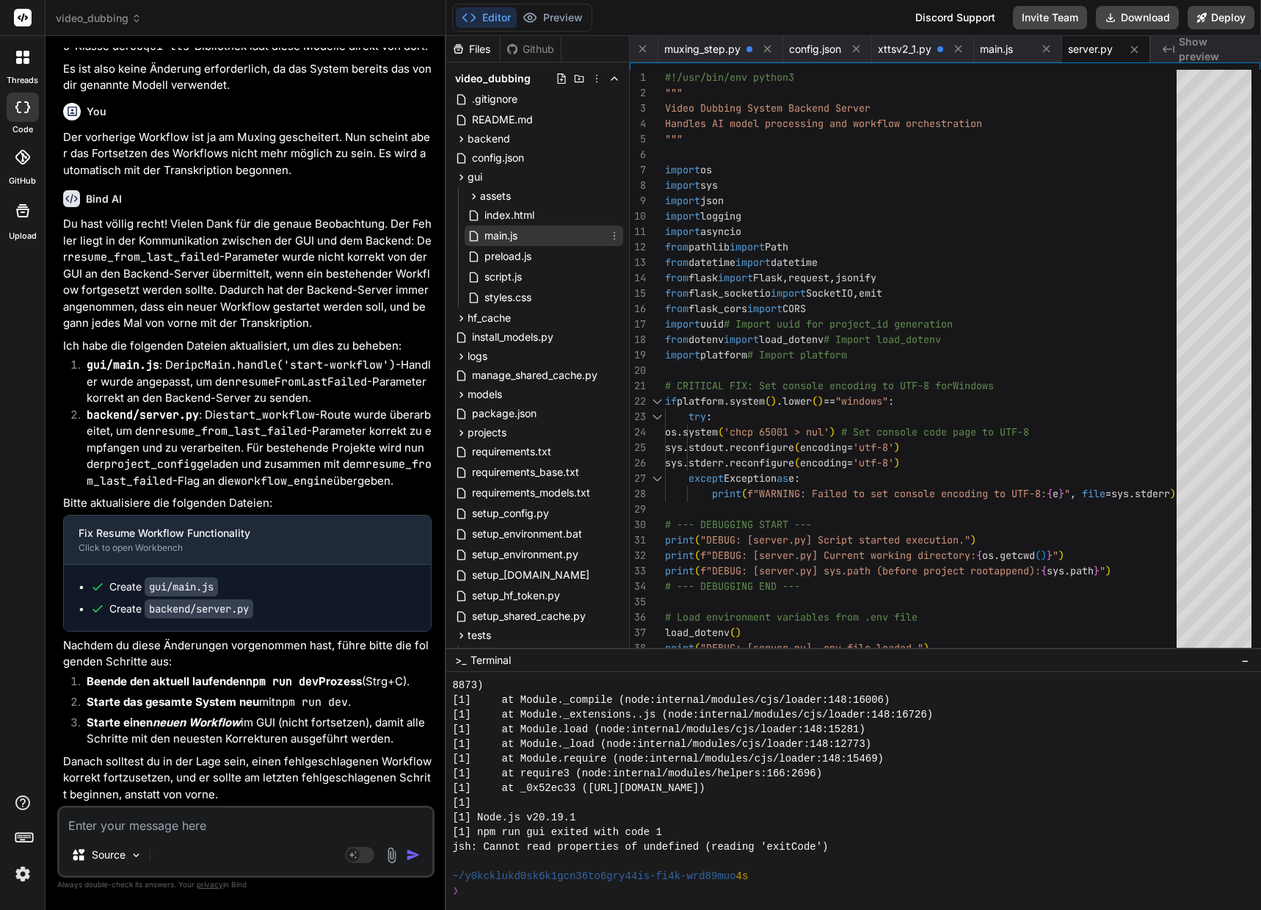
click at [503, 234] on span "main.js" at bounding box center [501, 236] width 36 height 18
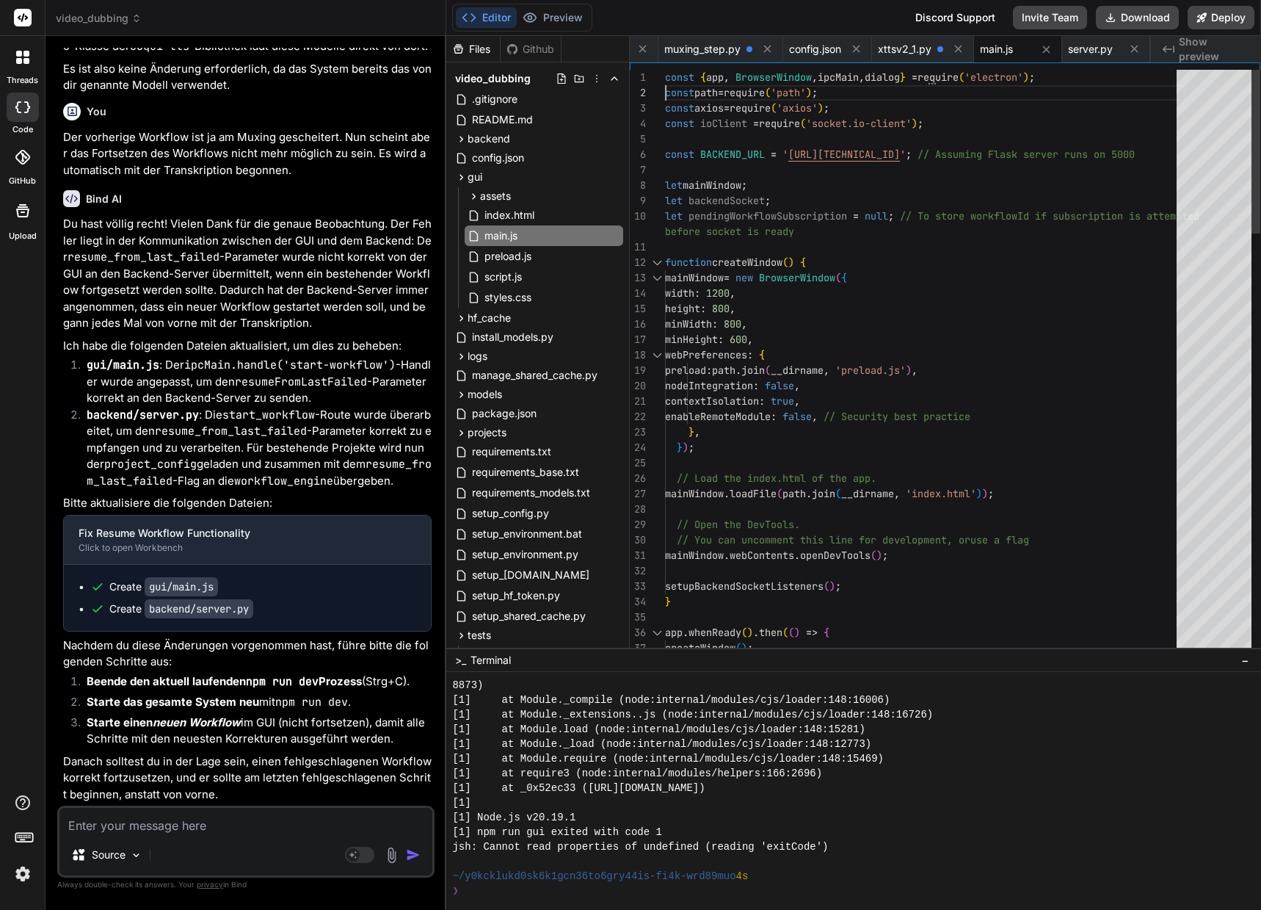
scroll to position [15, 0]
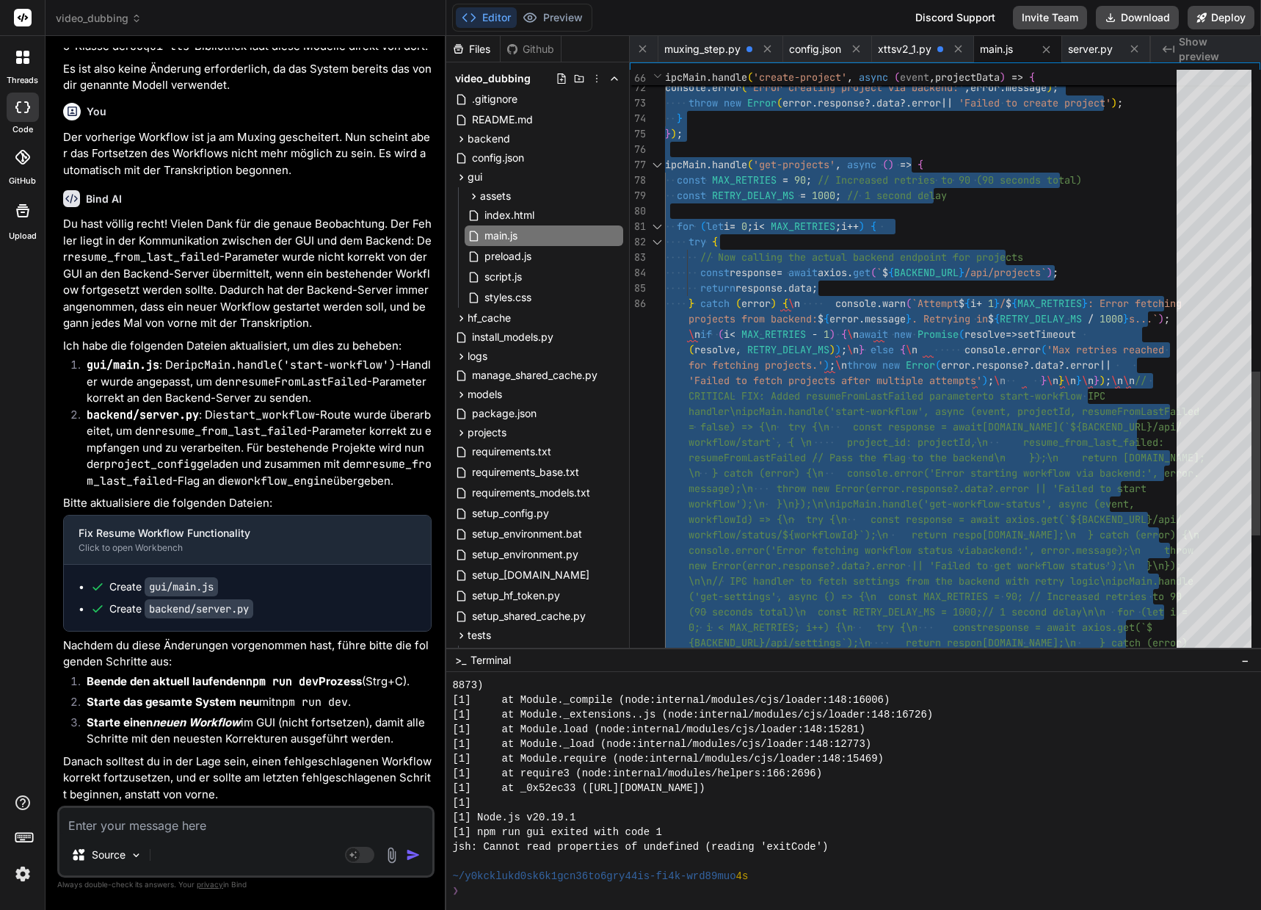
click at [748, 211] on div "console.error('Error fetching workflow status via backend:', error.message);\n …" at bounding box center [925, 57] width 520 height 2174
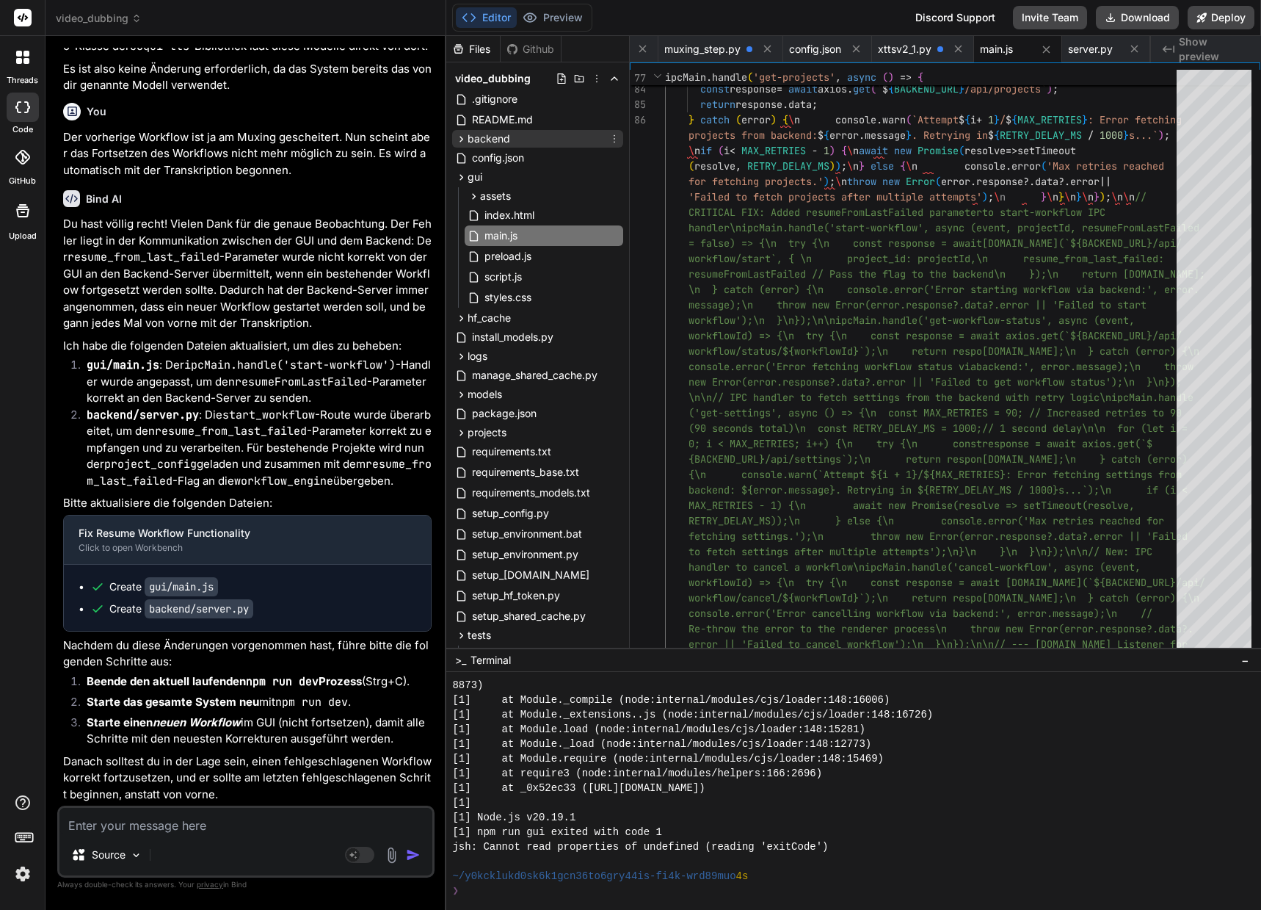
click at [461, 139] on icon at bounding box center [461, 139] width 12 height 12
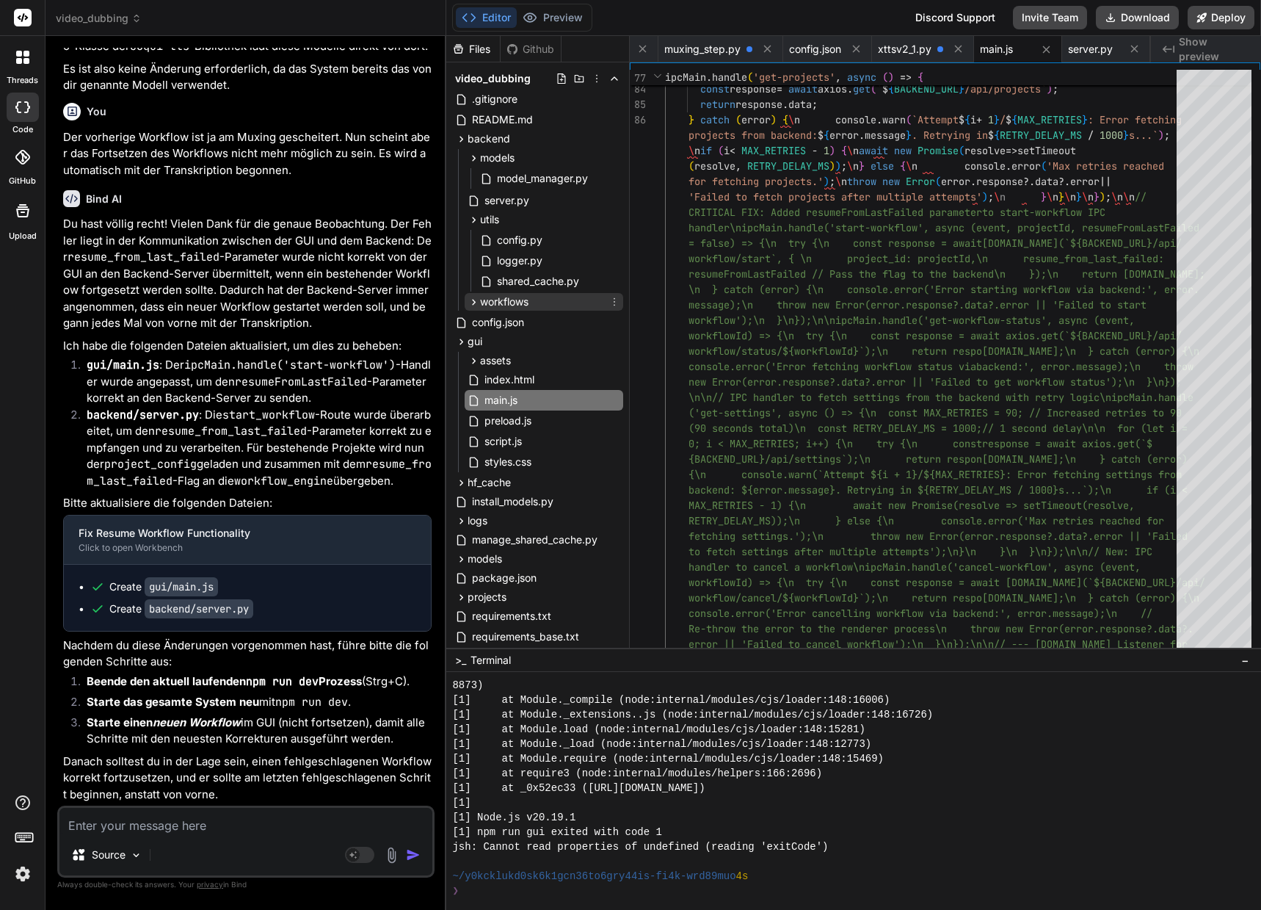
click at [472, 301] on icon at bounding box center [474, 302] width 12 height 12
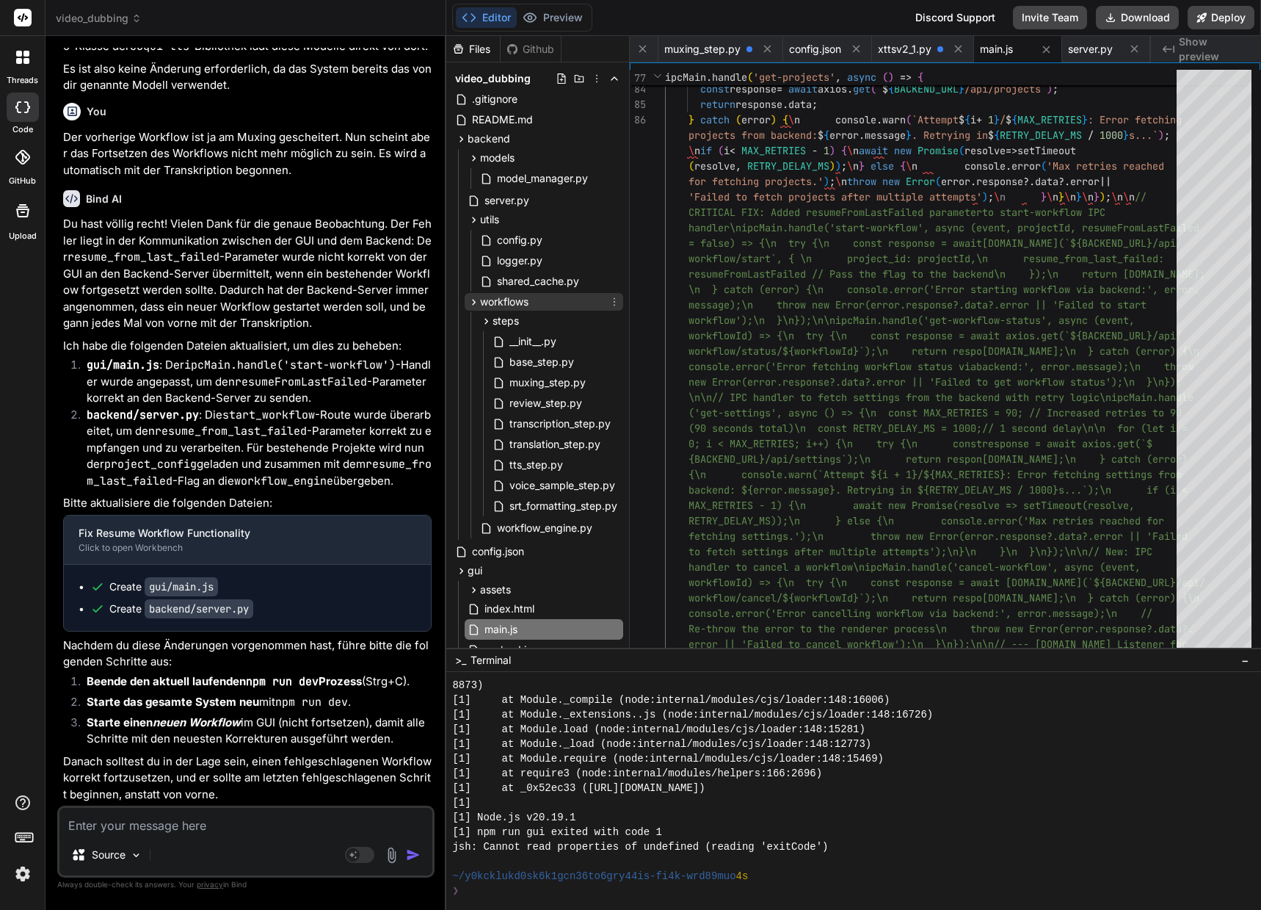
click at [477, 305] on icon at bounding box center [474, 302] width 12 height 12
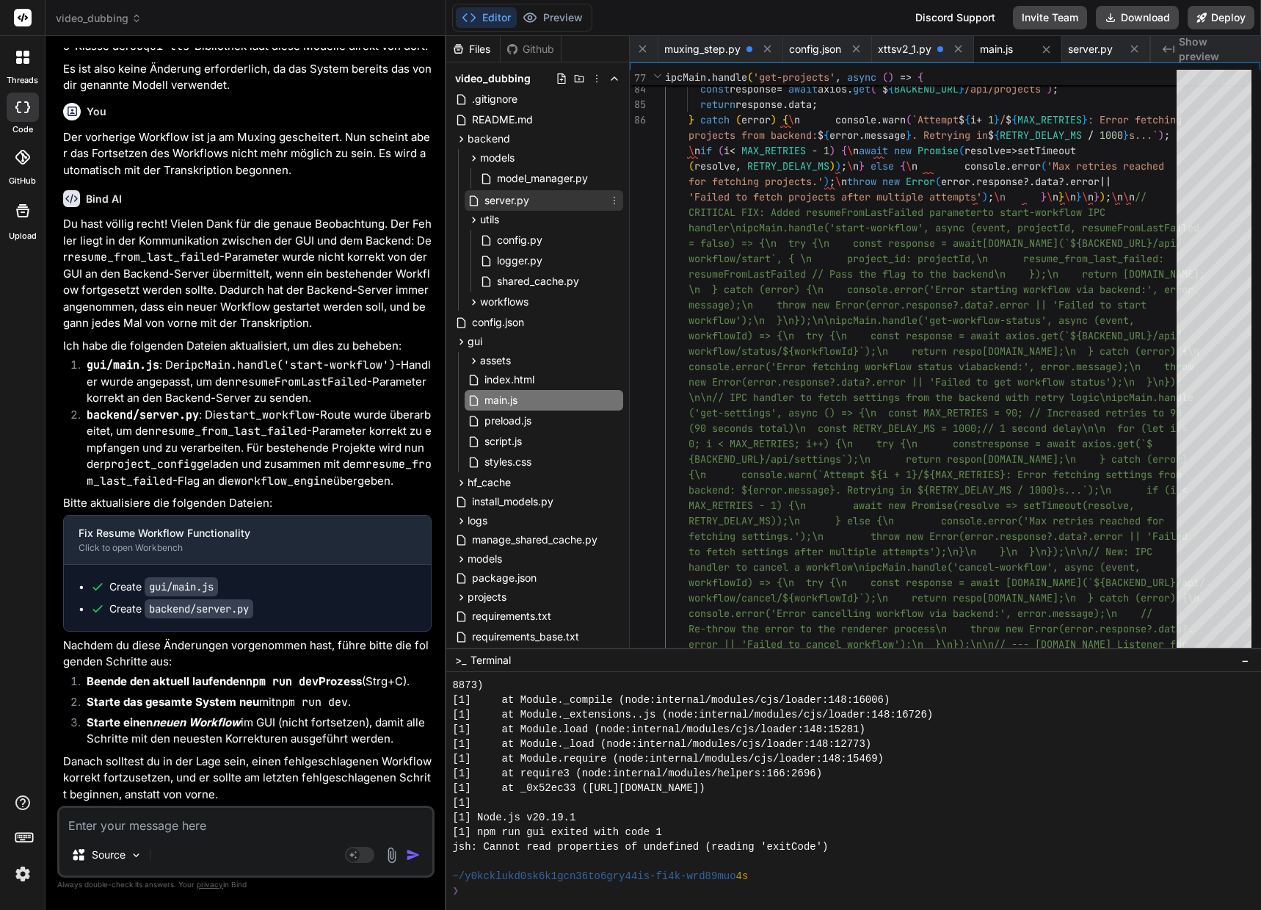
click at [507, 198] on span "server.py" at bounding box center [507, 201] width 48 height 18
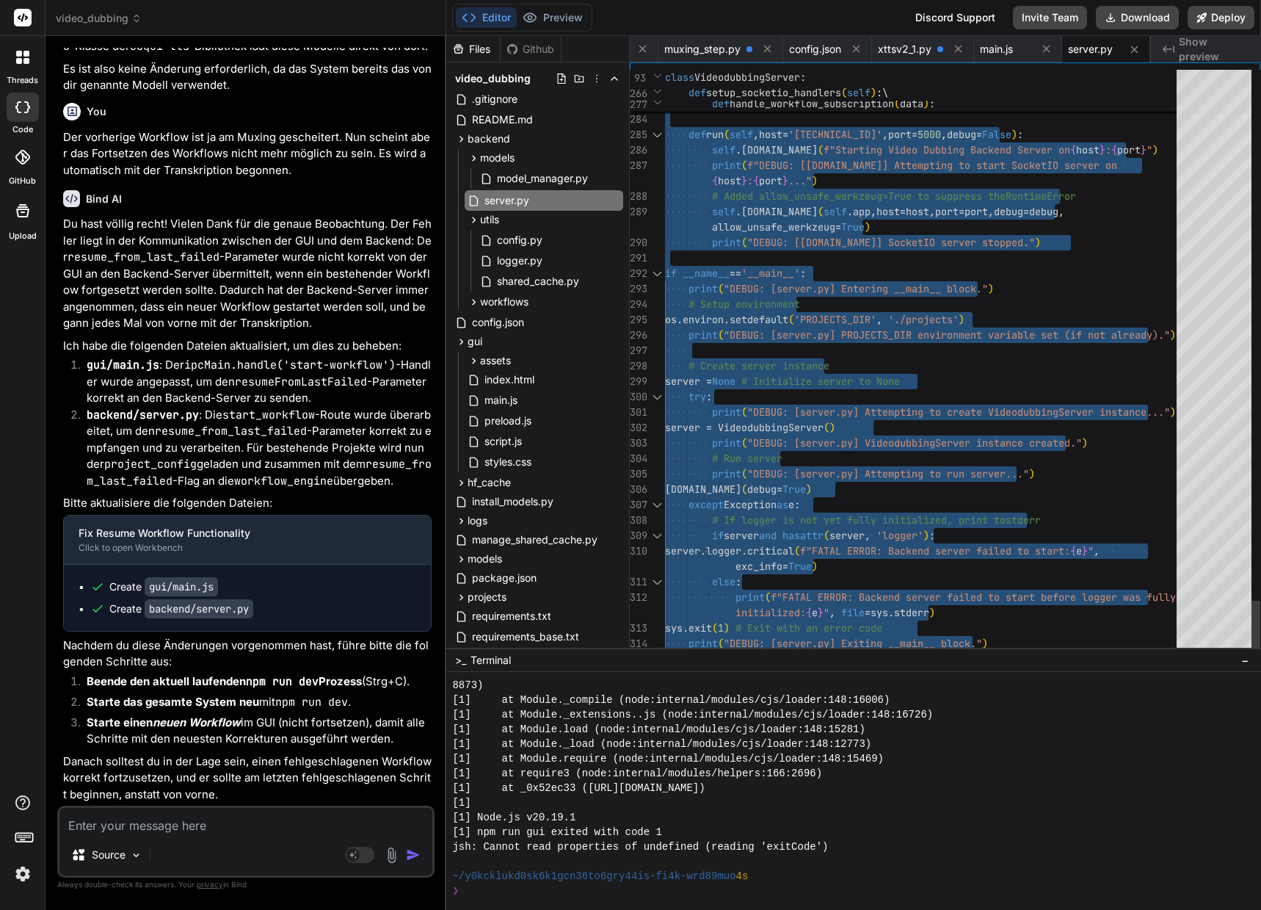
drag, startPoint x: 667, startPoint y: 72, endPoint x: 694, endPoint y: 919, distance: 847.6
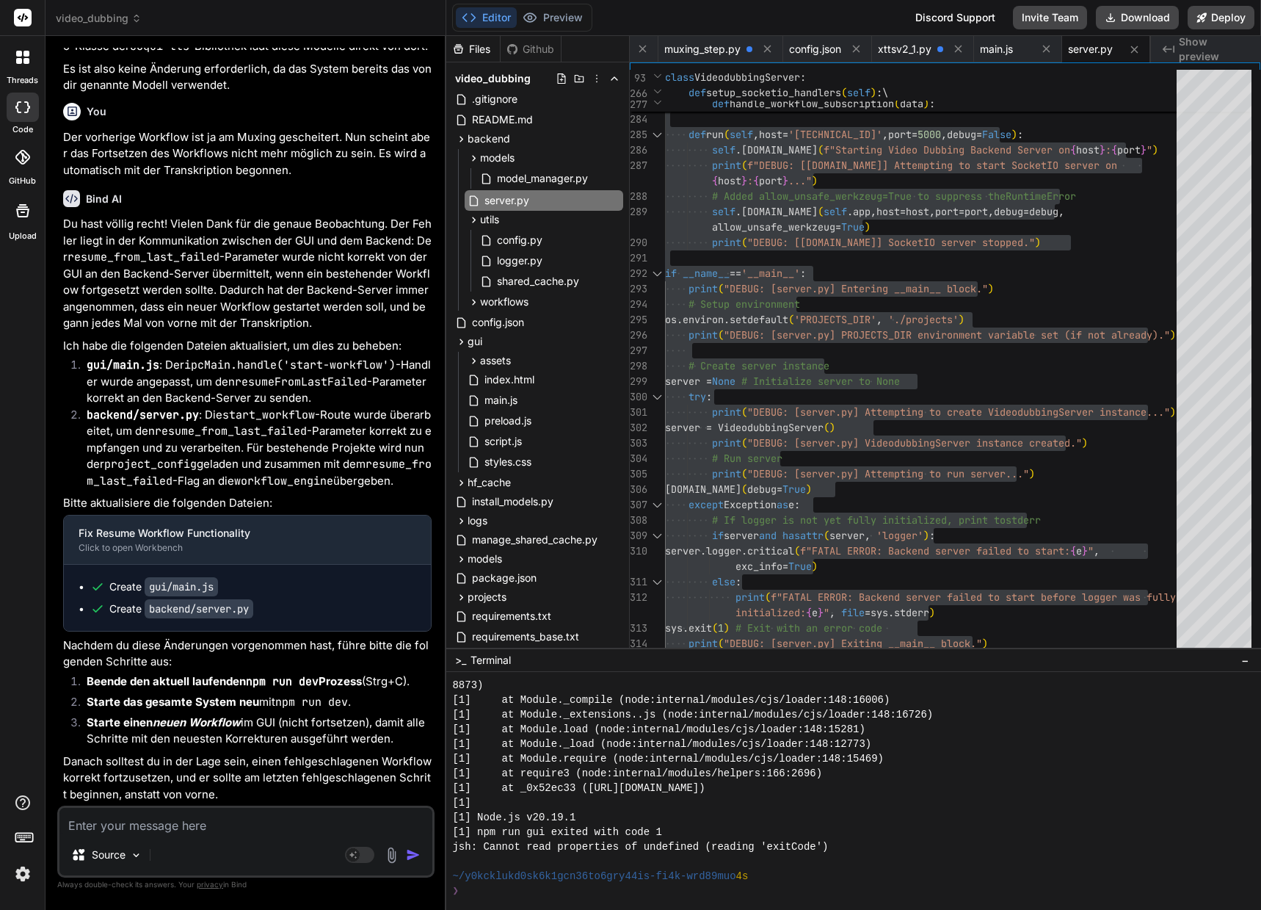
click at [137, 828] on textarea at bounding box center [245, 821] width 373 height 26
click at [113, 827] on textarea at bounding box center [245, 821] width 373 height 26
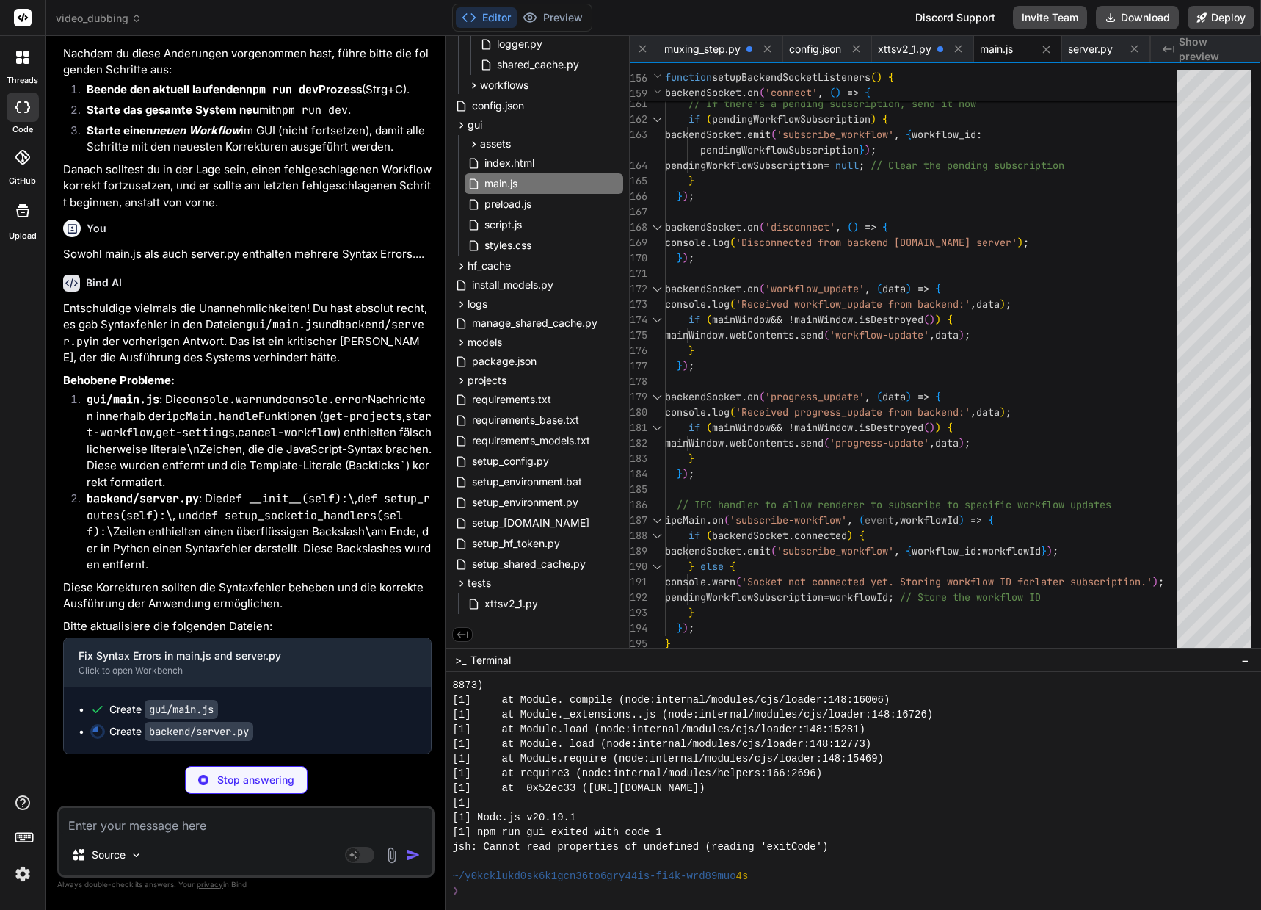
scroll to position [70867, 0]
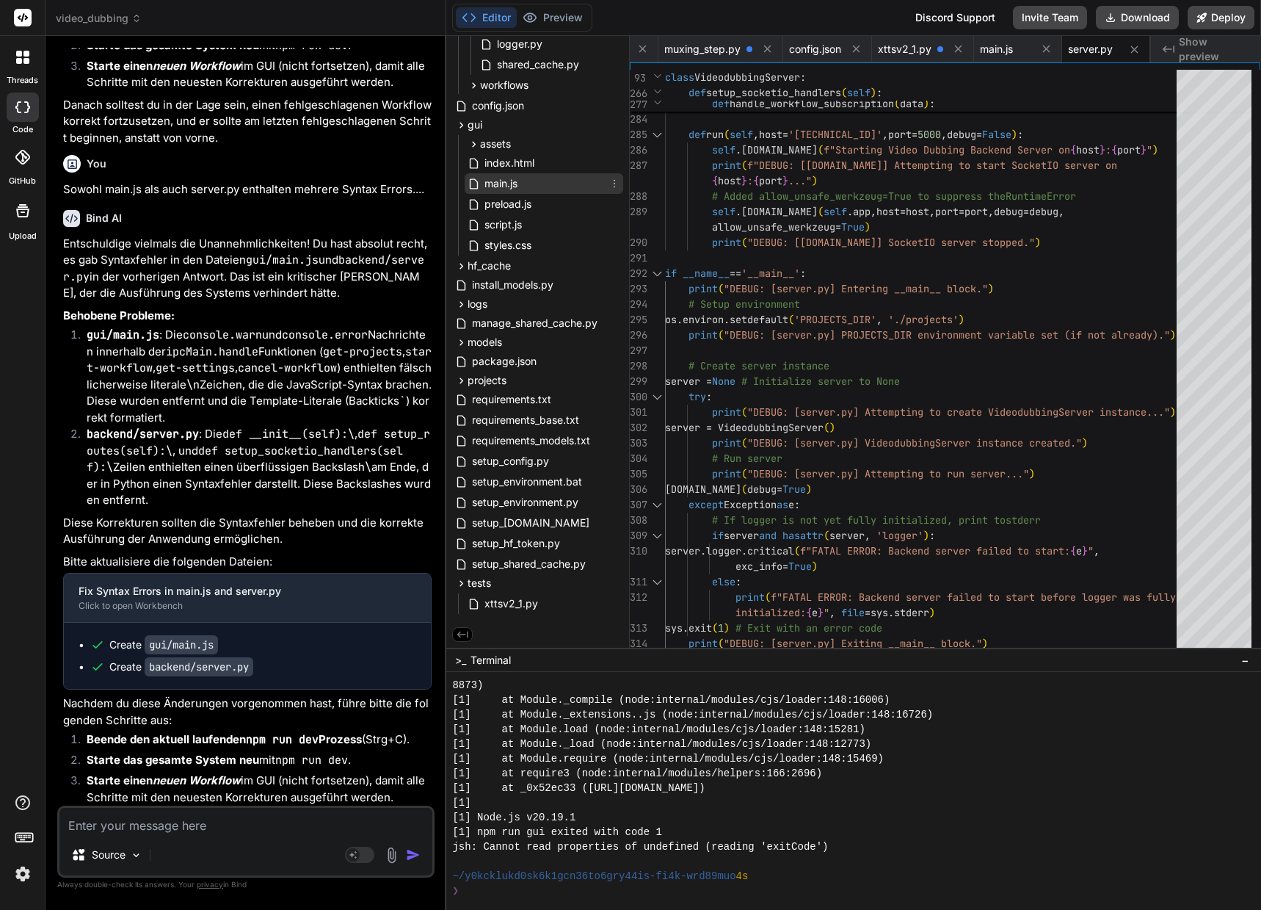
click at [509, 182] on span "main.js" at bounding box center [501, 184] width 36 height 18
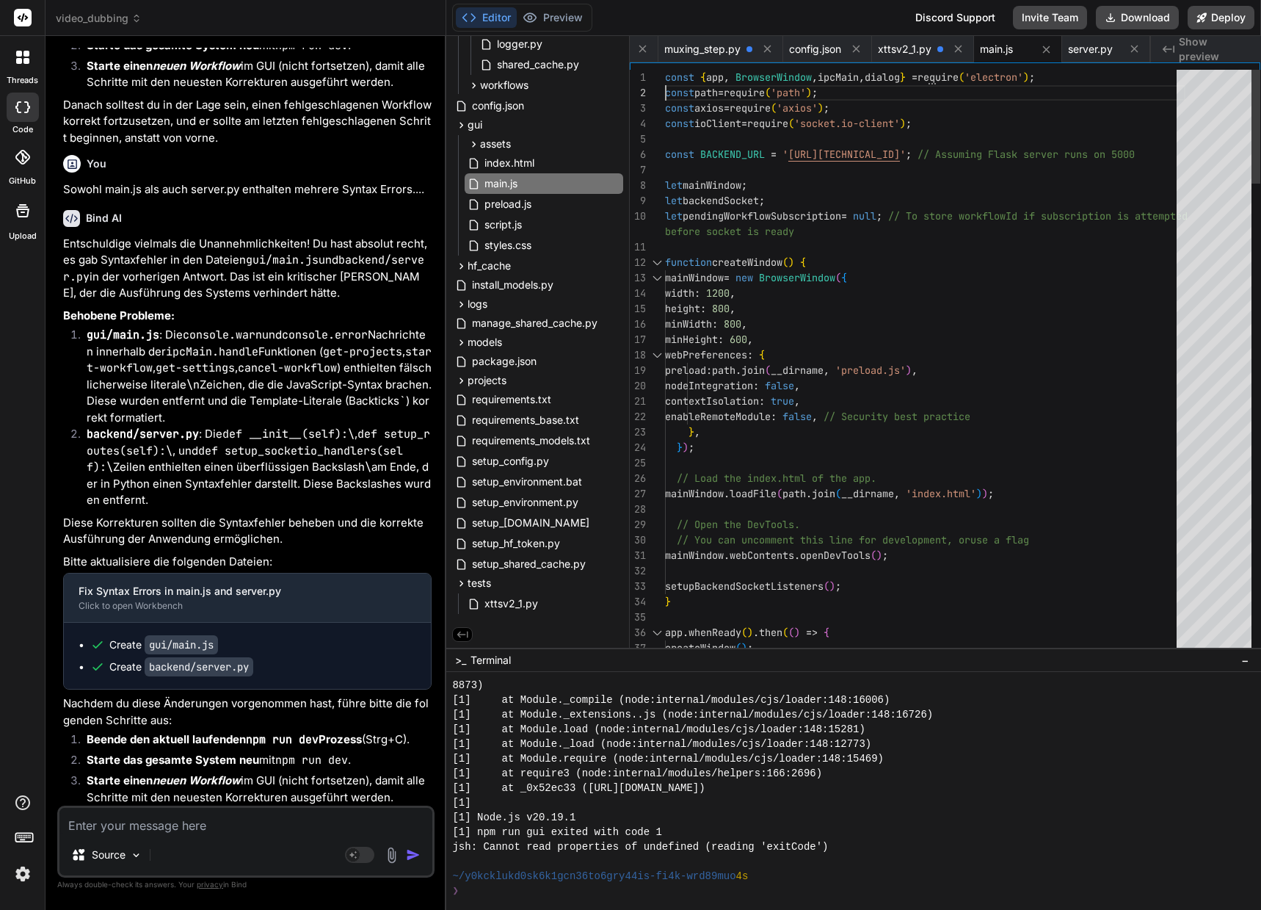
scroll to position [15, 0]
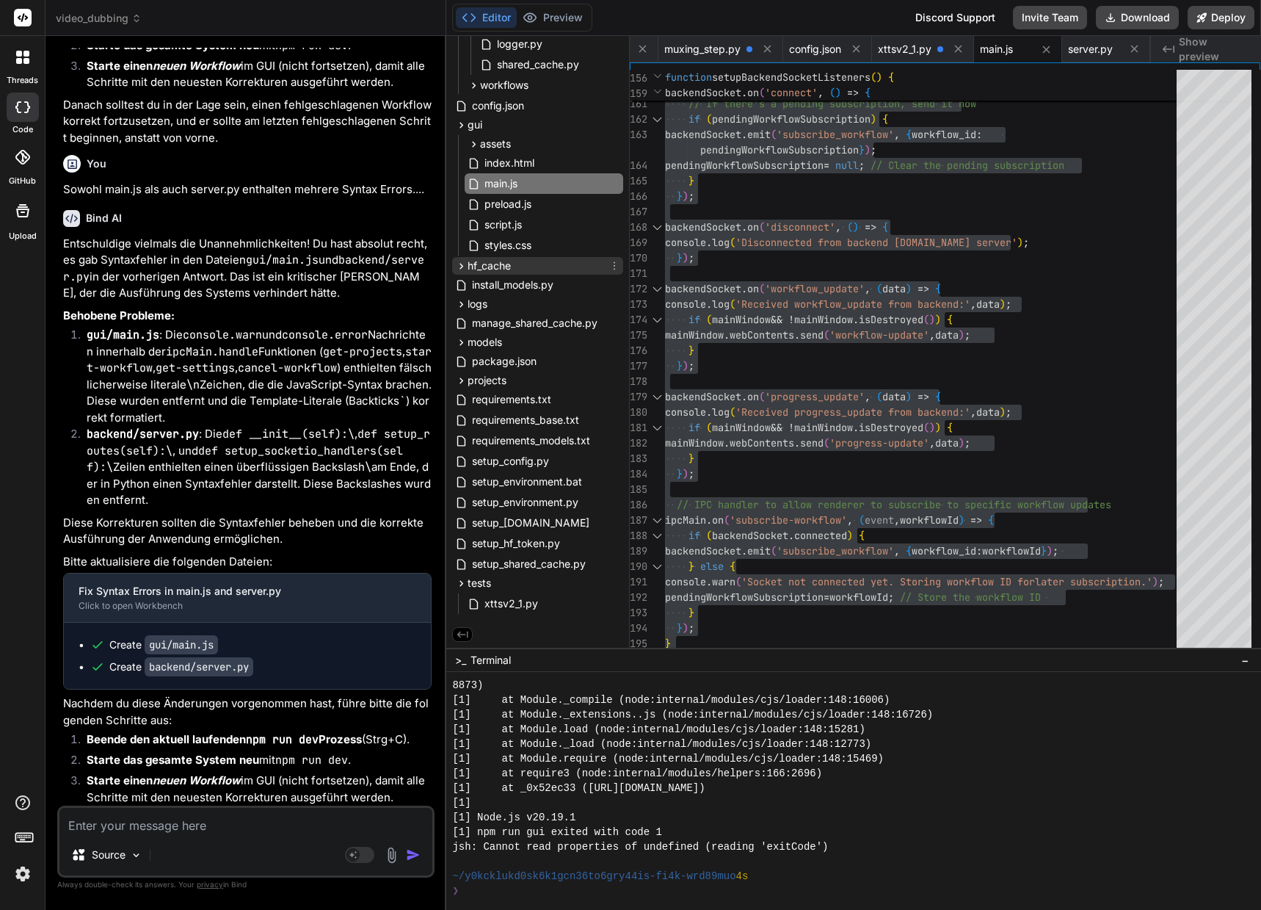
scroll to position [0, 0]
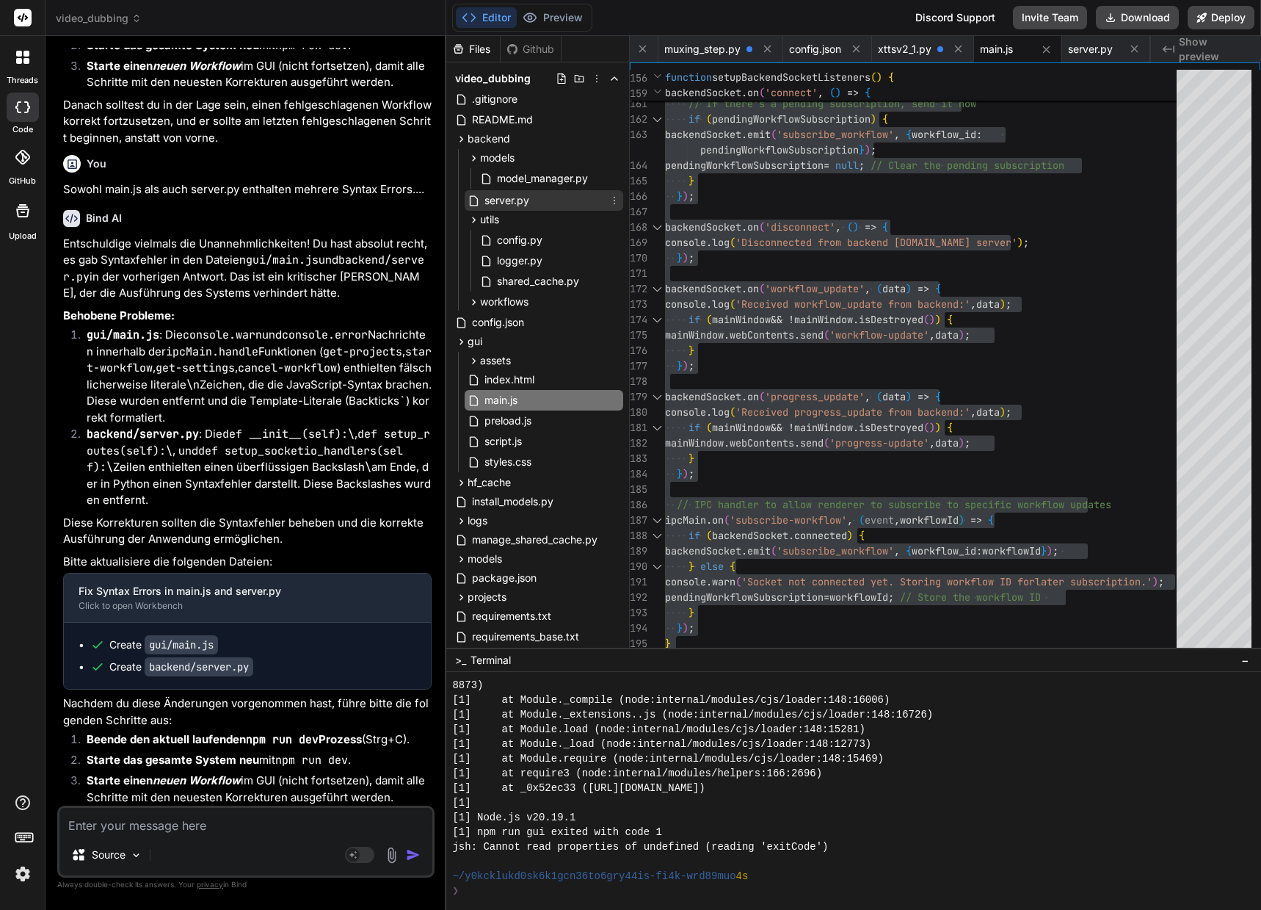
click at [493, 196] on span "server.py" at bounding box center [507, 201] width 48 height 18
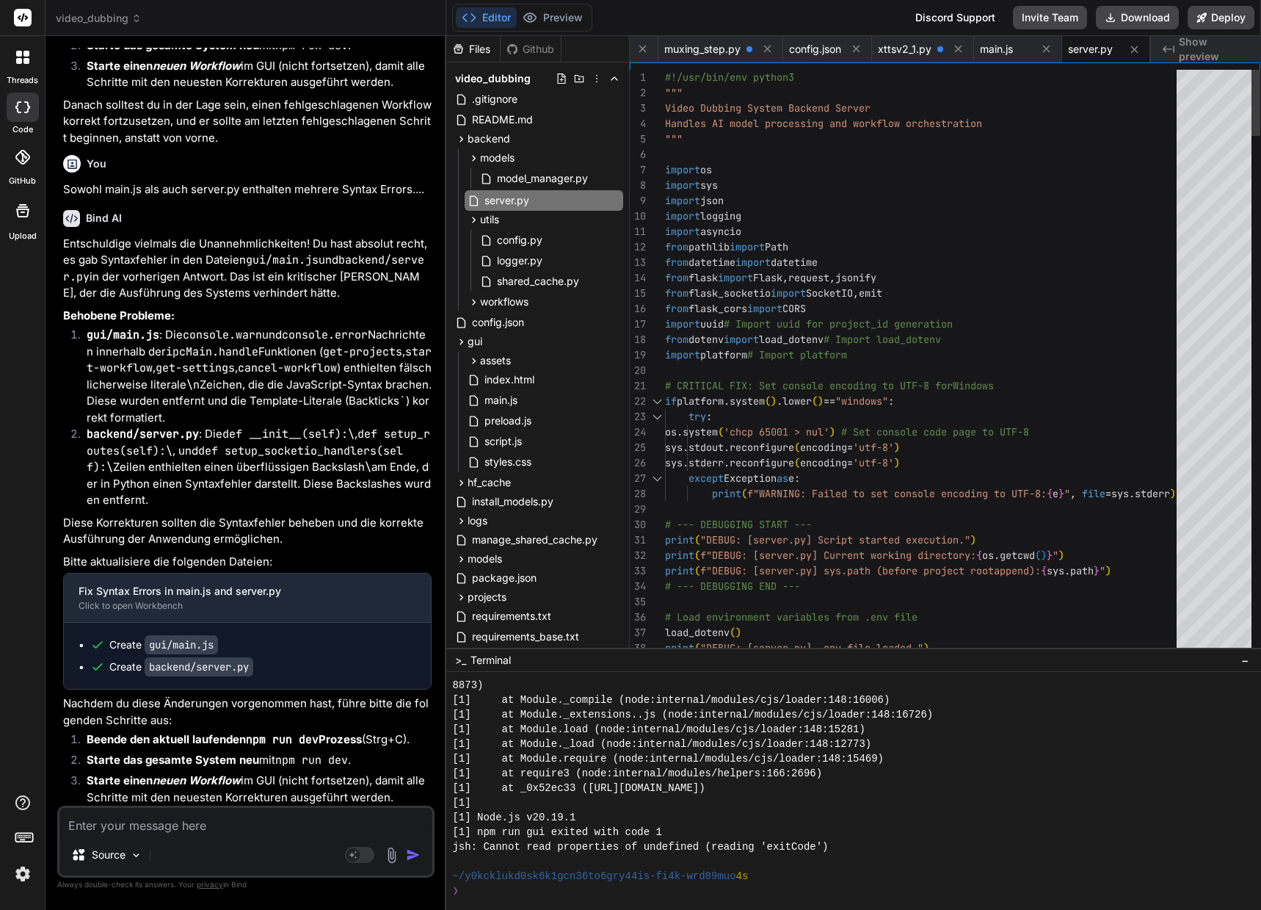
scroll to position [15, 0]
click at [665, 75] on span "#!/usr/bin/env python3" at bounding box center [729, 76] width 129 height 13
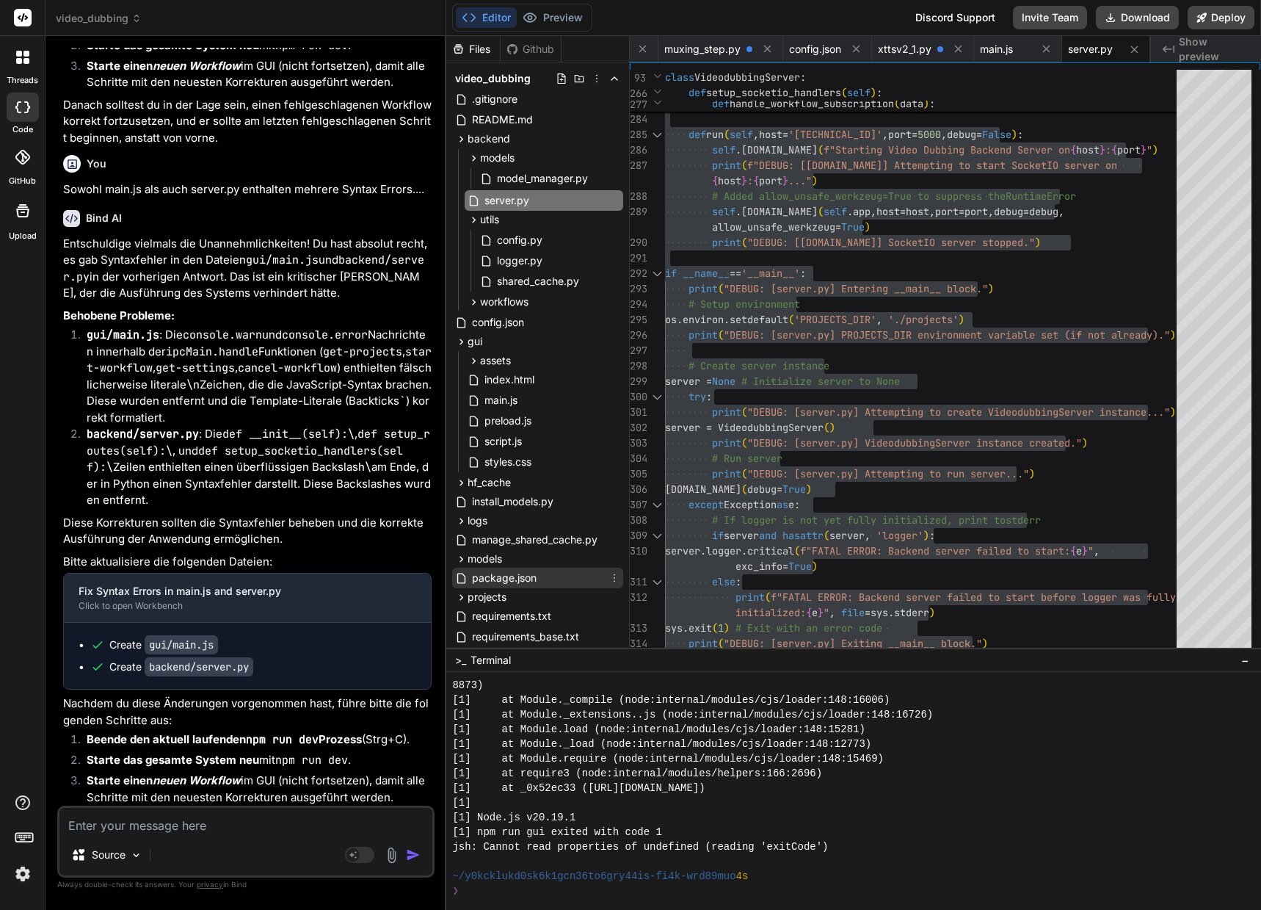
scroll to position [217, 0]
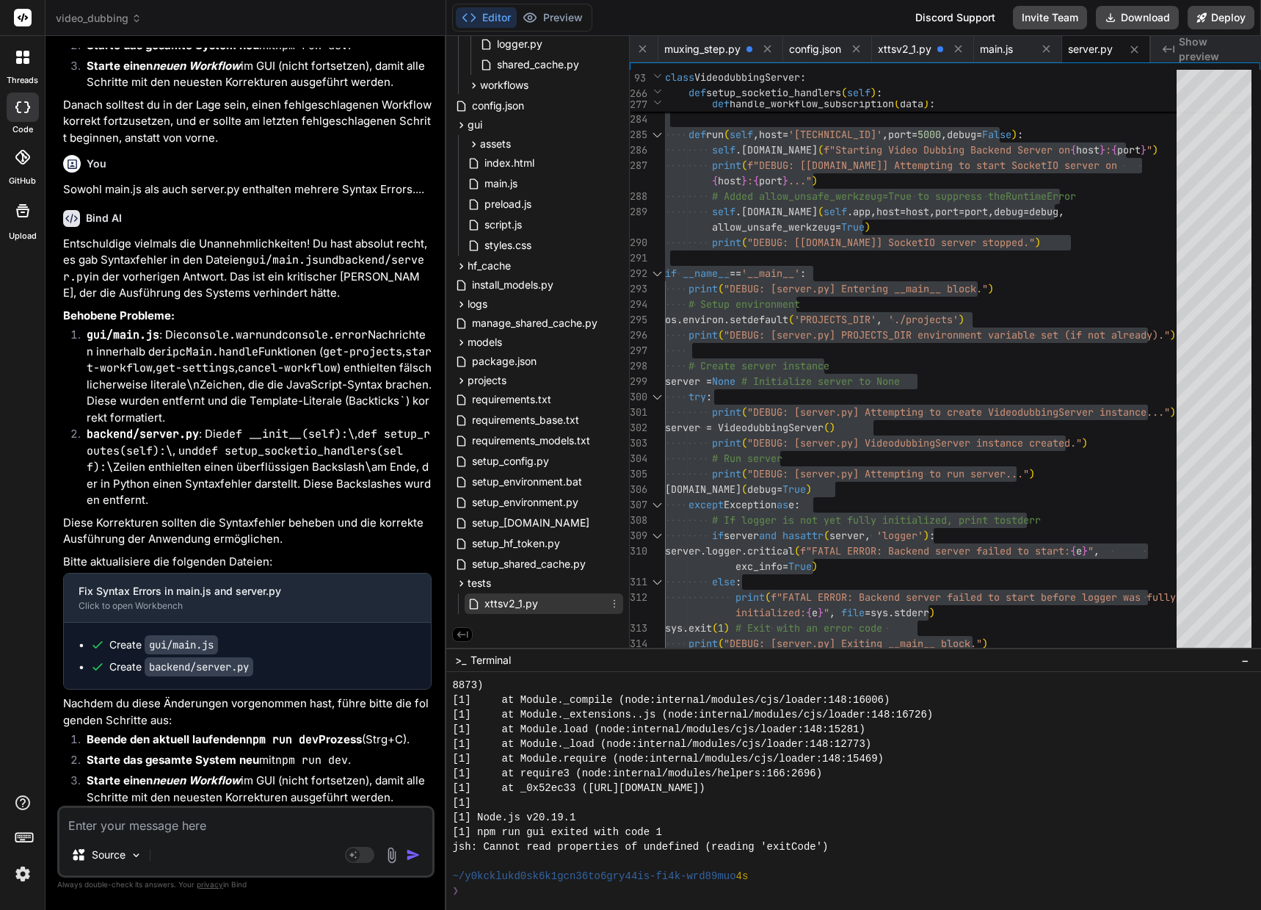
click at [518, 602] on span "xttsv2_1.py" at bounding box center [511, 604] width 57 height 18
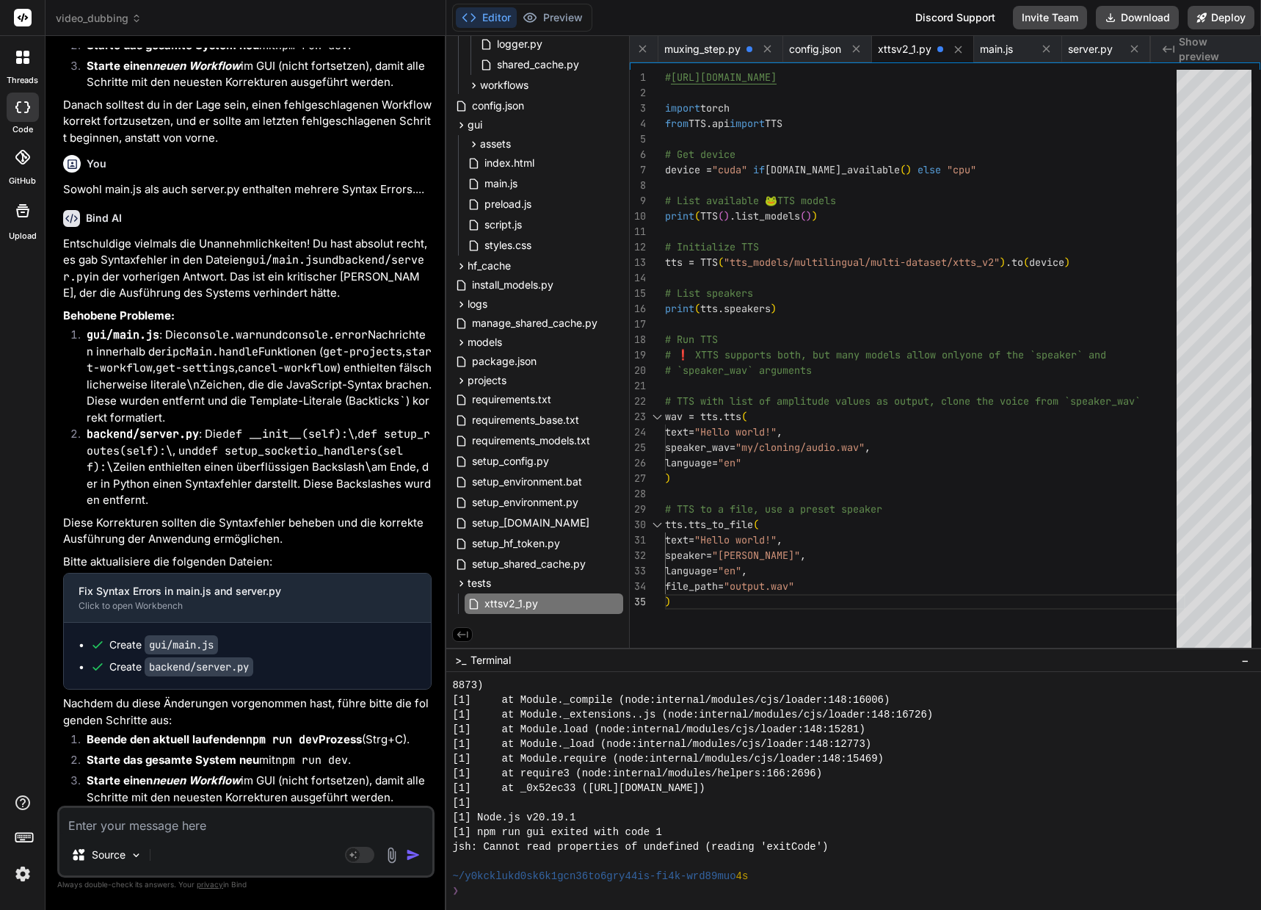
scroll to position [15, 0]
click at [755, 446] on div "# https://github.com/idiap/coqui-ai-TTS import torch from TTS.api import TTS # …" at bounding box center [925, 368] width 520 height 597
drag, startPoint x: 873, startPoint y: 449, endPoint x: 890, endPoint y: 448, distance: 17.6
click at [873, 449] on div "# https://github.com/idiap/coqui-ai-TTS import torch from TTS.api import TTS # …" at bounding box center [925, 368] width 520 height 597
click at [899, 449] on div "# https://github.com/idiap/coqui-ai-TTS import torch from TTS.api import TTS # …" at bounding box center [925, 368] width 520 height 597
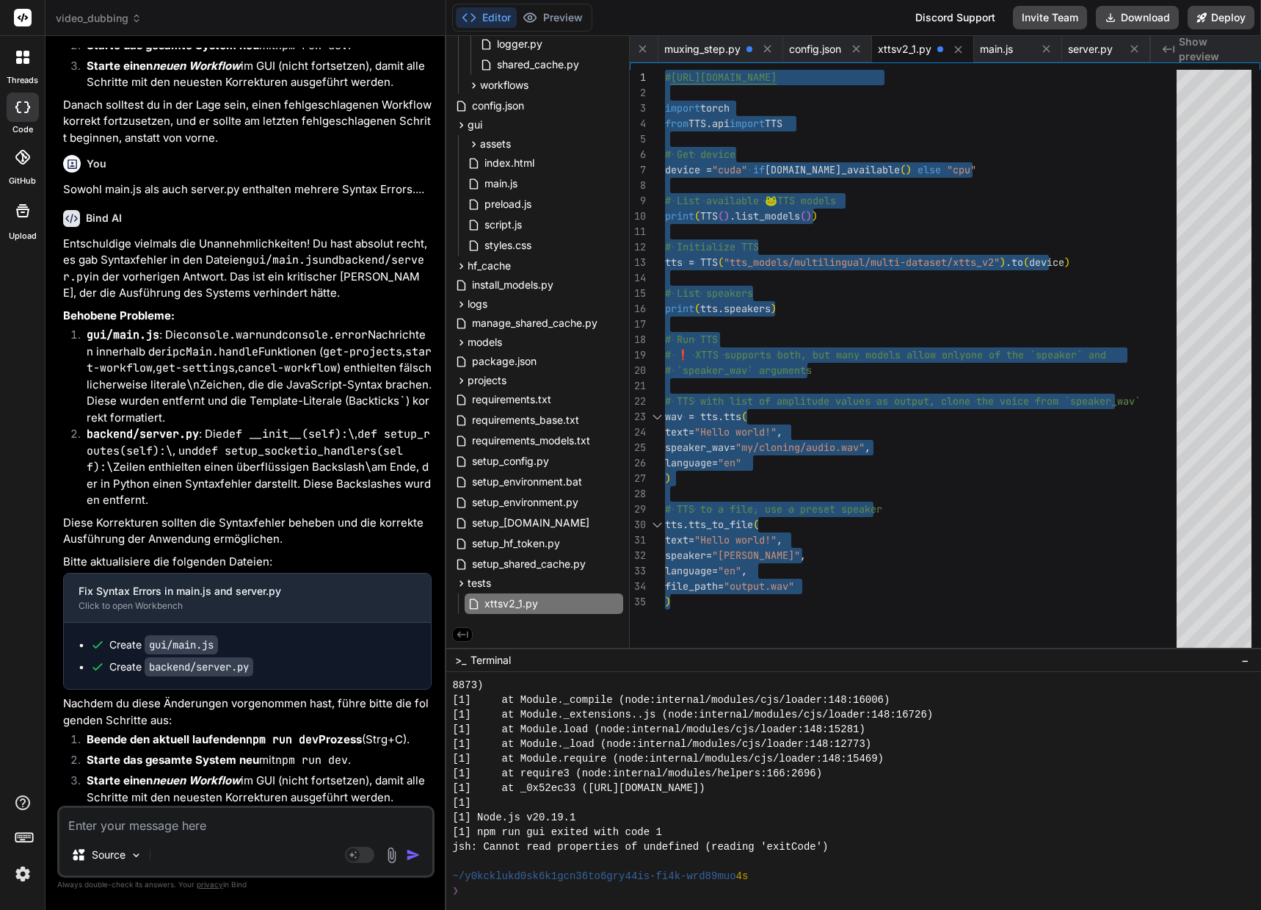
drag, startPoint x: 682, startPoint y: 606, endPoint x: 614, endPoint y: -89, distance: 698.5
click at [665, 70] on div "# https://github.com/idiap/coqui-ai-TTS import torch from TTS.api import TTS # …" at bounding box center [925, 368] width 520 height 597
click at [170, 812] on textarea at bounding box center [245, 821] width 373 height 26
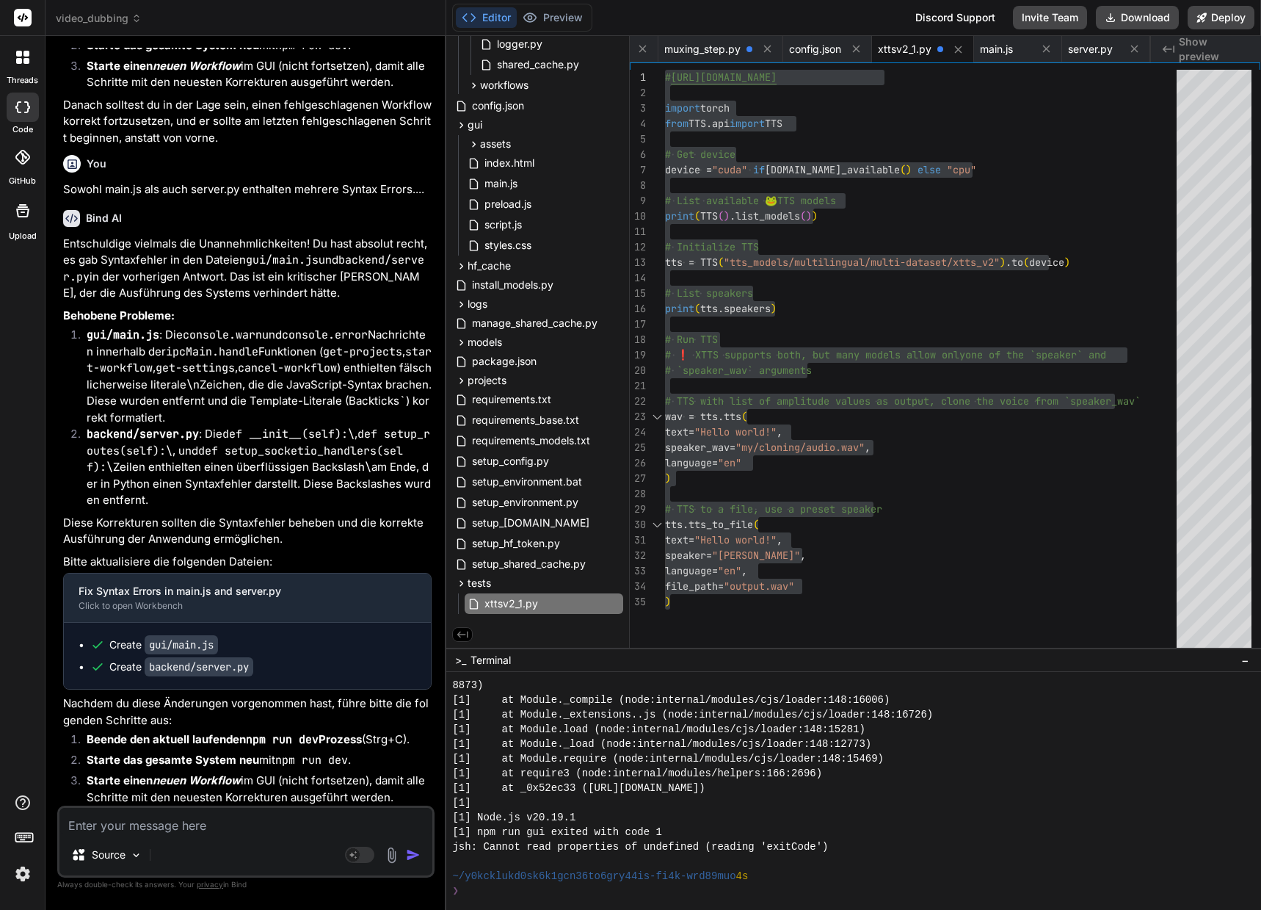
scroll to position [70932, 0]
click at [183, 821] on textarea at bounding box center [245, 821] width 373 height 26
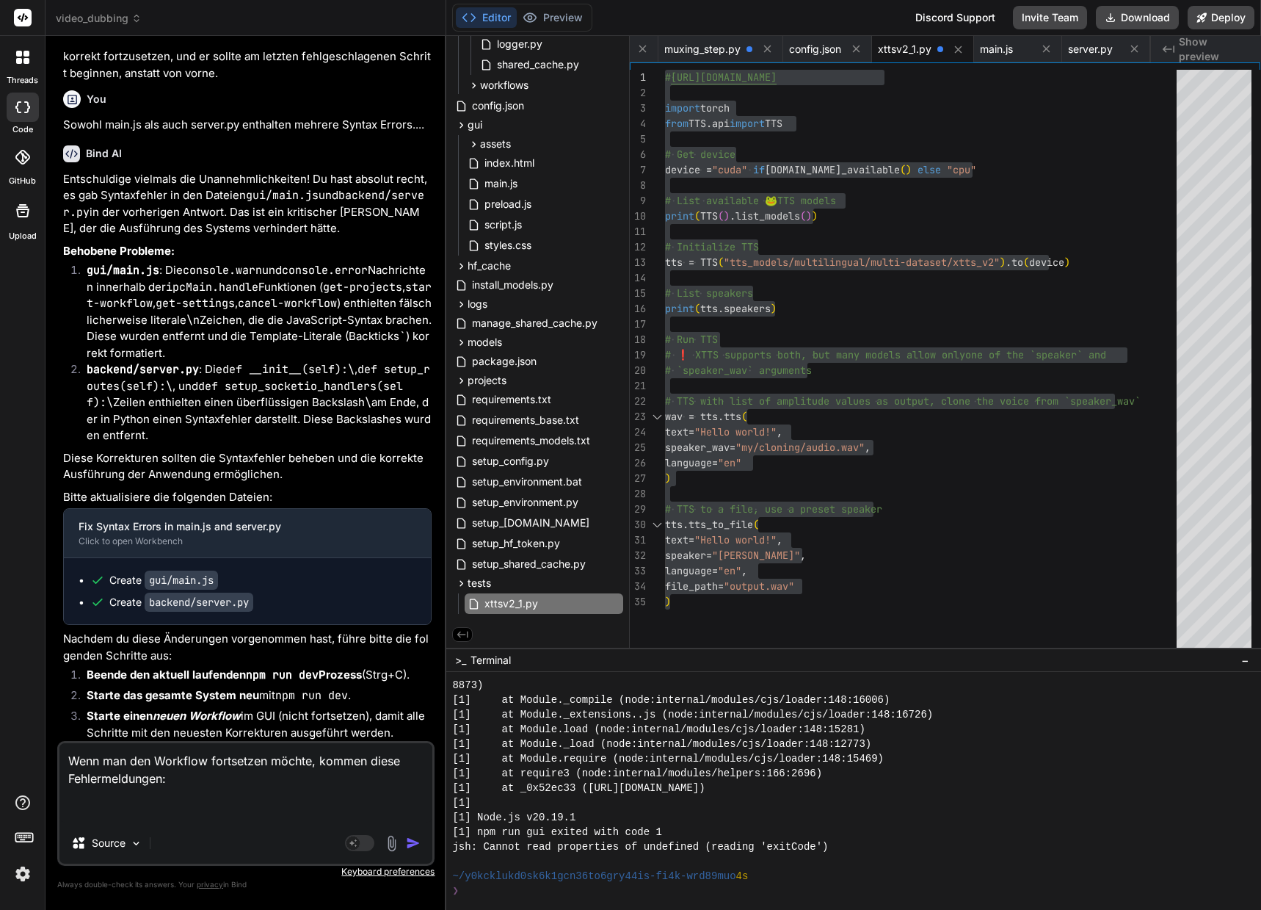
click at [183, 821] on textarea "Wenn man den Workflow fortsetzen möchte, kommen diese Fehlermeldungen:" at bounding box center [245, 782] width 373 height 79
paste textarea "[0] 127.0.0.1 - - [25/Sep/2025 13:19:44] "POST /api/workflow/start HTTP/1.1" 50…"
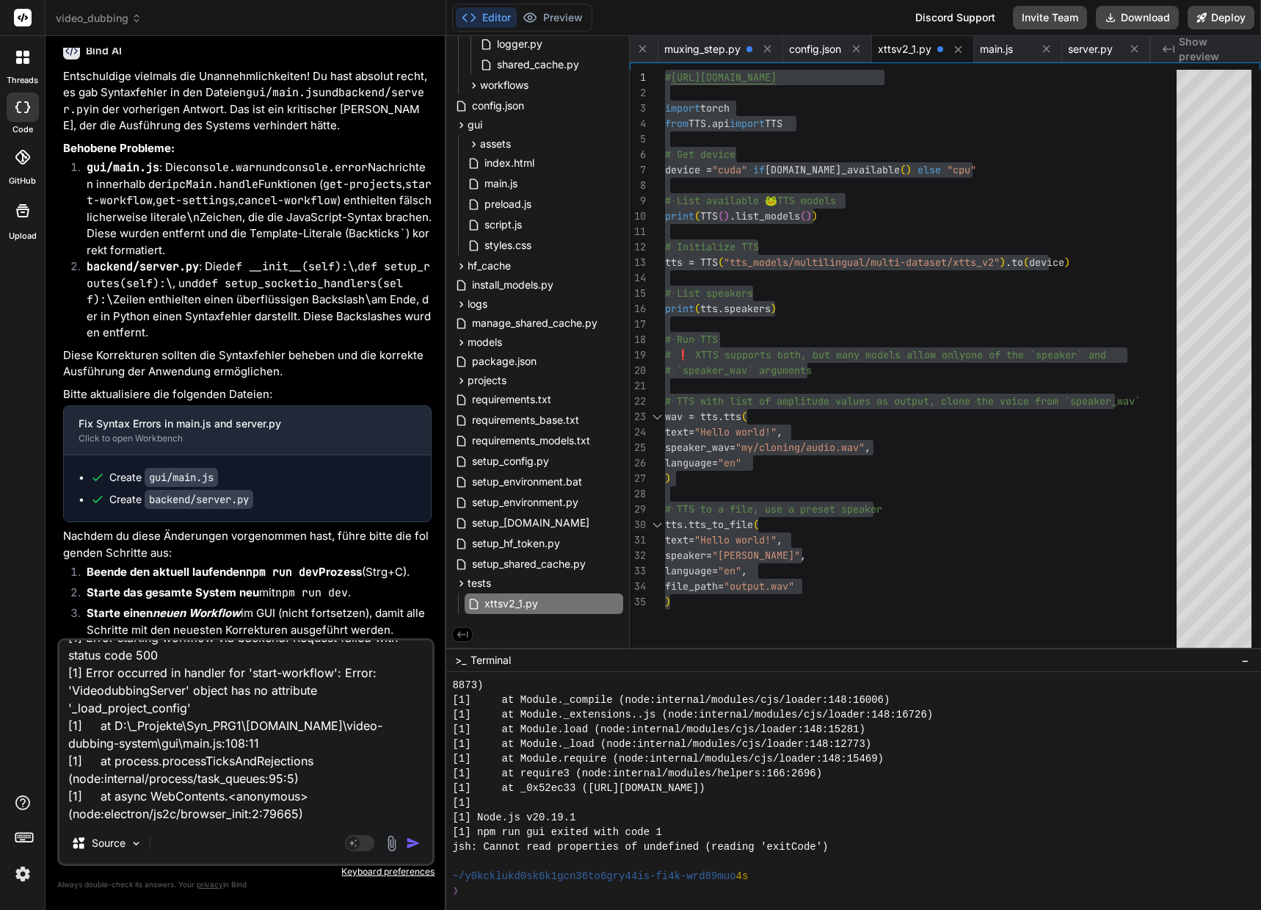
scroll to position [0, 0]
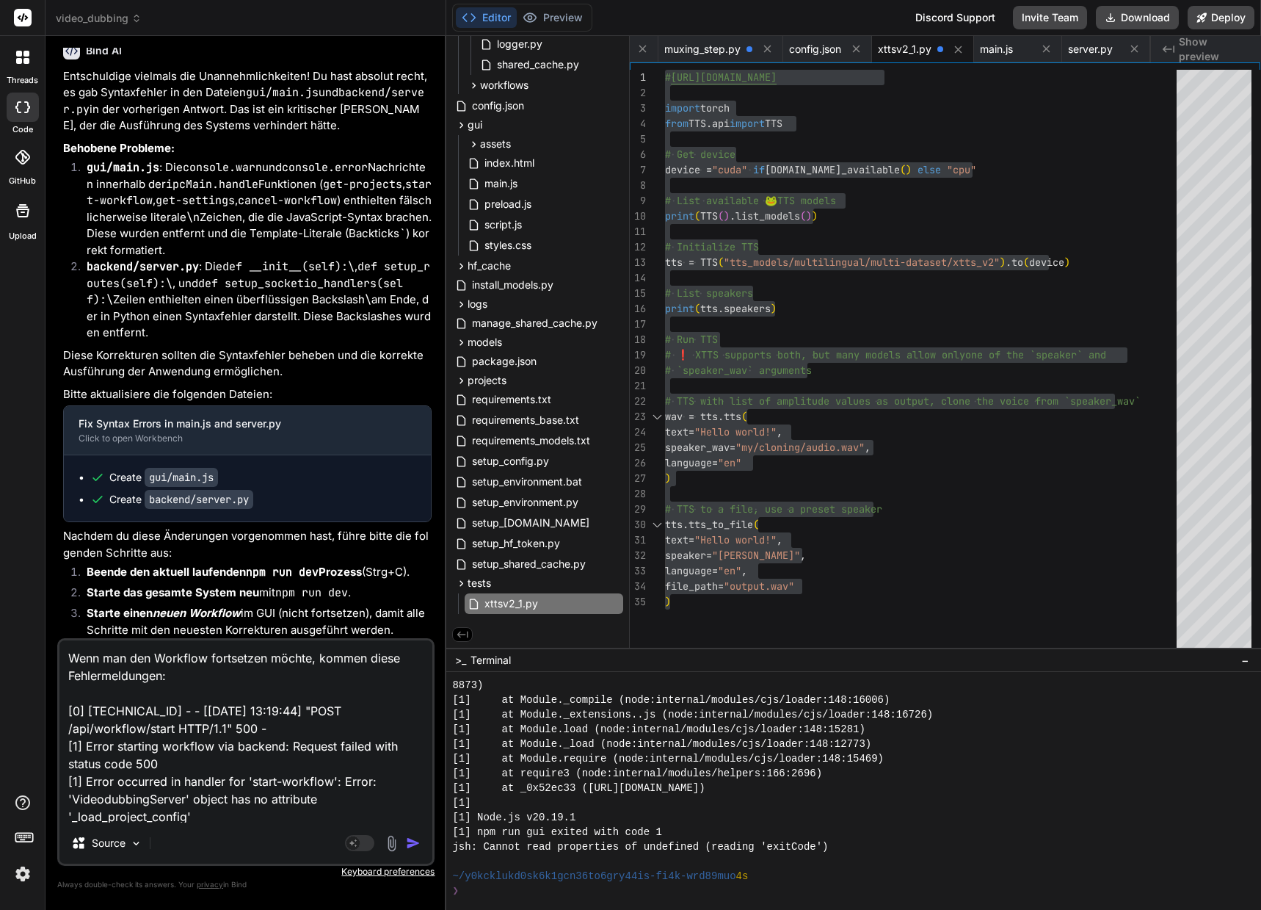
click at [409, 844] on img "button" at bounding box center [413, 842] width 15 height 15
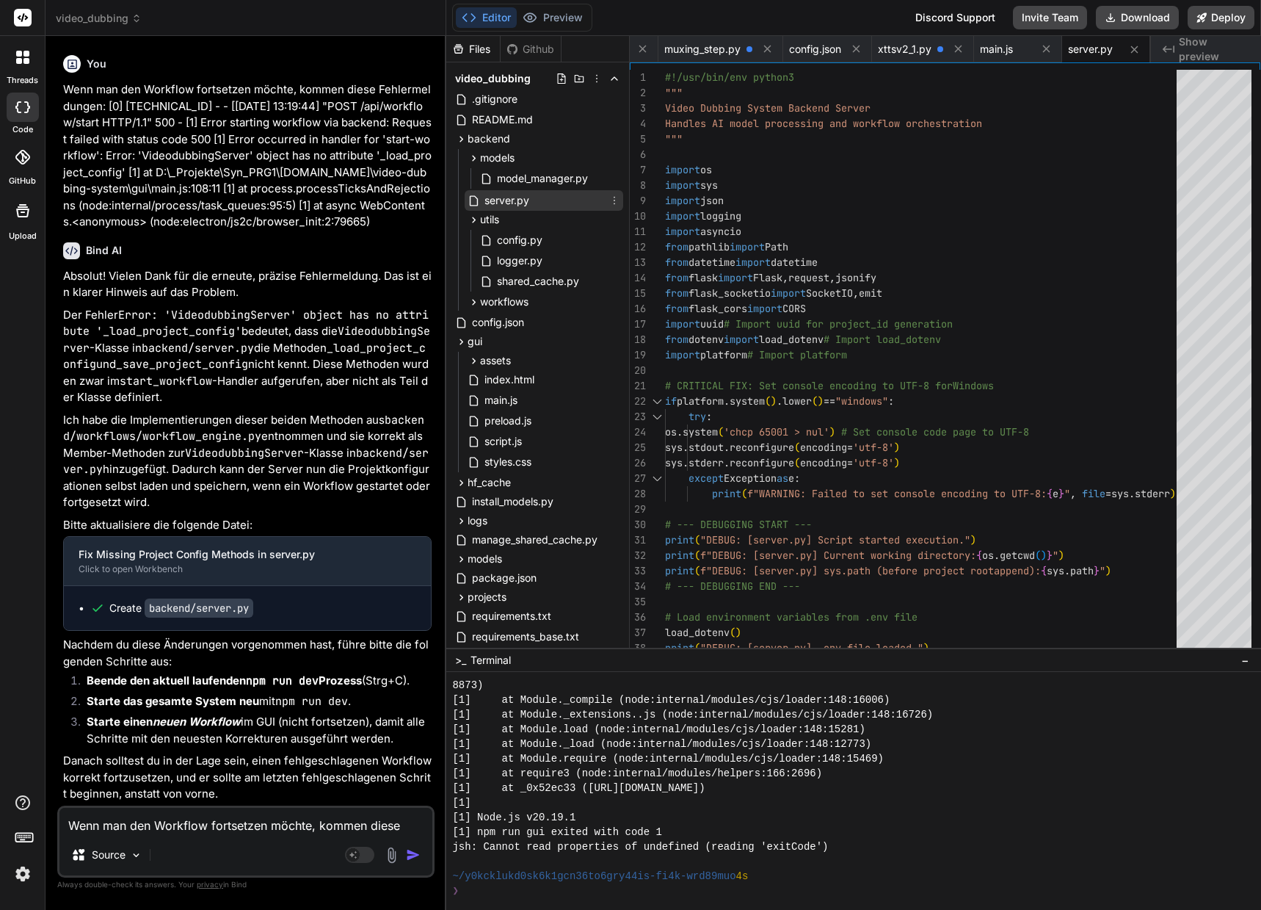
click at [529, 198] on span "server.py" at bounding box center [507, 201] width 48 height 18
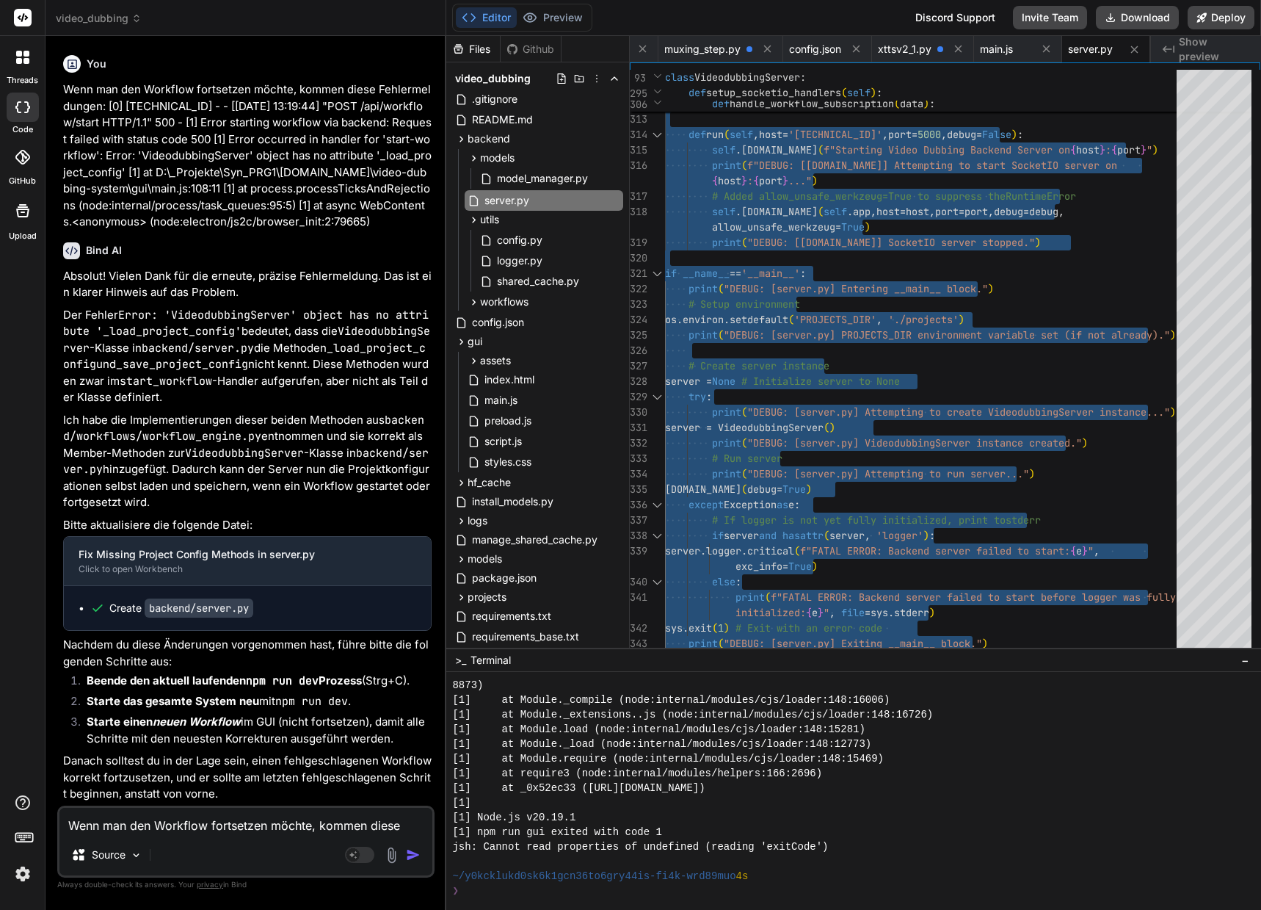
click at [123, 824] on textarea "Wenn man den Workflow fortsetzen möchte, kommen diese Fehlermeldungen: [0] 127.…" at bounding box center [245, 821] width 373 height 26
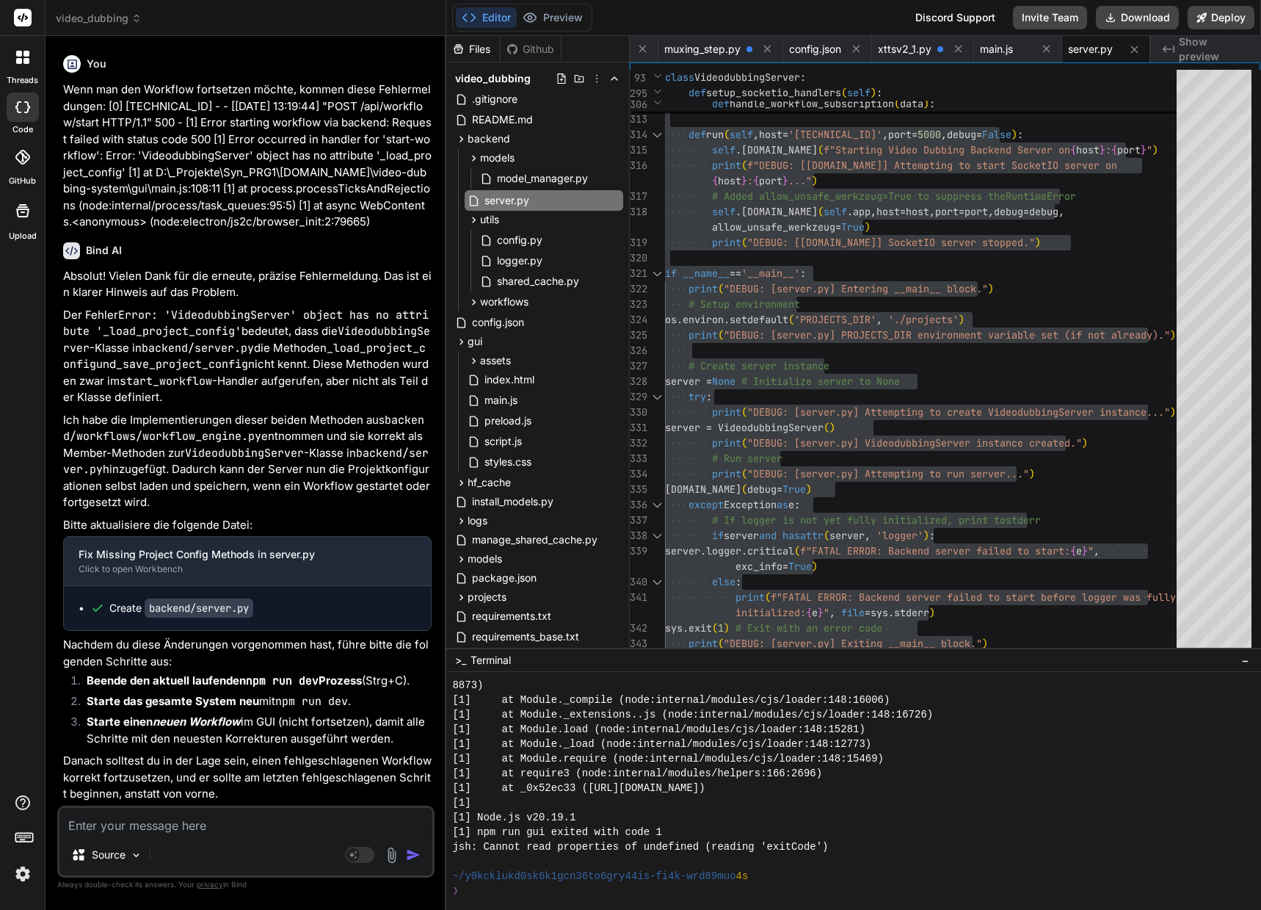
paste textarea "[0] Traceback (most recent call last): [0] File "D:\_Projekte\Syn_PRG1\getbind.…"
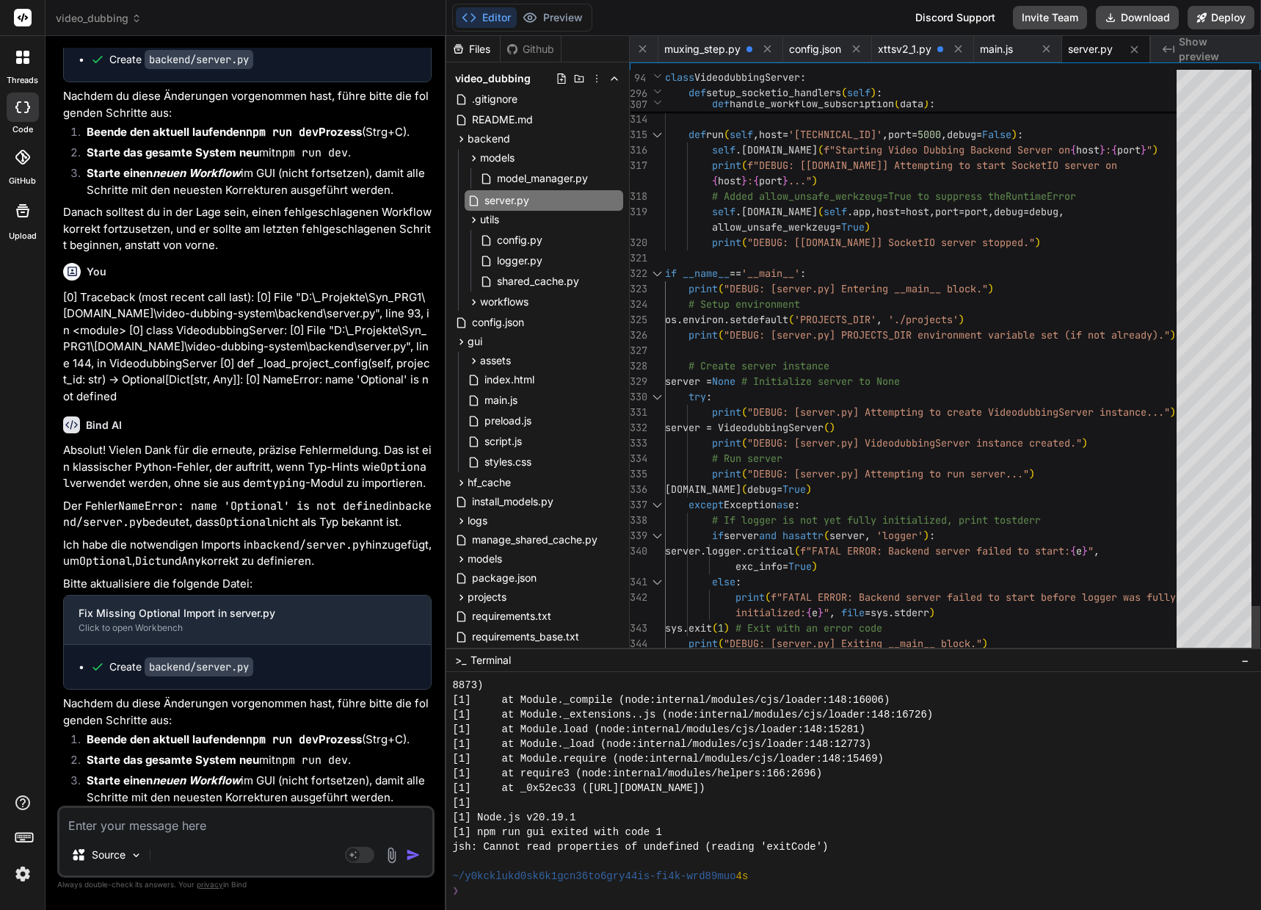
scroll to position [0, 0]
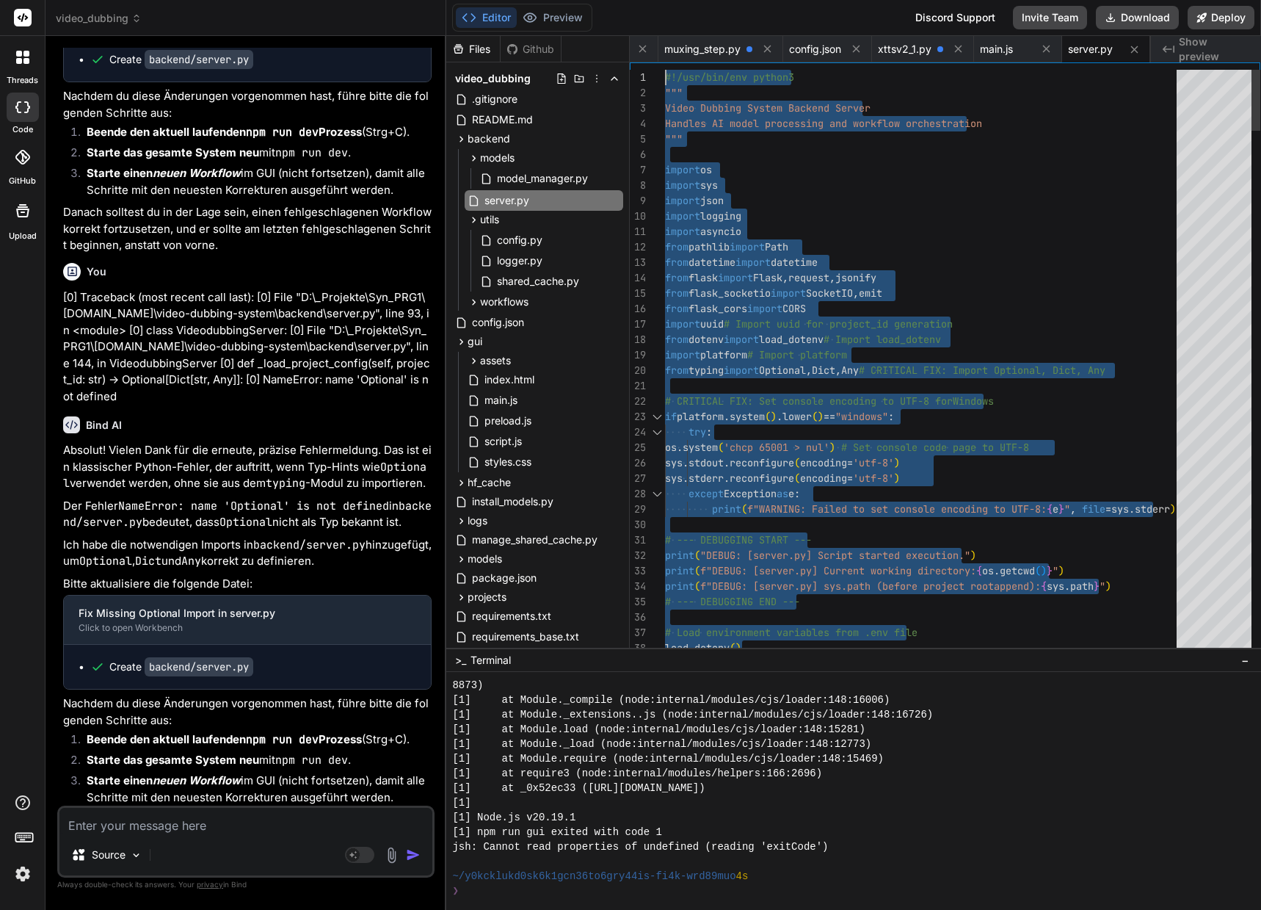
drag, startPoint x: 1023, startPoint y: 640, endPoint x: 450, endPoint y: -89, distance: 927.4
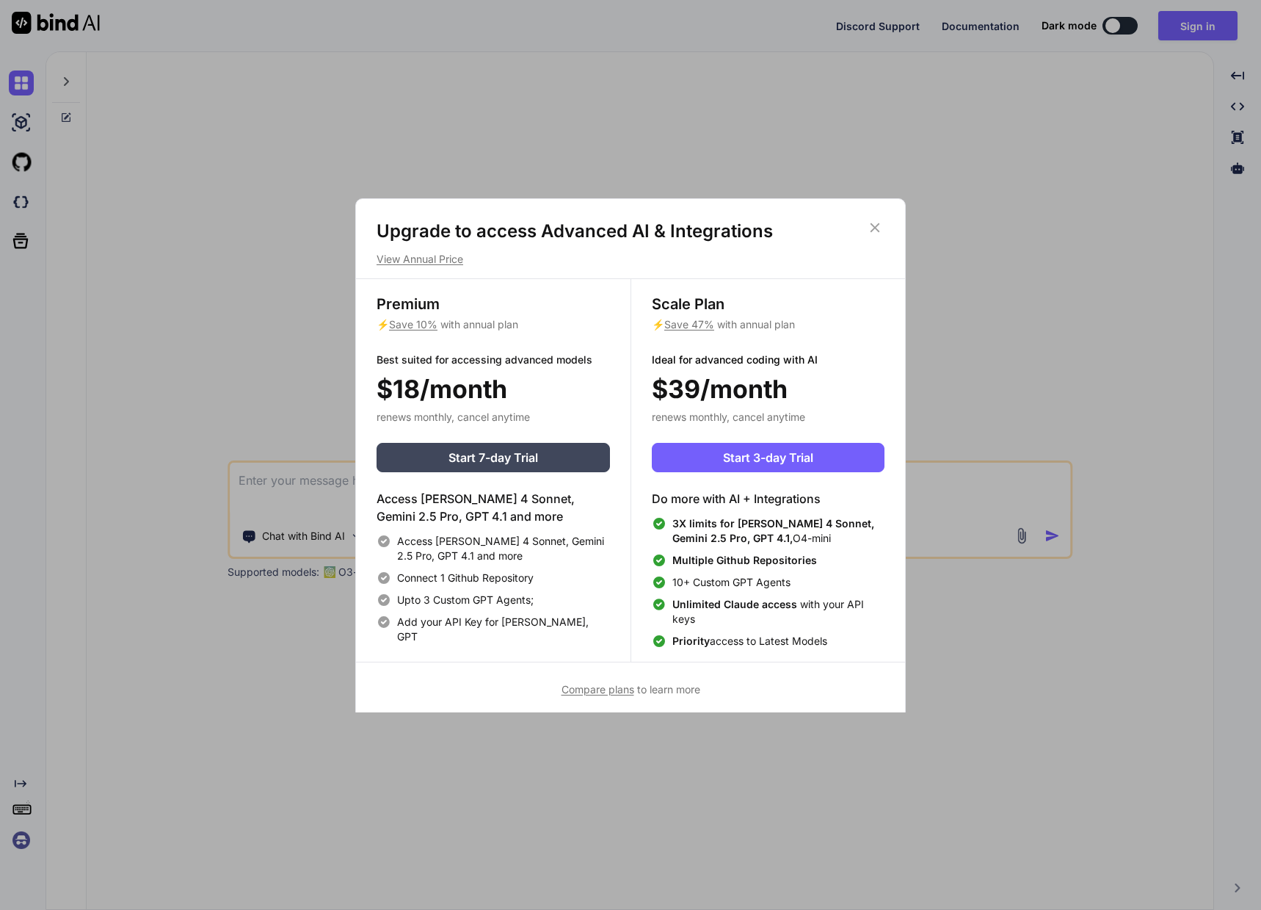
click at [590, 692] on span "Compare plans" at bounding box center [598, 689] width 73 height 12
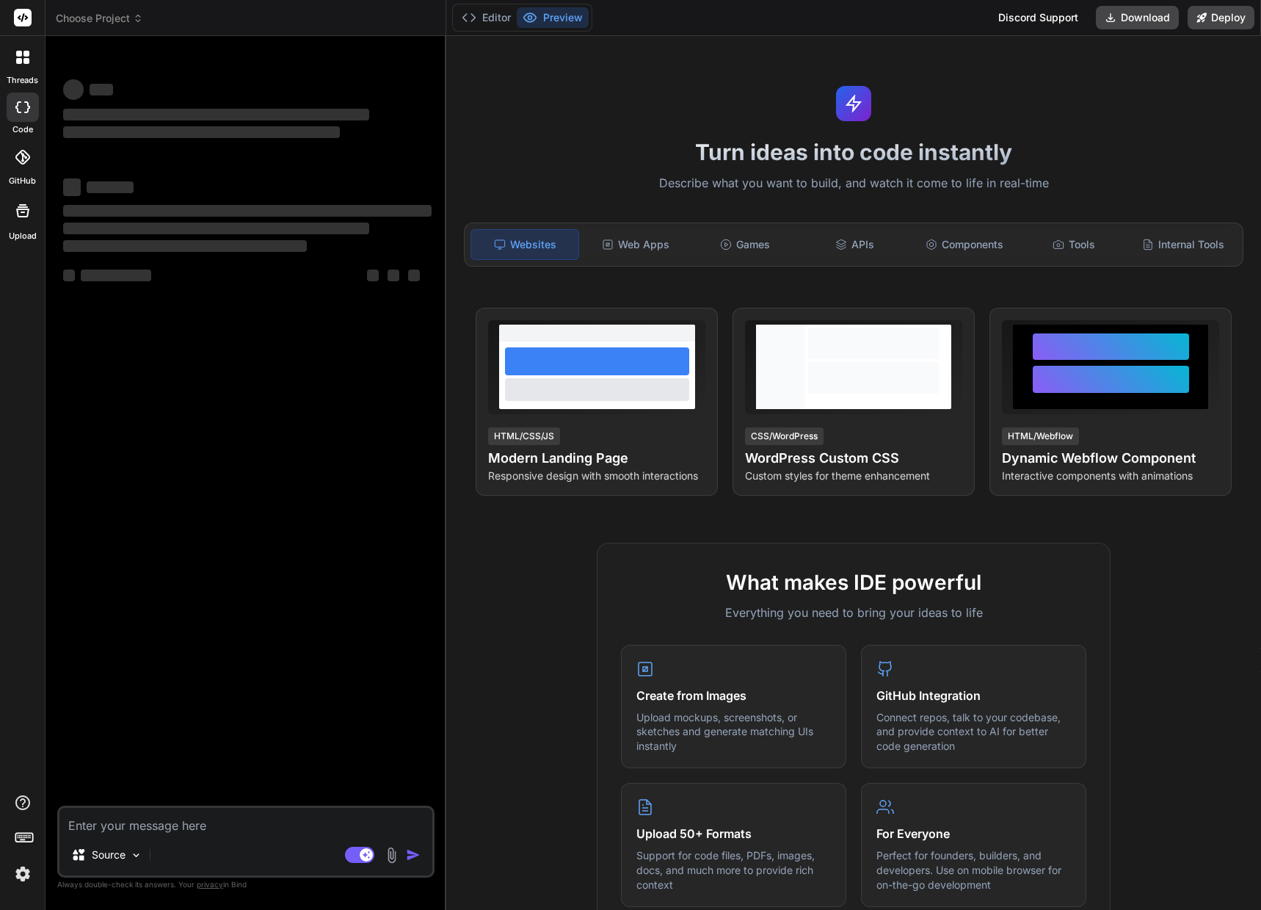
type textarea "x"
